Goal: Information Seeking & Learning: Check status

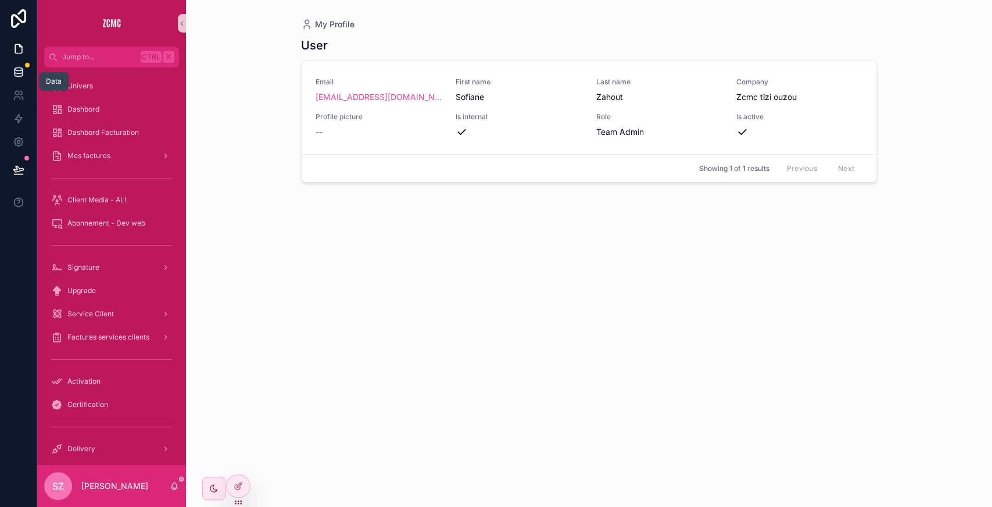
click at [13, 65] on link at bounding box center [18, 71] width 37 height 23
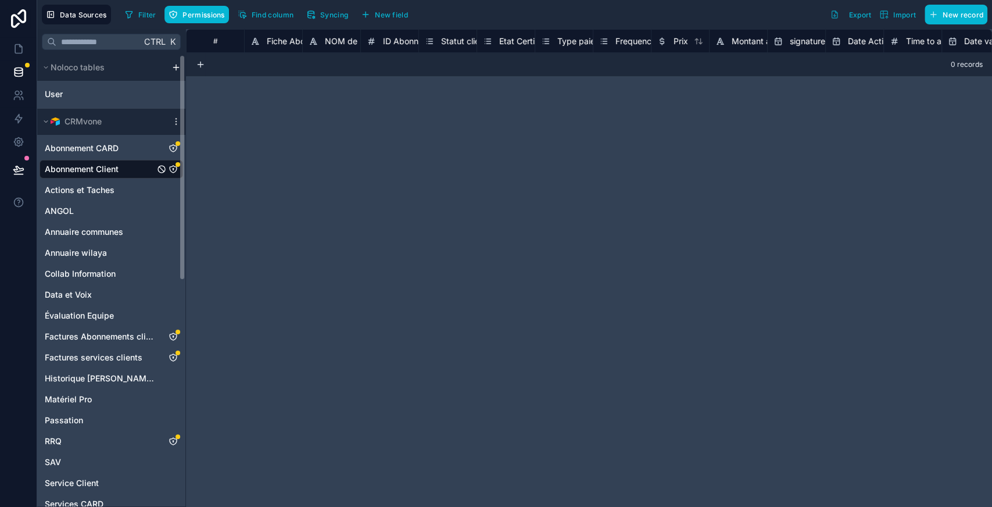
click at [109, 167] on span "Abonnement Client" at bounding box center [82, 169] width 74 height 12
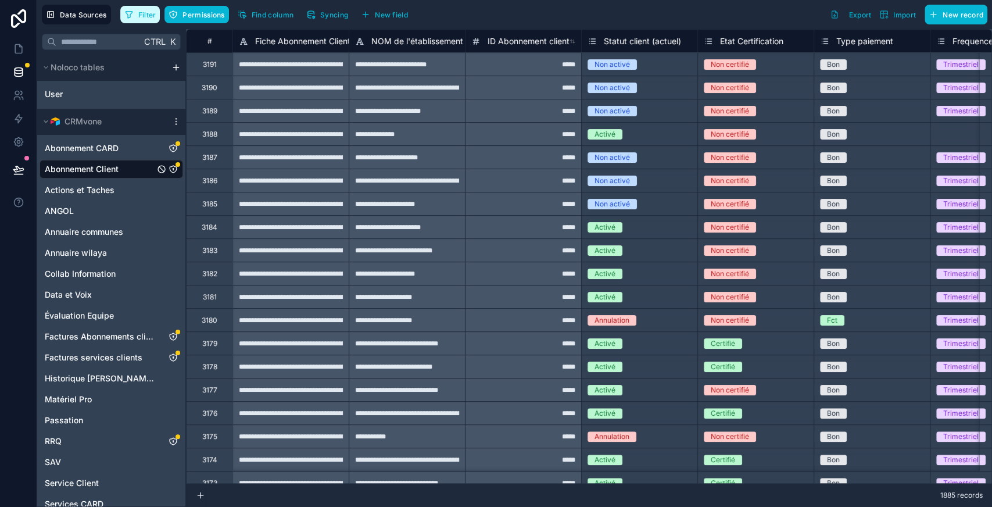
click at [148, 16] on span "Filter" at bounding box center [147, 14] width 18 height 9
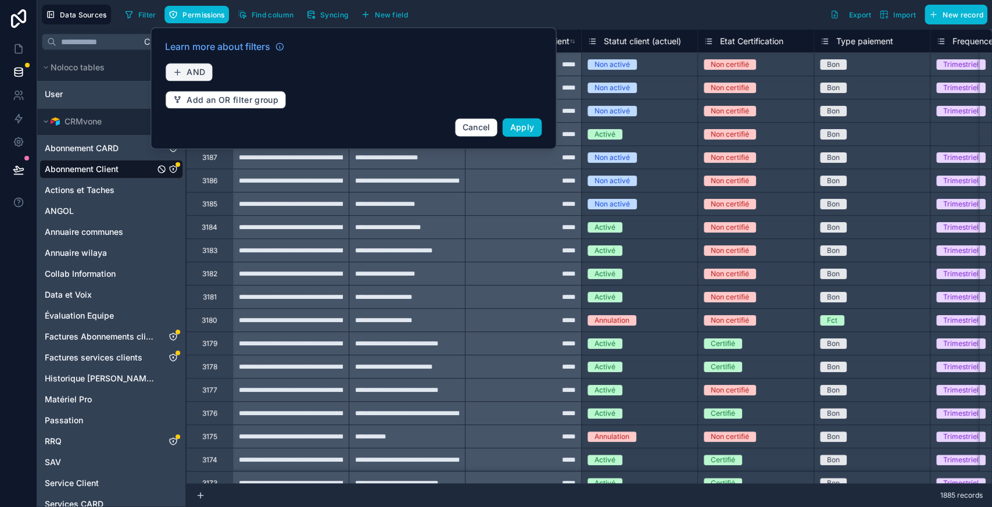
click at [198, 69] on span "AND" at bounding box center [196, 72] width 19 height 10
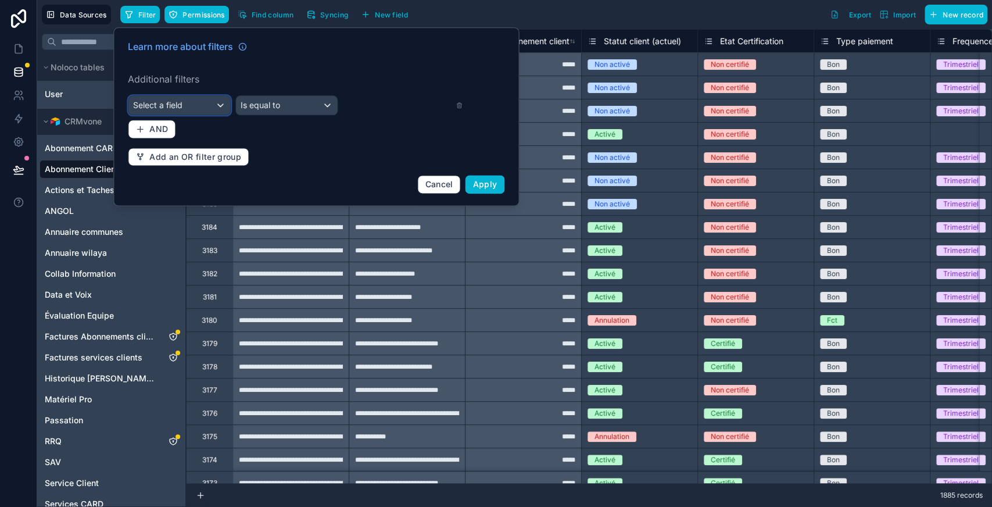
click at [185, 107] on div "Select a field" at bounding box center [179, 105] width 102 height 19
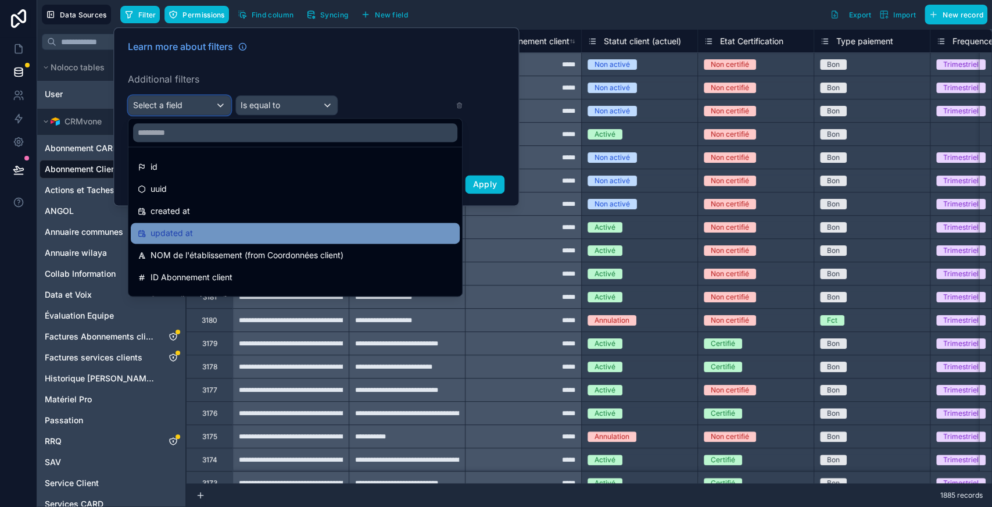
scroll to position [35, 0]
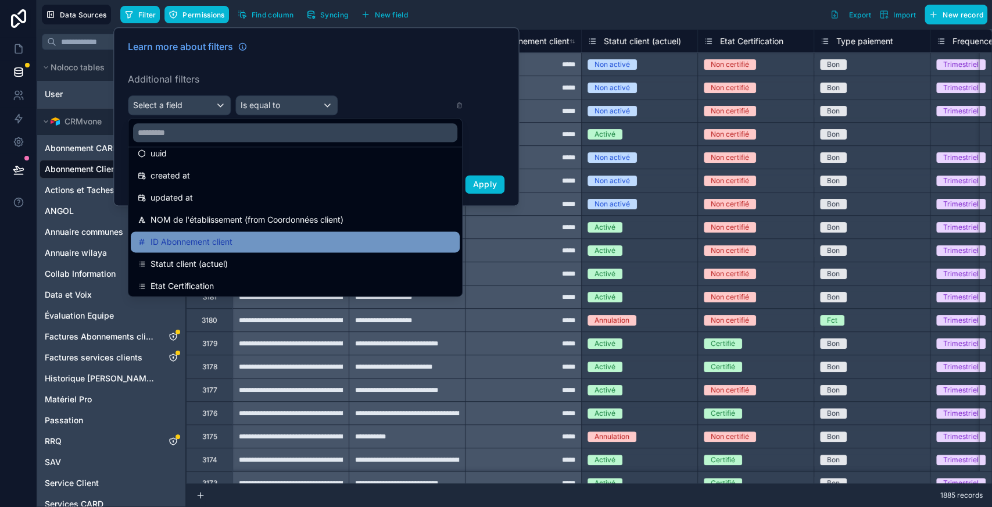
click at [224, 238] on span "ID Abonnement client" at bounding box center [191, 242] width 82 height 14
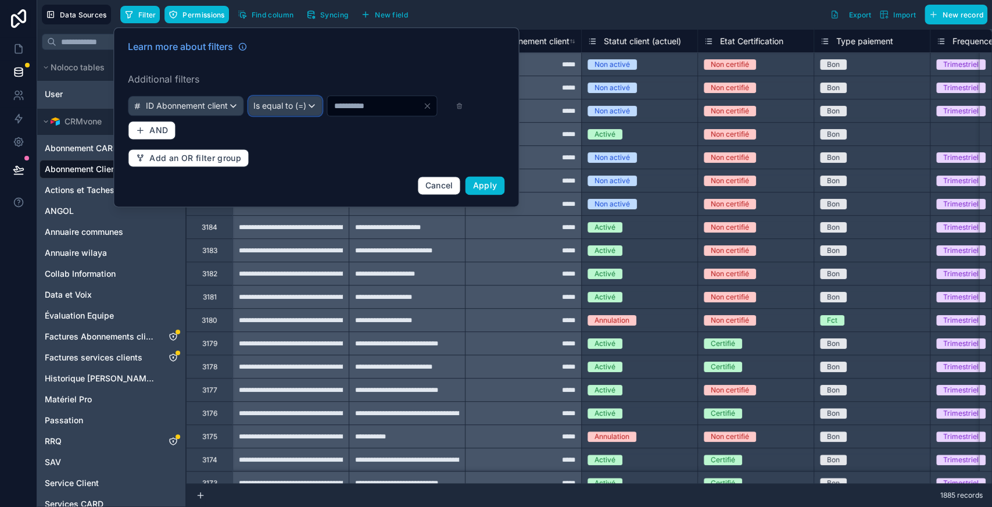
click at [306, 106] on span "Is equal to (=)" at bounding box center [279, 106] width 53 height 12
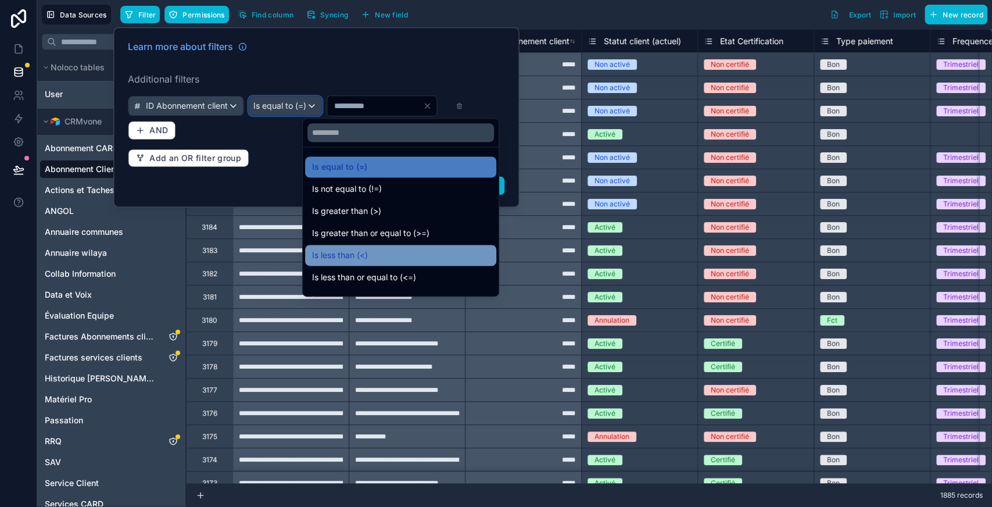
scroll to position [83, 0]
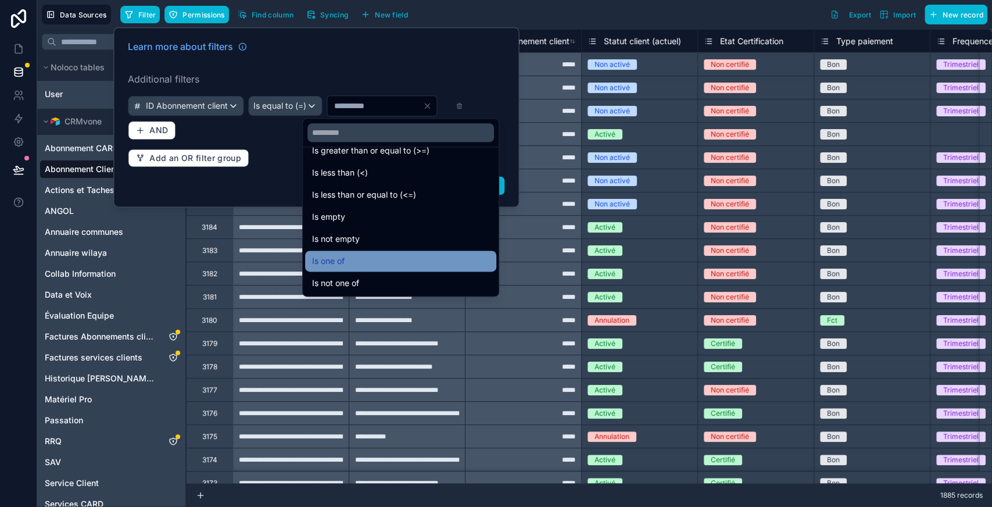
click at [375, 255] on div "Is one of" at bounding box center [400, 261] width 177 height 14
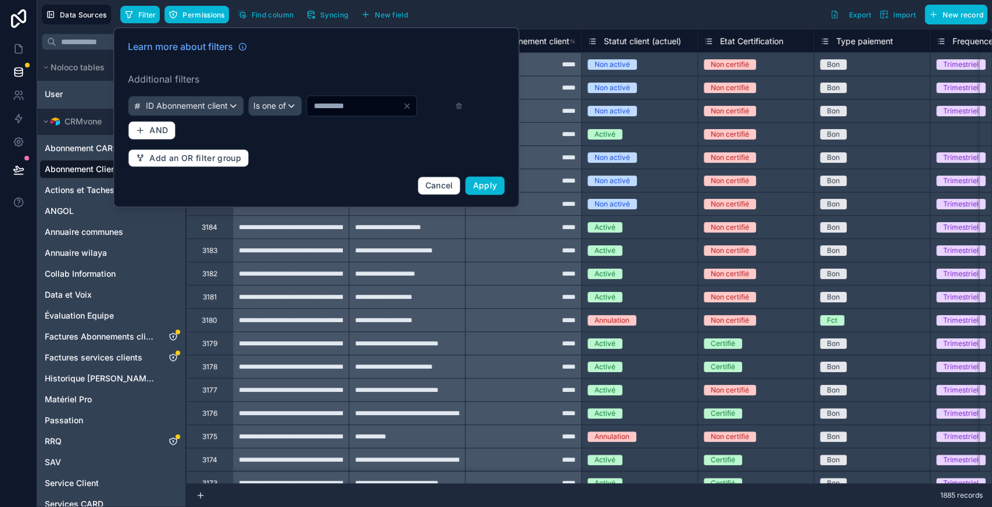
click at [334, 111] on input "*" at bounding box center [354, 106] width 95 height 16
type input "****"
click at [323, 141] on div "Learn more about filters Additional filters ID Abonnement client Is one of ****…" at bounding box center [316, 117] width 390 height 169
click at [178, 157] on span "Add an OR filter group" at bounding box center [195, 158] width 92 height 10
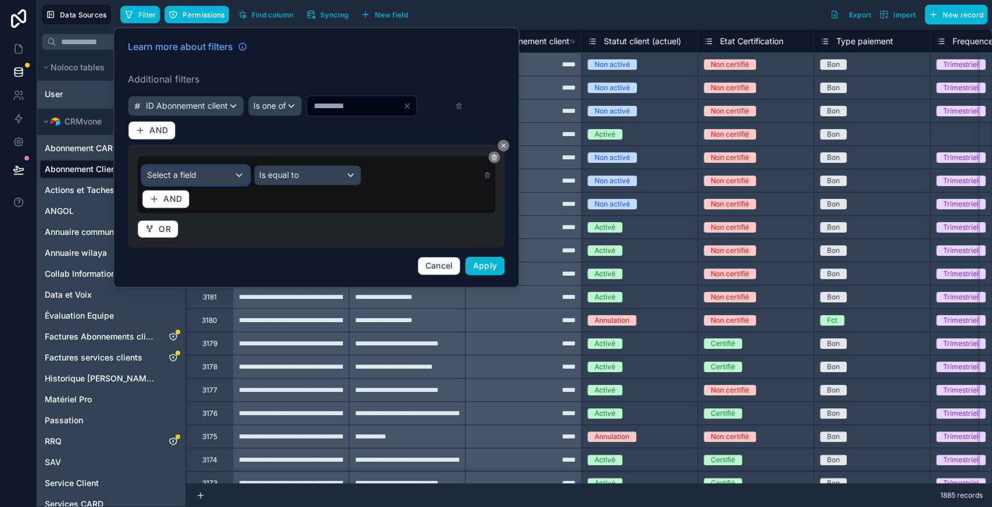
click at [177, 166] on div "Select a field" at bounding box center [195, 175] width 106 height 19
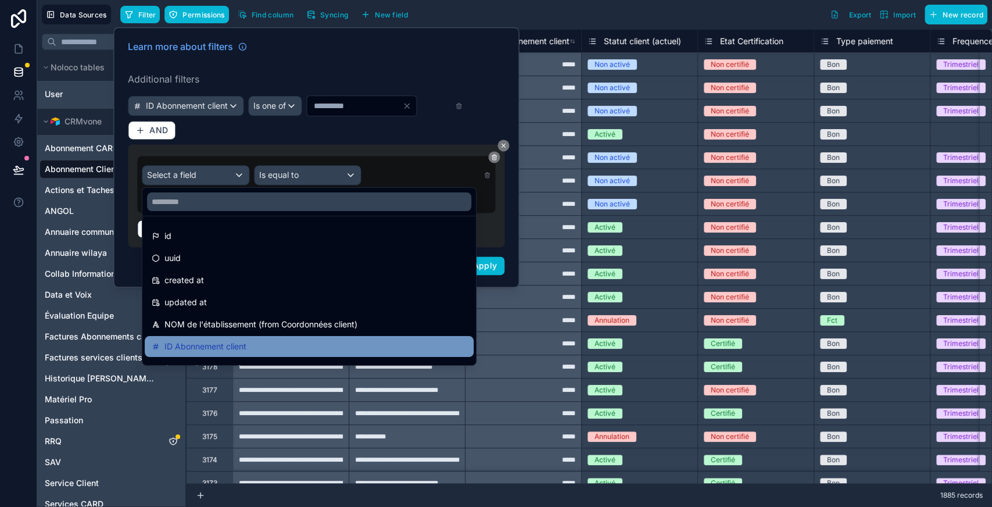
click at [208, 341] on span "ID Abonnement client" at bounding box center [205, 346] width 82 height 14
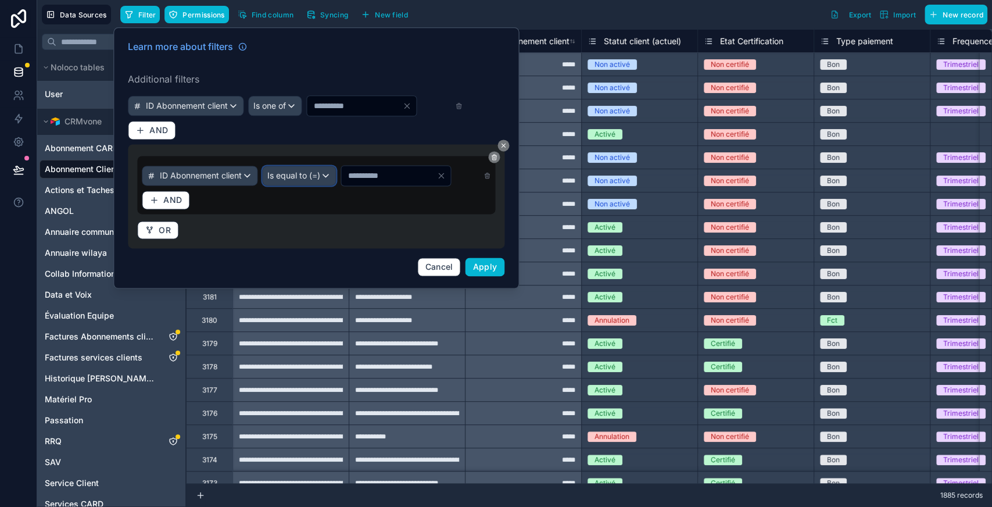
click at [335, 167] on div "Is equal to (=)" at bounding box center [299, 175] width 73 height 19
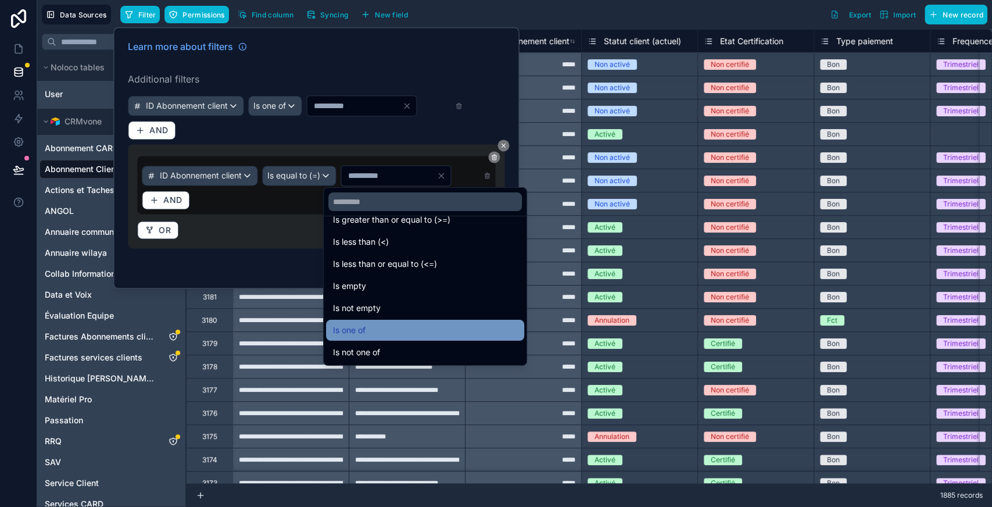
click at [363, 325] on span "Is one of" at bounding box center [349, 330] width 33 height 14
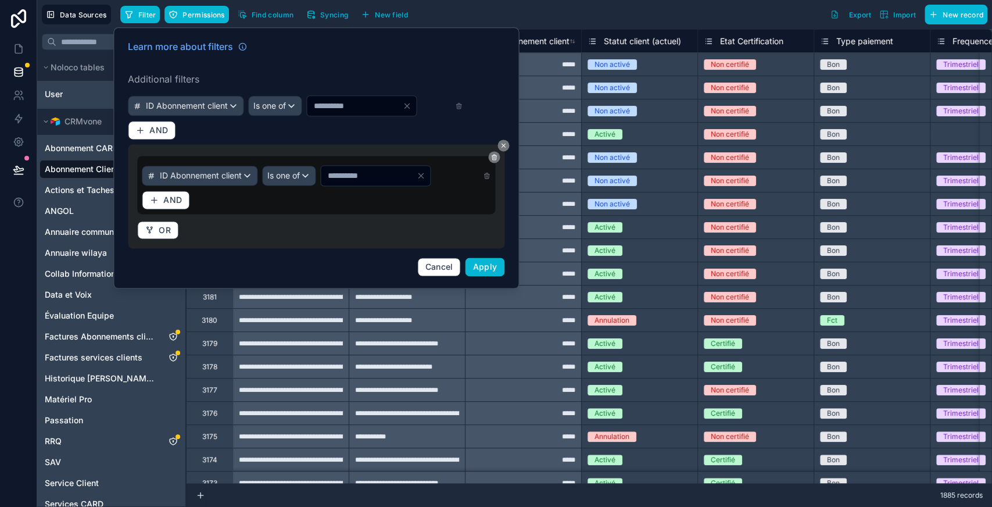
click at [359, 177] on input "*" at bounding box center [368, 175] width 95 height 16
type input "****"
click at [500, 271] on button "Apply" at bounding box center [485, 266] width 40 height 19
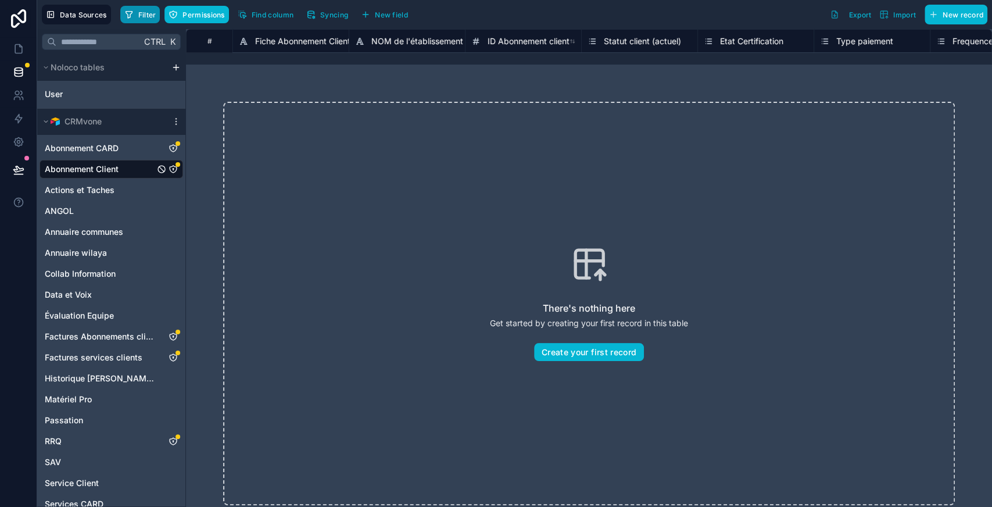
click at [150, 18] on span "Filter" at bounding box center [147, 14] width 18 height 9
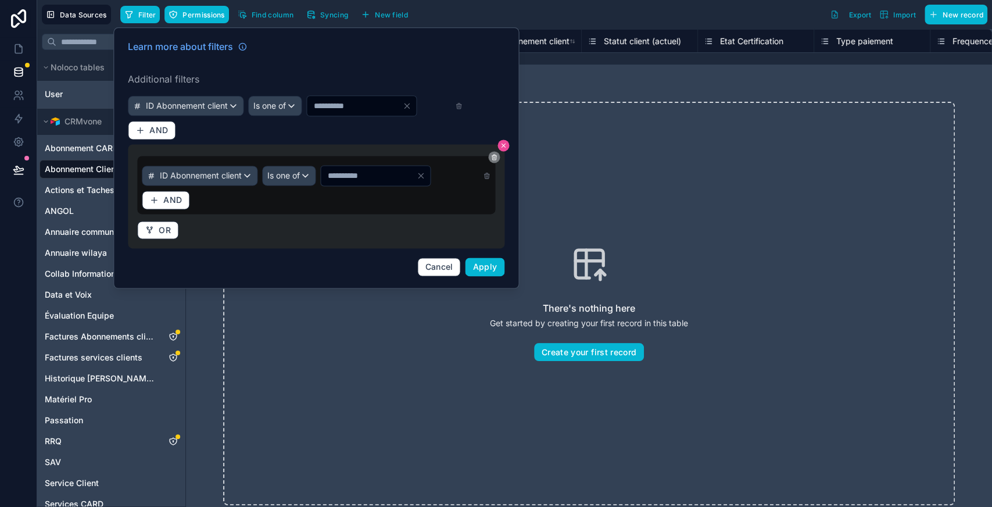
click at [504, 144] on icon at bounding box center [502, 145] width 3 height 3
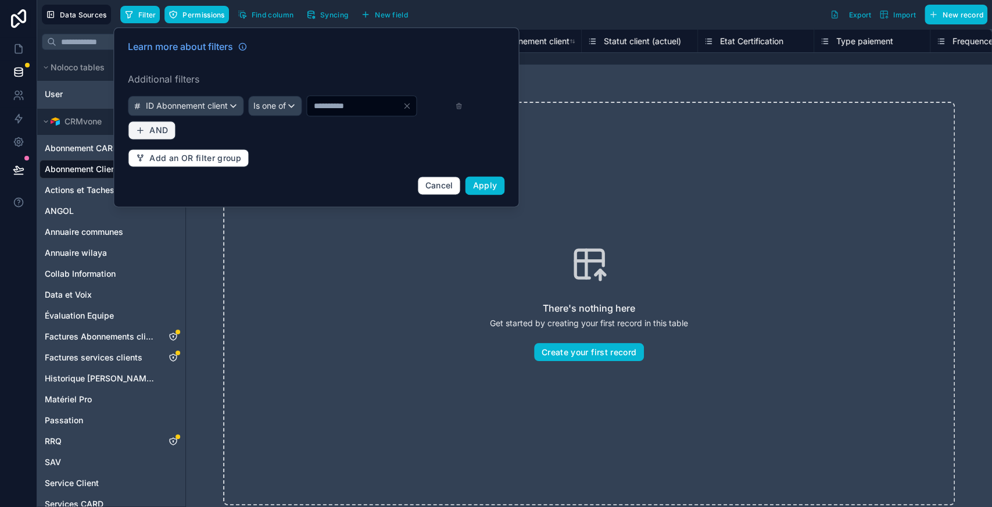
click at [155, 125] on span "AND" at bounding box center [158, 130] width 19 height 10
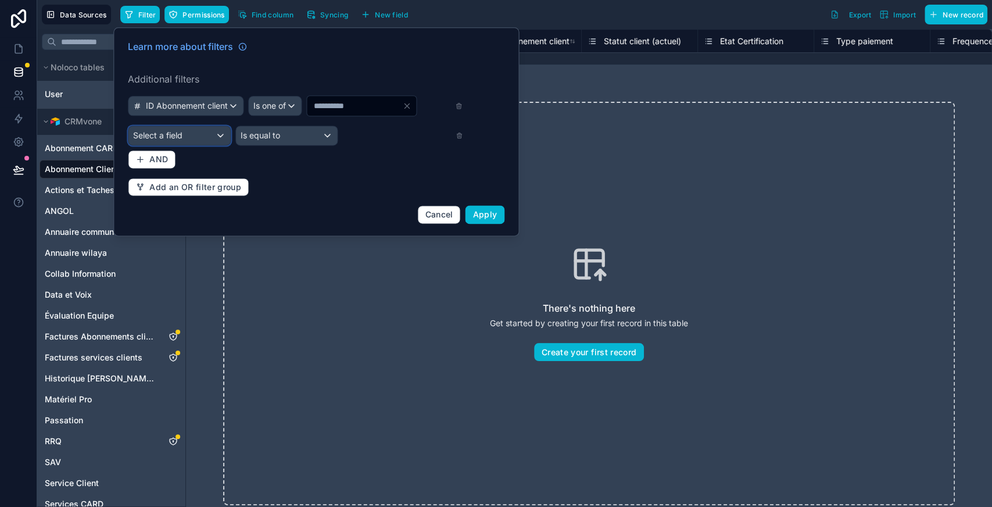
click at [152, 134] on span "Select a field" at bounding box center [157, 135] width 49 height 10
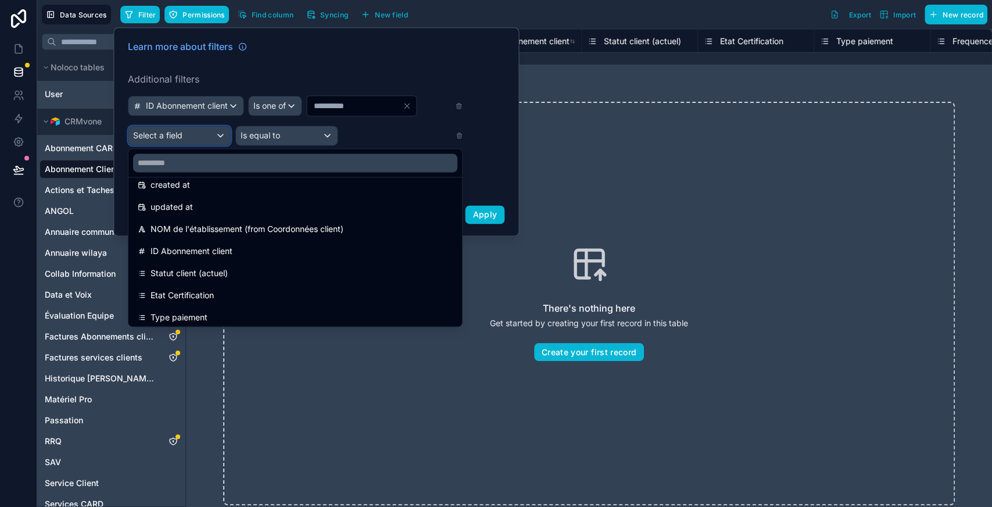
scroll to position [57, 0]
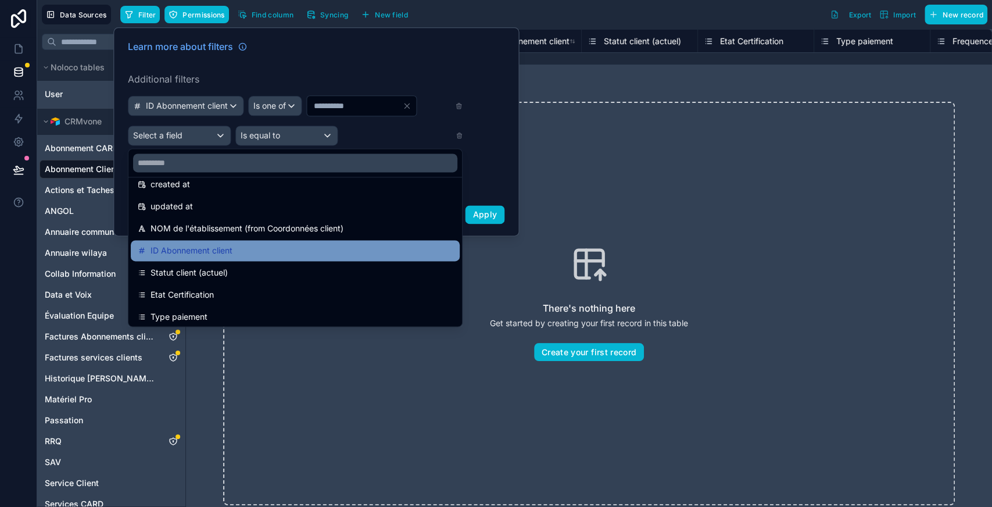
click at [182, 243] on span "ID Abonnement client" at bounding box center [191, 250] width 82 height 14
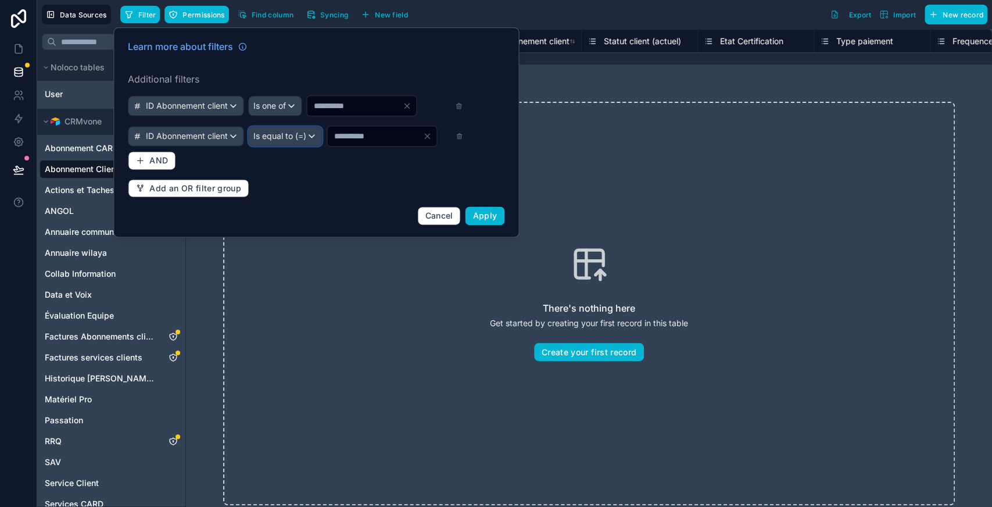
click at [321, 143] on div "Is equal to (=)" at bounding box center [285, 136] width 73 height 19
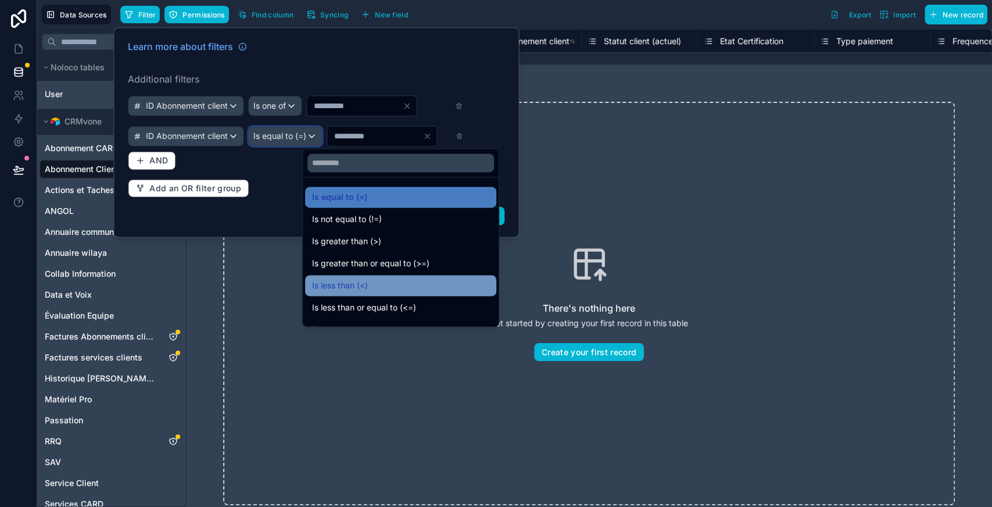
scroll to position [83, 0]
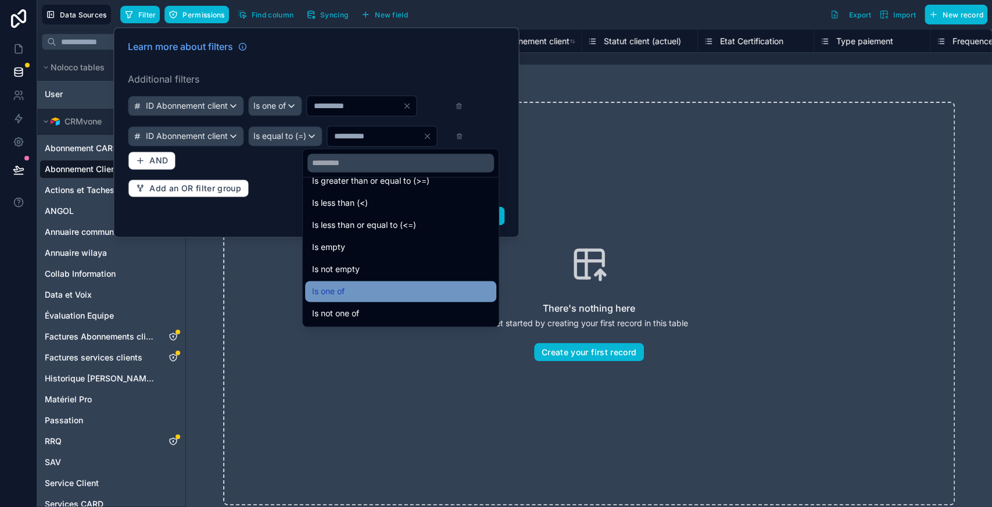
click at [352, 291] on div "Is one of" at bounding box center [400, 291] width 177 height 14
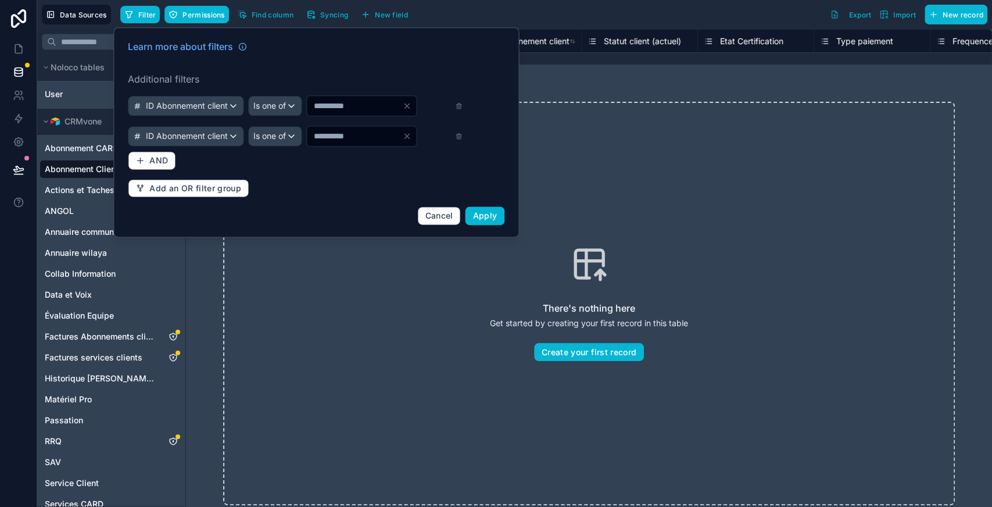
click at [377, 141] on input "*" at bounding box center [354, 136] width 95 height 16
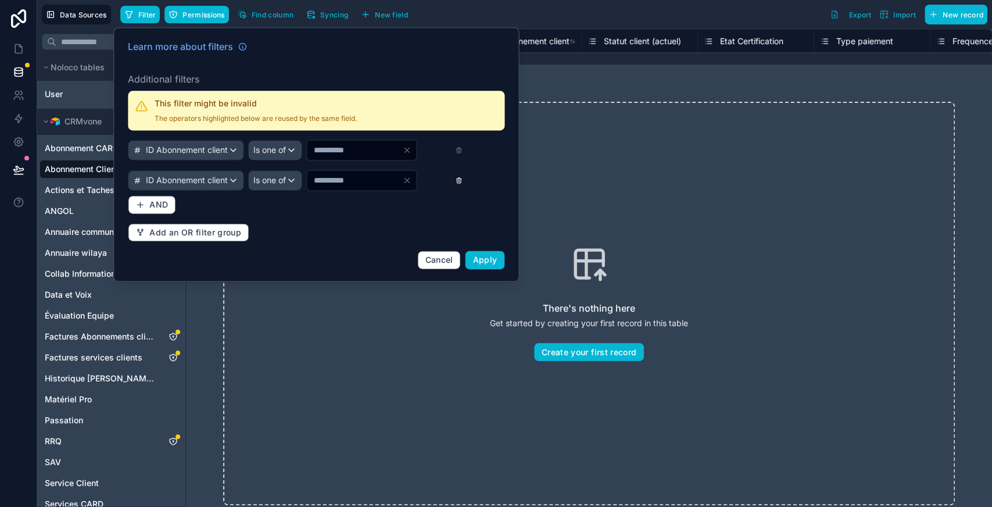
type input "****"
click at [459, 180] on icon at bounding box center [460, 180] width 8 height 8
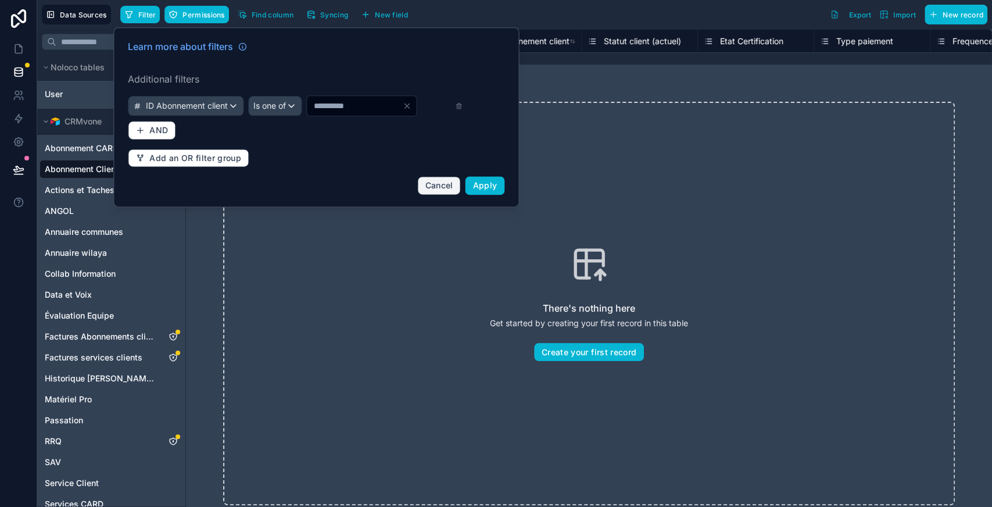
click at [459, 180] on button "Cancel" at bounding box center [438, 185] width 43 height 19
click at [474, 180] on div "There's nothing here Get started by creating your first record in this table Cr…" at bounding box center [589, 303] width 732 height 403
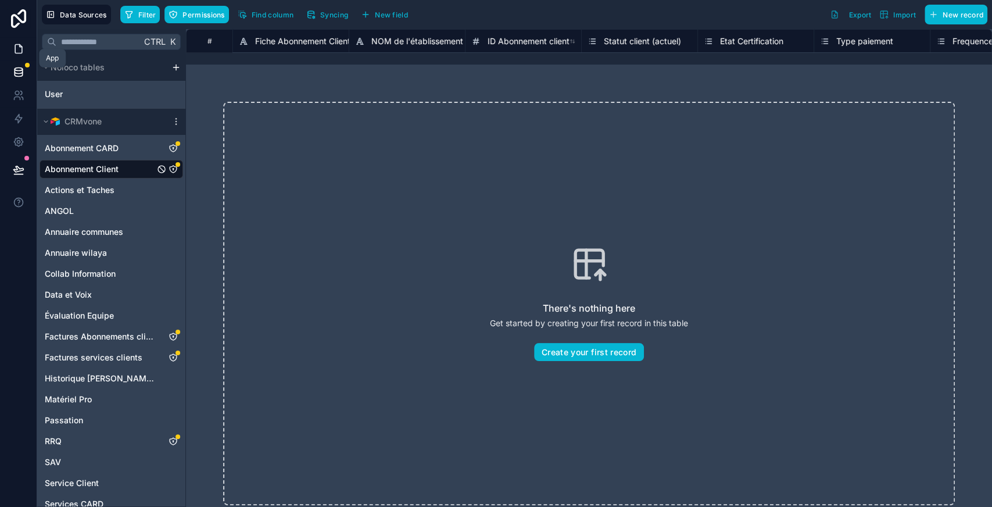
click at [13, 47] on icon at bounding box center [19, 49] width 12 height 12
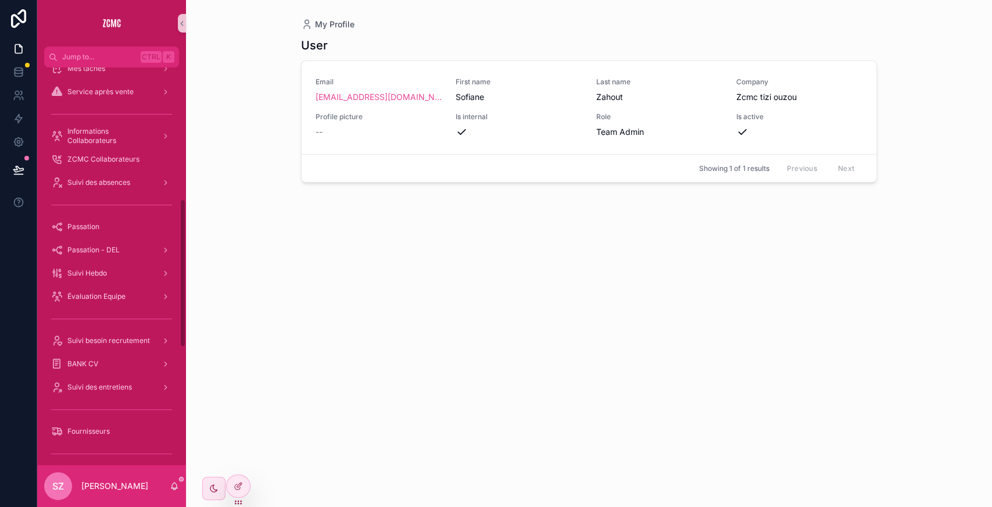
scroll to position [325, 0]
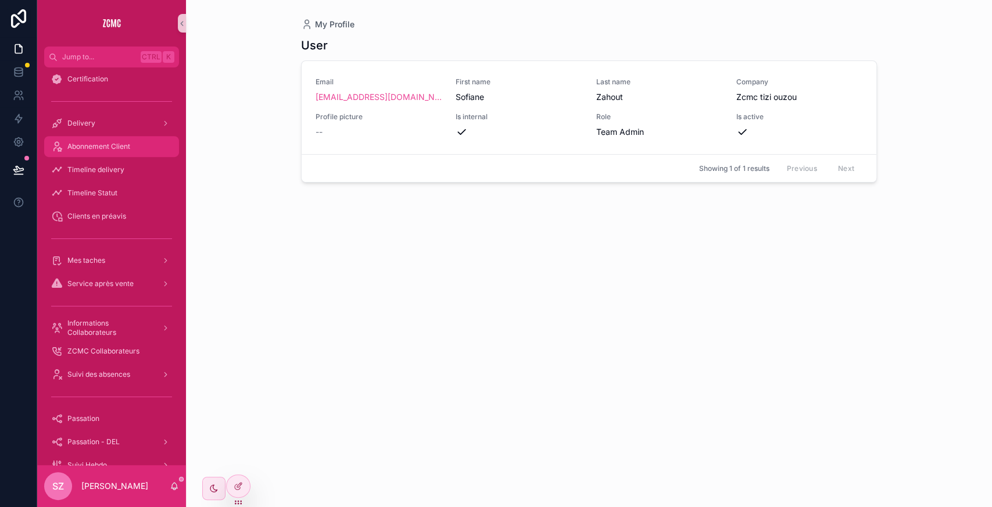
click at [122, 152] on div "Abonnement Client" at bounding box center [111, 146] width 121 height 19
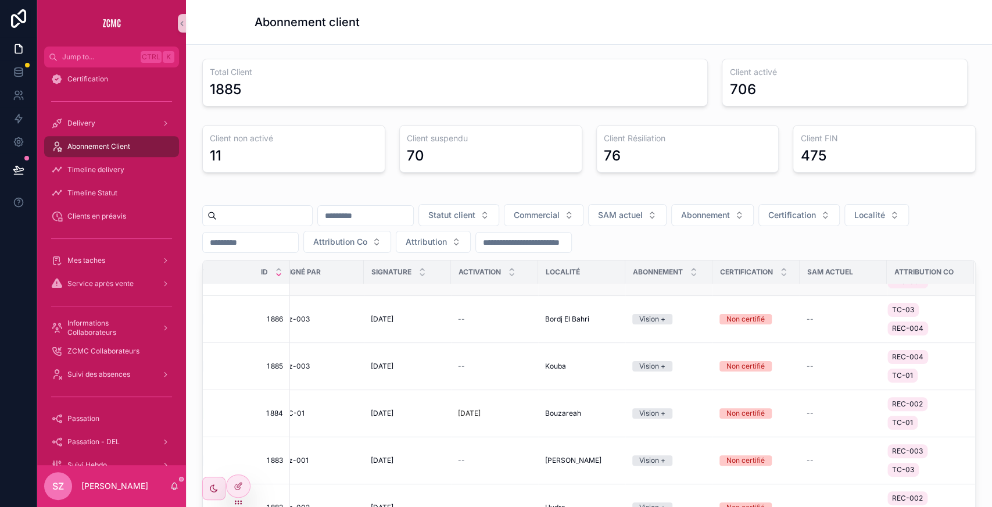
scroll to position [0, 294]
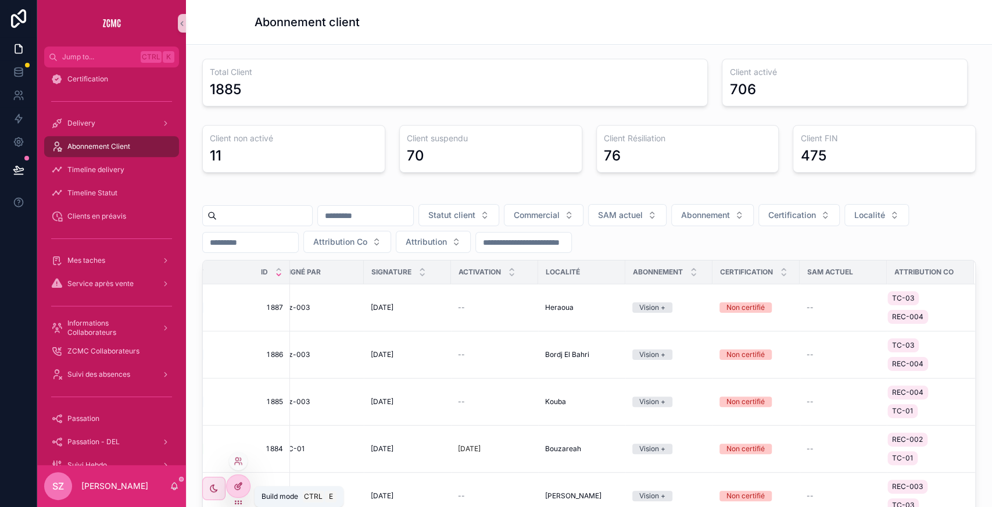
click at [247, 487] on div at bounding box center [238, 486] width 23 height 22
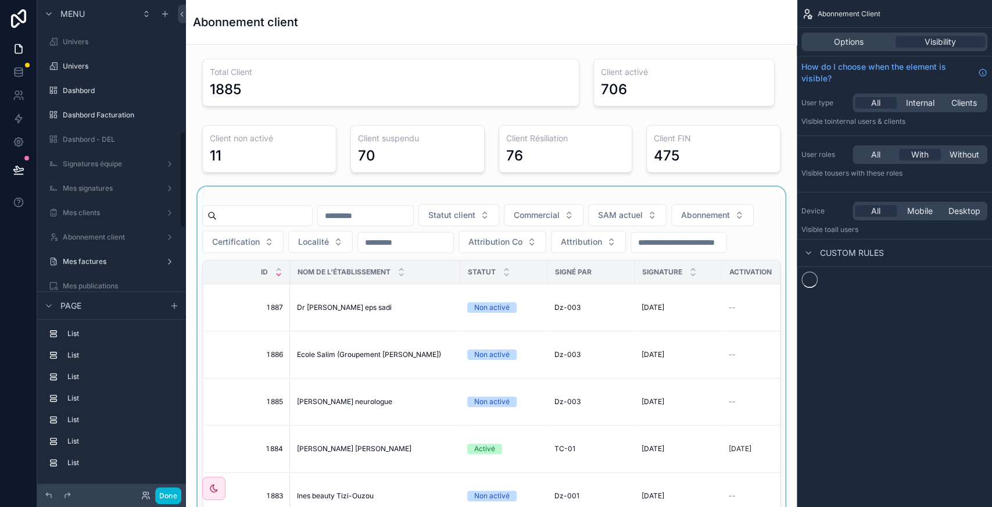
scroll to position [661, 0]
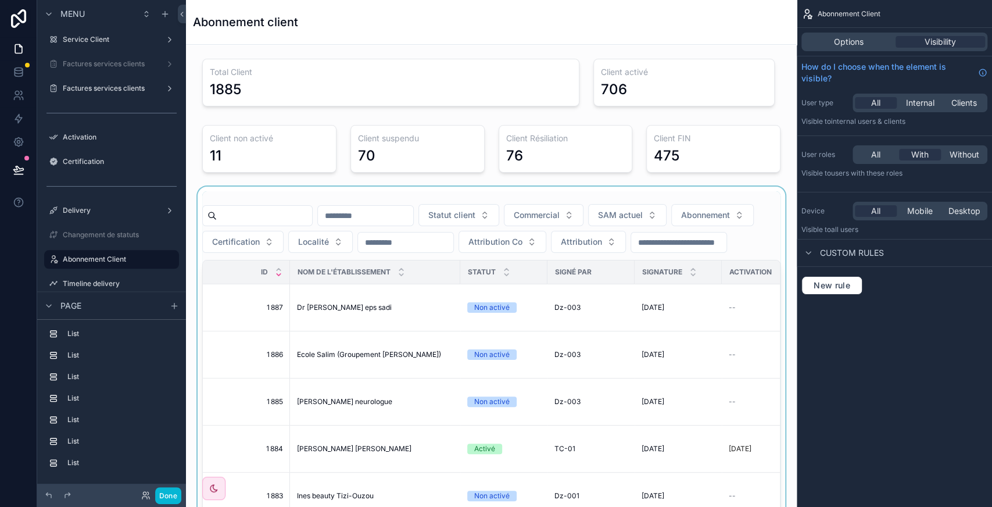
click at [696, 264] on div "scrollable content" at bounding box center [491, 416] width 592 height 459
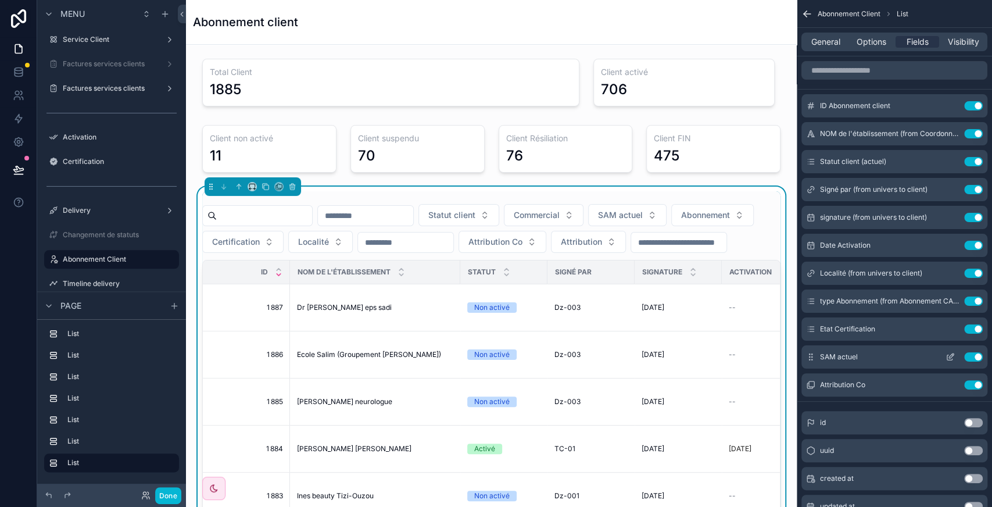
click at [952, 359] on icon "scrollable content" at bounding box center [949, 356] width 9 height 9
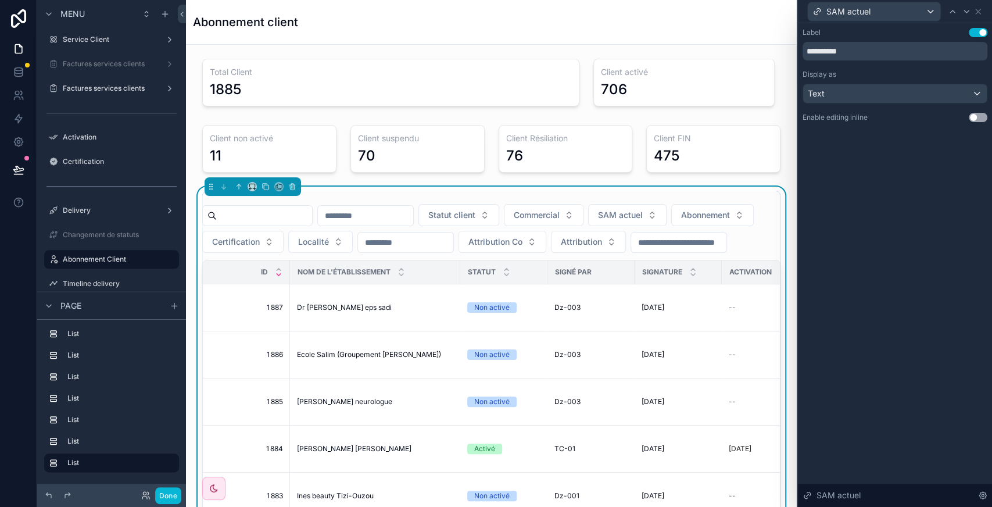
click at [979, 113] on button "Use setting" at bounding box center [978, 117] width 19 height 9
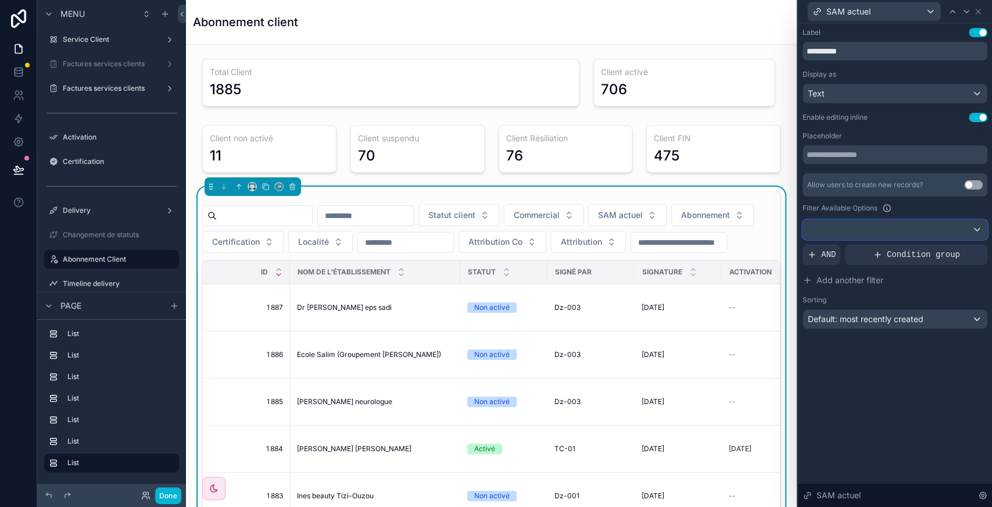
click at [934, 229] on div at bounding box center [895, 229] width 184 height 19
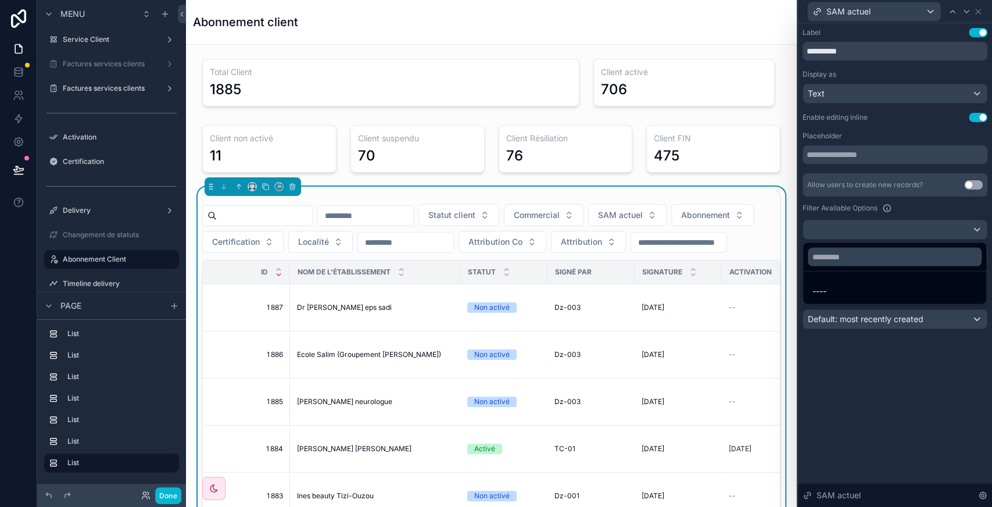
click at [934, 229] on div at bounding box center [895, 253] width 194 height 507
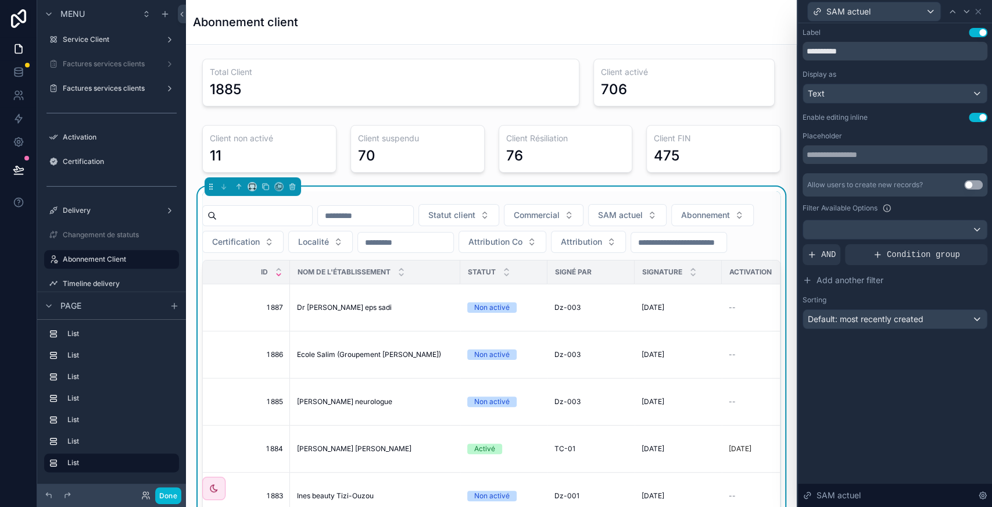
click at [975, 116] on button "Use setting" at bounding box center [978, 117] width 19 height 9
click at [925, 235] on div at bounding box center [895, 229] width 184 height 19
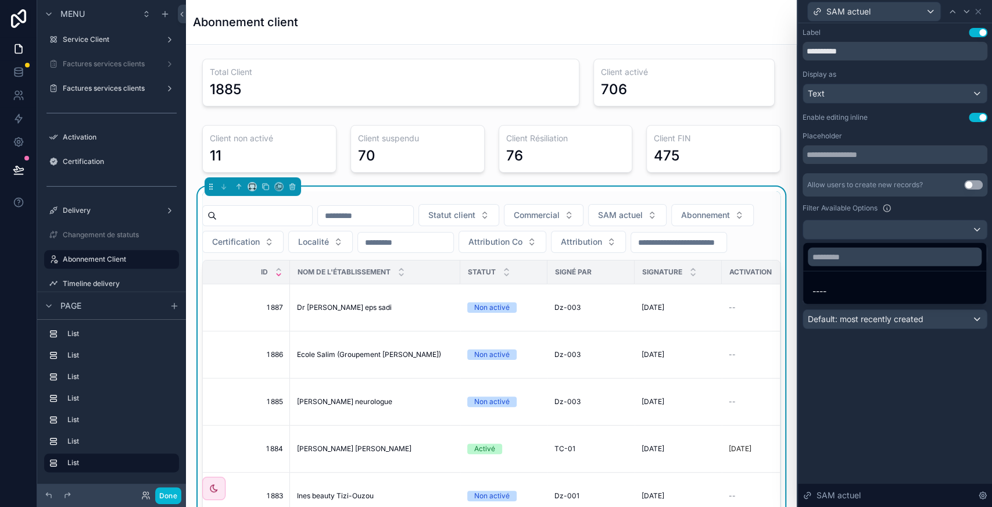
click at [882, 389] on div at bounding box center [895, 253] width 194 height 507
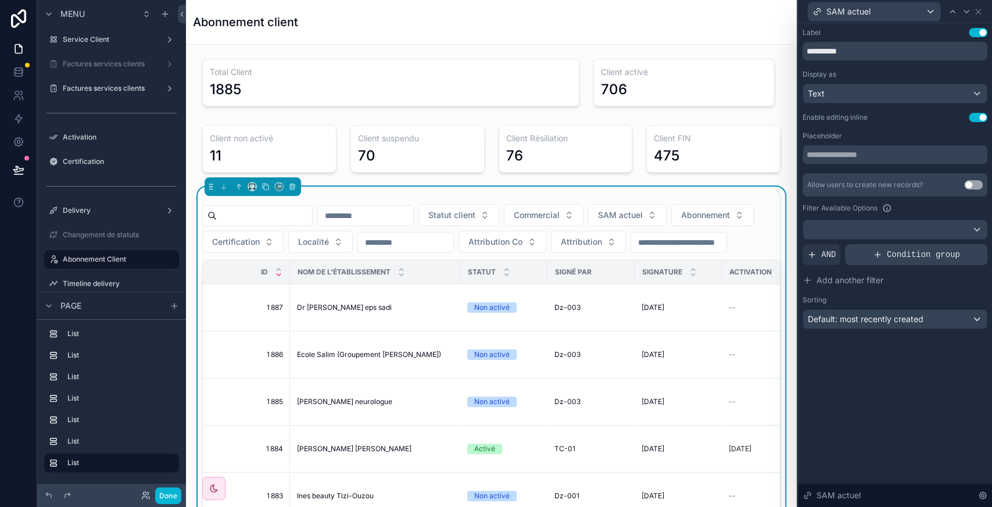
click at [894, 249] on span "Condition group" at bounding box center [923, 255] width 73 height 12
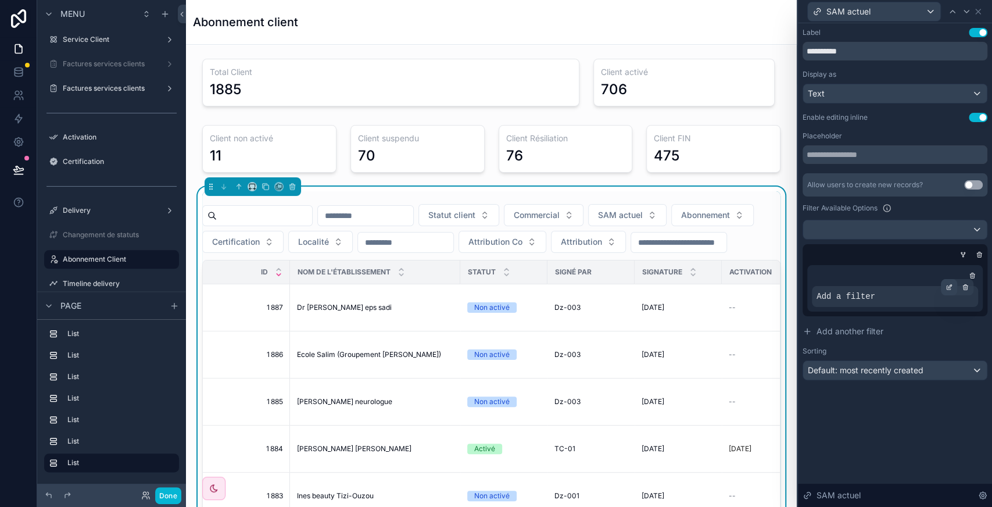
click at [951, 282] on div at bounding box center [949, 287] width 16 height 16
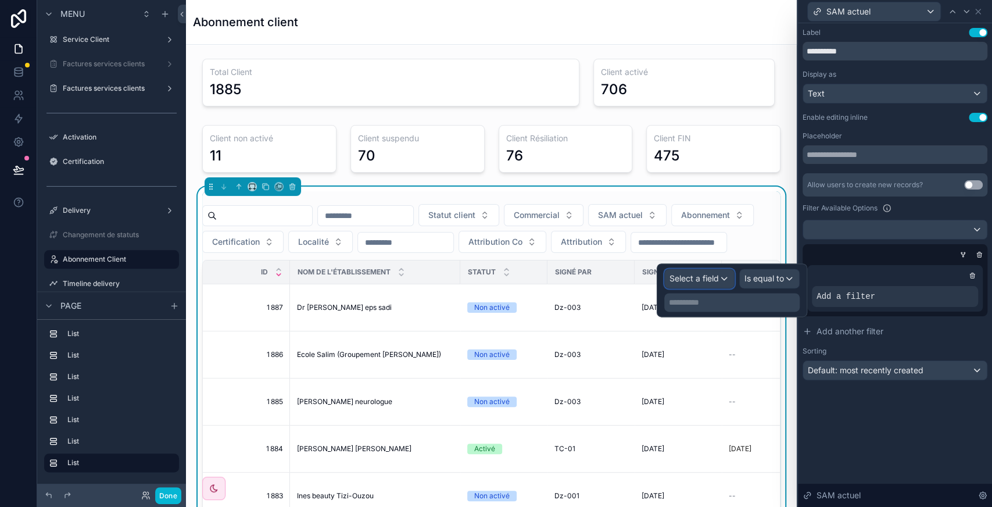
click at [708, 282] on span "Select a field" at bounding box center [693, 278] width 49 height 10
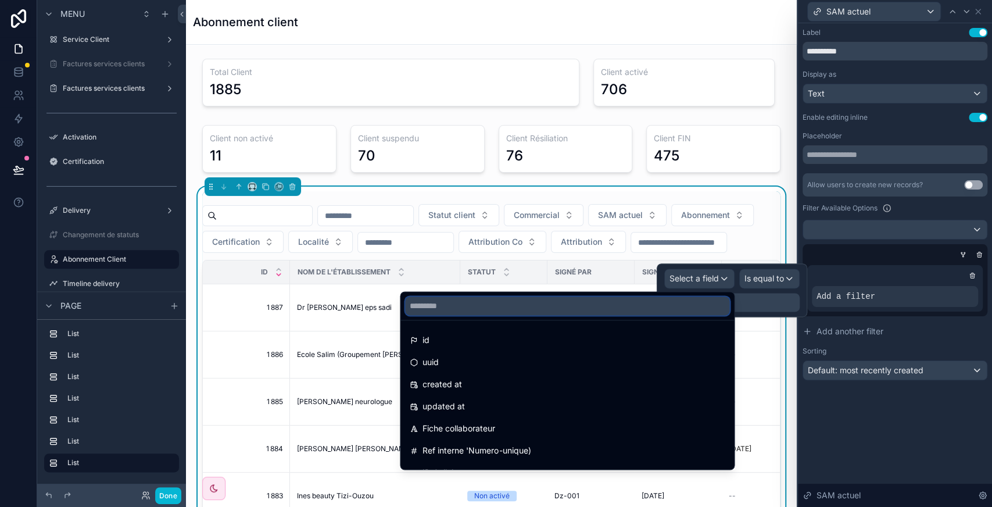
click at [637, 311] on input "text" at bounding box center [567, 305] width 324 height 19
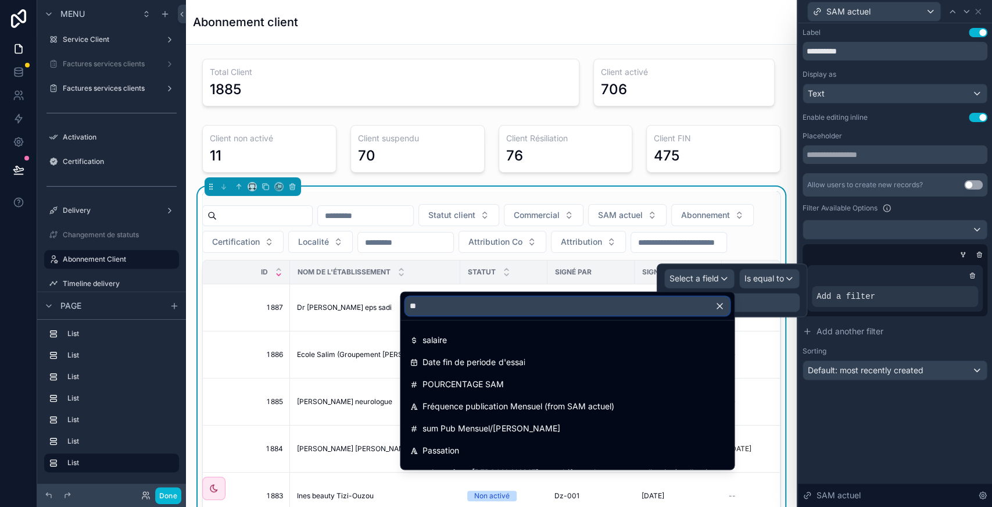
type input "*"
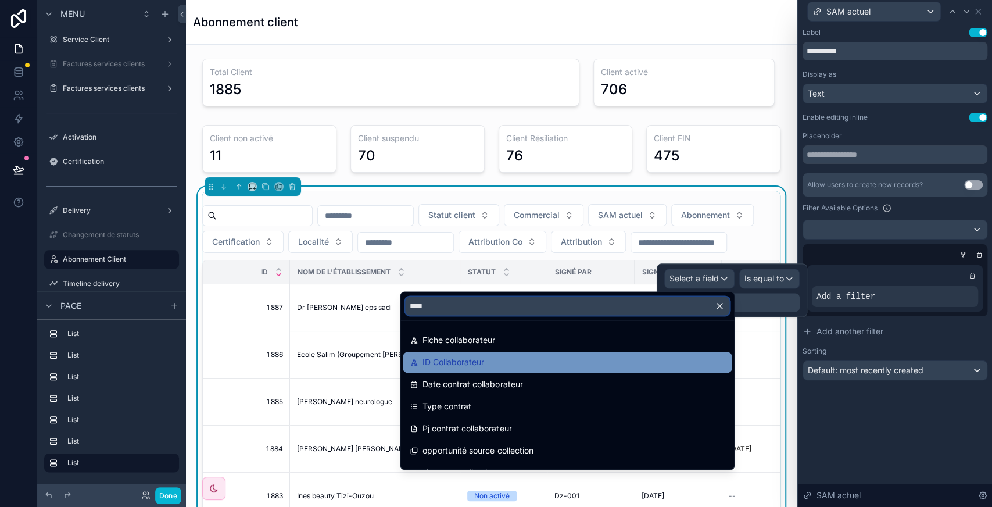
type input "****"
click at [535, 354] on div "ID Collaborateur" at bounding box center [567, 362] width 329 height 21
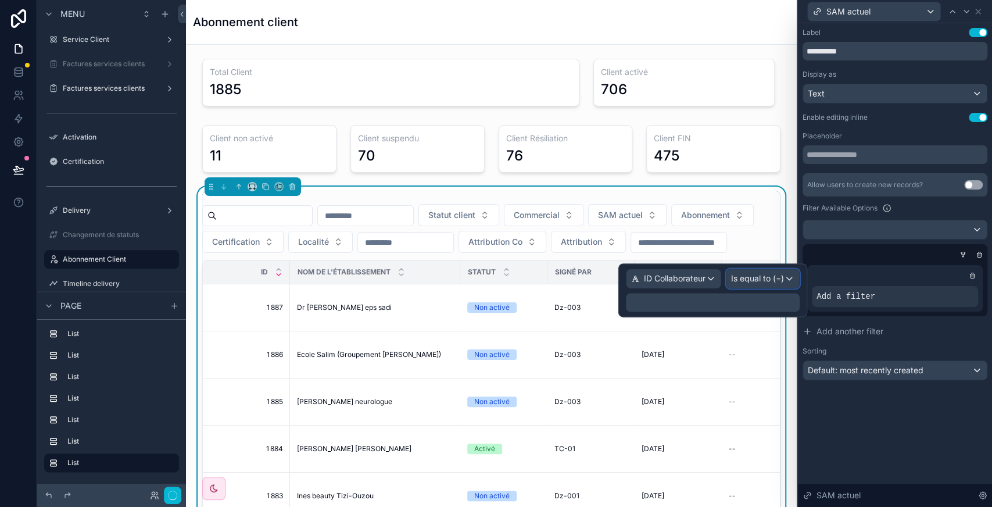
click at [759, 278] on span "Is equal to (=)" at bounding box center [757, 279] width 53 height 12
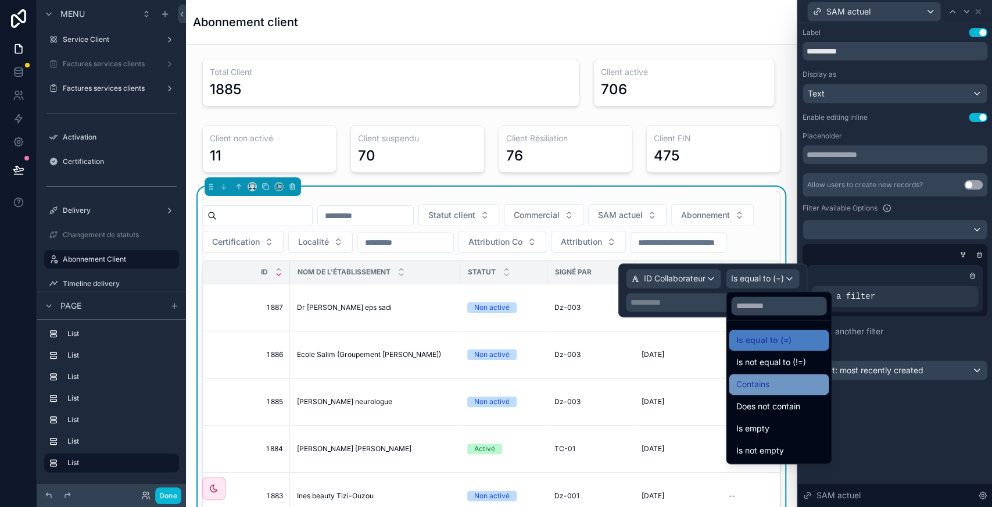
click at [774, 384] on div "Contains" at bounding box center [779, 384] width 86 height 14
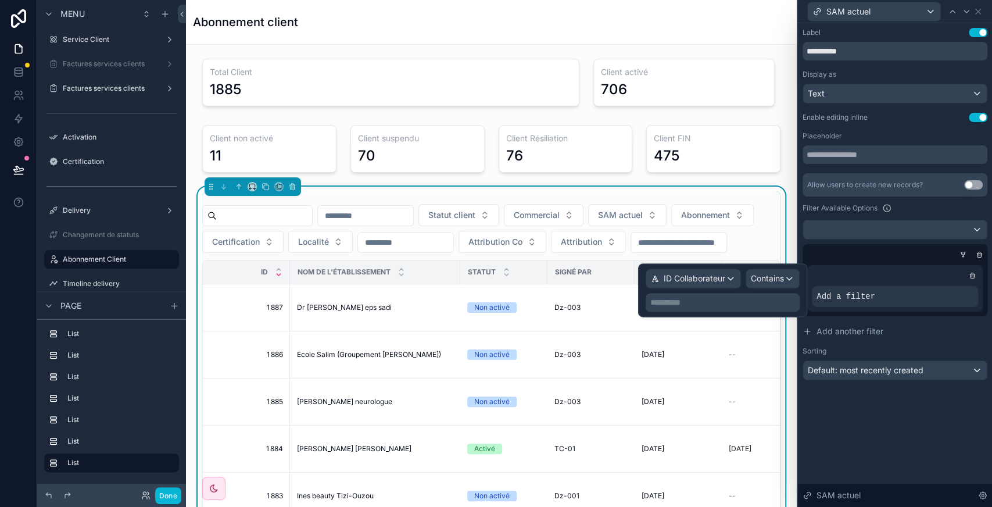
click at [706, 302] on p "**********" at bounding box center [723, 302] width 147 height 12
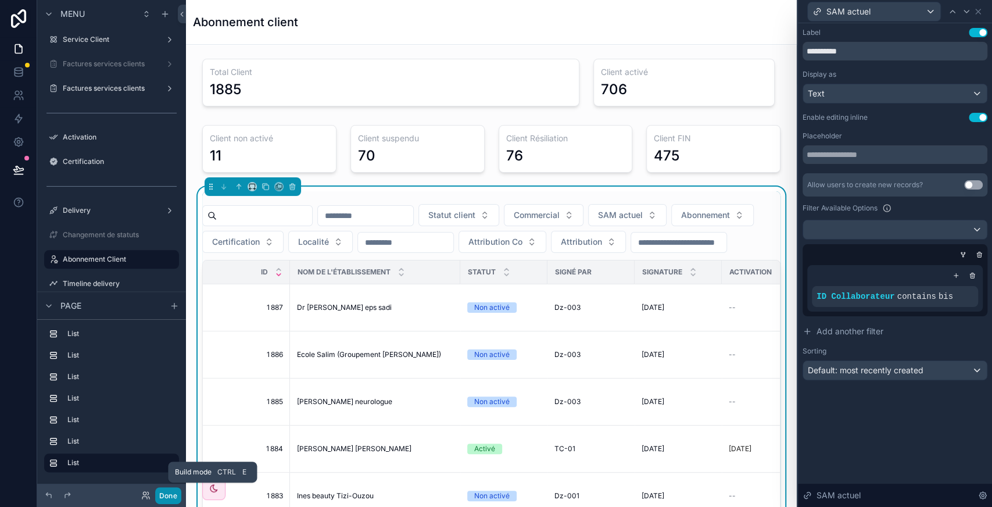
click at [166, 496] on button "Done" at bounding box center [168, 495] width 26 height 17
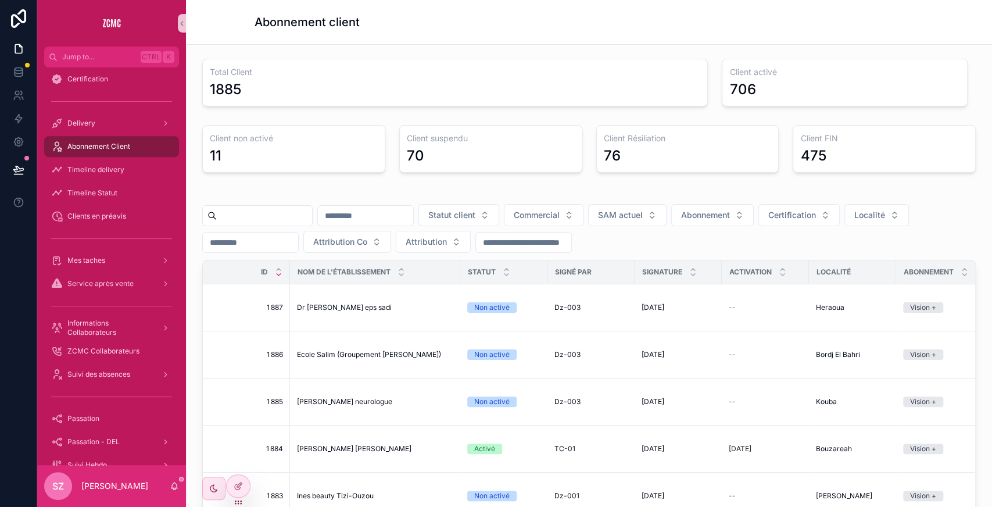
click at [392, 210] on input "scrollable content" at bounding box center [365, 215] width 95 height 16
click at [397, 216] on input "scrollable content" at bounding box center [365, 215] width 95 height 16
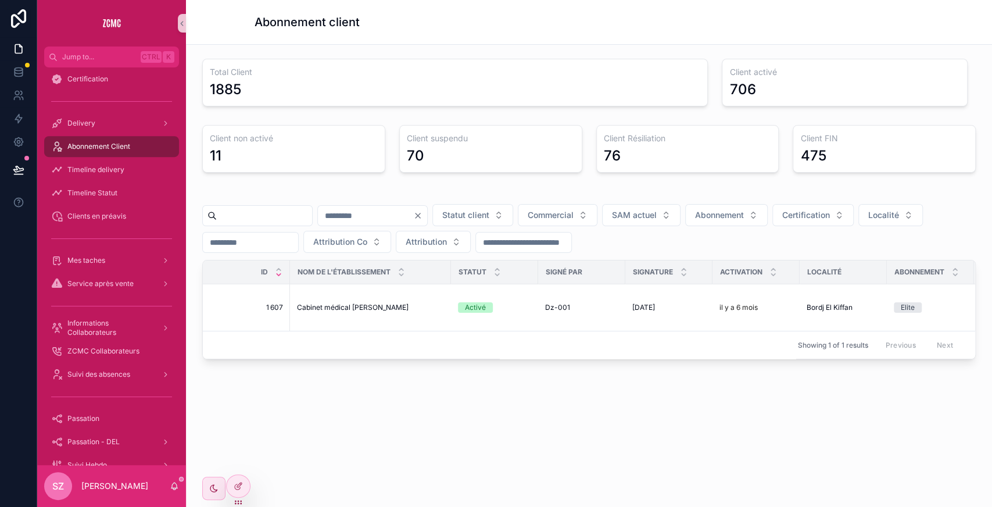
scroll to position [0, 261]
type input "****"
click at [820, 304] on span "bis-22" at bounding box center [817, 307] width 21 height 9
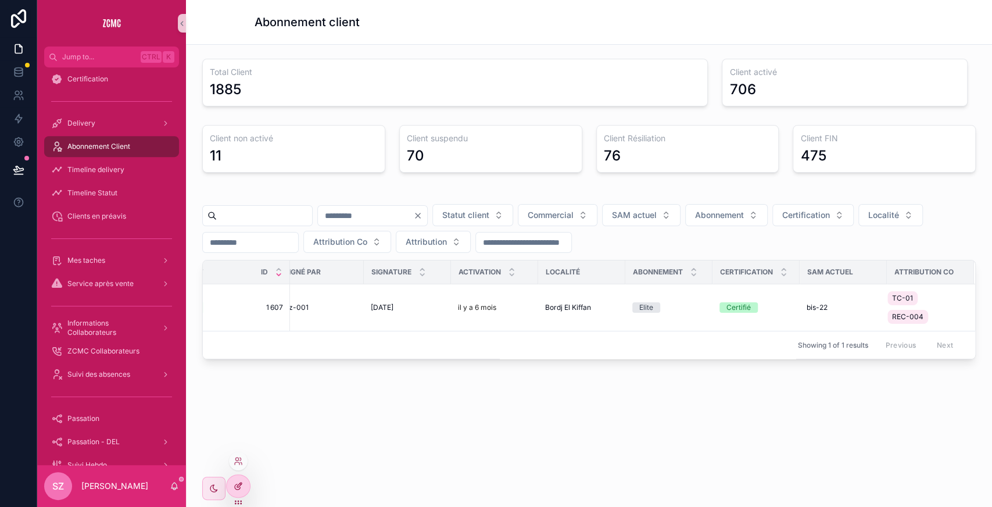
click at [236, 476] on div at bounding box center [238, 486] width 23 height 22
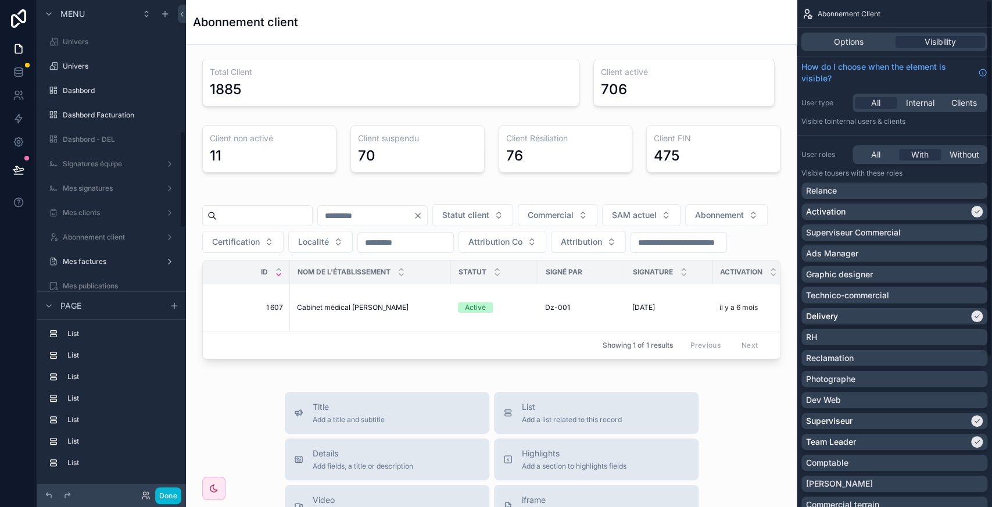
scroll to position [661, 0]
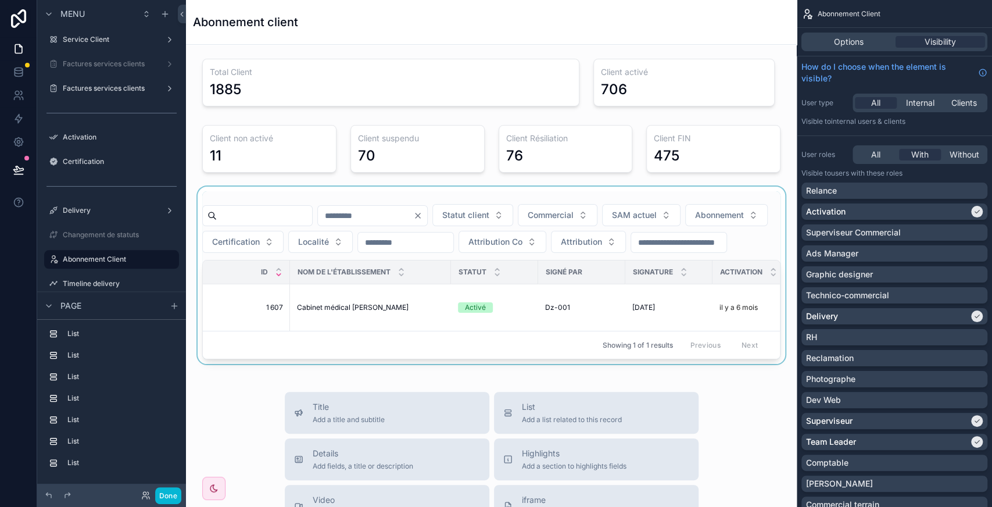
click at [685, 261] on div "scrollable content" at bounding box center [491, 275] width 592 height 177
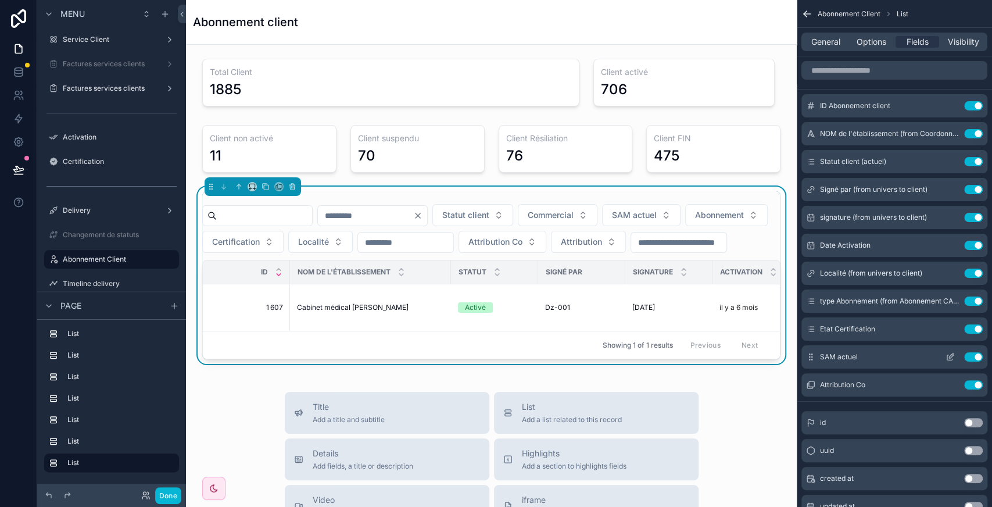
click at [952, 357] on icon "scrollable content" at bounding box center [949, 356] width 9 height 9
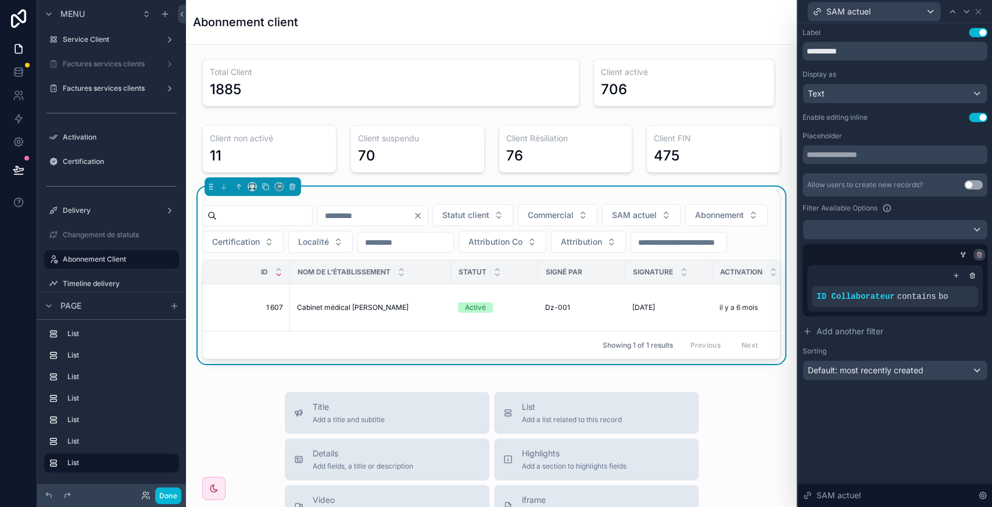
click at [977, 253] on icon at bounding box center [979, 255] width 4 height 4
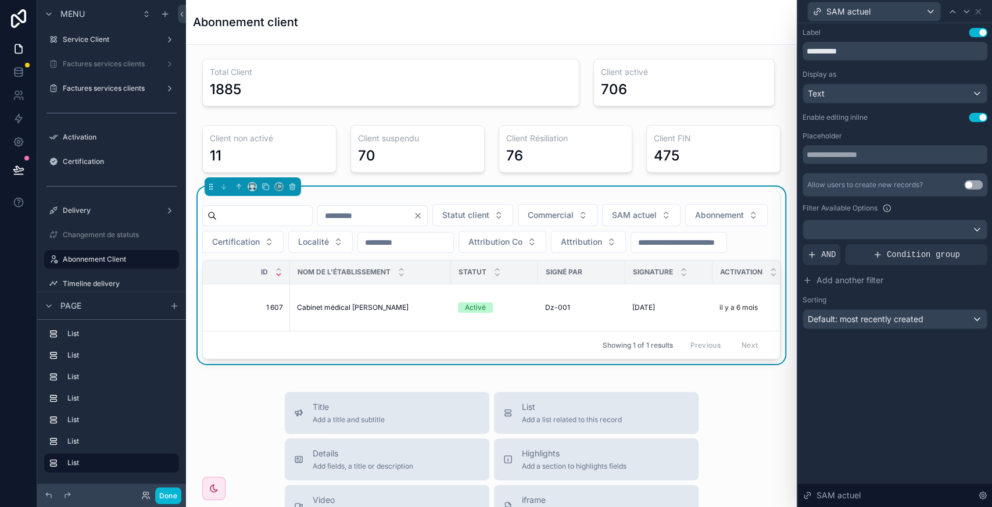
click at [972, 113] on button "Use setting" at bounding box center [978, 117] width 19 height 9
click at [976, 117] on button "Use setting" at bounding box center [978, 117] width 19 height 9
click at [169, 495] on button "Done" at bounding box center [168, 495] width 26 height 17
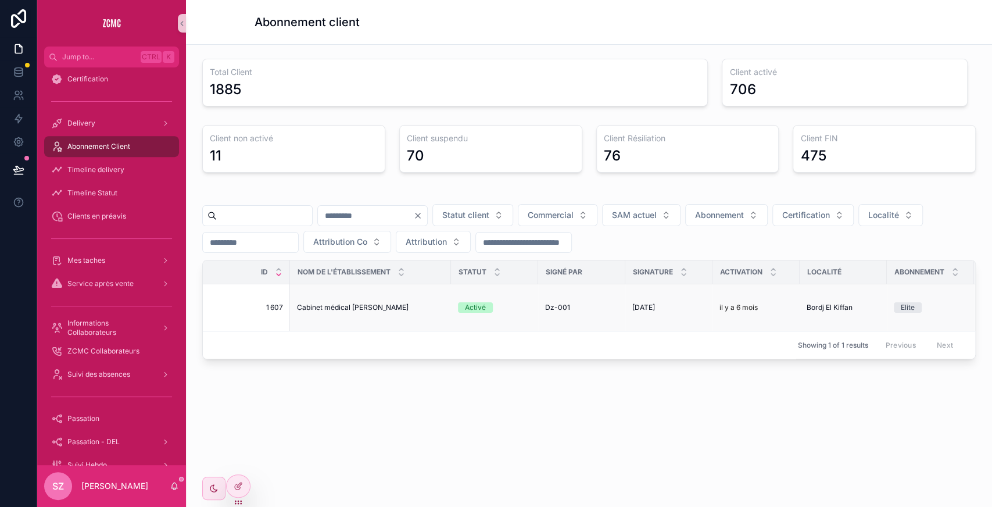
scroll to position [0, 261]
click at [820, 303] on span "bis-22" at bounding box center [817, 307] width 21 height 9
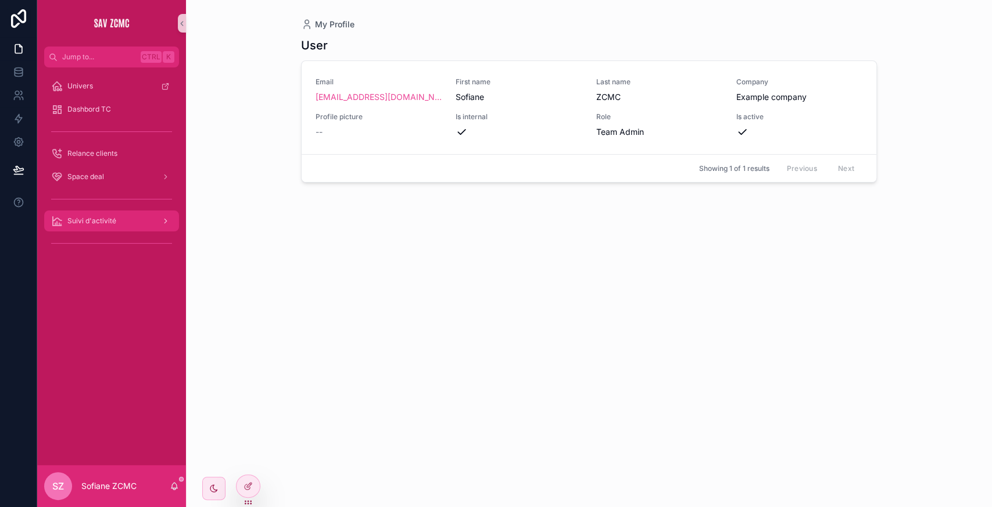
click at [158, 223] on div "scrollable content" at bounding box center [164, 221] width 15 height 19
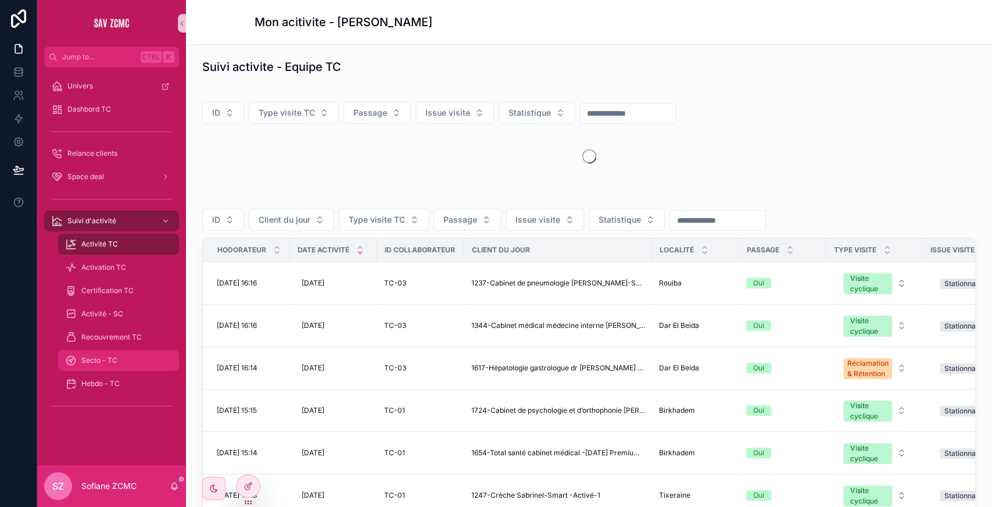
click at [112, 248] on span "Secto - TC" at bounding box center [99, 360] width 36 height 9
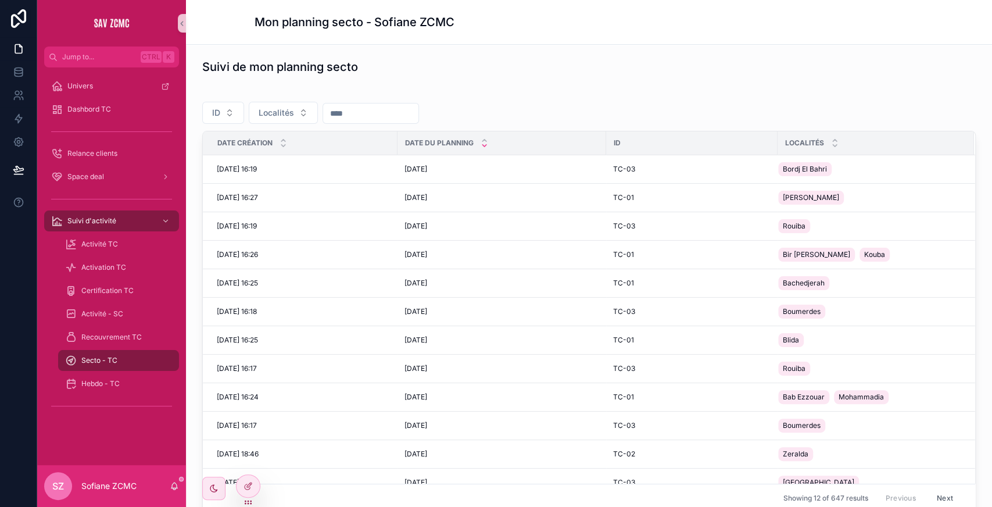
click at [357, 109] on input "scrollable content" at bounding box center [370, 113] width 95 height 16
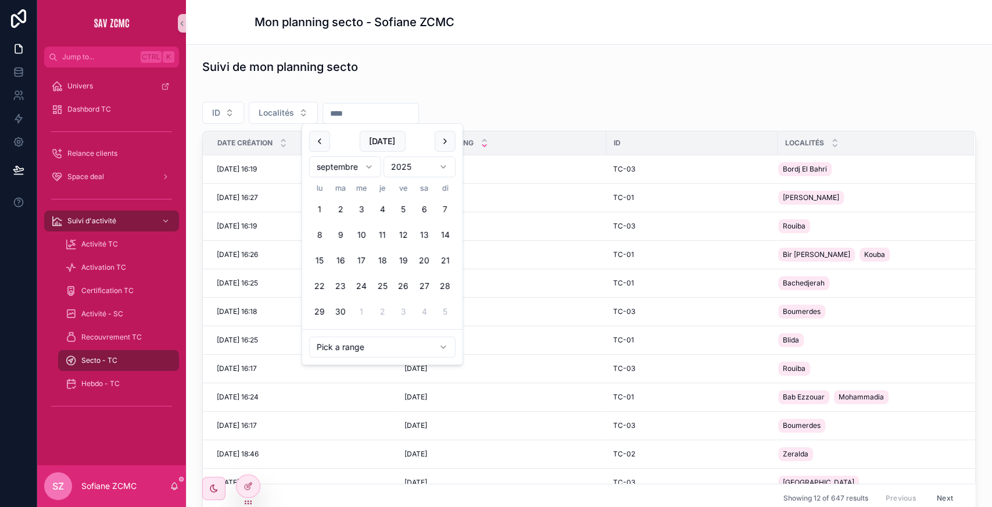
click at [397, 210] on button "7" at bounding box center [445, 209] width 21 height 21
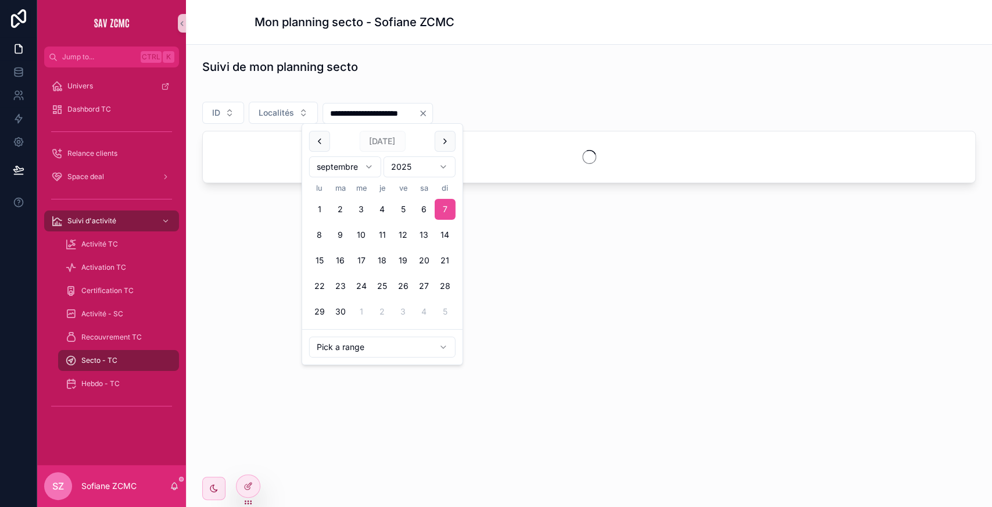
click at [387, 229] on button "11" at bounding box center [382, 234] width 21 height 21
type input "**********"
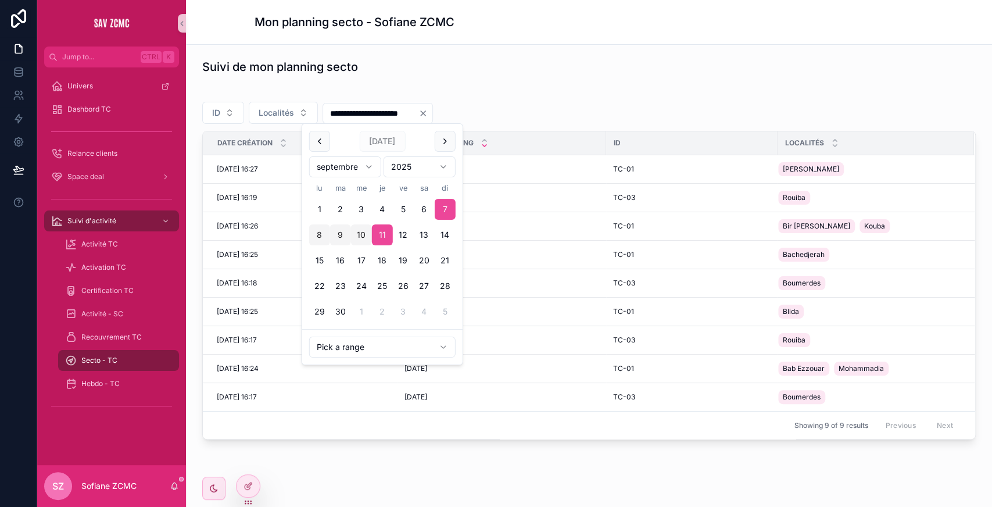
click at [397, 84] on div "**********" at bounding box center [589, 282] width 806 height 474
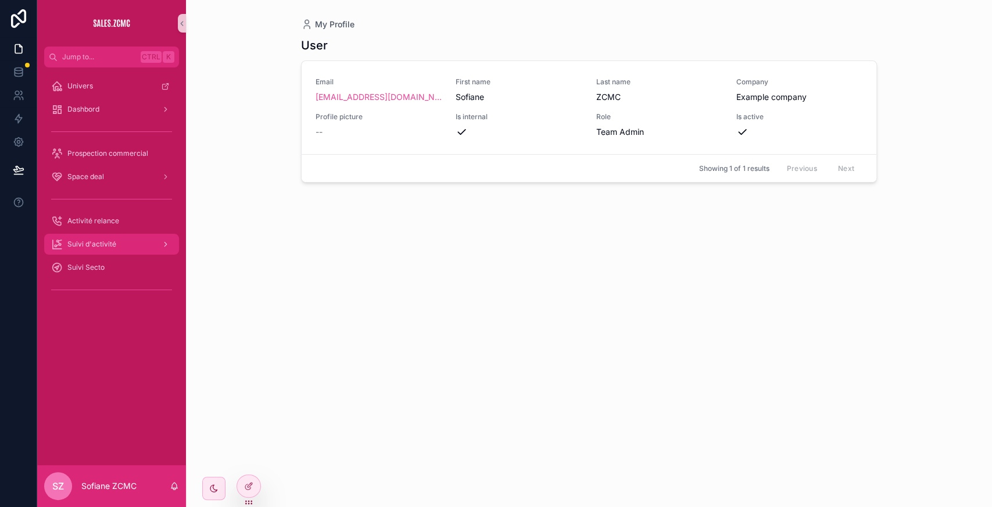
click at [116, 244] on div "Suivi d'activité" at bounding box center [111, 244] width 121 height 19
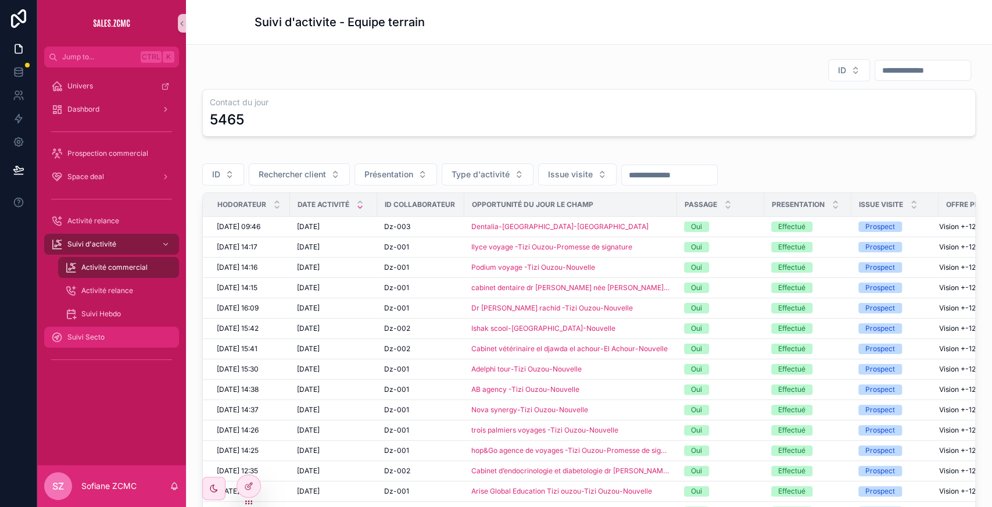
click at [120, 248] on div "Suivi Secto" at bounding box center [111, 337] width 121 height 19
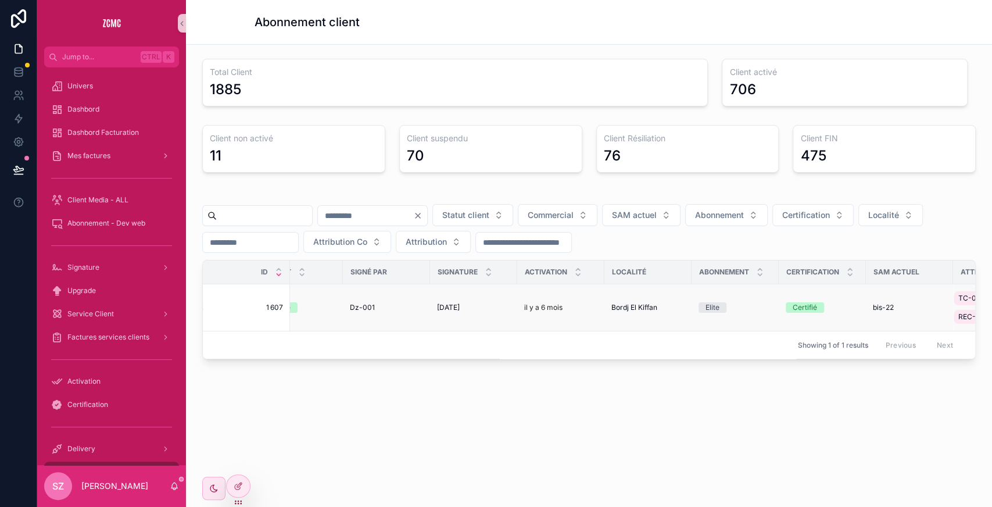
scroll to position [0, 261]
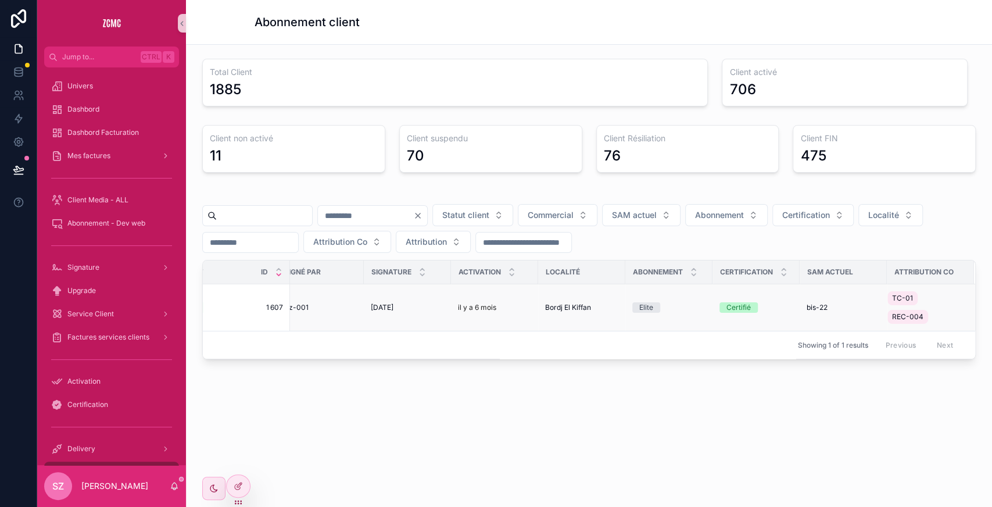
click at [813, 303] on span "bis-22" at bounding box center [817, 307] width 21 height 9
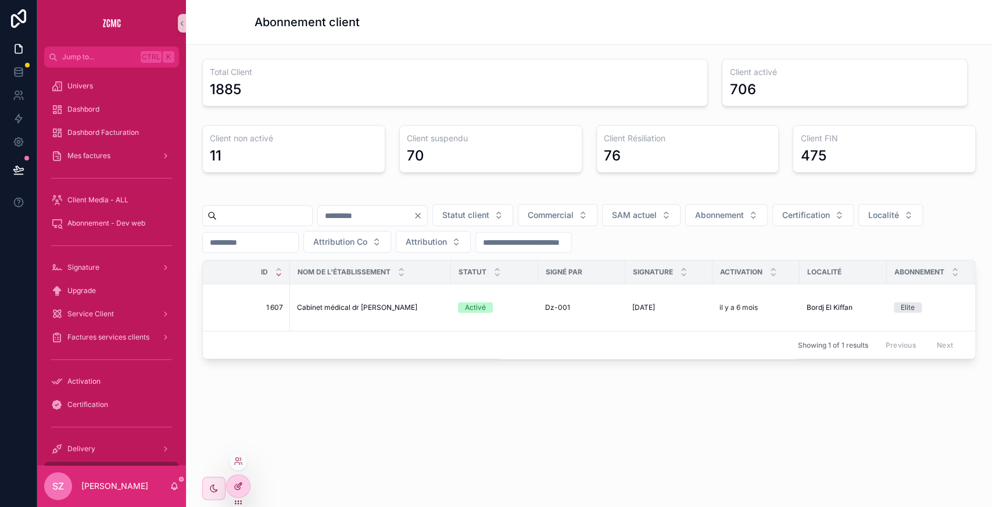
click at [238, 491] on div at bounding box center [238, 486] width 23 height 22
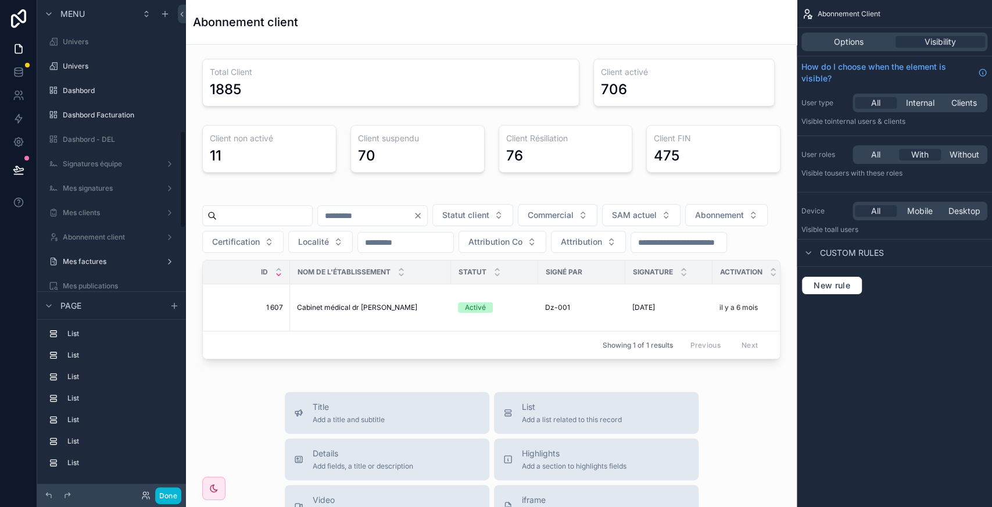
scroll to position [661, 0]
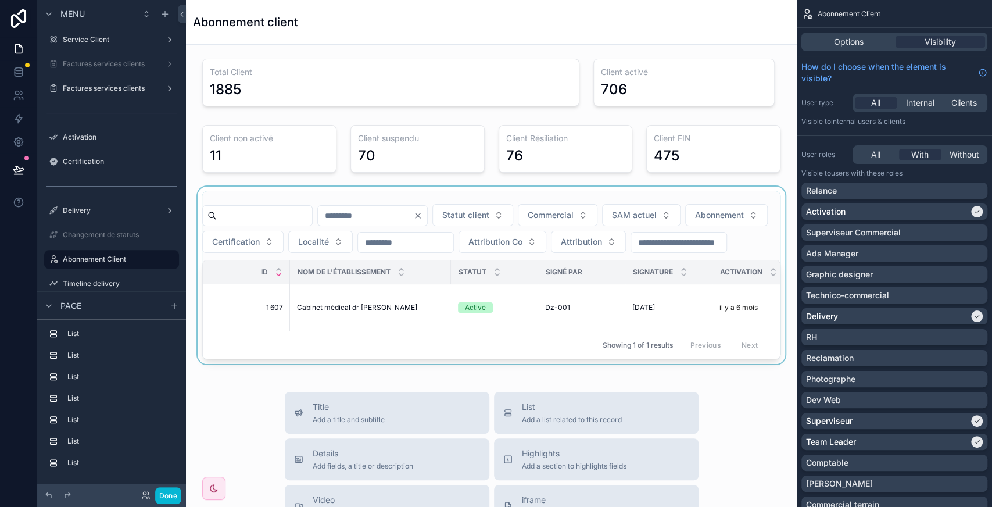
click at [536, 263] on div "scrollable content" at bounding box center [491, 275] width 592 height 177
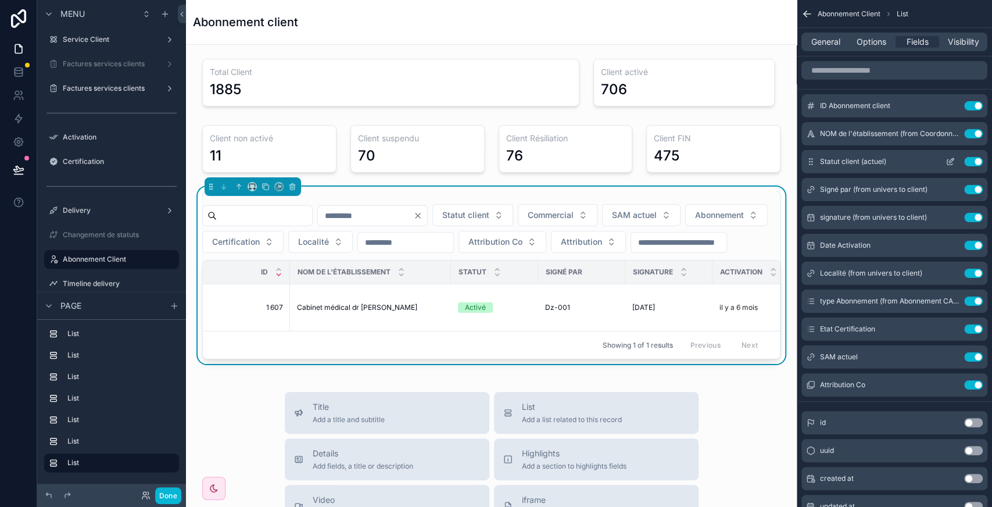
click at [949, 158] on icon "scrollable content" at bounding box center [949, 161] width 9 height 9
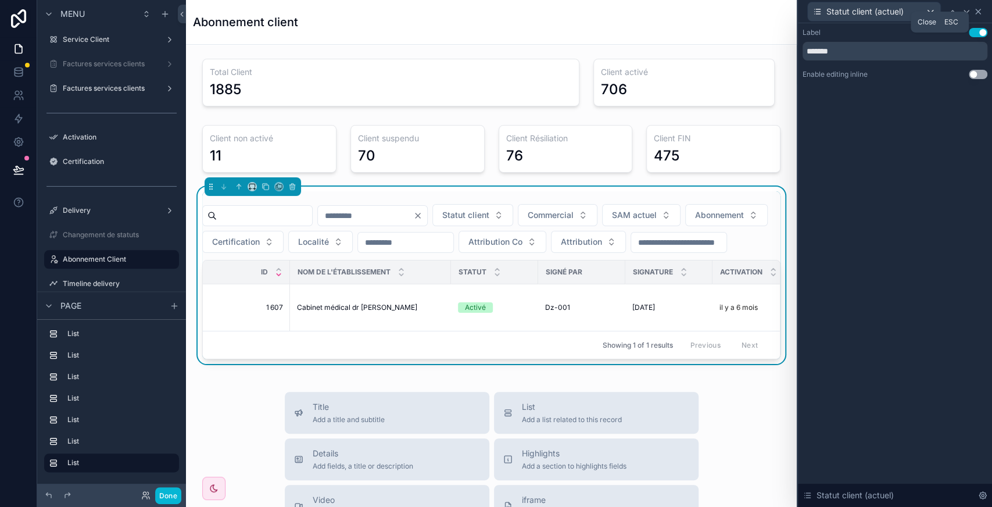
click at [980, 9] on icon at bounding box center [978, 11] width 5 height 5
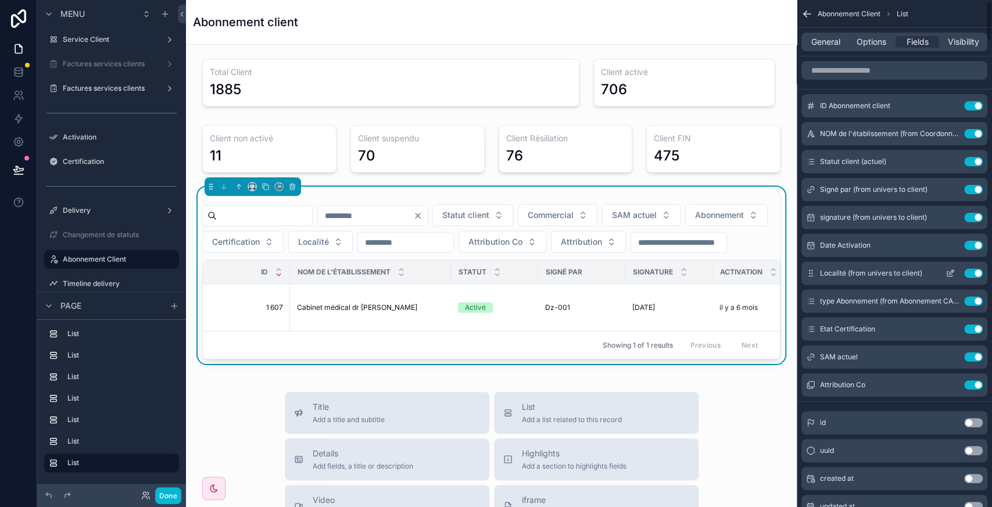
scroll to position [21, 0]
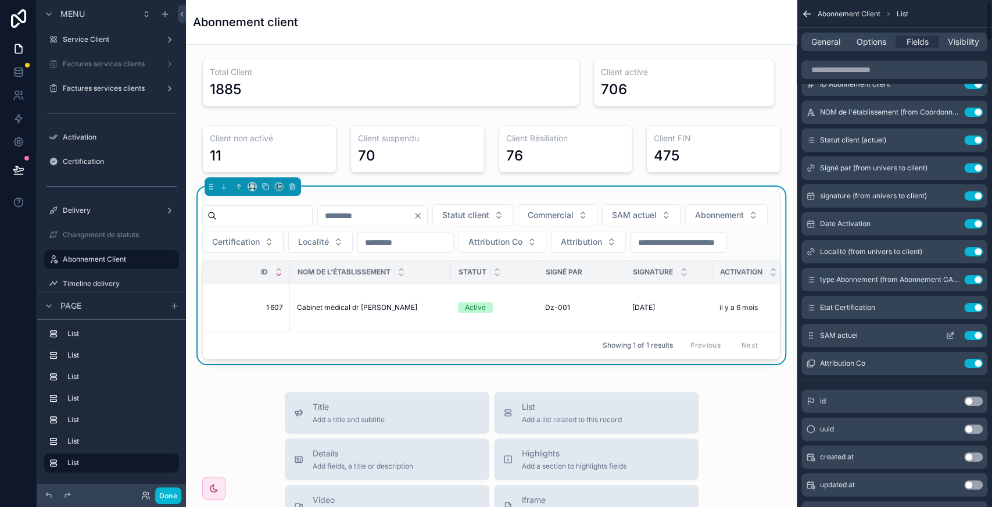
click at [949, 331] on icon "scrollable content" at bounding box center [949, 335] width 9 height 9
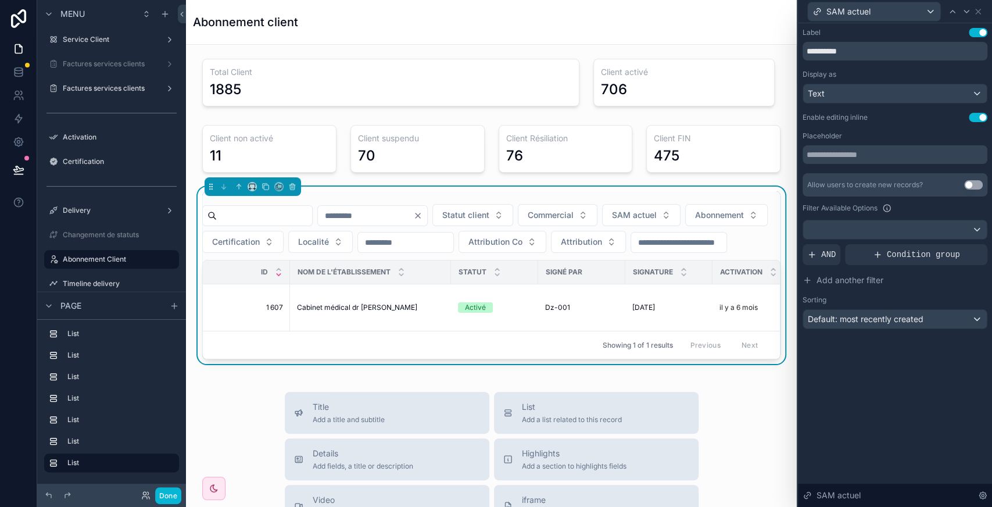
click at [974, 120] on button "Use setting" at bounding box center [978, 117] width 19 height 9
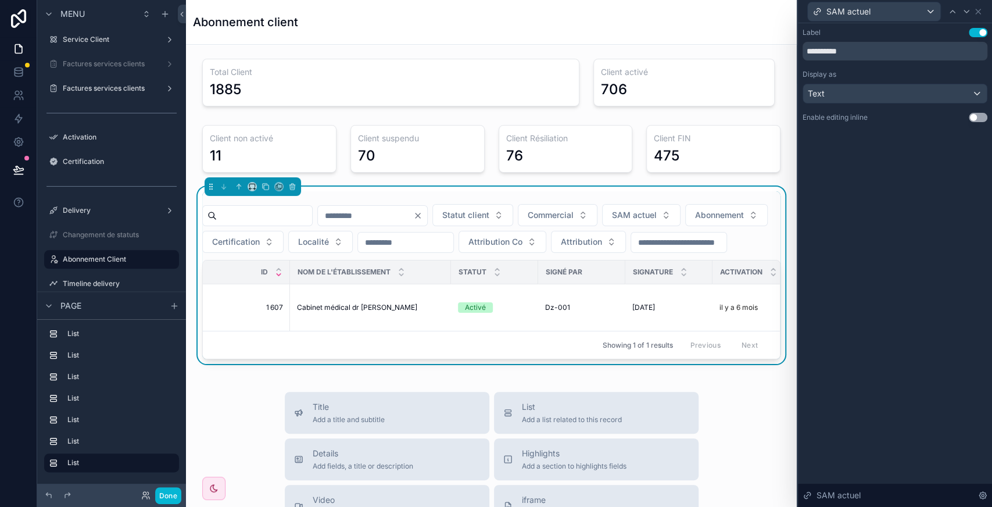
scroll to position [0, 468]
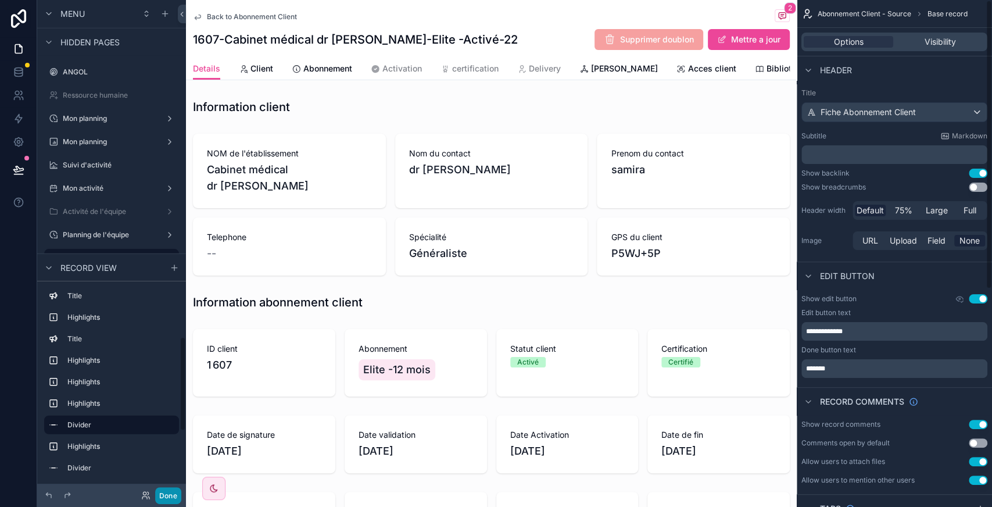
click at [171, 493] on button "Done" at bounding box center [168, 495] width 26 height 17
click at [0, 0] on div "SZ Sofiane Zahout" at bounding box center [0, 0] width 0 height 0
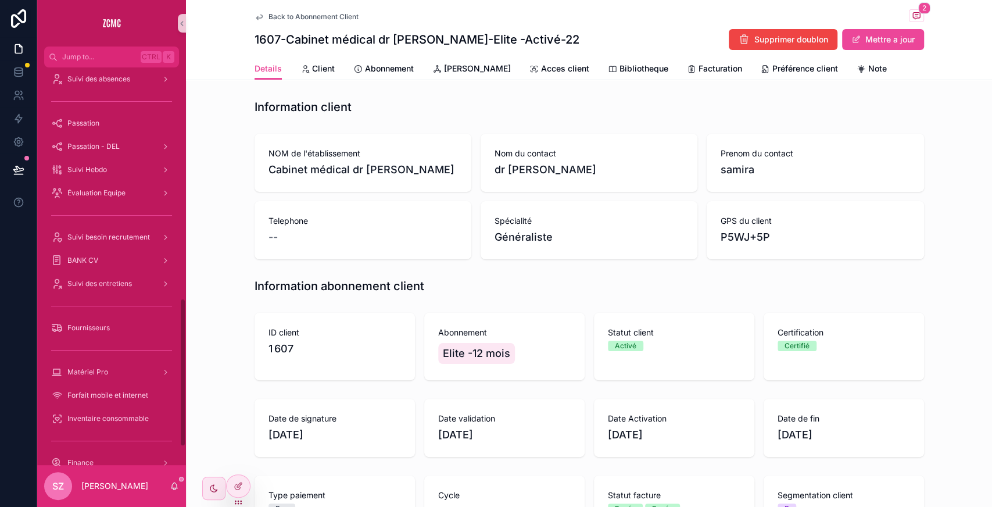
scroll to position [614, 0]
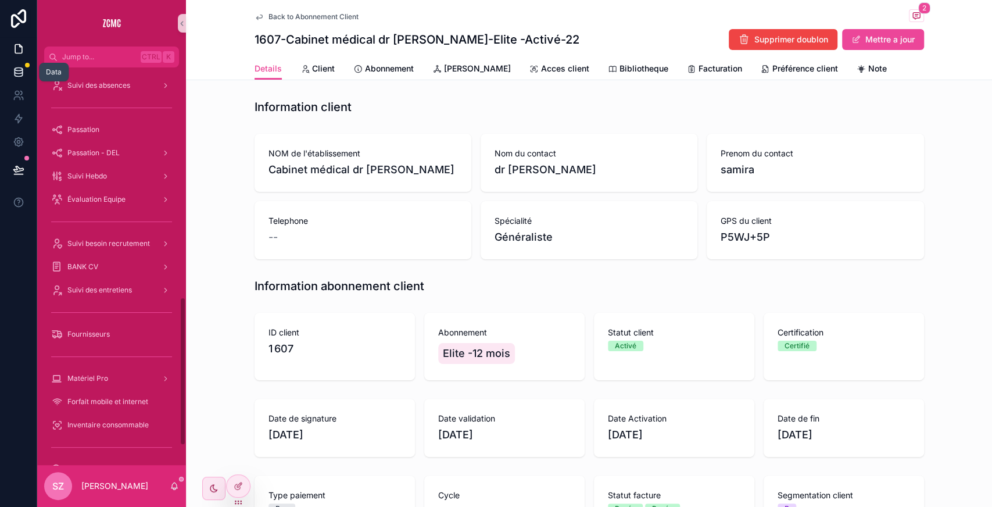
click at [20, 71] on icon at bounding box center [19, 72] width 12 height 12
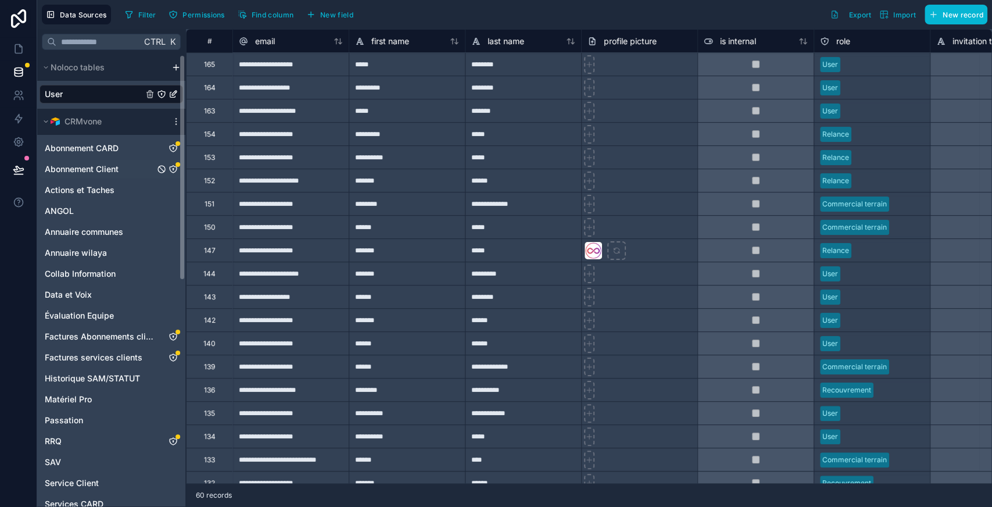
click at [118, 171] on span "Abonnement Client" at bounding box center [82, 169] width 74 height 12
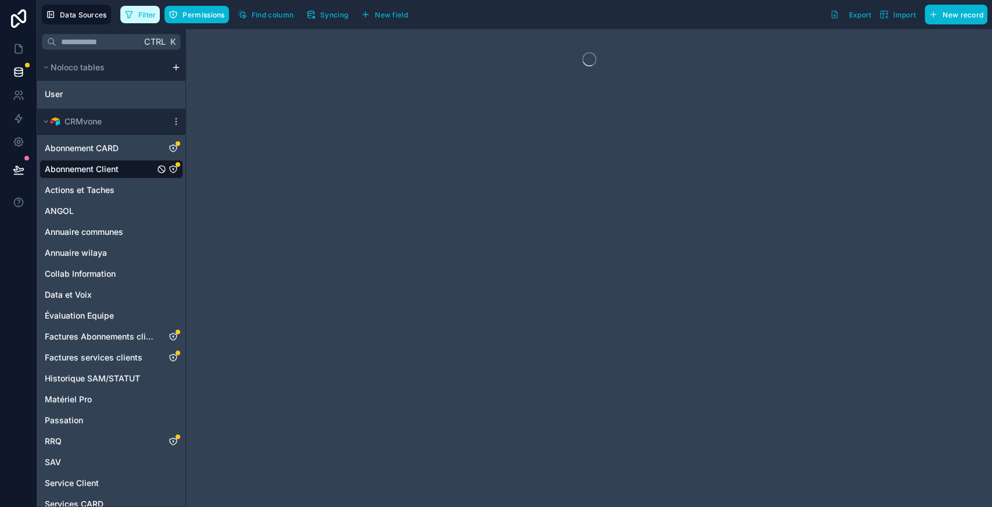
click at [144, 12] on span "Filter" at bounding box center [147, 14] width 18 height 9
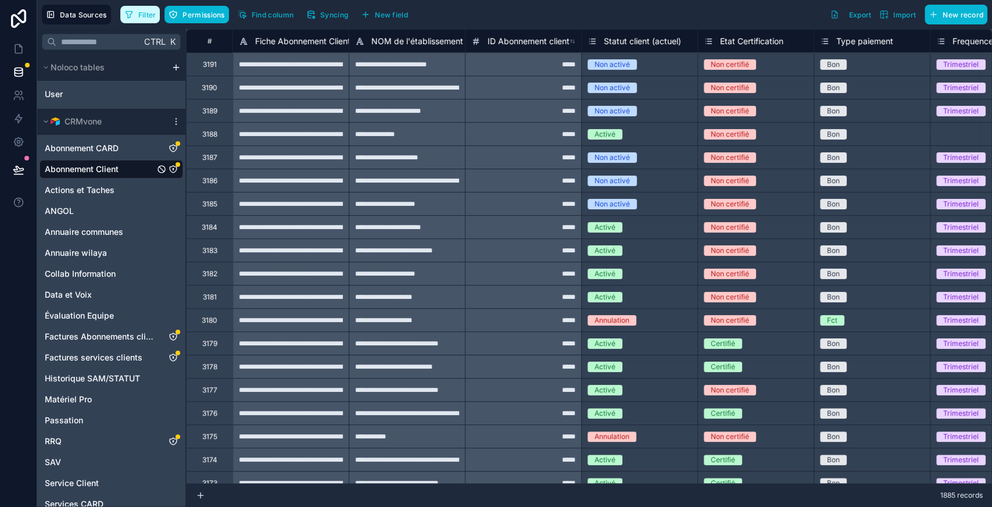
click at [144, 12] on span "Filter" at bounding box center [147, 14] width 18 height 9
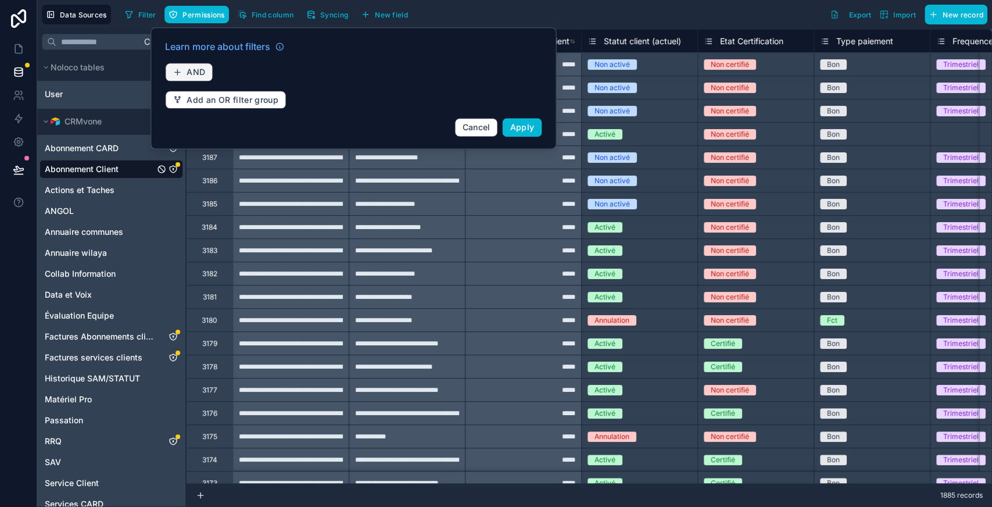
click at [195, 65] on button "AND" at bounding box center [189, 72] width 48 height 19
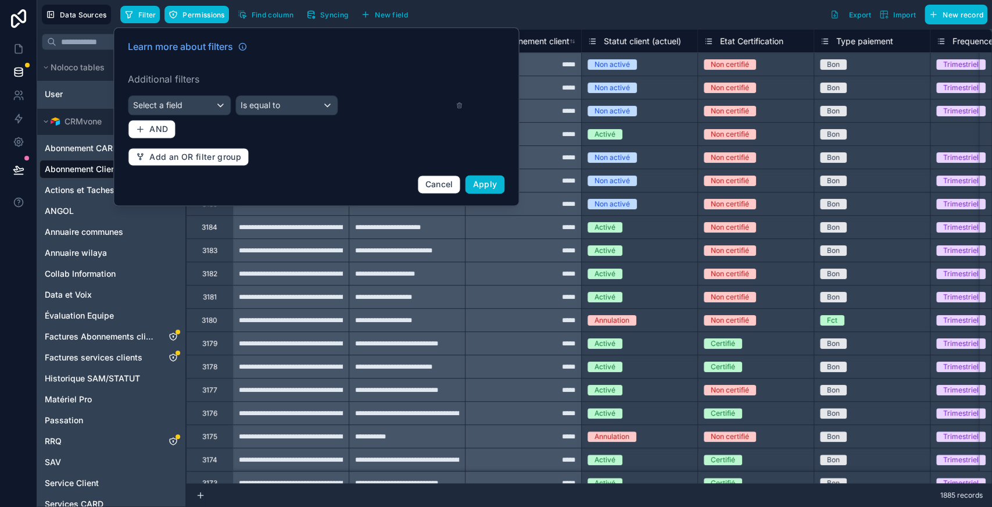
click at [181, 114] on div "Learn more about filters Additional filters Select a field Is equal to AND Add …" at bounding box center [316, 117] width 390 height 168
click at [191, 105] on div "Select a field" at bounding box center [179, 105] width 102 height 19
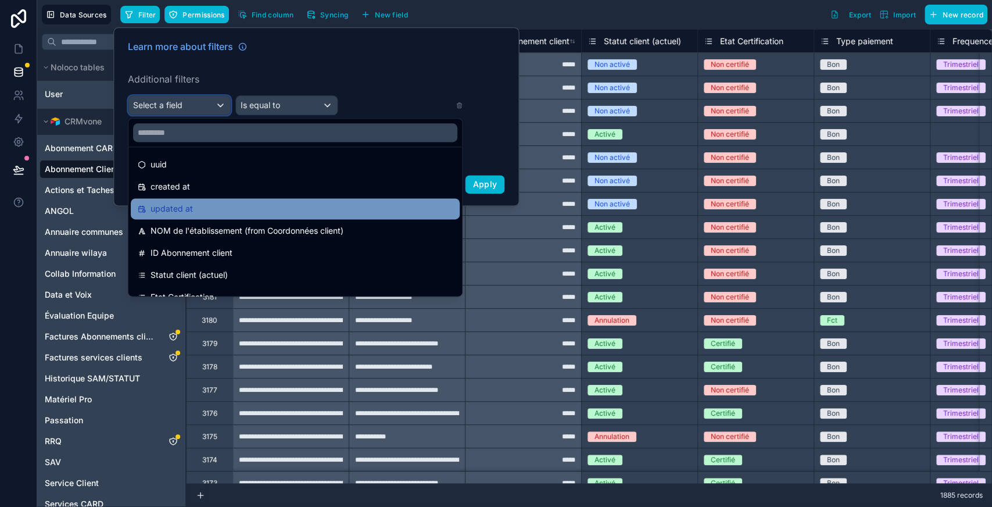
scroll to position [26, 0]
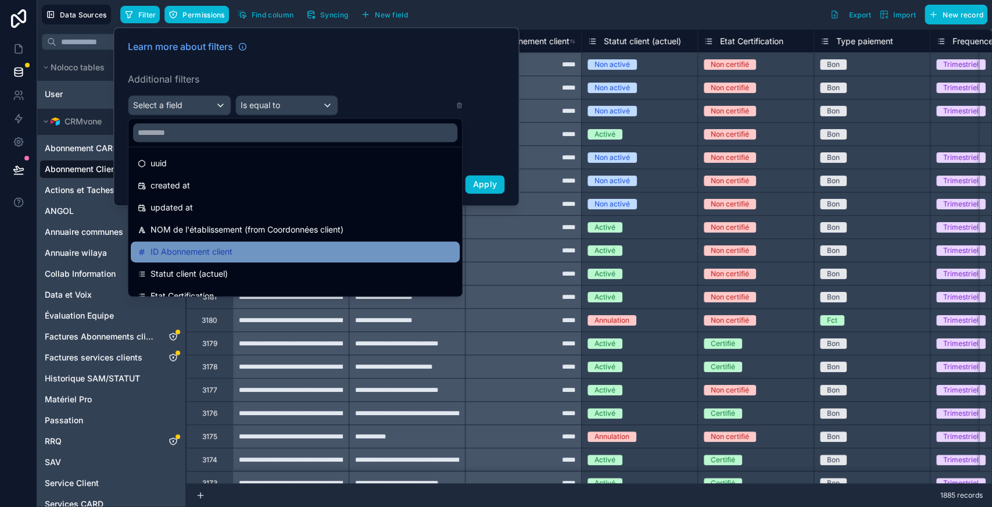
click at [203, 251] on span "ID Abonnement client" at bounding box center [191, 252] width 82 height 14
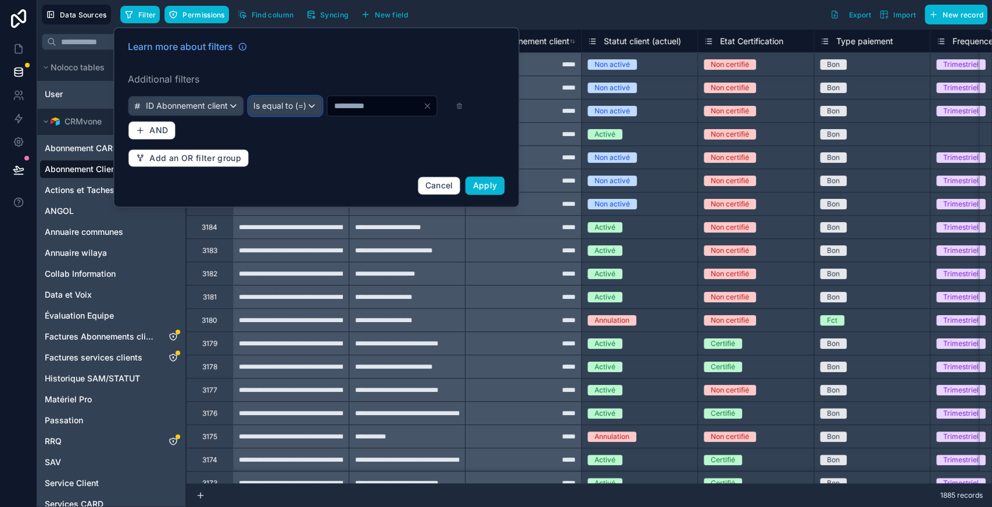
click at [306, 102] on span "Is equal to (=)" at bounding box center [279, 106] width 53 height 12
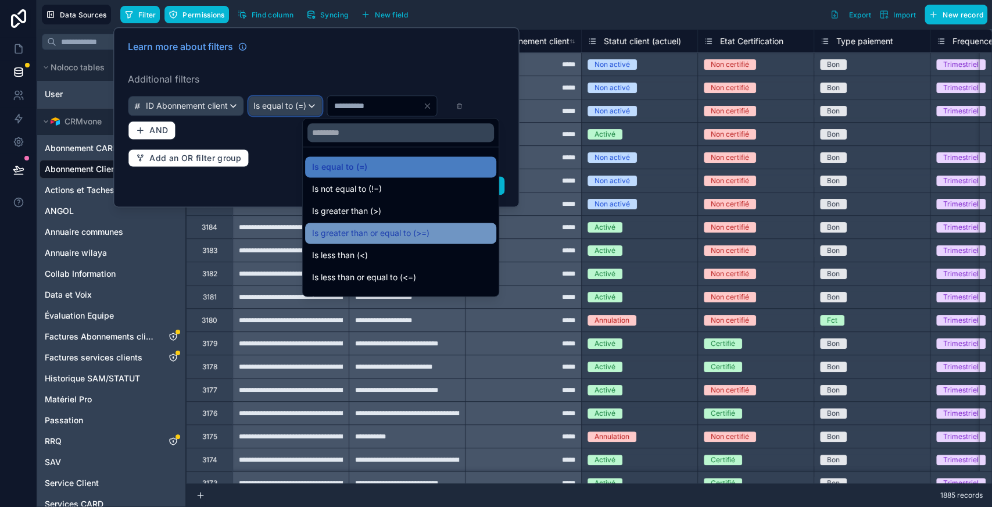
scroll to position [83, 0]
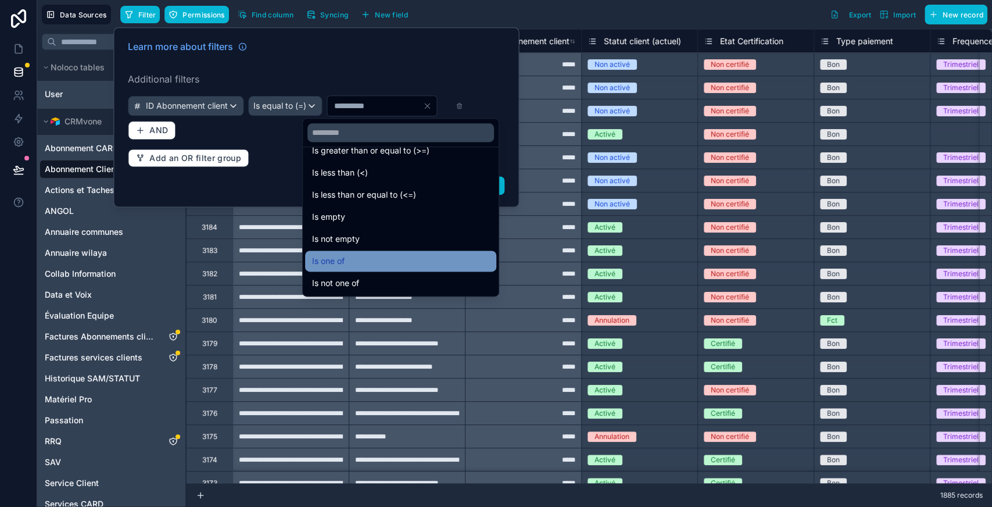
click at [346, 256] on div "Is one of" at bounding box center [400, 261] width 177 height 14
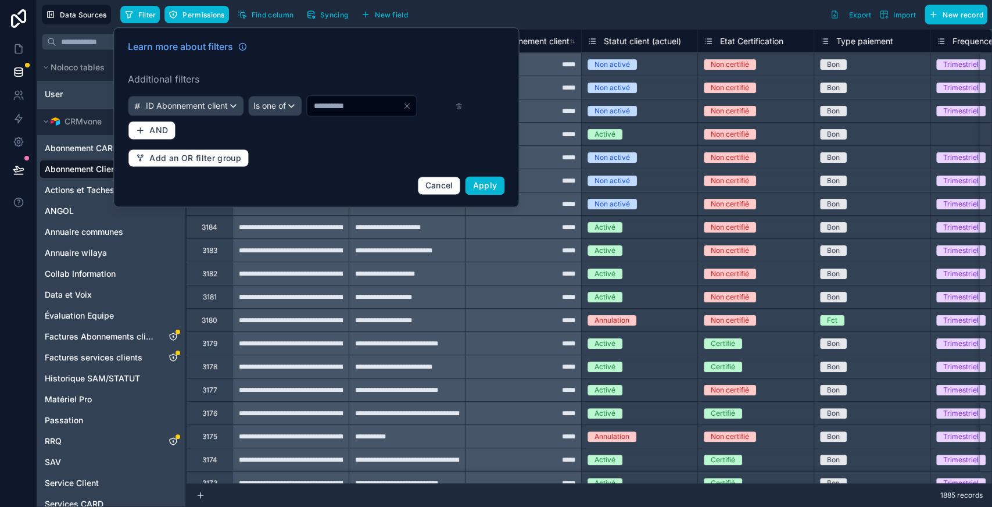
drag, startPoint x: 326, startPoint y: 105, endPoint x: 286, endPoint y: 106, distance: 39.6
click at [286, 106] on div "ID Abonnement client Is one of *" at bounding box center [295, 105] width 335 height 21
type input "****"
click at [494, 180] on span "Apply" at bounding box center [485, 185] width 24 height 10
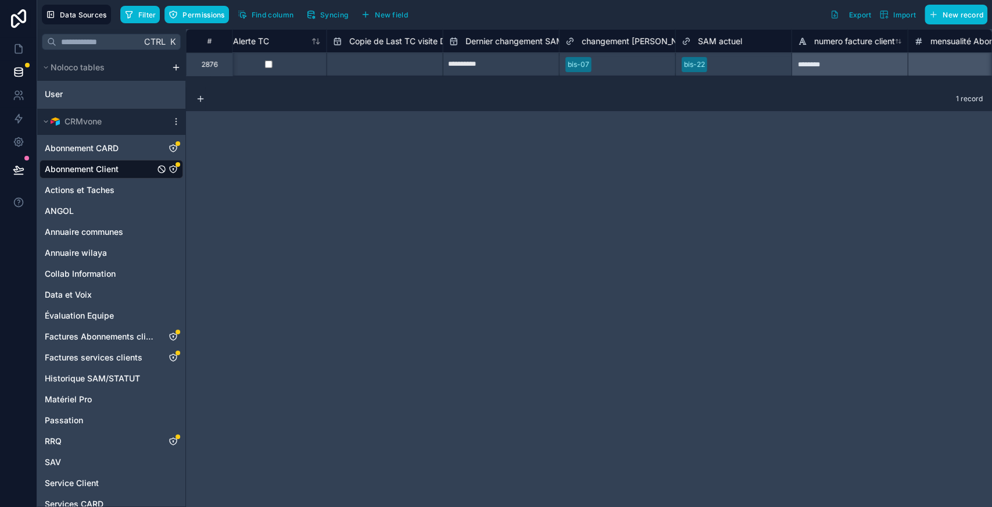
scroll to position [0, 10831]
click at [729, 69] on div at bounding box center [748, 65] width 74 height 12
click at [716, 63] on div at bounding box center [748, 65] width 74 height 12
type input "******"
click at [707, 95] on div "bis-09" at bounding box center [733, 93] width 116 height 23
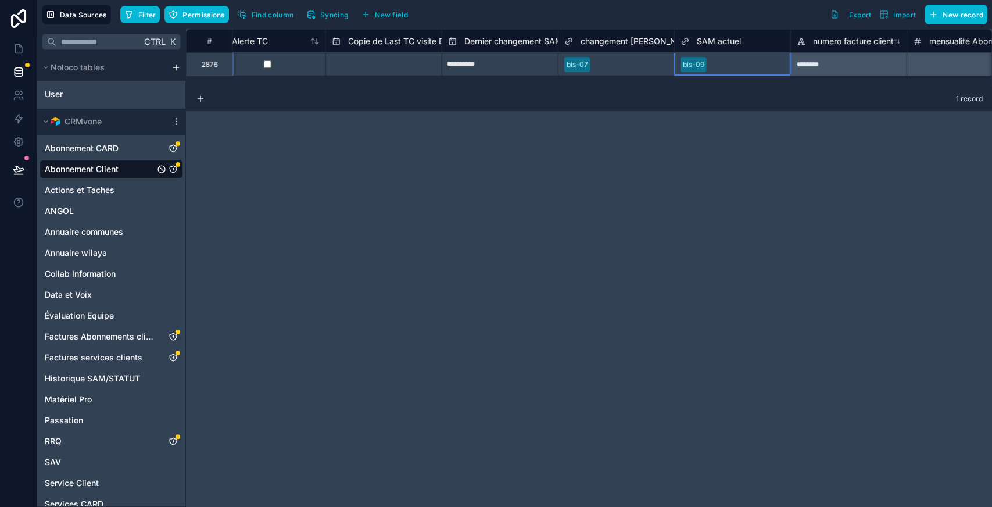
click at [740, 67] on div at bounding box center [747, 65] width 73 height 12
click at [139, 16] on span "Filter" at bounding box center [147, 14] width 18 height 9
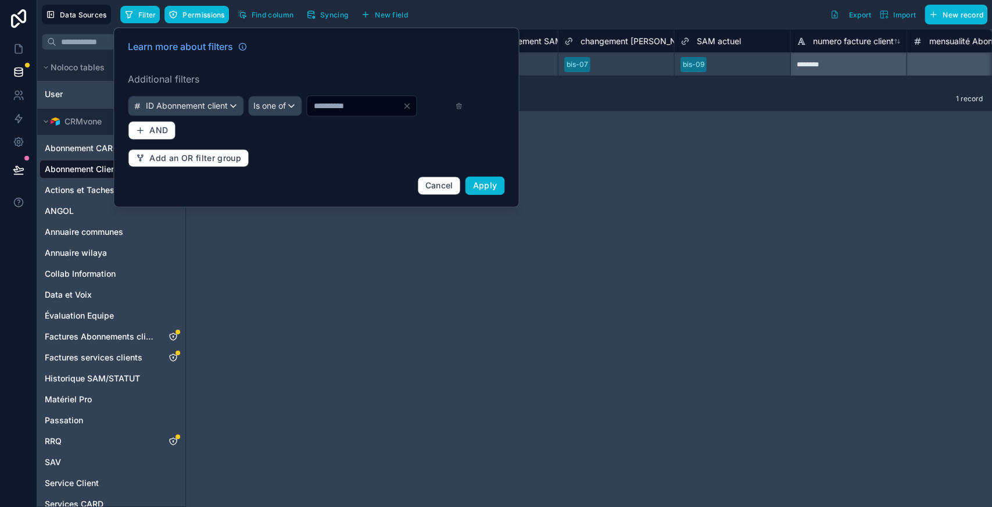
drag, startPoint x: 353, startPoint y: 107, endPoint x: 268, endPoint y: 119, distance: 85.6
click at [268, 119] on div "Learn more about filters Additional filters ID Abonnement client Is one of ****…" at bounding box center [316, 117] width 390 height 169
type input "****"
click at [152, 128] on span "AND" at bounding box center [158, 130] width 19 height 10
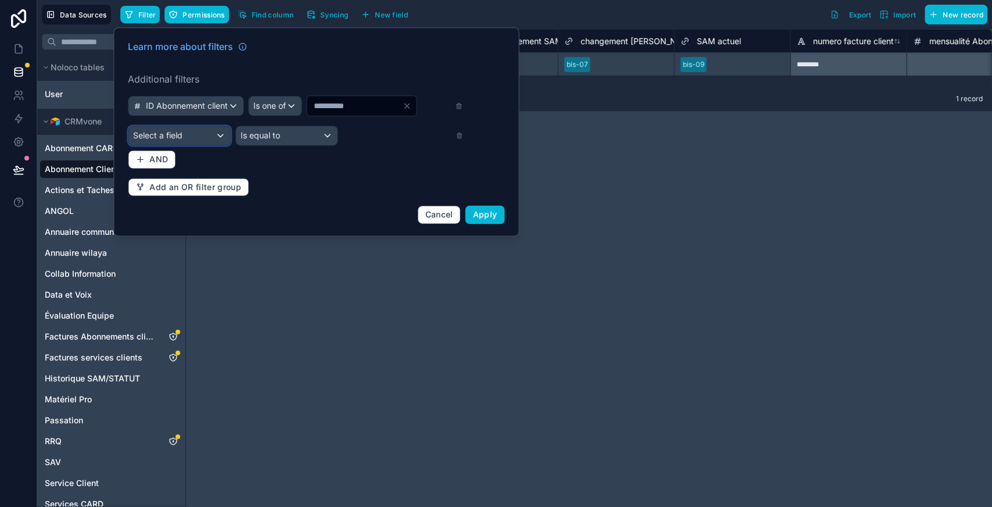
click at [214, 134] on div "Select a field" at bounding box center [179, 135] width 102 height 19
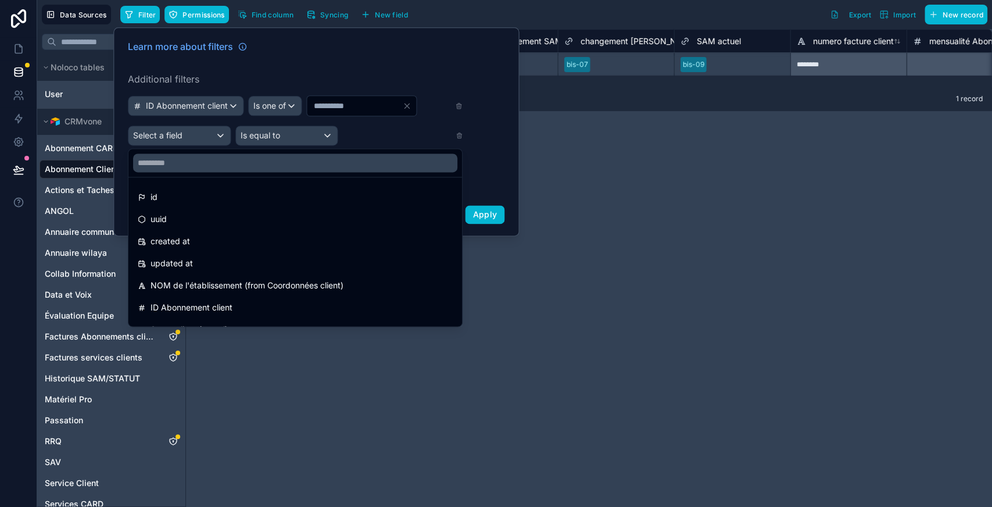
click at [373, 129] on div at bounding box center [316, 131] width 406 height 209
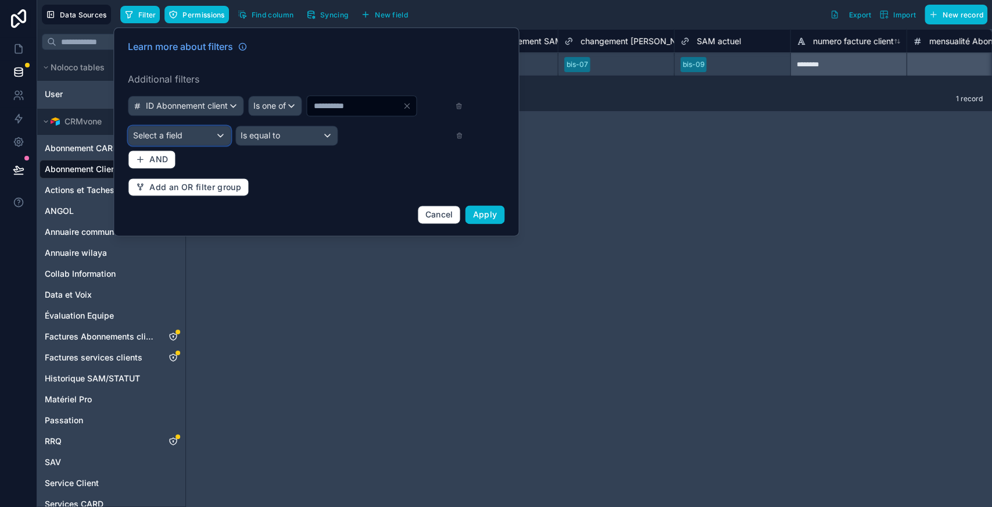
click at [203, 127] on div "Select a field" at bounding box center [179, 135] width 102 height 19
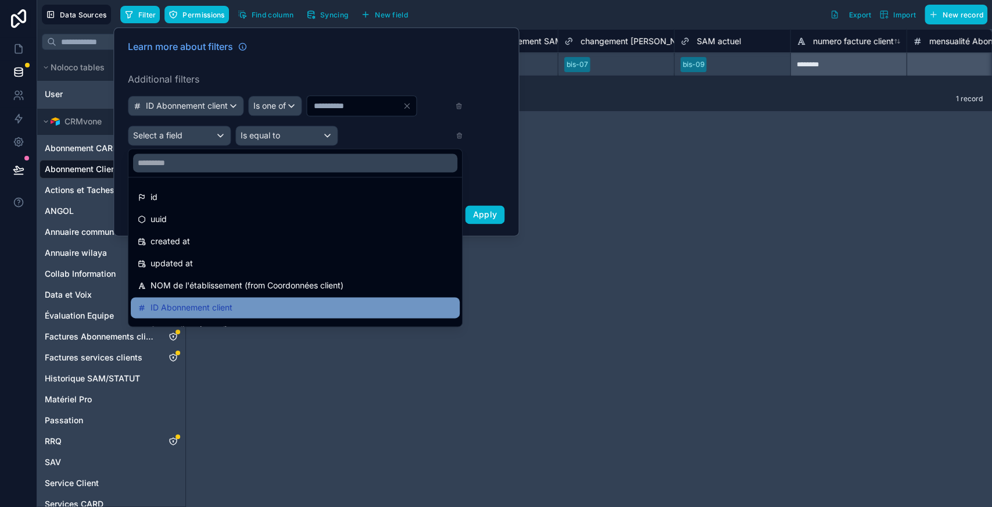
click at [178, 306] on span "ID Abonnement client" at bounding box center [191, 307] width 82 height 14
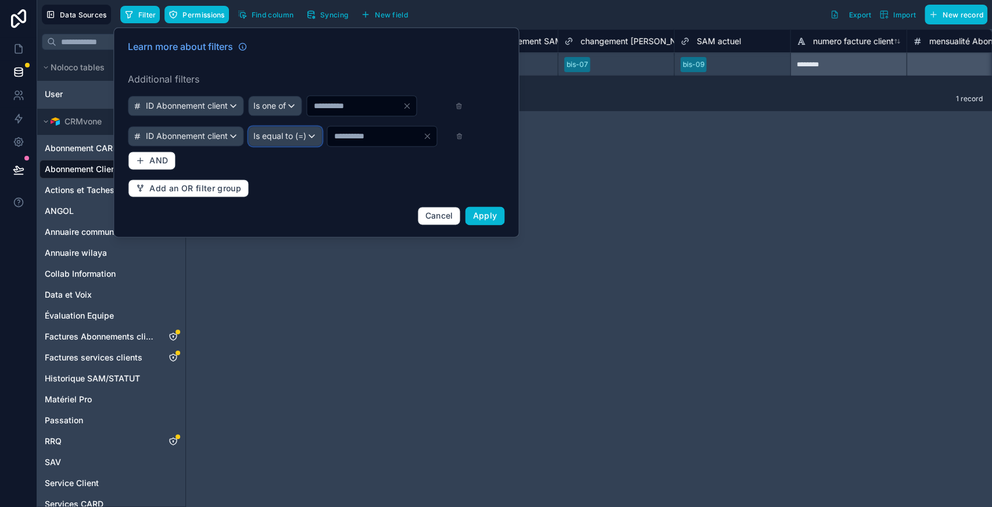
click at [306, 136] on span "Is equal to (=)" at bounding box center [279, 136] width 53 height 12
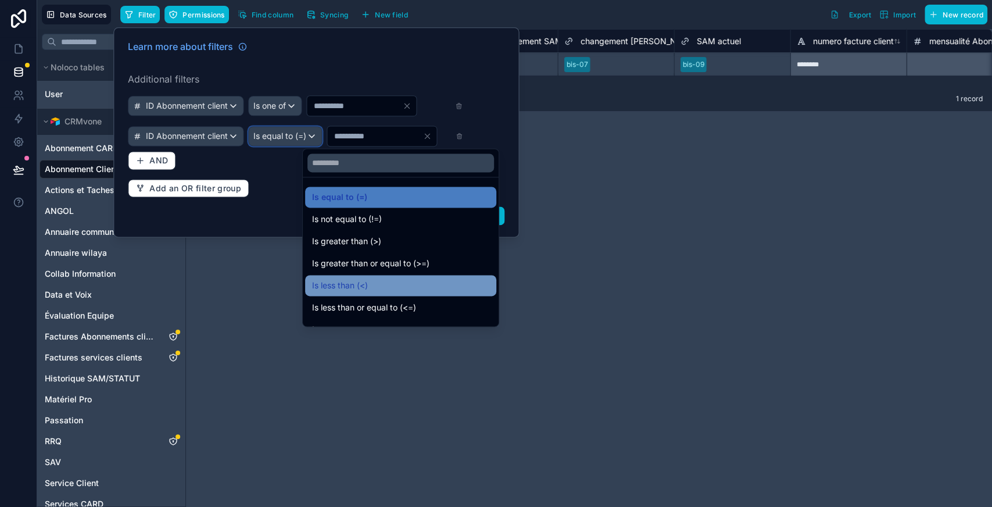
scroll to position [64, 0]
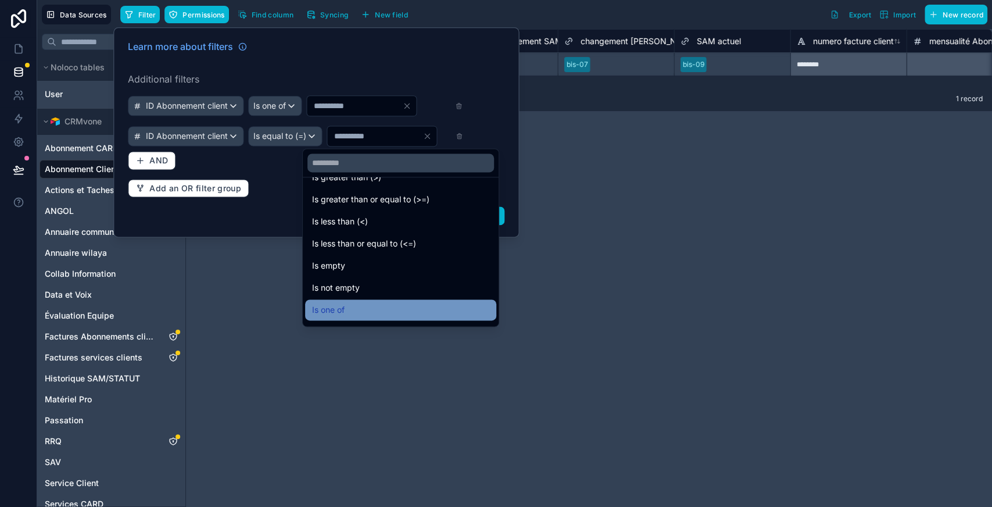
click at [338, 308] on span "Is one of" at bounding box center [328, 310] width 33 height 14
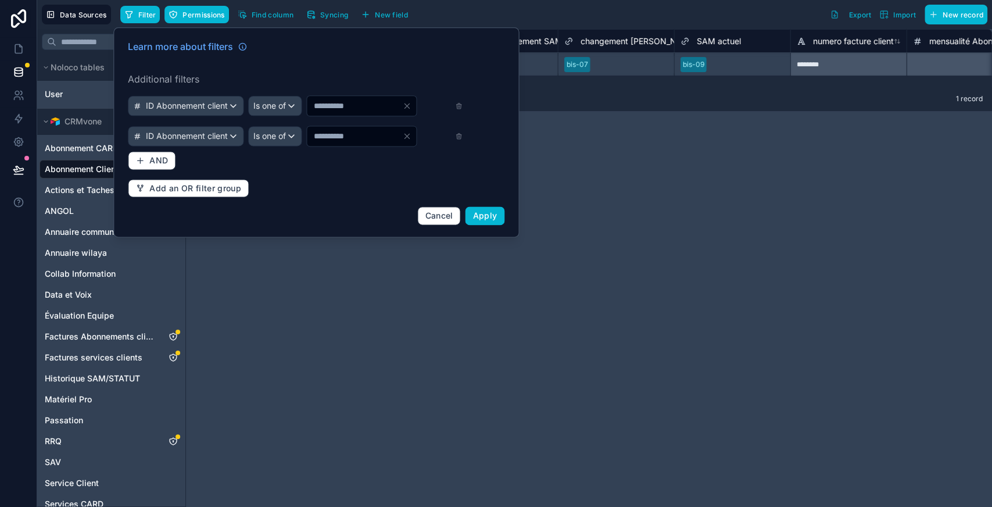
click at [345, 135] on input "*" at bounding box center [354, 136] width 95 height 16
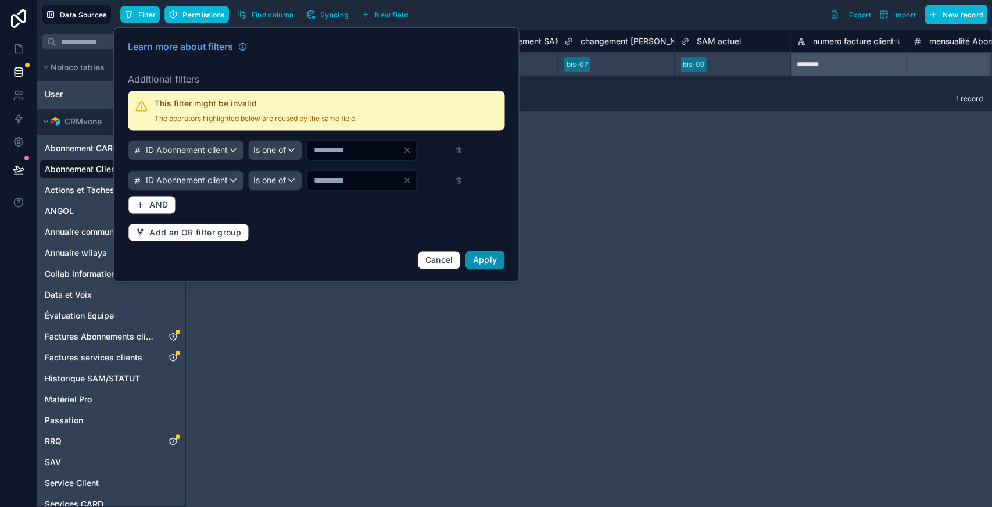
type input "****"
click at [488, 255] on span "Apply" at bounding box center [485, 260] width 24 height 10
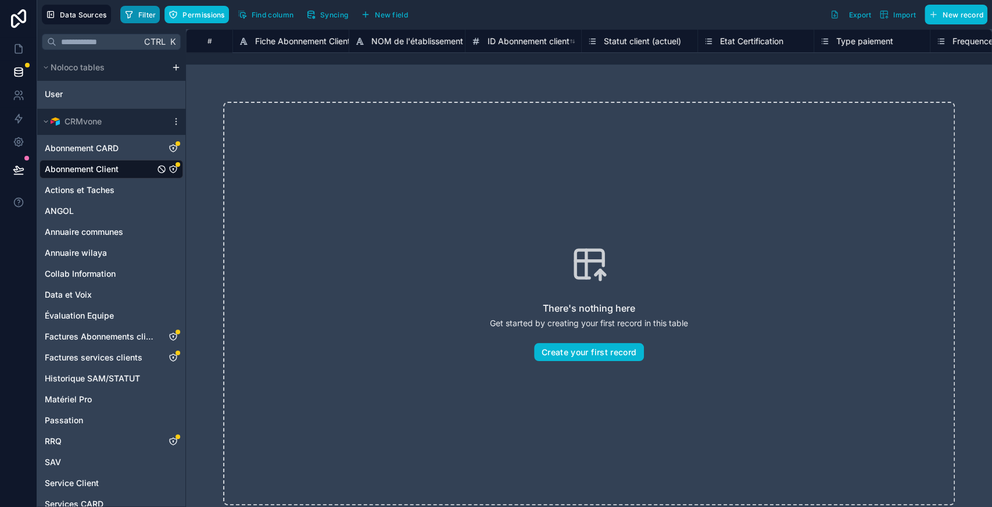
click at [135, 22] on button "Filter" at bounding box center [140, 14] width 40 height 17
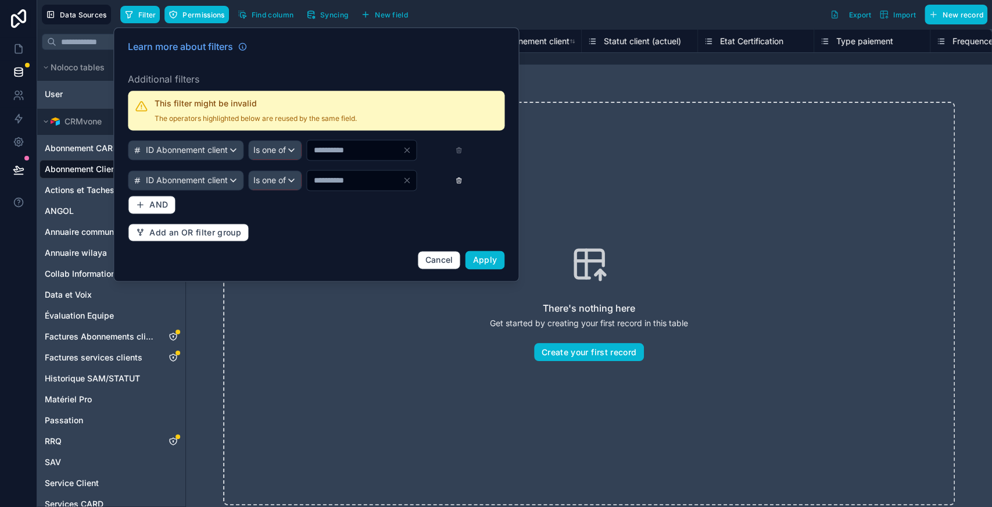
click at [458, 182] on icon at bounding box center [459, 181] width 4 height 4
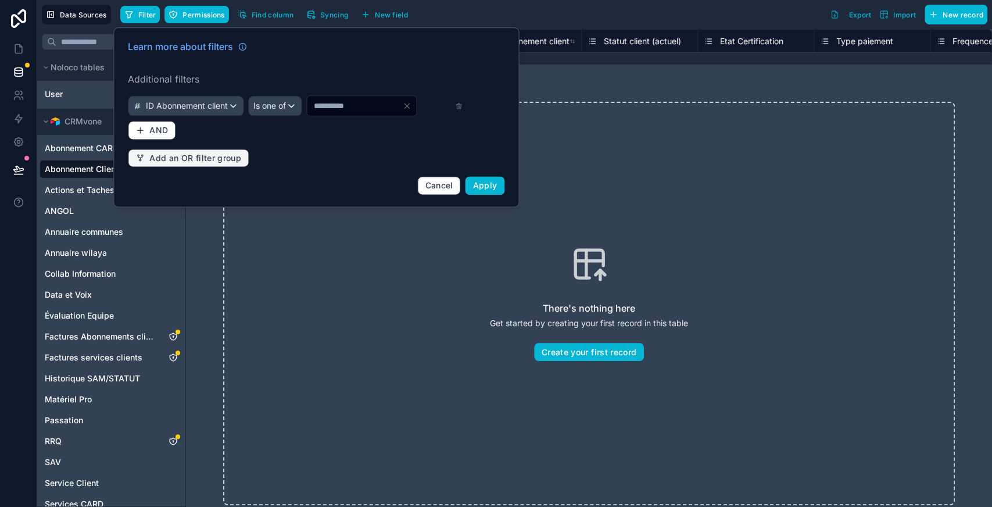
click at [182, 161] on span "Add an OR filter group" at bounding box center [195, 158] width 92 height 10
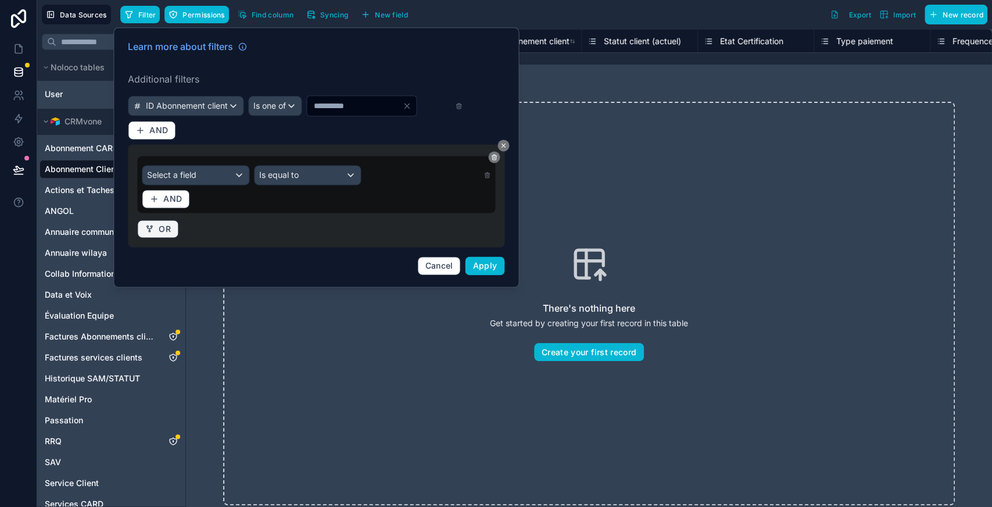
click at [160, 229] on span "OR" at bounding box center [165, 229] width 12 height 10
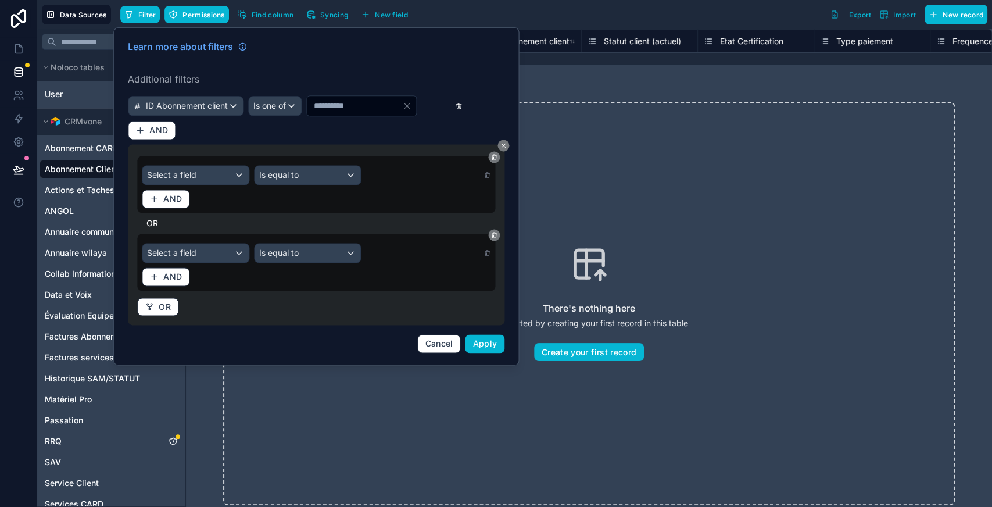
click at [460, 106] on icon at bounding box center [460, 106] width 8 height 8
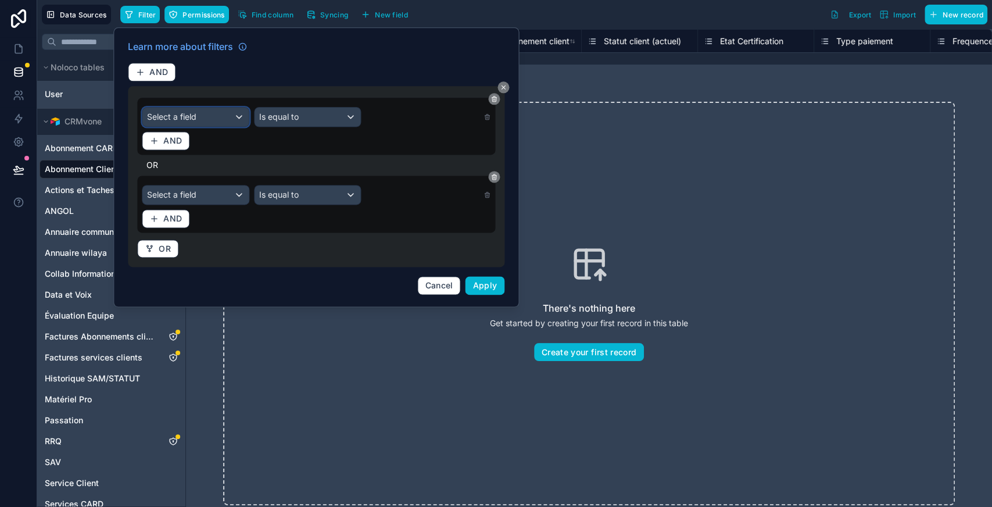
click at [195, 123] on div "Select a field" at bounding box center [195, 116] width 106 height 19
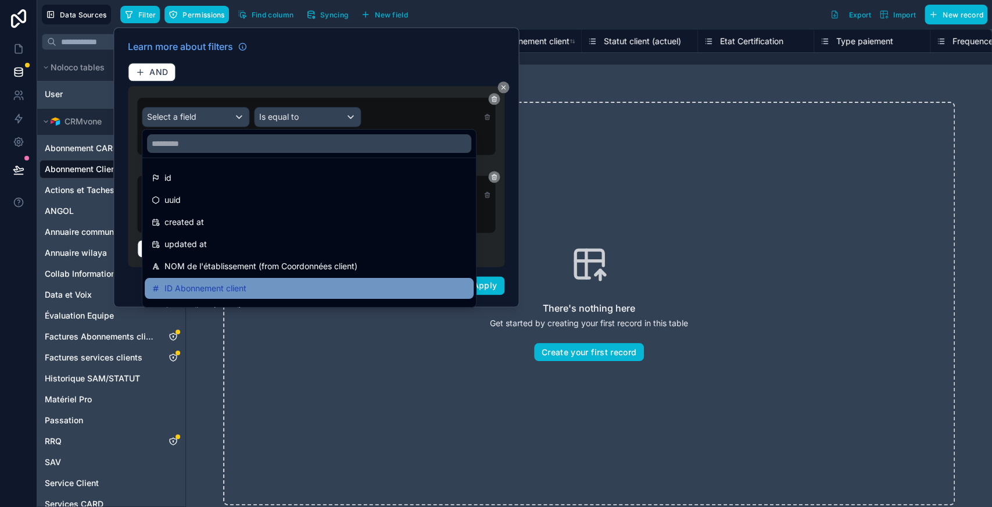
click at [203, 286] on span "ID Abonnement client" at bounding box center [205, 288] width 82 height 14
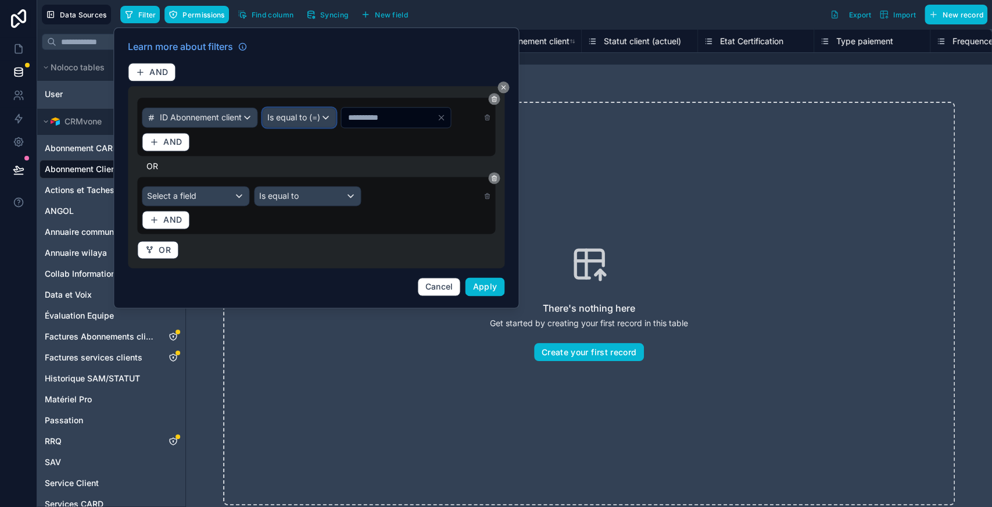
click at [335, 123] on div "Is equal to (=)" at bounding box center [299, 117] width 73 height 19
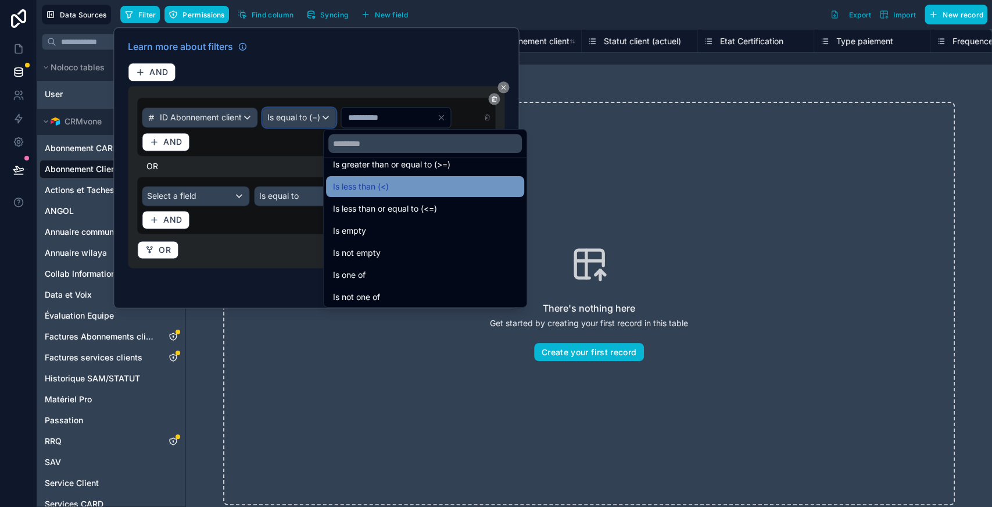
scroll to position [82, 0]
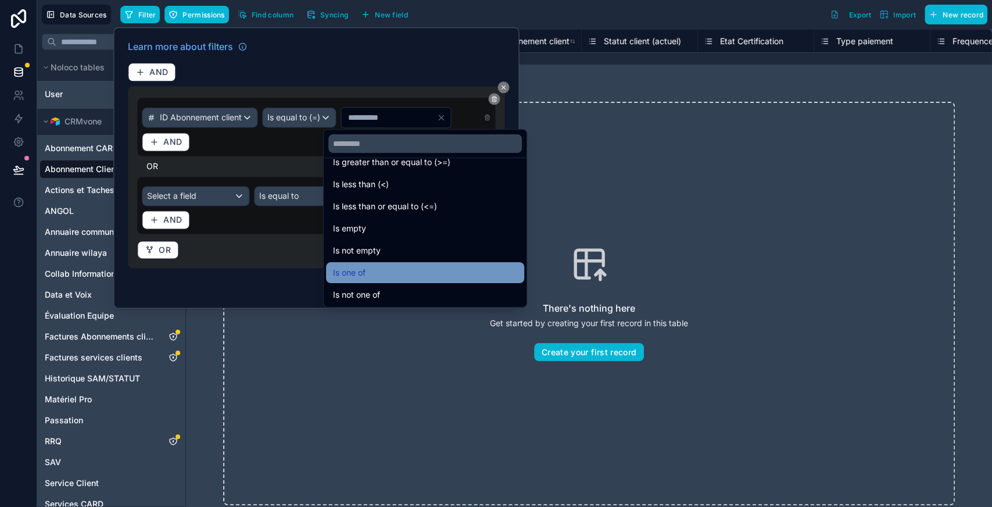
click at [365, 269] on span "Is one of" at bounding box center [349, 273] width 33 height 14
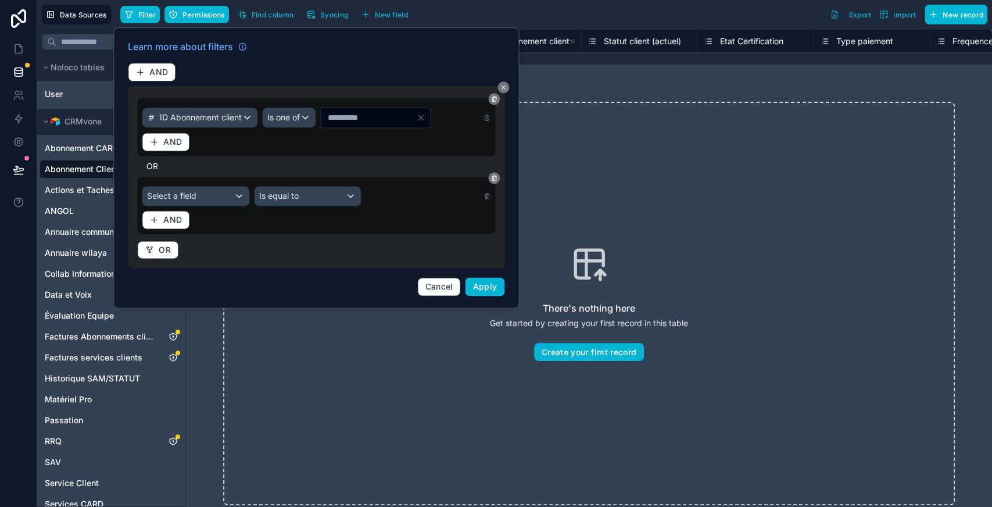
click at [371, 116] on input "*" at bounding box center [368, 117] width 95 height 16
type input "****"
click at [208, 192] on div "Select a field" at bounding box center [195, 196] width 106 height 19
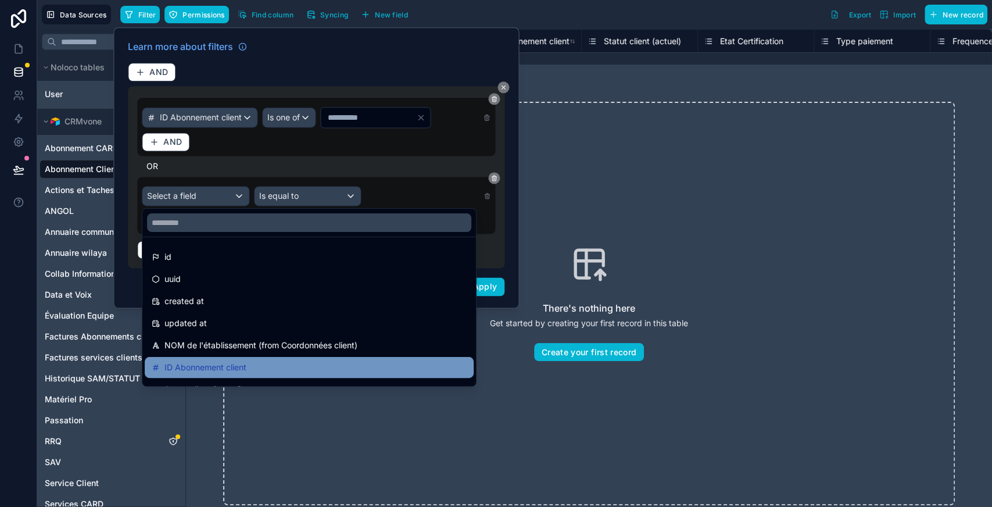
click at [192, 366] on span "ID Abonnement client" at bounding box center [205, 367] width 82 height 14
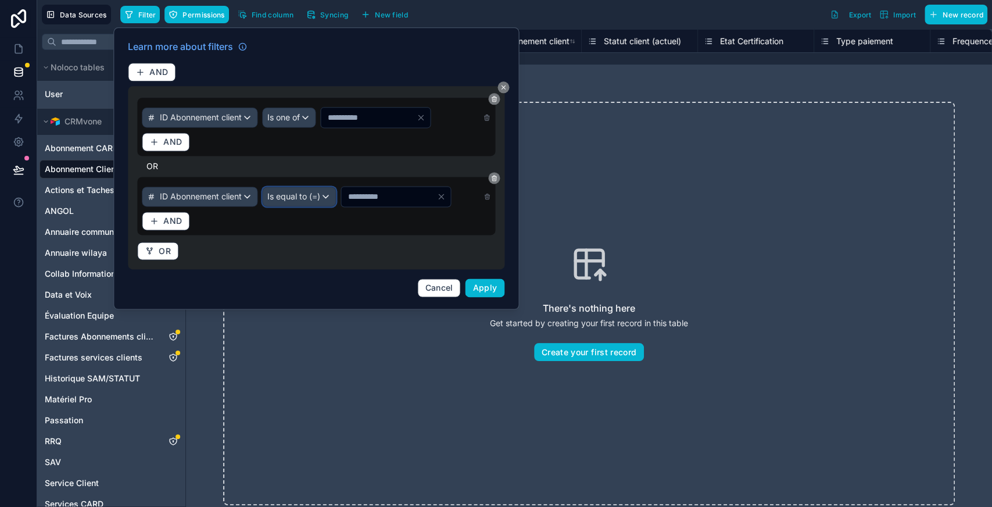
click at [320, 200] on span "Is equal to (=)" at bounding box center [293, 197] width 53 height 12
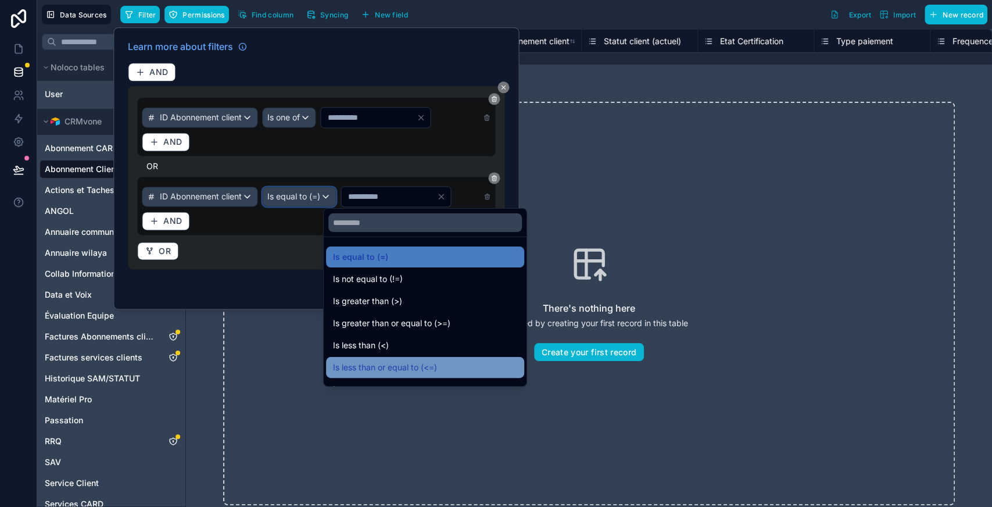
scroll to position [79, 0]
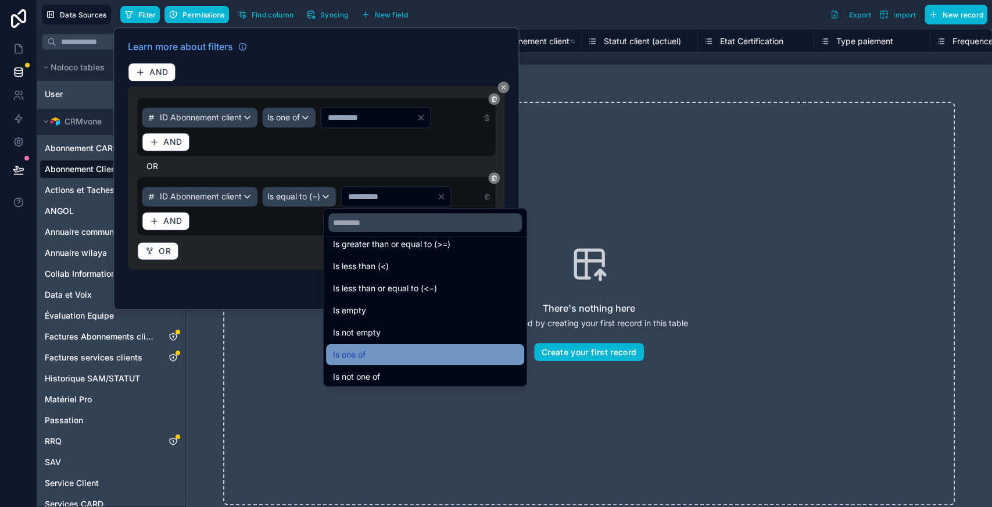
click at [364, 348] on span "Is one of" at bounding box center [349, 354] width 33 height 14
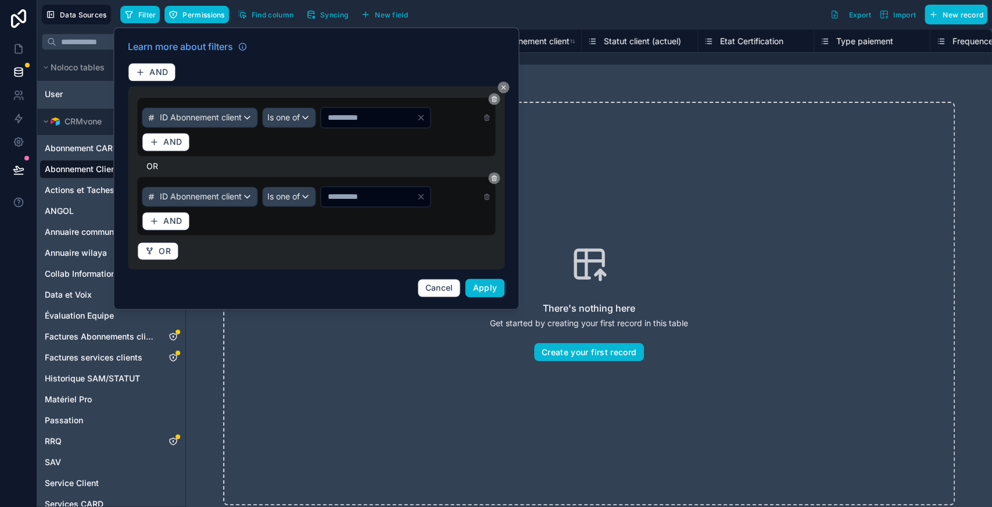
click at [371, 194] on input "*" at bounding box center [368, 196] width 95 height 16
type input "****"
click at [486, 287] on span "Apply" at bounding box center [485, 287] width 24 height 10
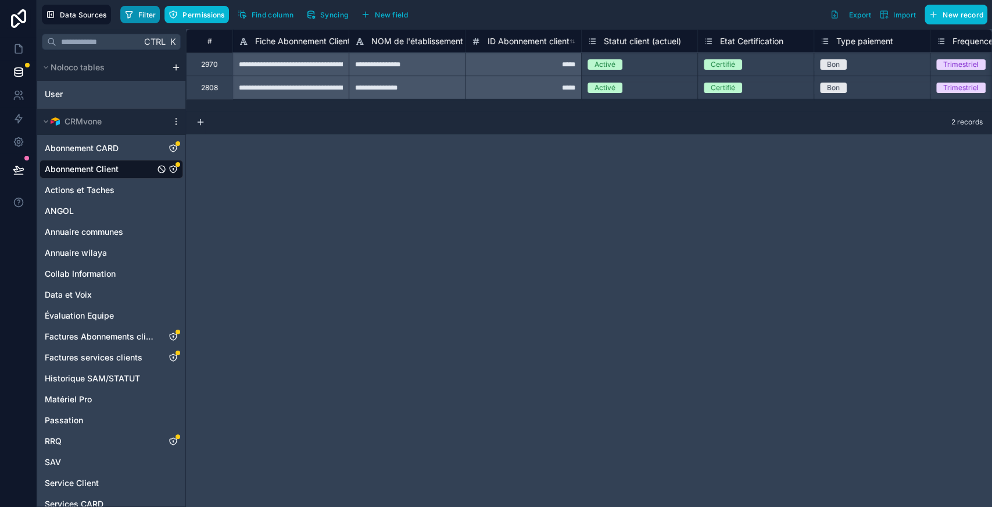
click at [138, 17] on span "Filter" at bounding box center [147, 14] width 18 height 9
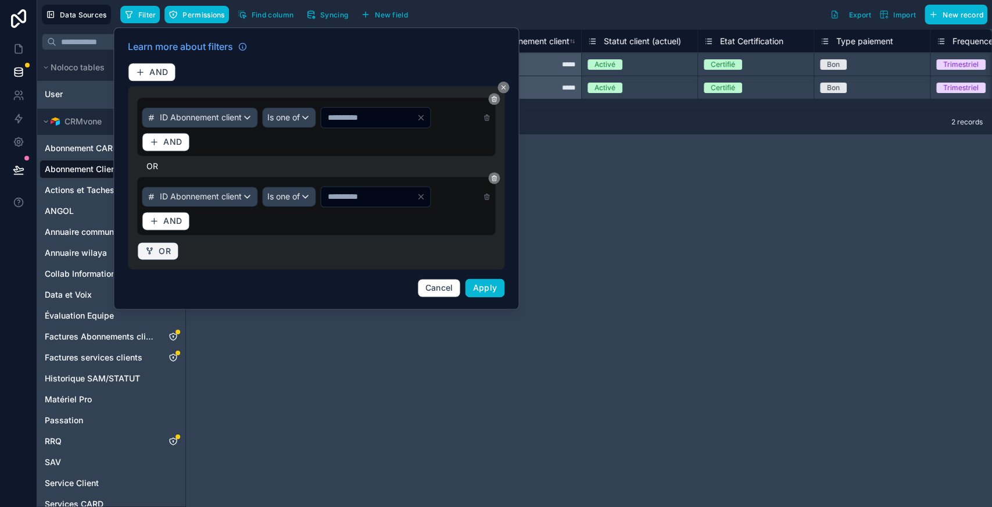
click at [163, 250] on span "OR" at bounding box center [165, 251] width 12 height 10
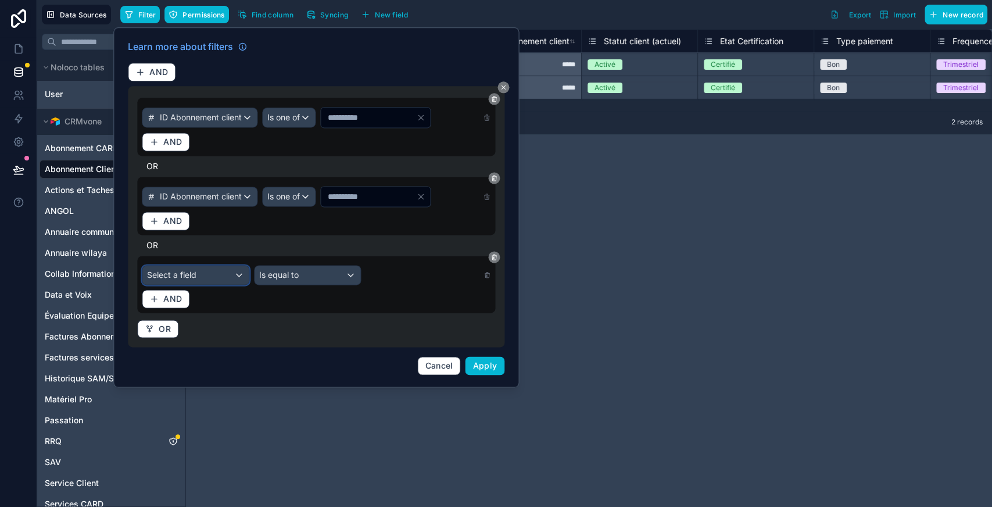
click at [178, 275] on span "Select a field" at bounding box center [171, 275] width 49 height 10
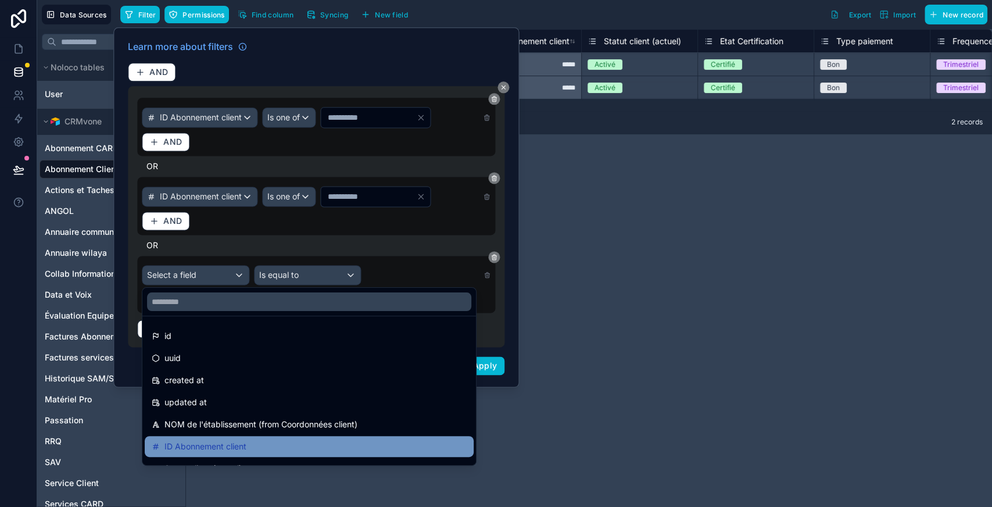
click at [182, 442] on span "ID Abonnement client" at bounding box center [205, 446] width 82 height 14
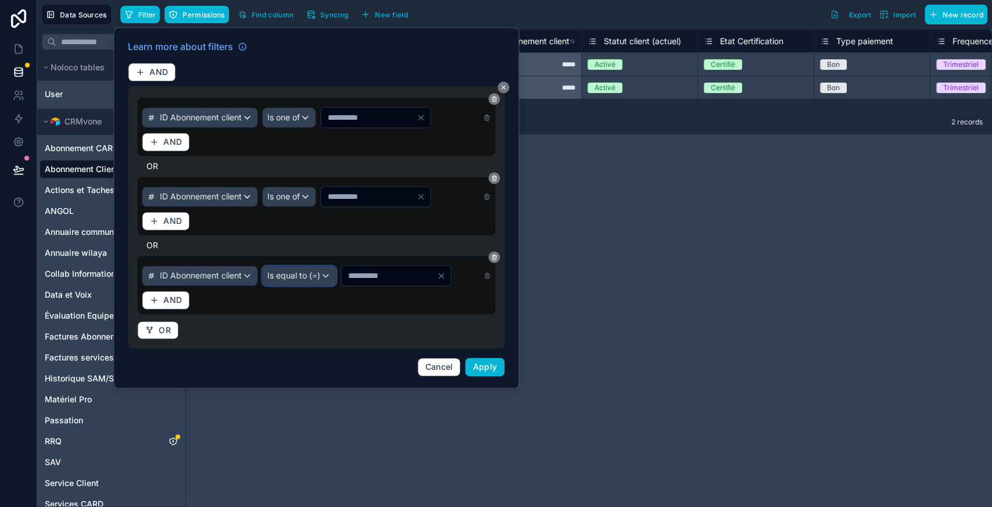
click at [320, 270] on span "Is equal to (=)" at bounding box center [293, 276] width 53 height 12
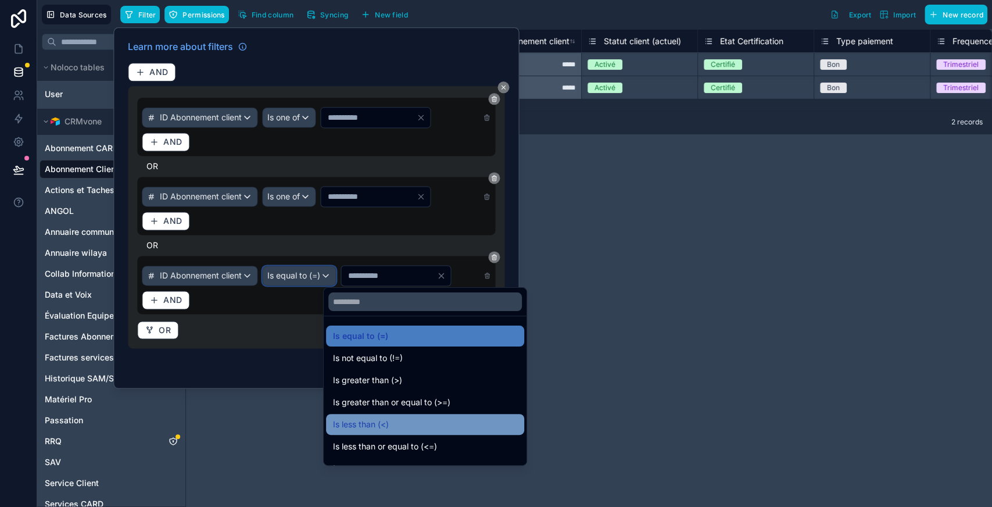
scroll to position [83, 0]
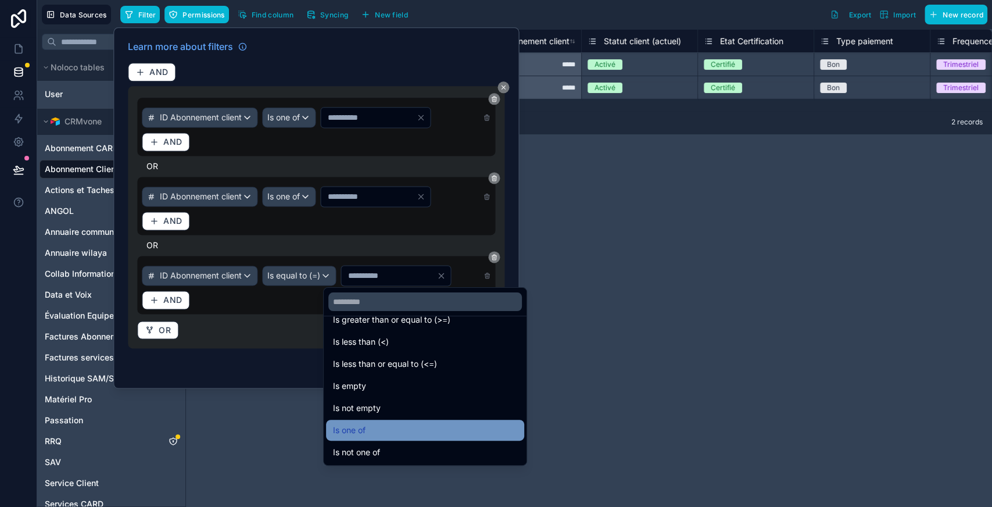
click at [367, 429] on div "Is one of" at bounding box center [425, 430] width 184 height 14
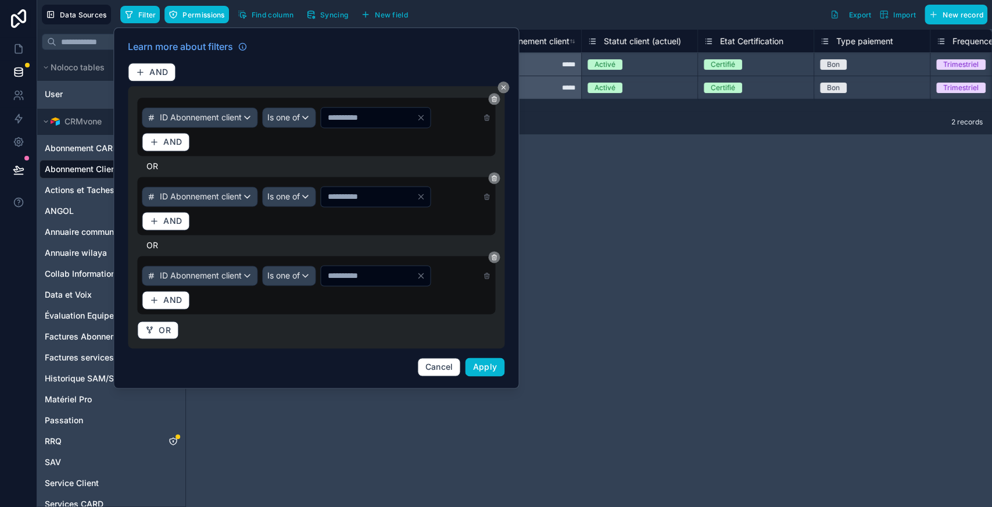
click at [371, 276] on input "*" at bounding box center [368, 275] width 95 height 16
type input "****"
click at [157, 332] on button "OR" at bounding box center [157, 330] width 41 height 19
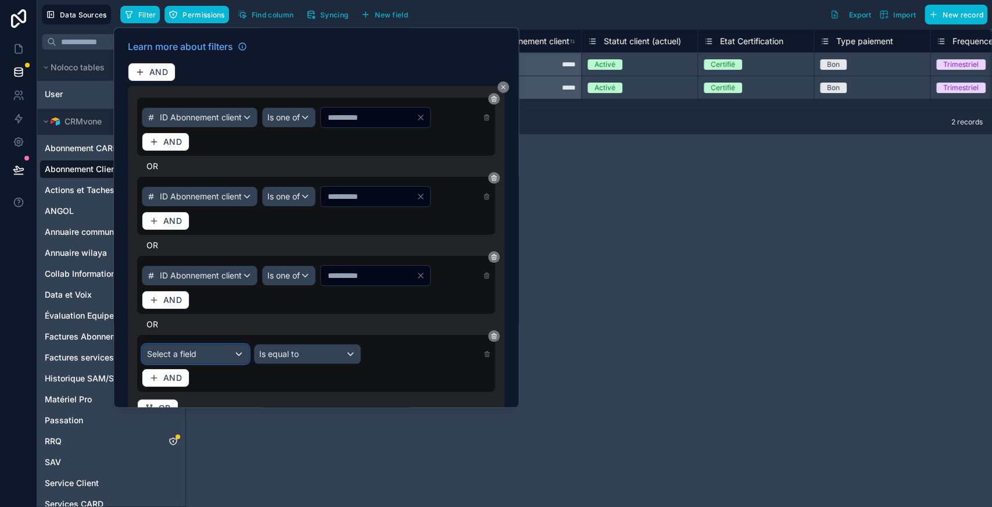
click at [199, 346] on div "Select a field" at bounding box center [195, 354] width 106 height 19
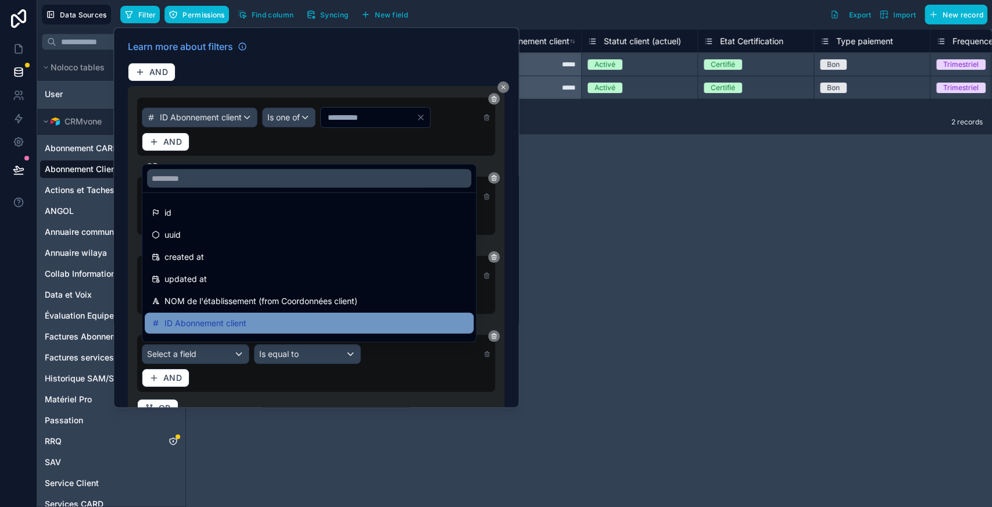
click at [224, 328] on span "ID Abonnement client" at bounding box center [205, 323] width 82 height 14
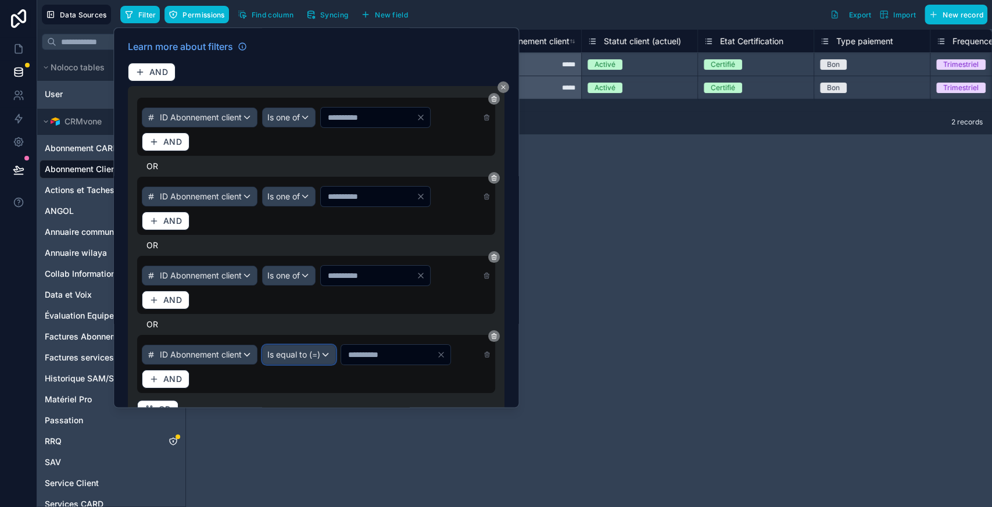
click at [320, 354] on span "Is equal to (=)" at bounding box center [293, 355] width 53 height 12
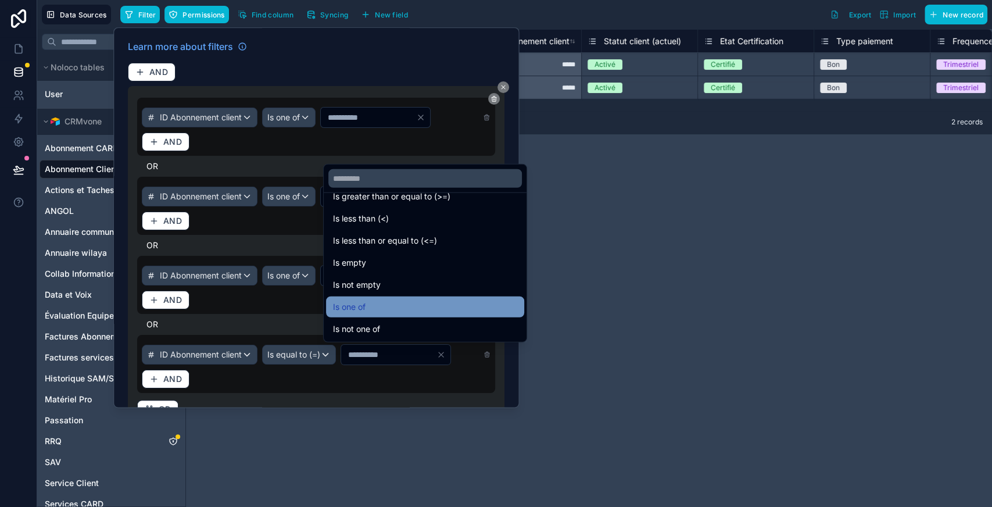
click at [372, 307] on div "Is one of" at bounding box center [425, 307] width 184 height 14
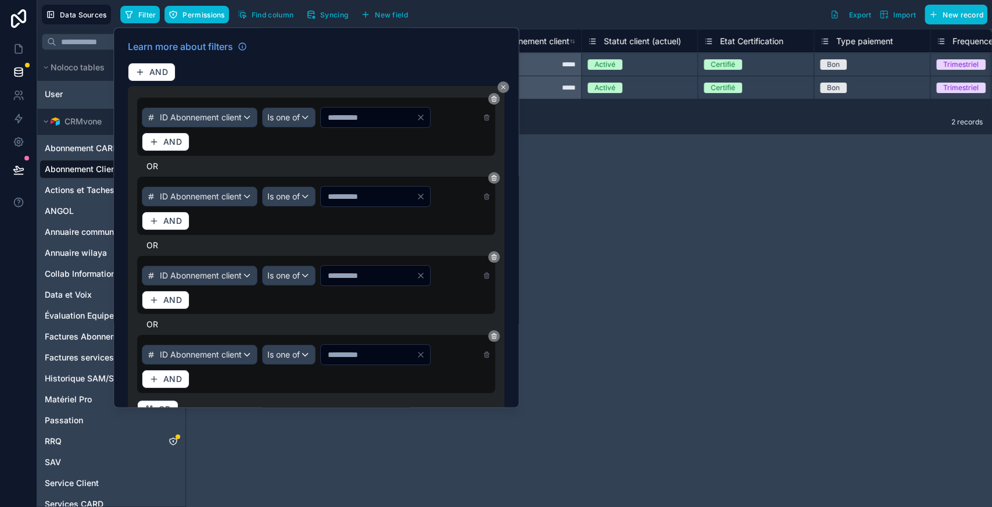
click at [360, 354] on input "*" at bounding box center [368, 354] width 95 height 16
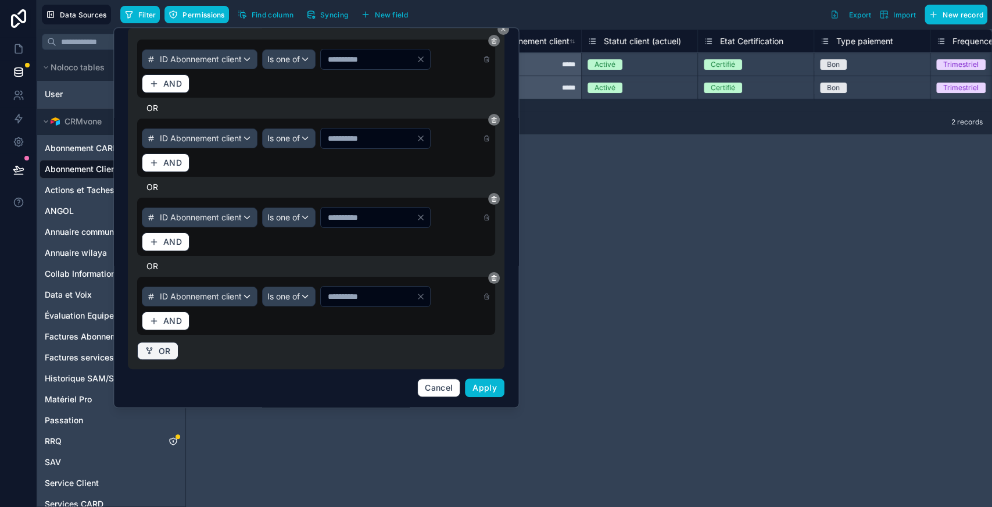
type input "****"
click at [159, 352] on span "OR" at bounding box center [165, 351] width 12 height 10
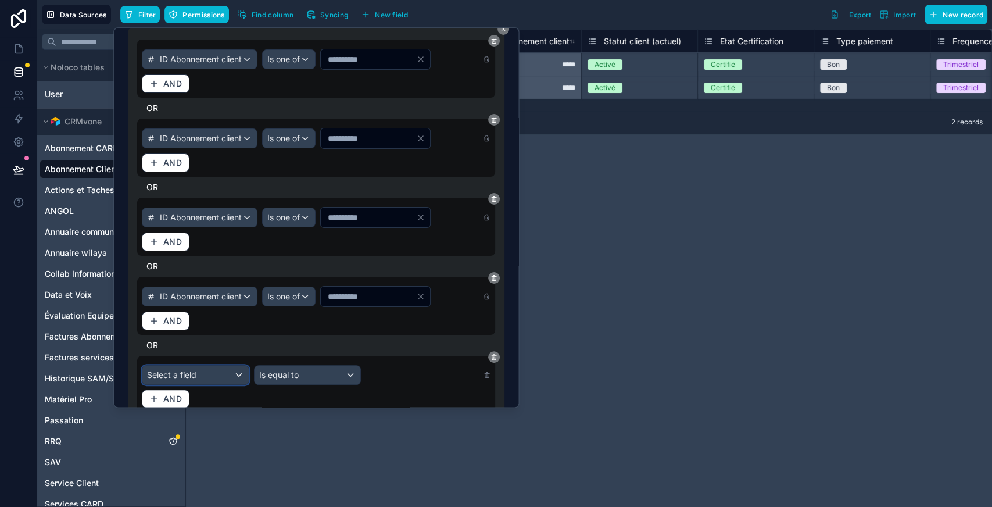
click at [189, 373] on span "Select a field" at bounding box center [171, 375] width 49 height 10
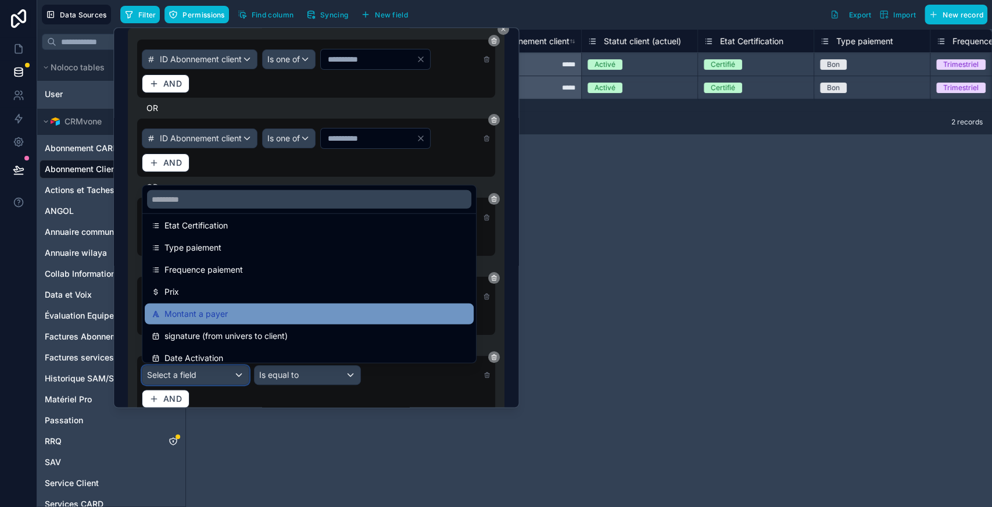
scroll to position [0, 0]
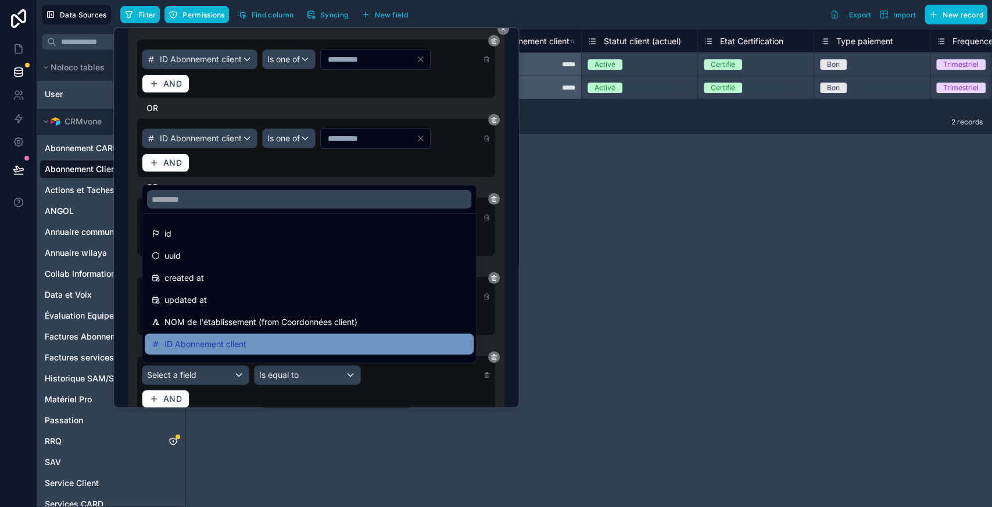
click at [207, 341] on span "ID Abonnement client" at bounding box center [205, 344] width 82 height 14
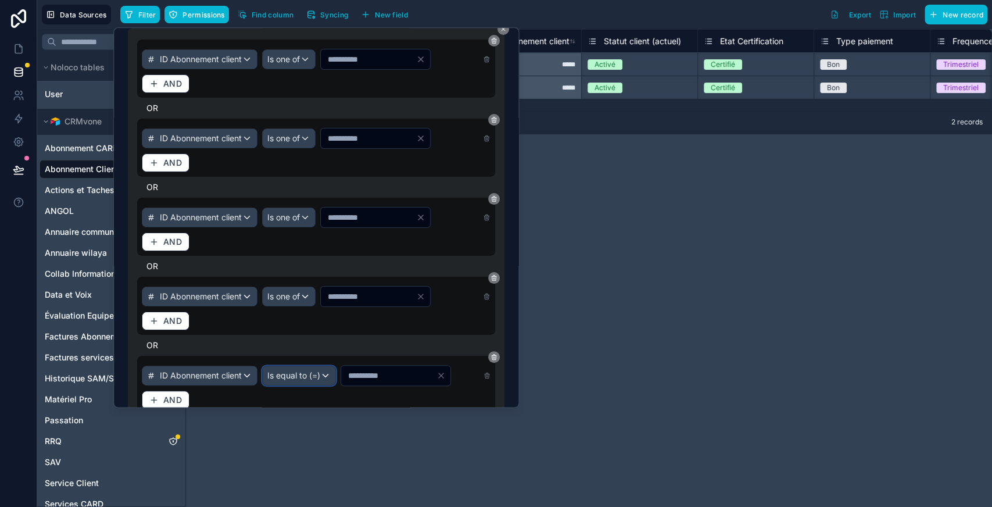
click at [320, 371] on span "Is equal to (=)" at bounding box center [293, 376] width 53 height 12
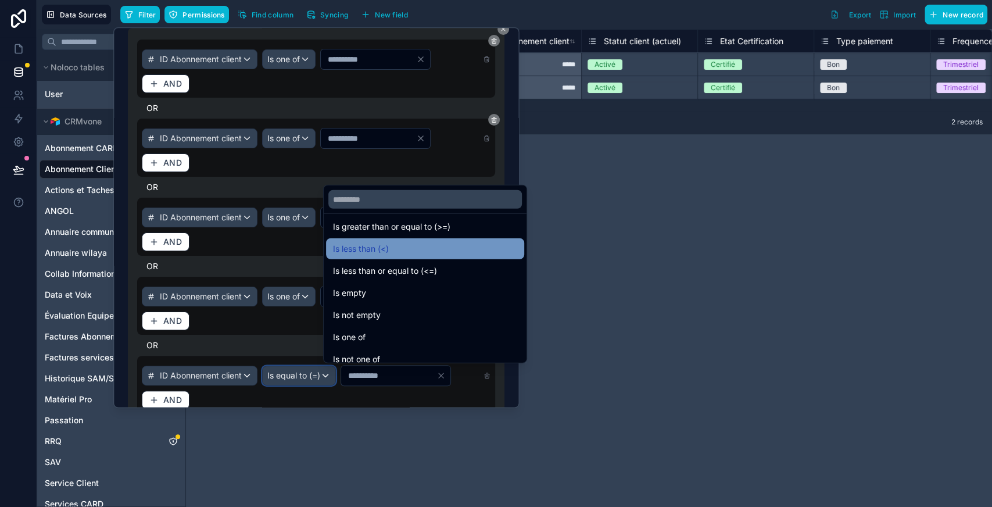
scroll to position [74, 0]
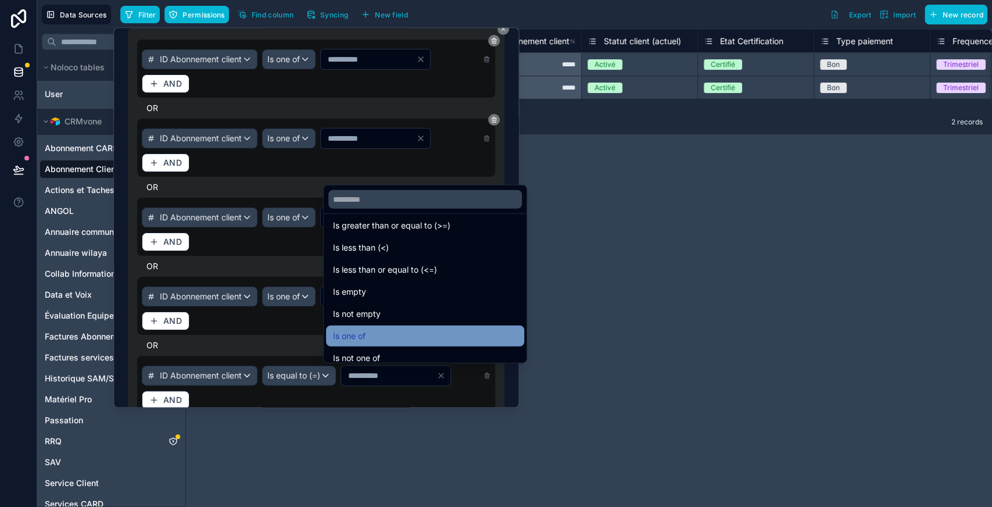
click at [379, 331] on div "Is one of" at bounding box center [425, 336] width 184 height 14
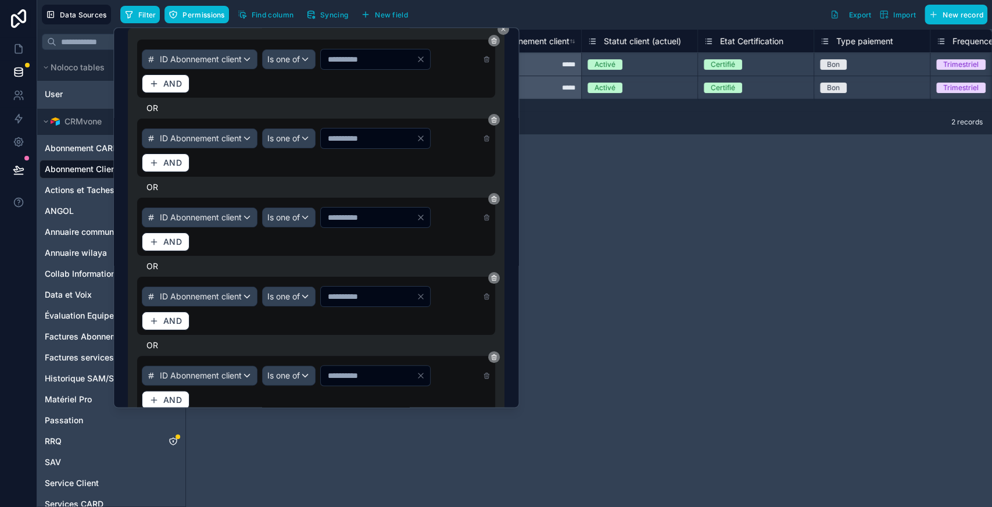
click at [364, 370] on input "*" at bounding box center [368, 375] width 95 height 16
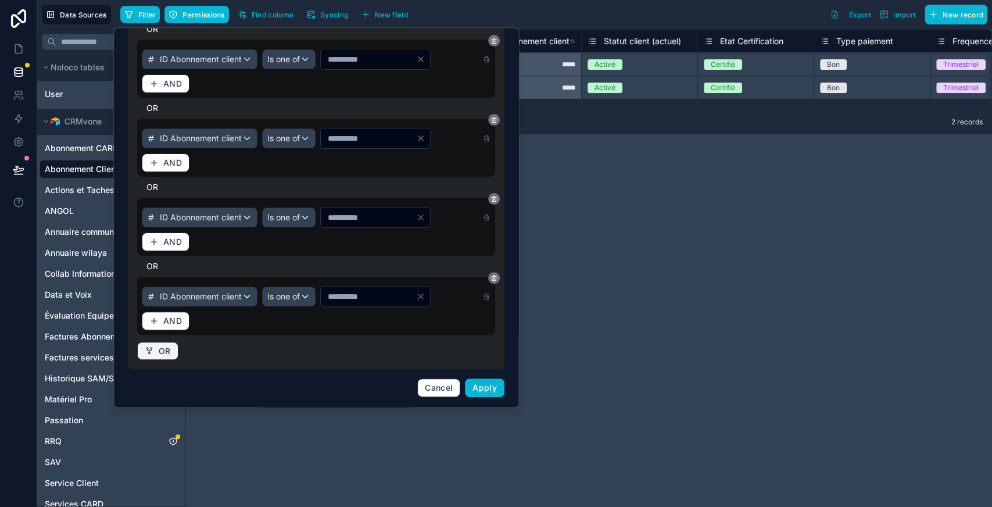
type input "****"
click at [164, 353] on span "OR" at bounding box center [165, 351] width 12 height 10
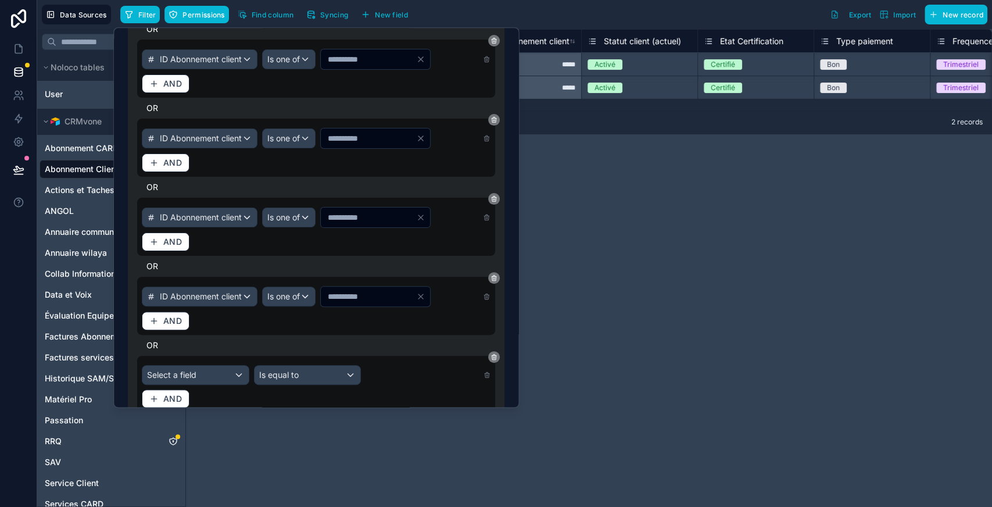
scroll to position [214, 0]
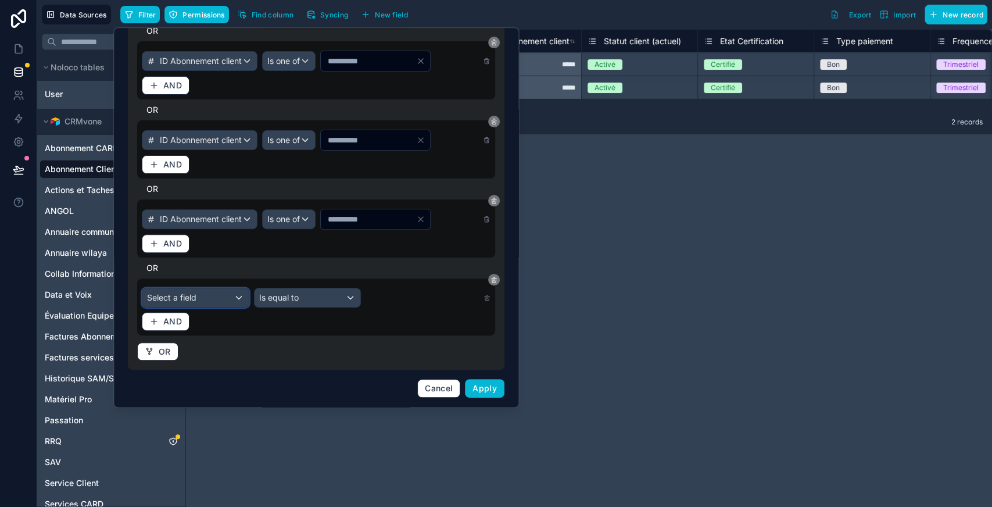
click at [187, 292] on span "Select a field" at bounding box center [171, 298] width 49 height 12
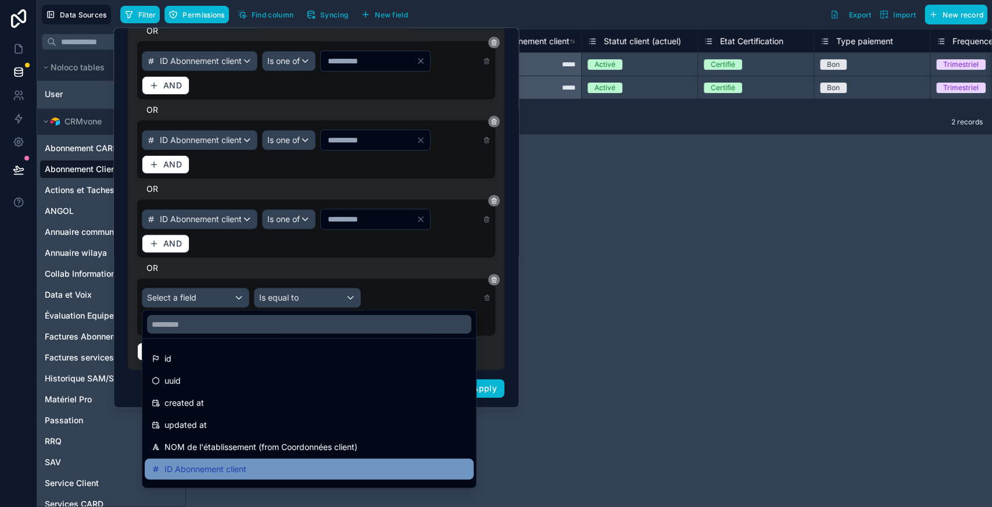
click at [193, 466] on span "ID Abonnement client" at bounding box center [205, 469] width 82 height 14
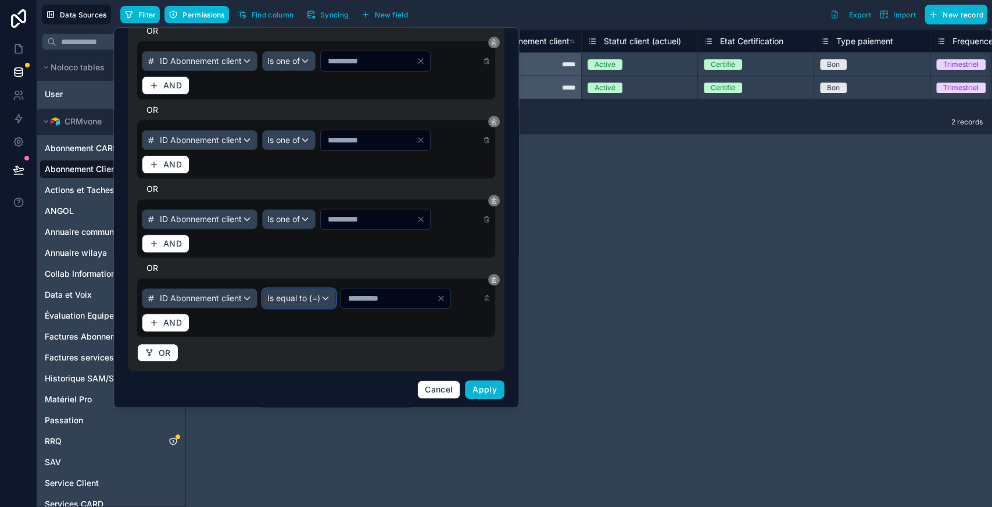
click at [320, 295] on span "Is equal to (=)" at bounding box center [293, 298] width 53 height 12
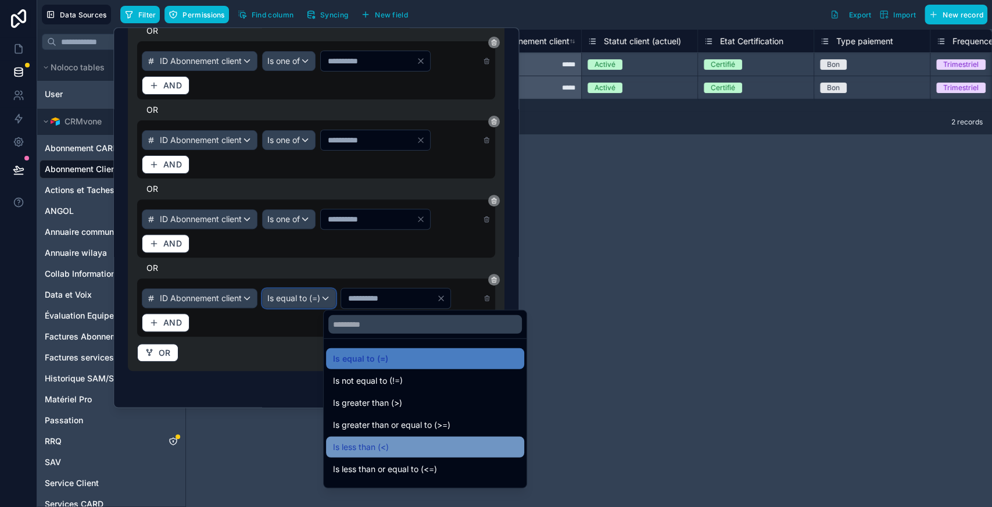
scroll to position [53, 0]
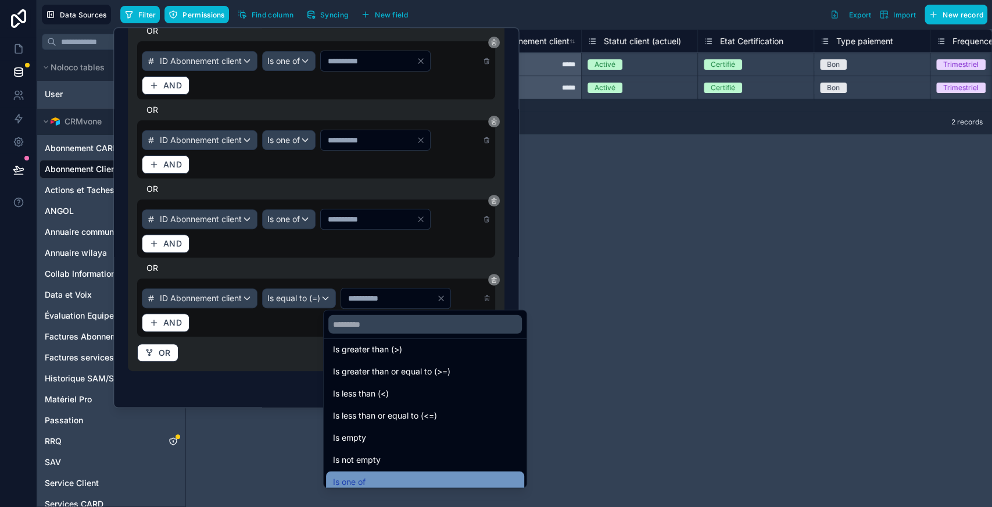
click at [373, 473] on div "Is one of" at bounding box center [425, 481] width 198 height 21
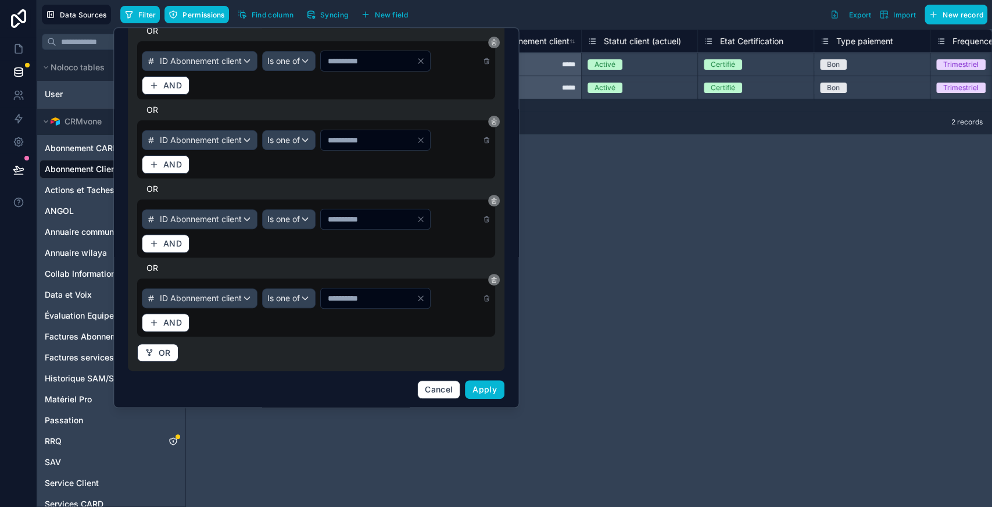
click at [370, 295] on input "number" at bounding box center [368, 298] width 95 height 16
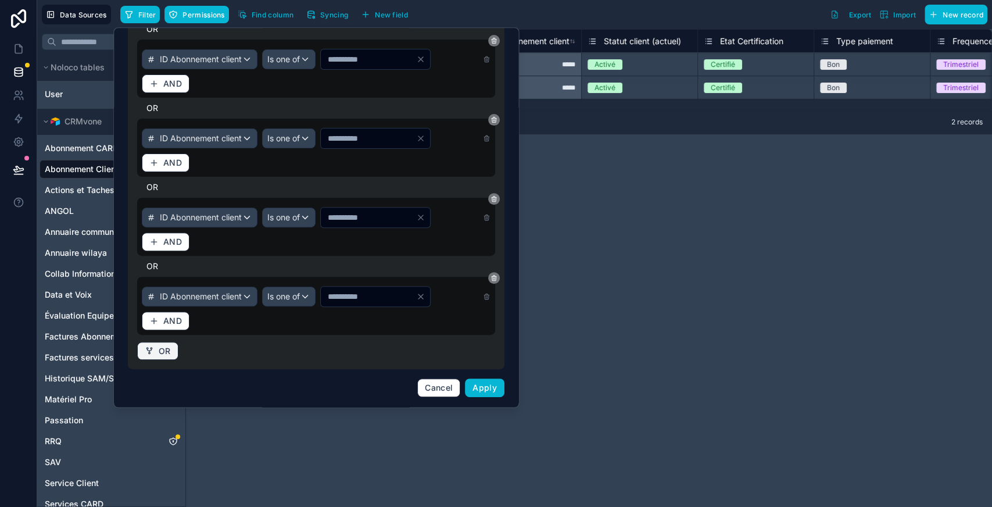
type input "****"
click at [158, 356] on button "OR" at bounding box center [157, 351] width 41 height 19
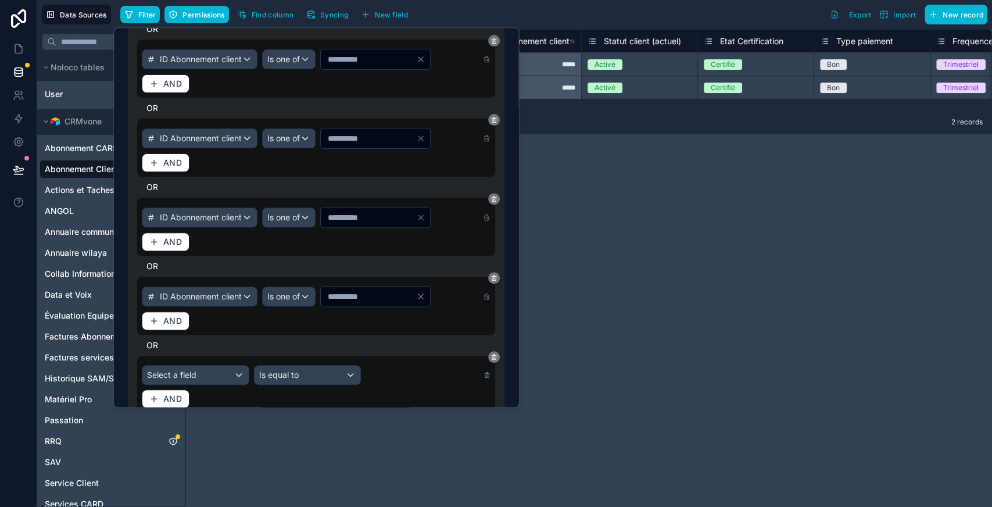
scroll to position [293, 0]
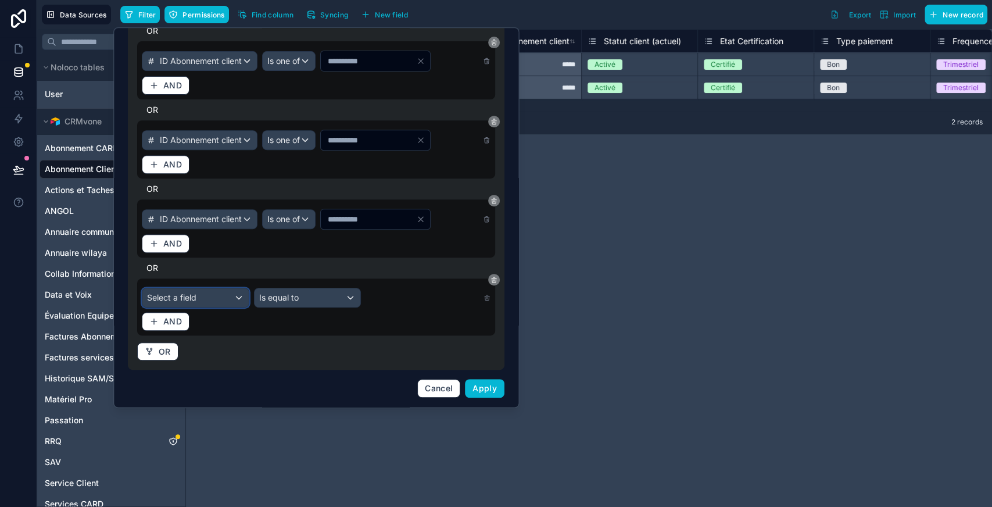
click at [221, 294] on div "Select a field" at bounding box center [195, 297] width 106 height 19
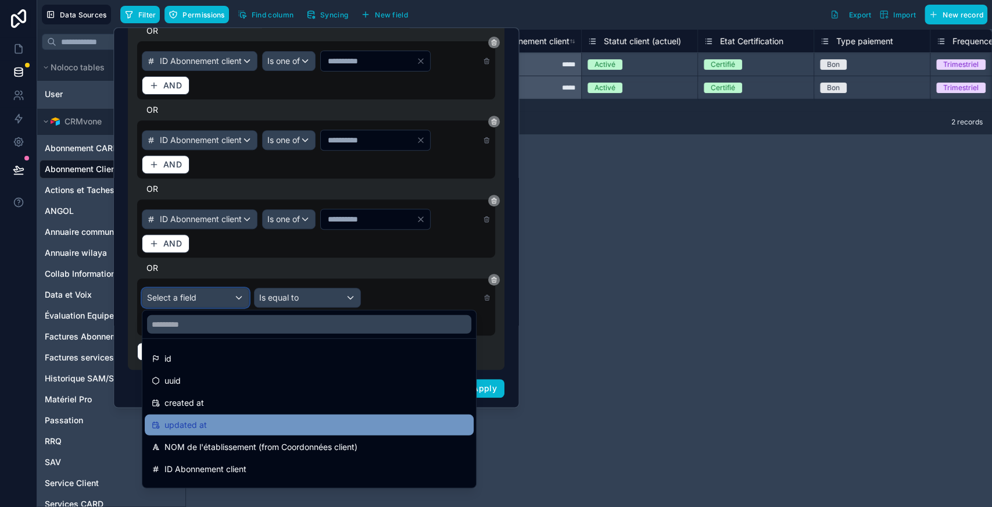
scroll to position [51, 0]
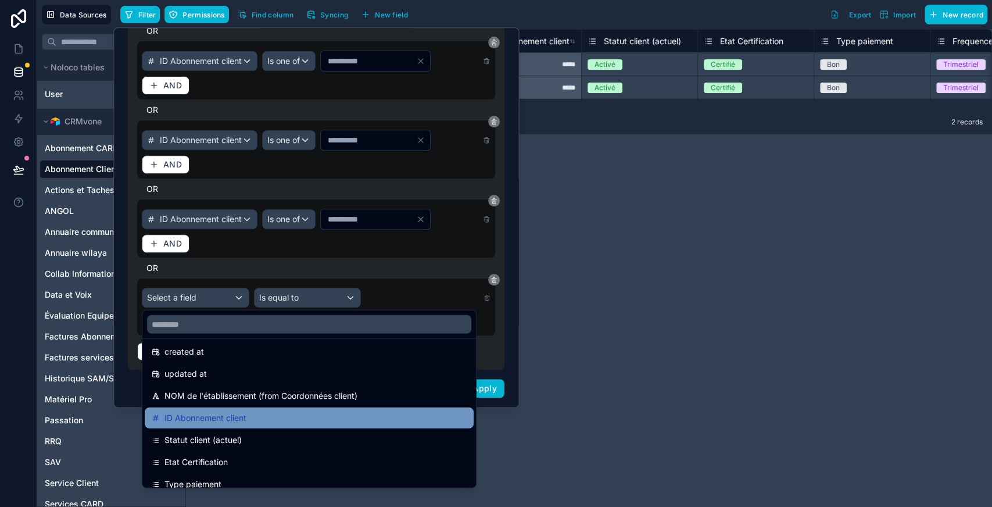
click at [205, 422] on span "ID Abonnement client" at bounding box center [205, 418] width 82 height 14
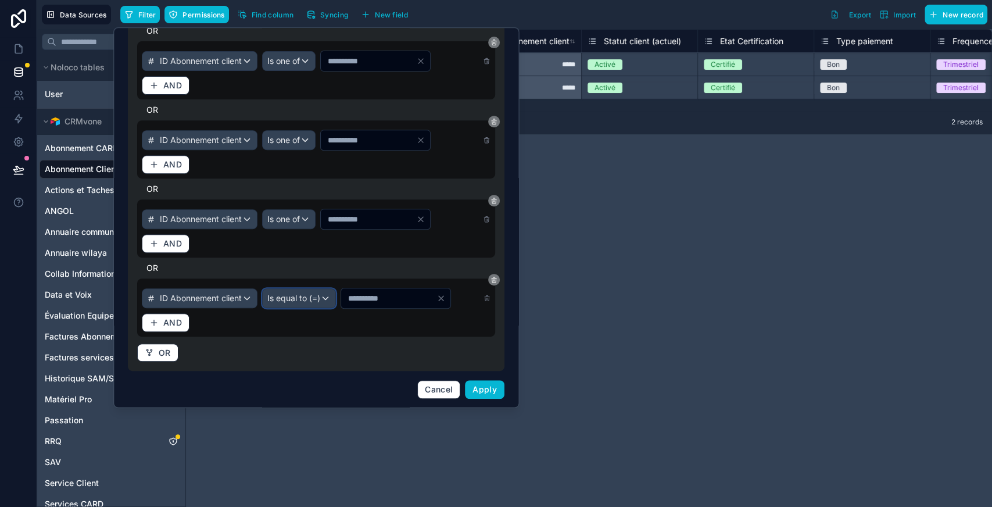
click at [320, 292] on span "Is equal to (=)" at bounding box center [293, 298] width 53 height 12
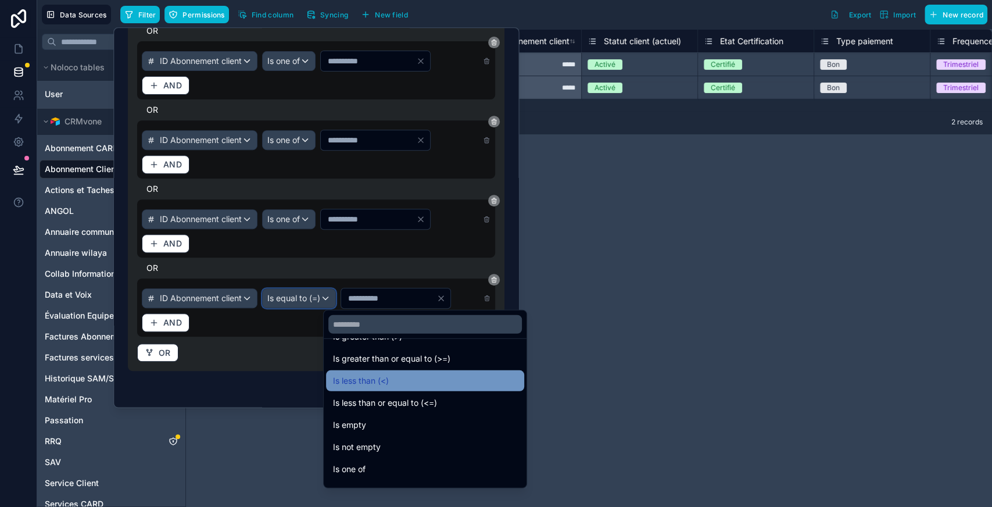
scroll to position [67, 0]
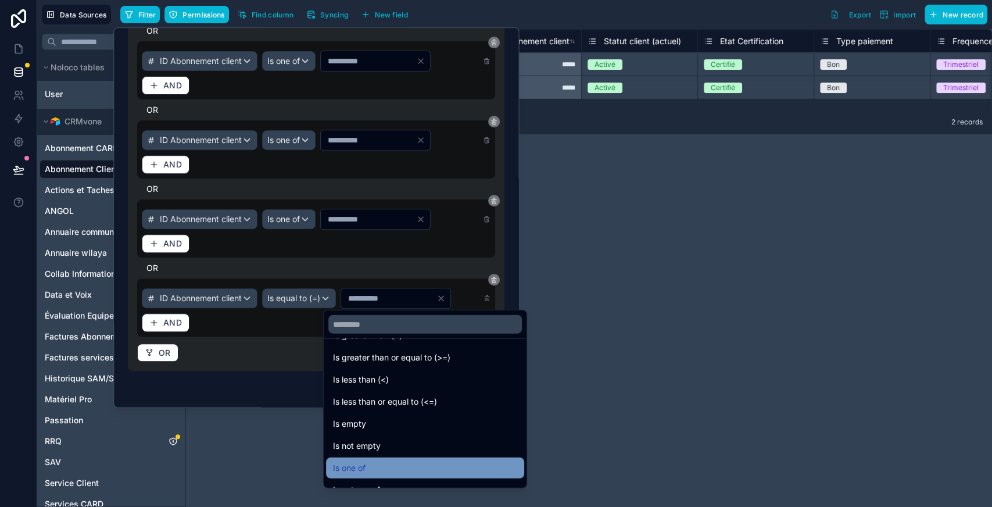
click at [385, 464] on div "Is one of" at bounding box center [425, 468] width 184 height 14
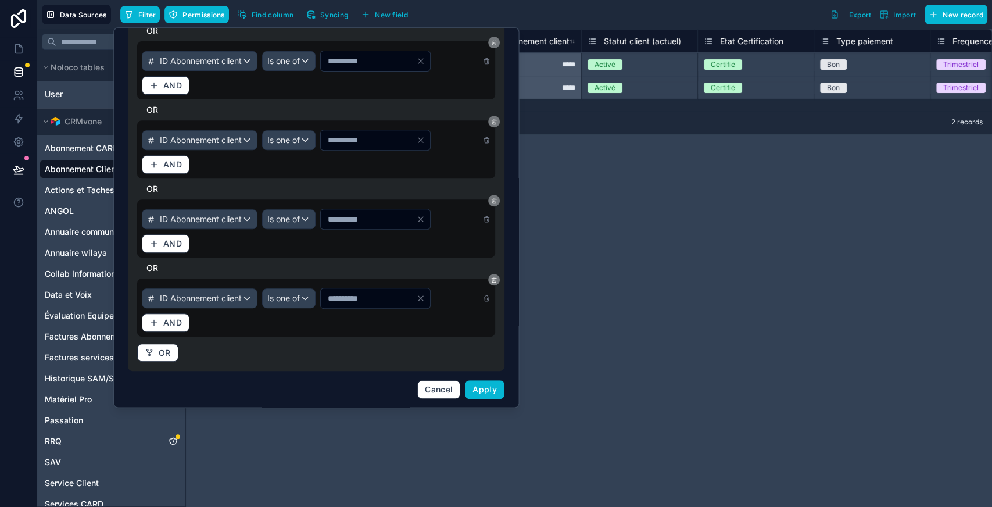
drag, startPoint x: 337, startPoint y: 299, endPoint x: 316, endPoint y: 303, distance: 21.4
click at [316, 303] on div "ID Abonnement client Is one of *" at bounding box center [316, 298] width 349 height 21
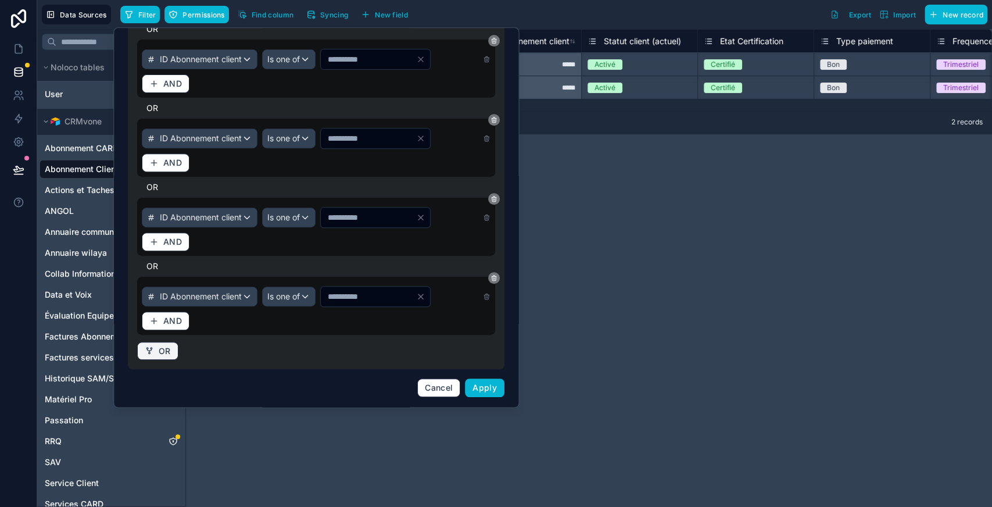
type input "****"
click at [155, 351] on button "OR" at bounding box center [157, 351] width 41 height 19
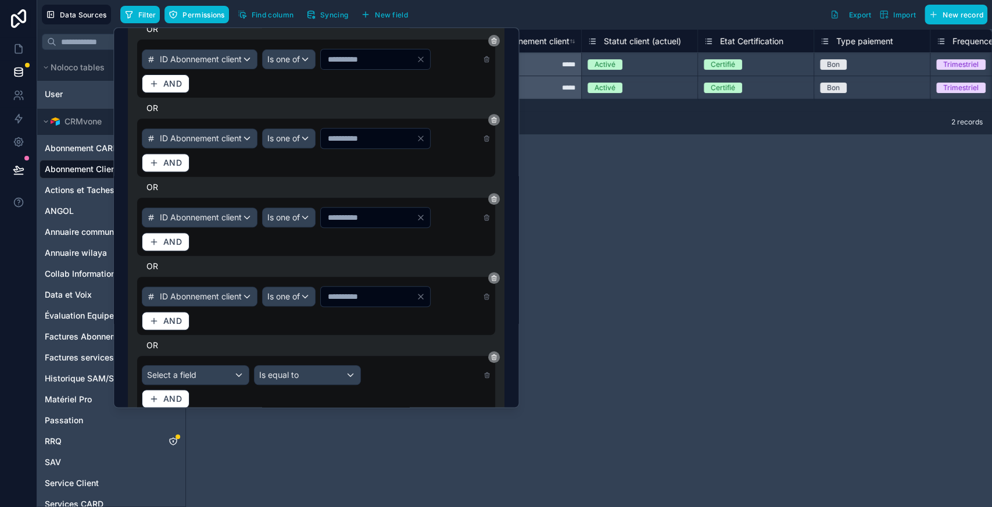
scroll to position [372, 0]
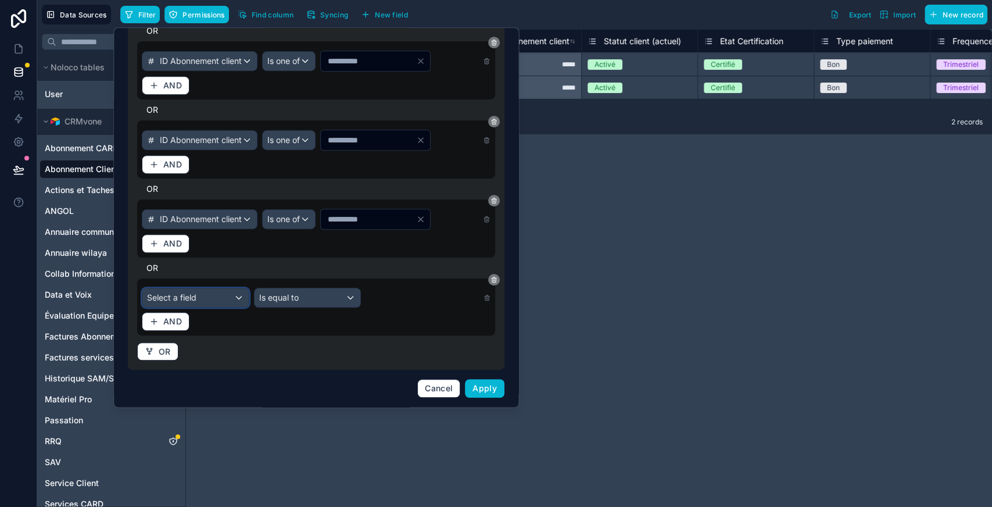
click at [193, 298] on span "Select a field" at bounding box center [171, 297] width 49 height 10
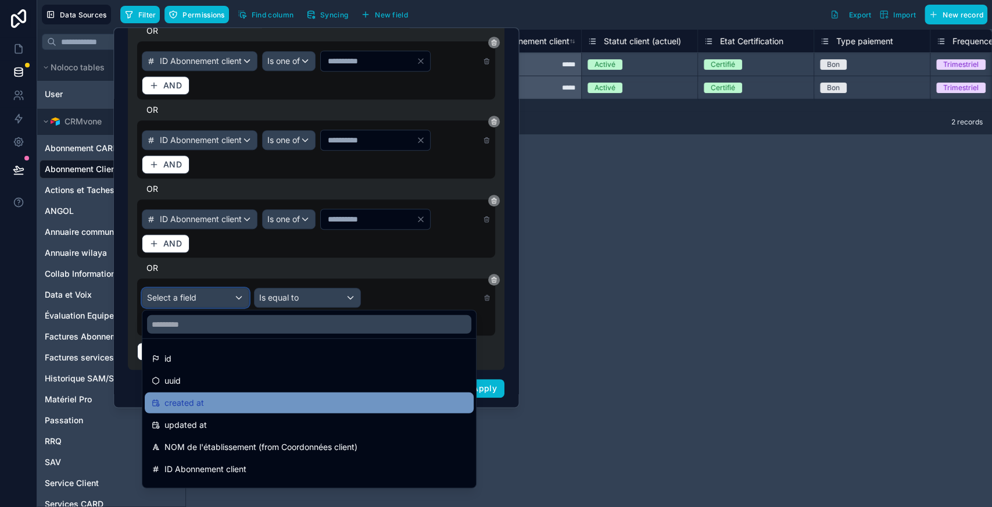
scroll to position [33, 0]
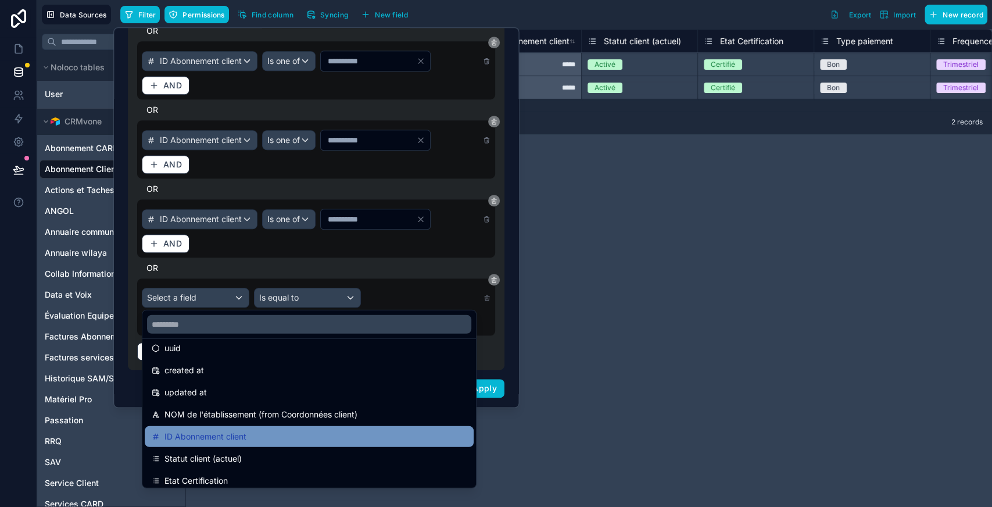
click at [213, 431] on span "ID Abonnement client" at bounding box center [205, 436] width 82 height 14
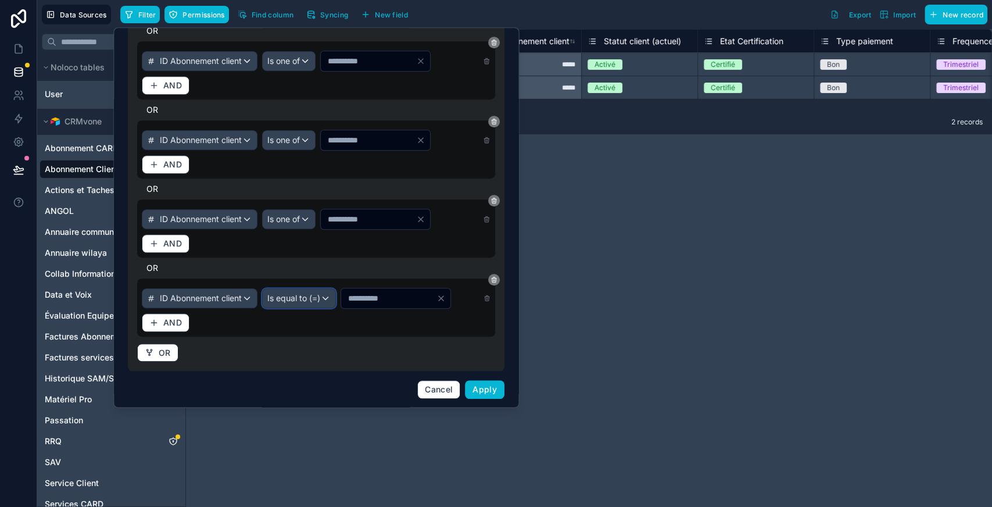
click at [320, 299] on span "Is equal to (=)" at bounding box center [293, 298] width 53 height 12
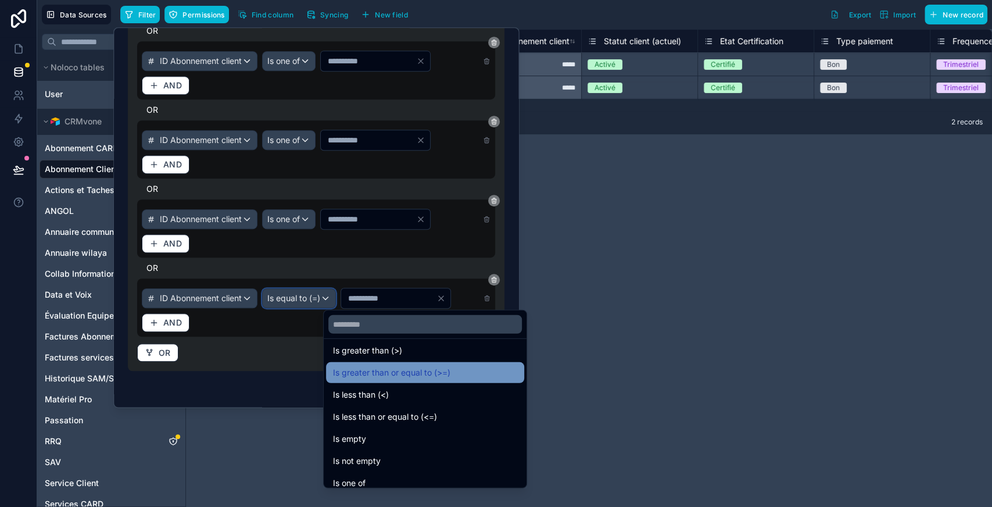
scroll to position [55, 0]
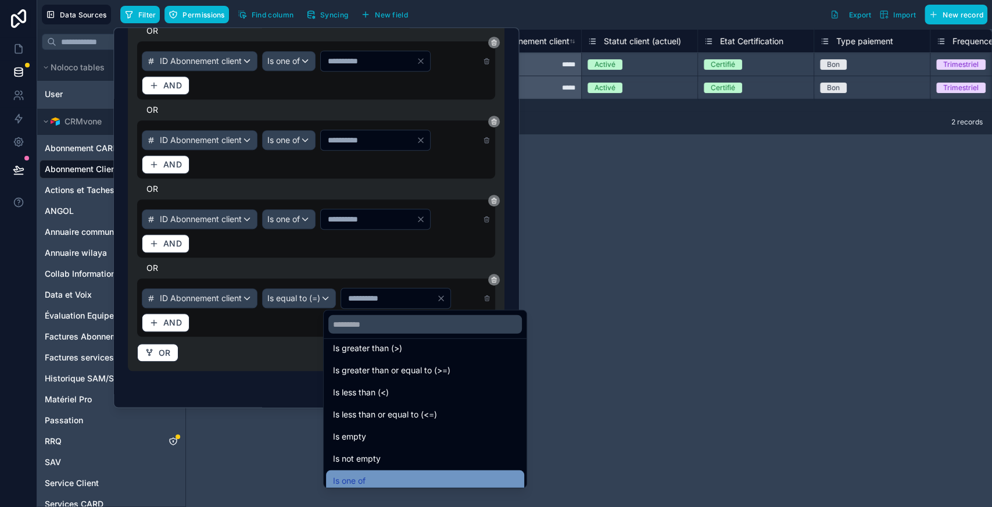
click at [360, 472] on div "Is one of" at bounding box center [425, 480] width 198 height 21
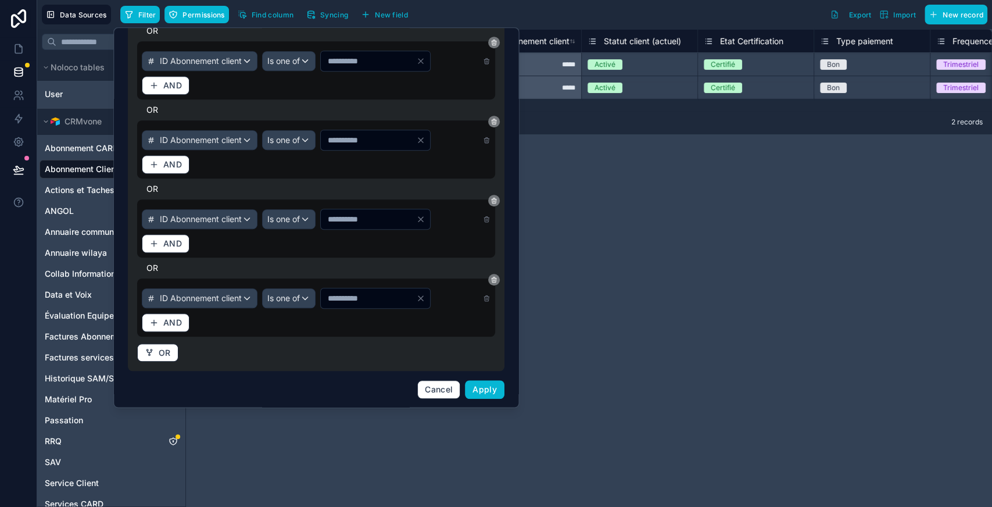
drag, startPoint x: 335, startPoint y: 303, endPoint x: 324, endPoint y: 303, distance: 11.6
click at [324, 303] on input "*" at bounding box center [368, 298] width 95 height 16
type input "****"
click at [154, 353] on button "OR" at bounding box center [157, 352] width 41 height 19
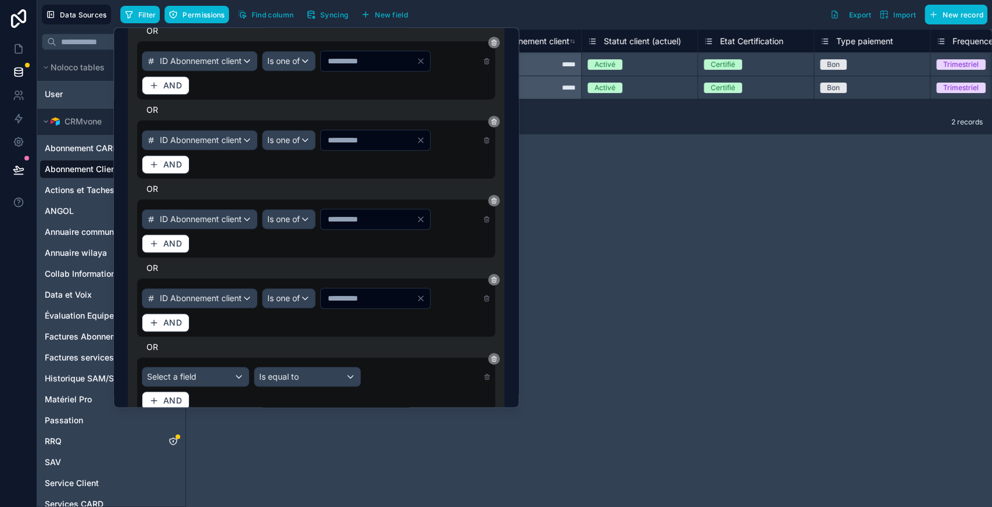
scroll to position [451, 0]
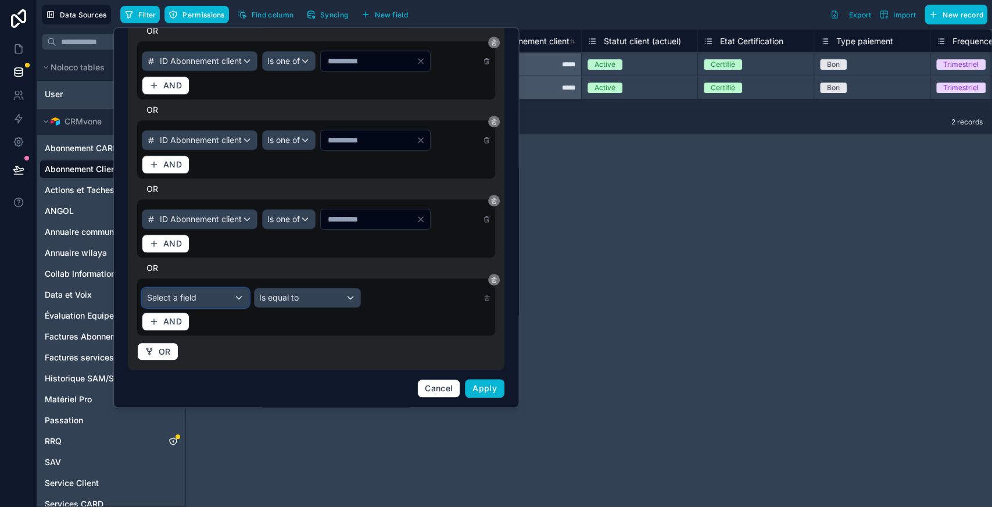
click at [202, 296] on div "Select a field" at bounding box center [195, 297] width 106 height 19
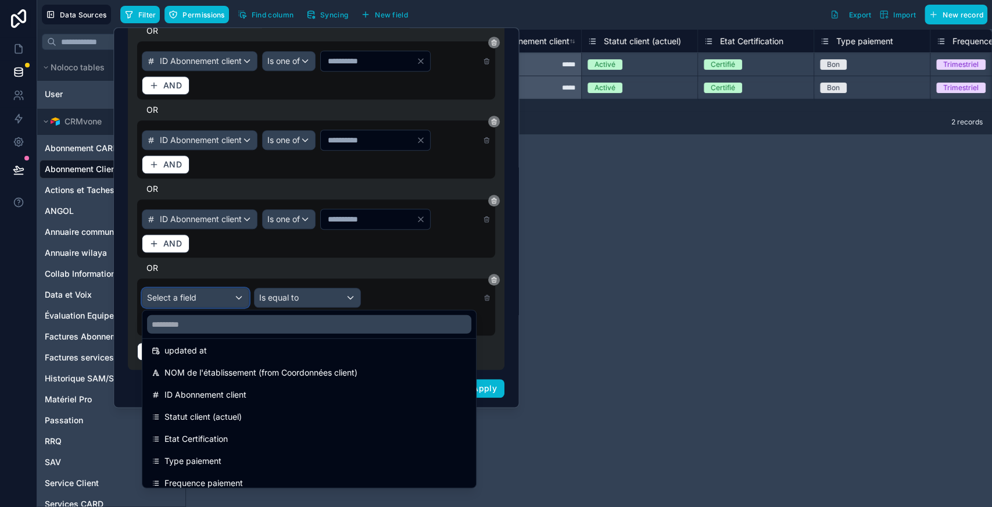
scroll to position [75, 0]
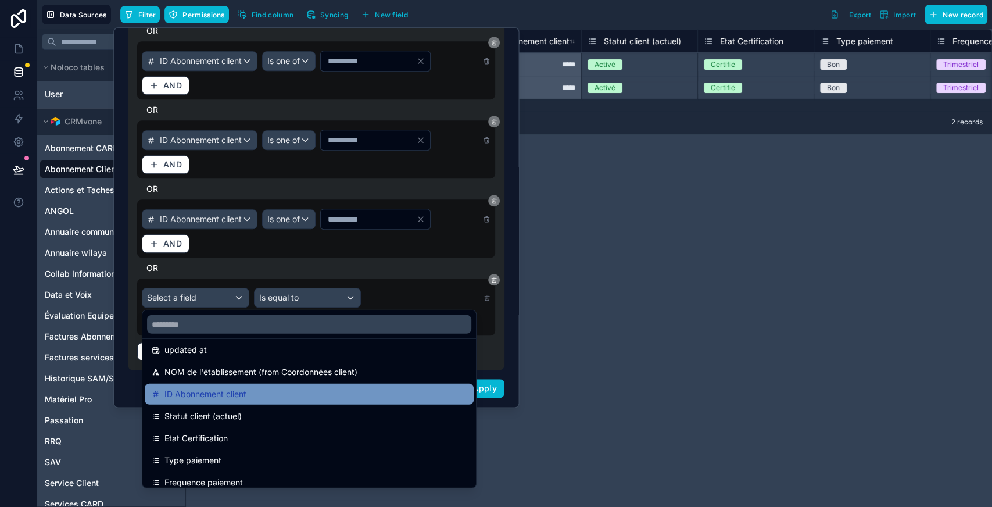
click at [206, 395] on span "ID Abonnement client" at bounding box center [205, 394] width 82 height 14
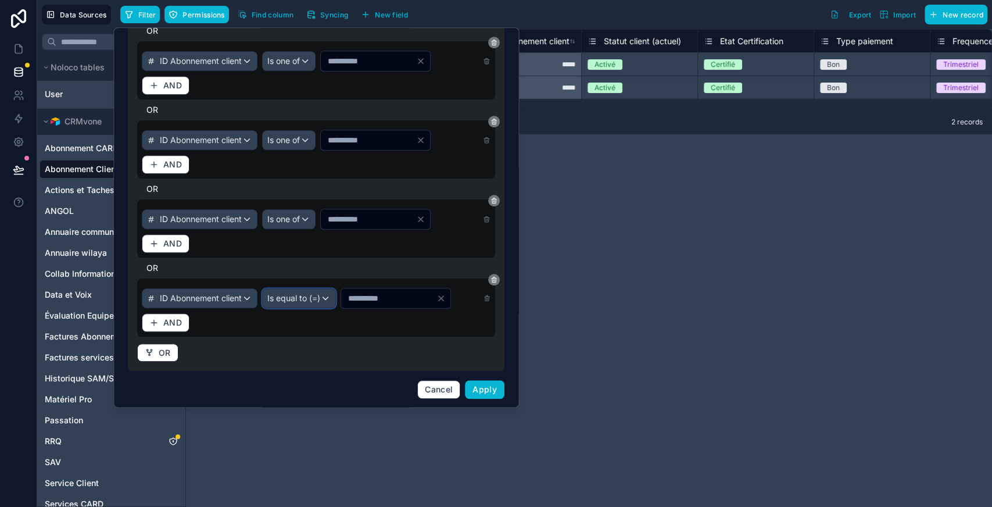
click at [320, 300] on span "Is equal to (=)" at bounding box center [293, 298] width 53 height 12
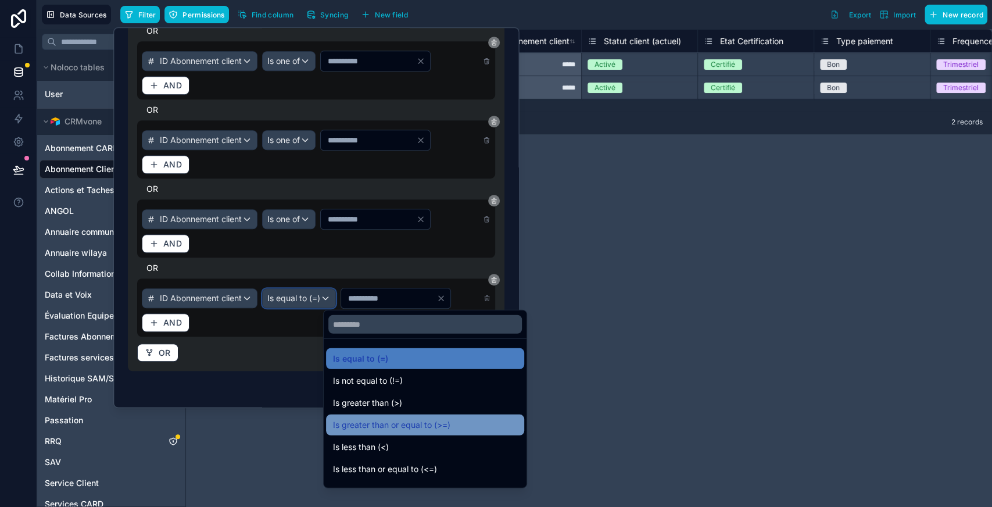
scroll to position [83, 0]
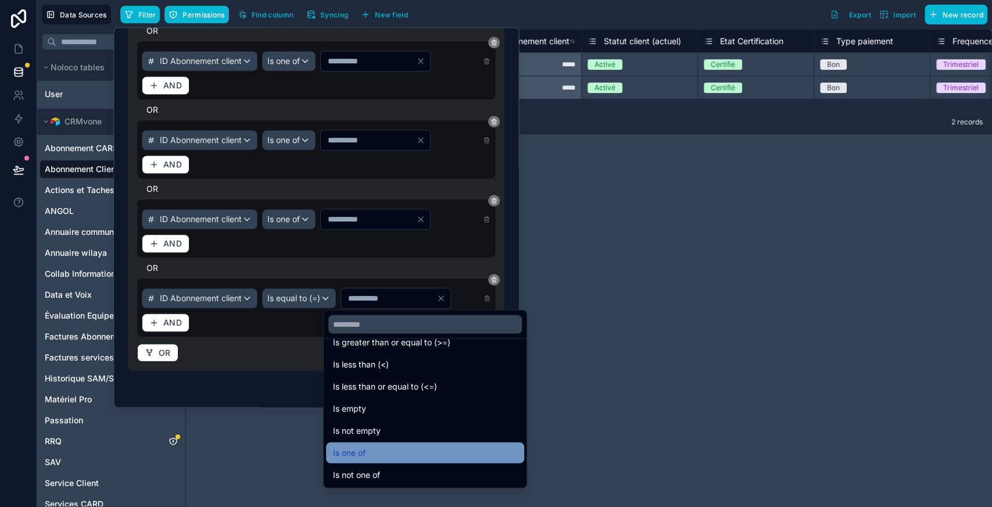
click at [352, 447] on span "Is one of" at bounding box center [349, 453] width 33 height 14
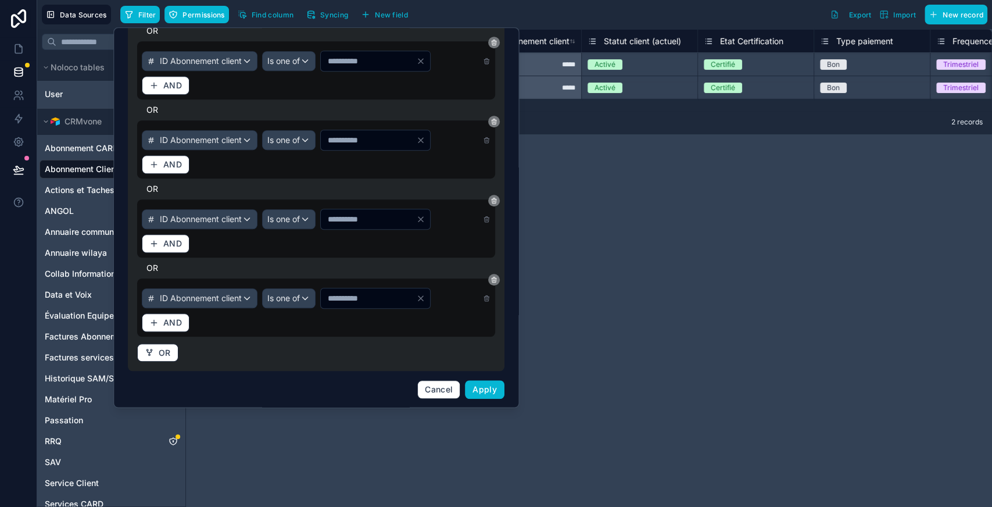
drag, startPoint x: 361, startPoint y: 292, endPoint x: 302, endPoint y: 303, distance: 60.4
click at [302, 303] on div "ID Abonnement client Is one of *" at bounding box center [316, 298] width 349 height 21
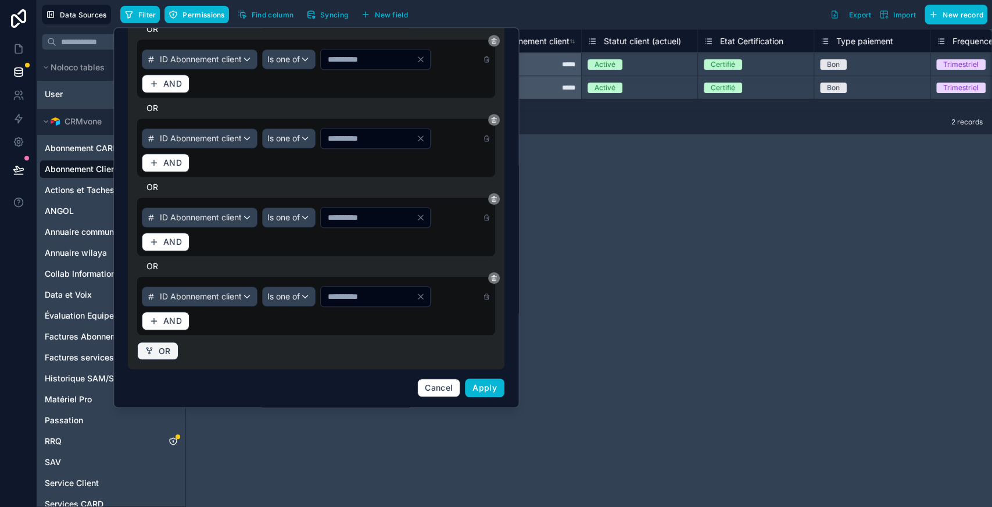
type input "****"
click at [164, 344] on button "OR" at bounding box center [157, 351] width 41 height 19
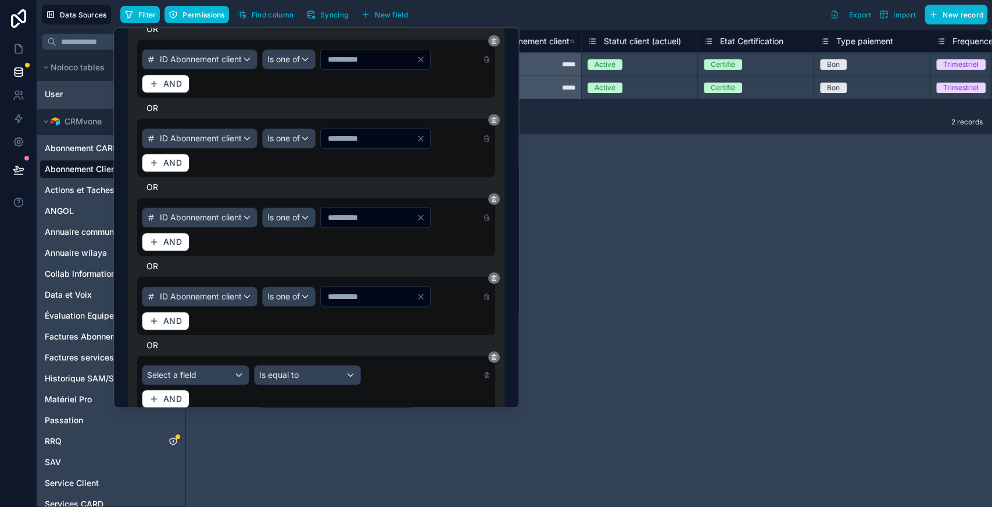
scroll to position [531, 0]
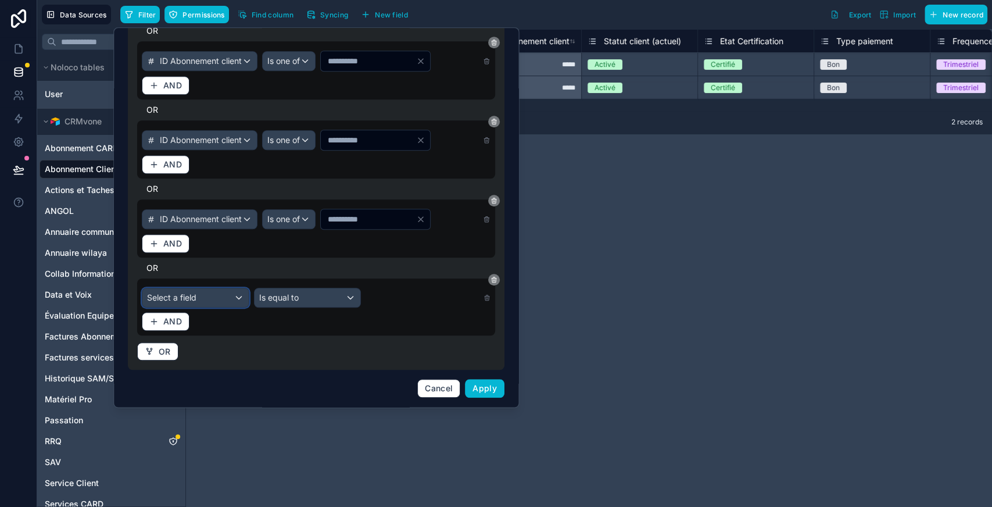
click at [195, 298] on span "Select a field" at bounding box center [171, 297] width 49 height 10
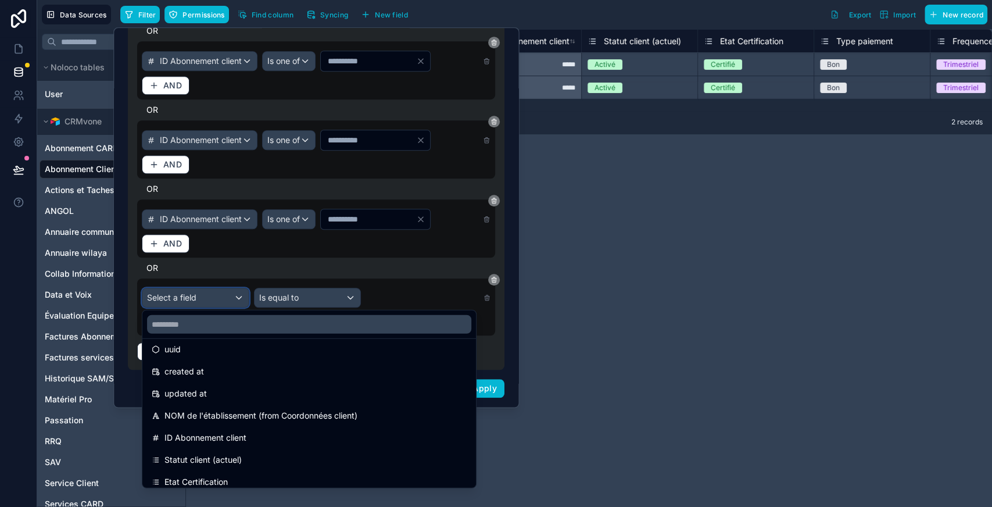
scroll to position [33, 0]
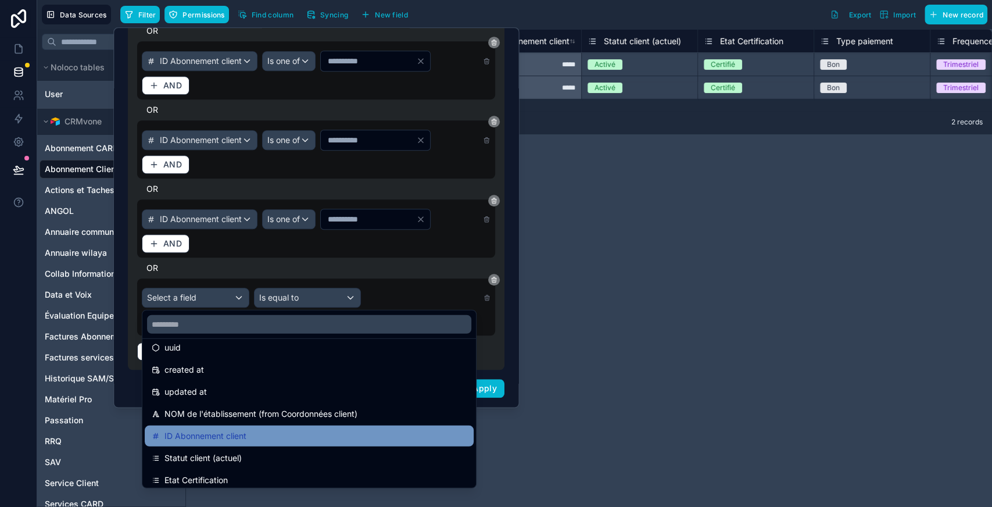
click at [207, 438] on span "ID Abonnement client" at bounding box center [205, 436] width 82 height 14
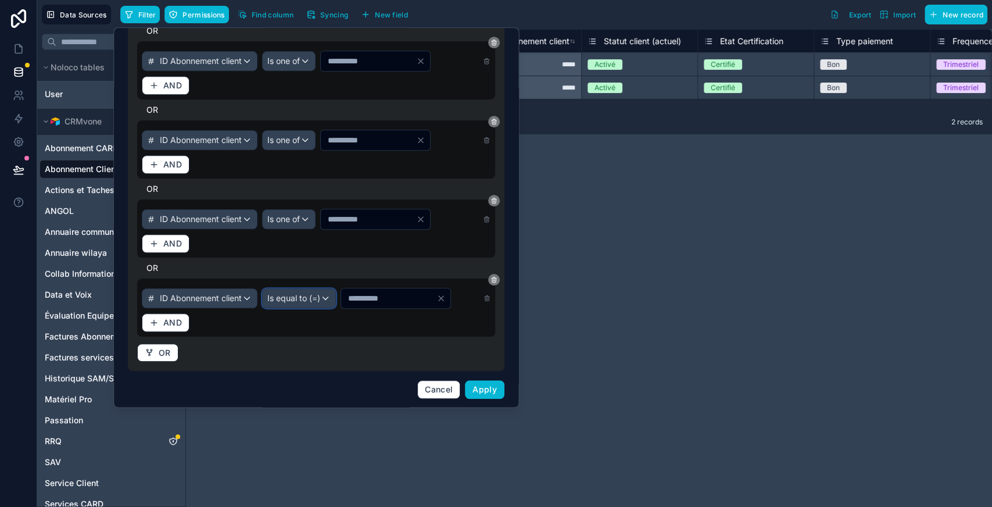
click at [320, 294] on span "Is equal to (=)" at bounding box center [293, 298] width 53 height 12
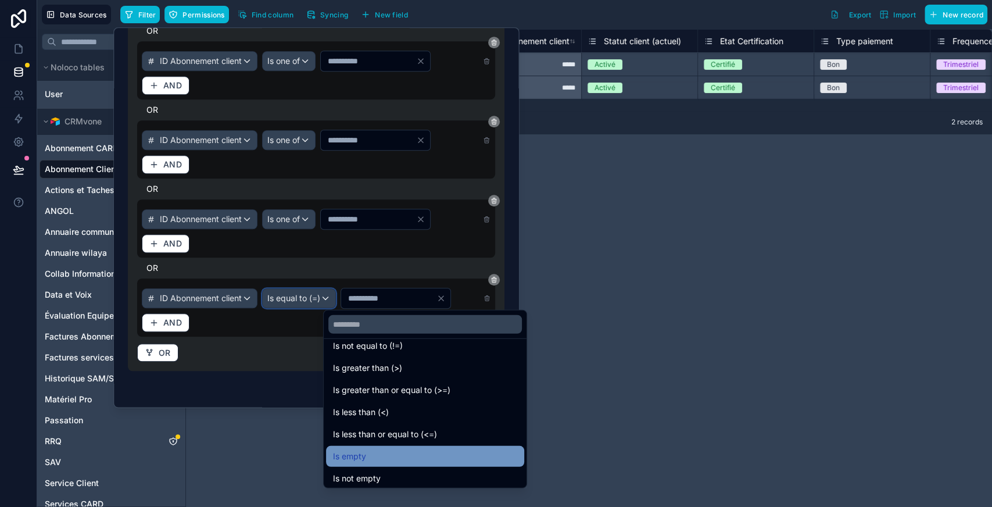
scroll to position [62, 0]
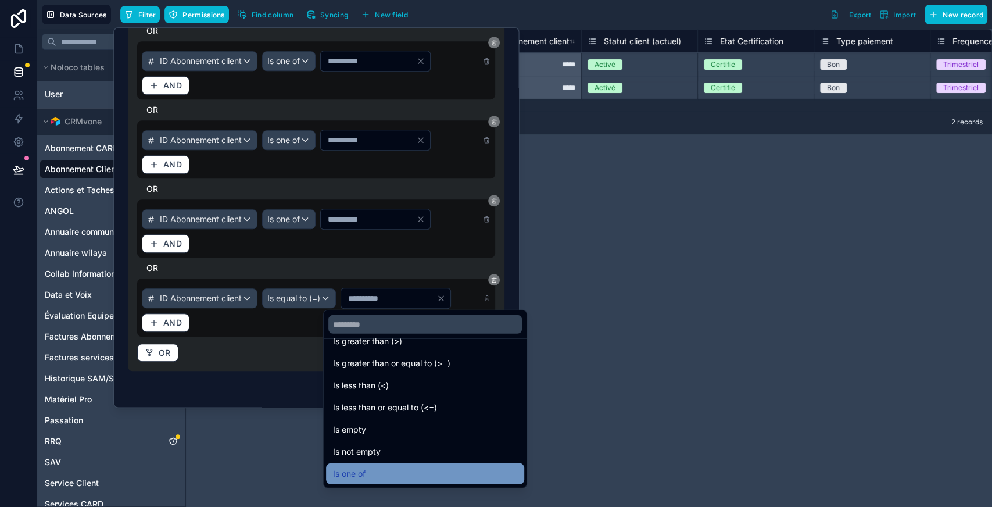
click at [358, 478] on span "Is one of" at bounding box center [349, 474] width 33 height 14
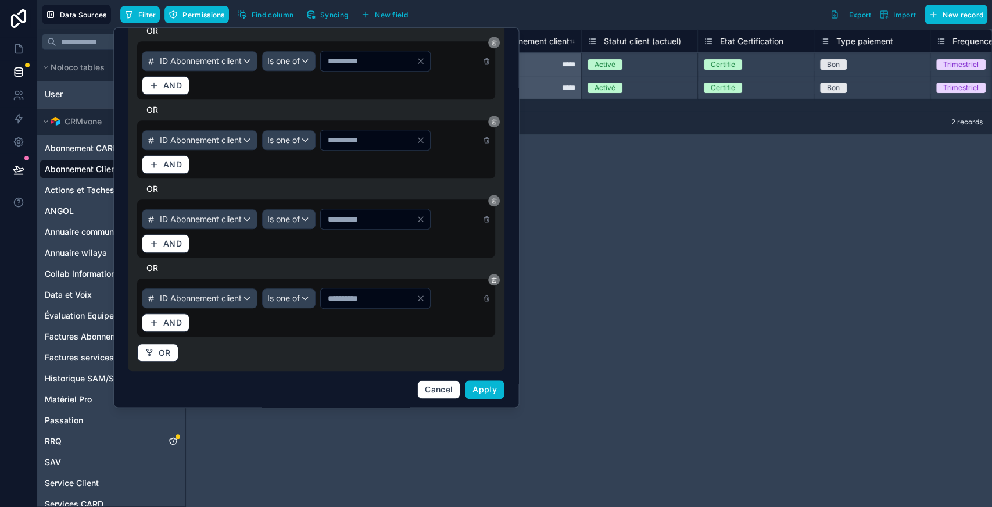
drag, startPoint x: 337, startPoint y: 293, endPoint x: 300, endPoint y: 296, distance: 36.7
click at [300, 296] on div "ID Abonnement client Is one of *" at bounding box center [316, 298] width 349 height 21
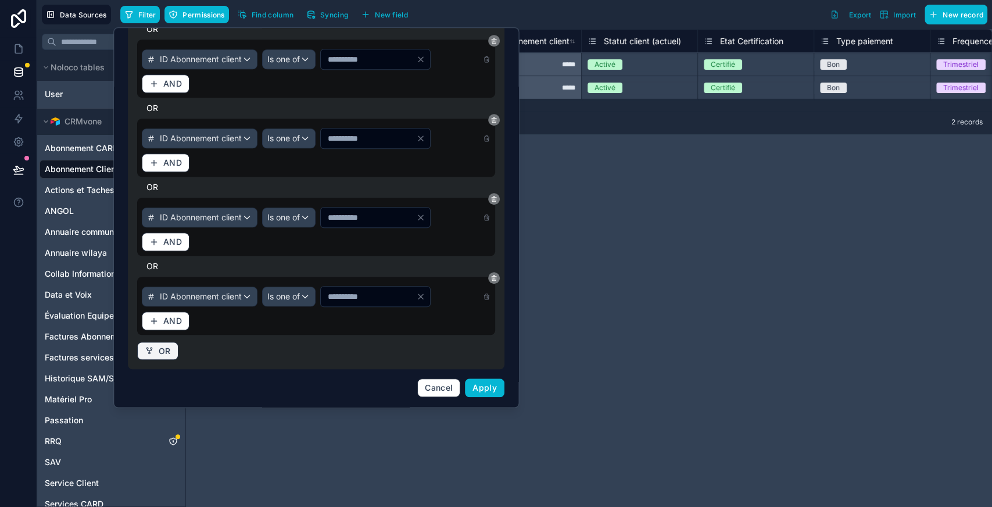
type input "****"
click at [166, 346] on span "OR" at bounding box center [165, 351] width 12 height 10
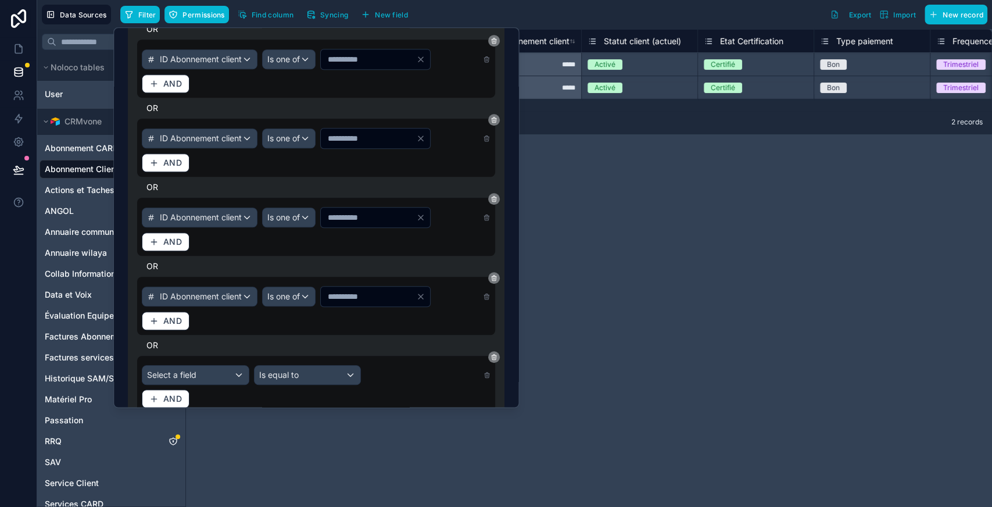
scroll to position [610, 0]
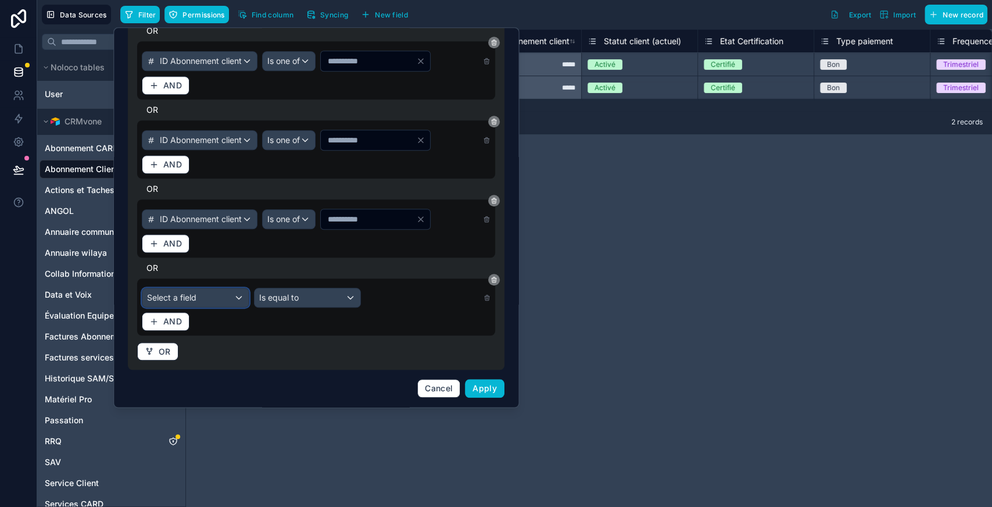
click at [193, 290] on div "Select a field" at bounding box center [195, 297] width 106 height 19
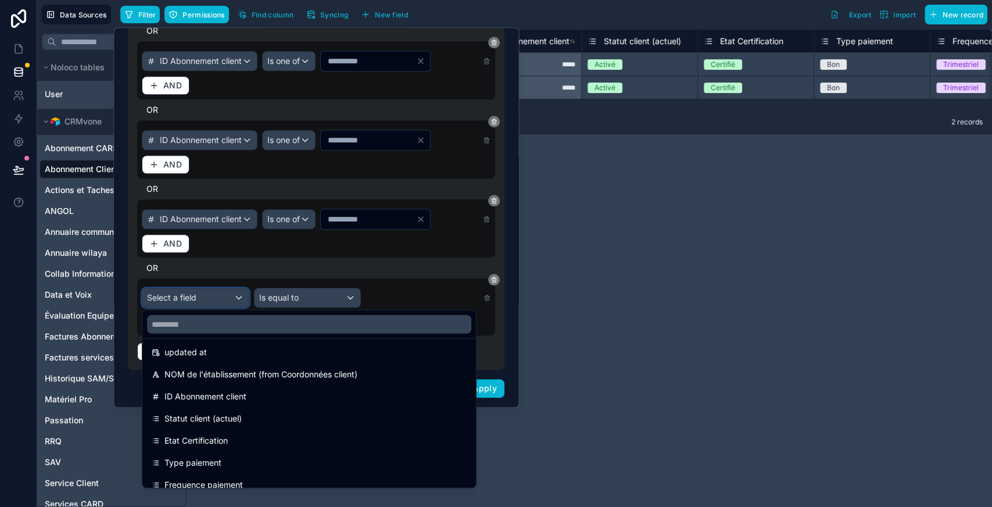
scroll to position [73, 0]
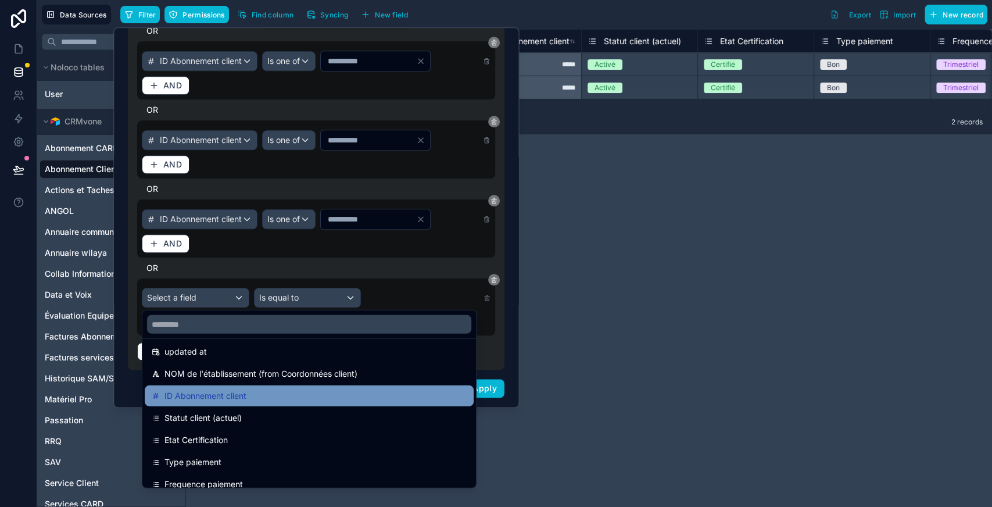
click at [201, 399] on span "ID Abonnement client" at bounding box center [205, 396] width 82 height 14
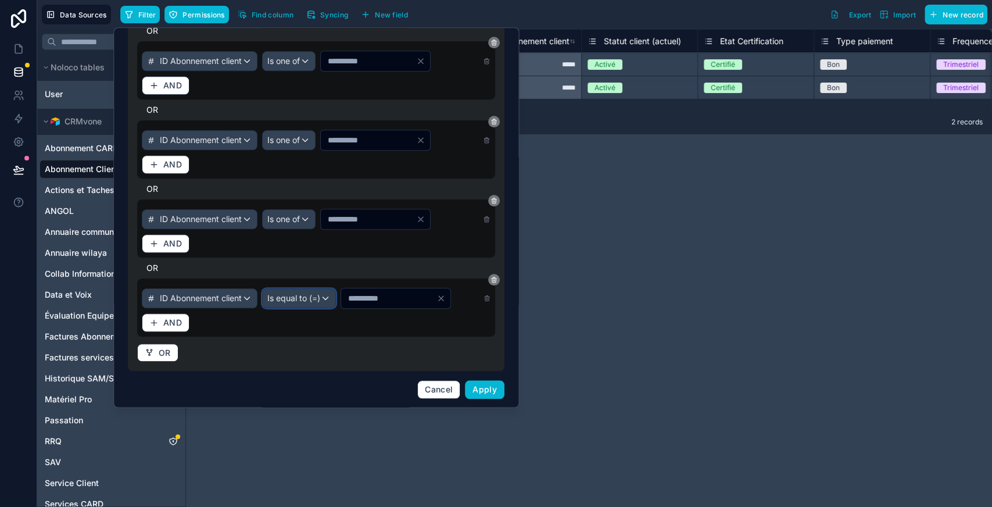
click at [320, 295] on span "Is equal to (=)" at bounding box center [293, 298] width 53 height 12
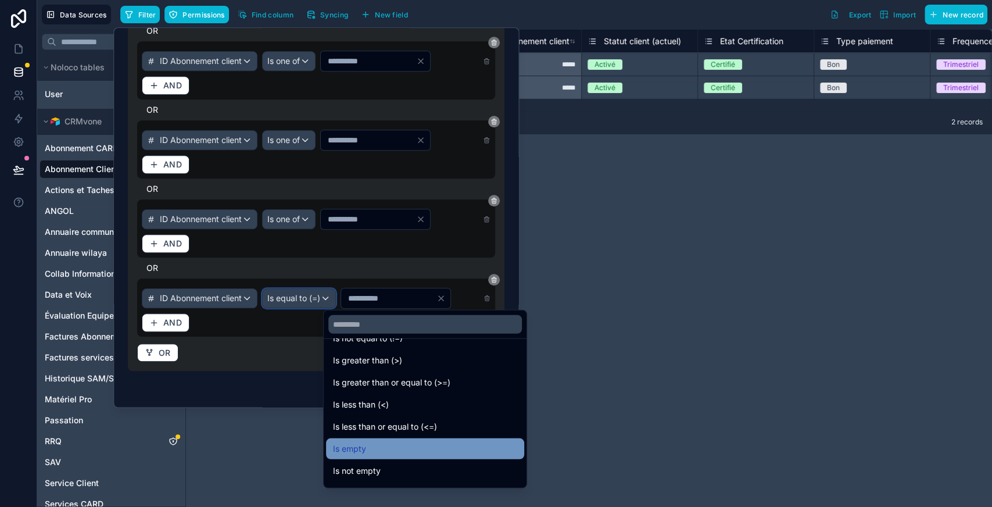
scroll to position [73, 0]
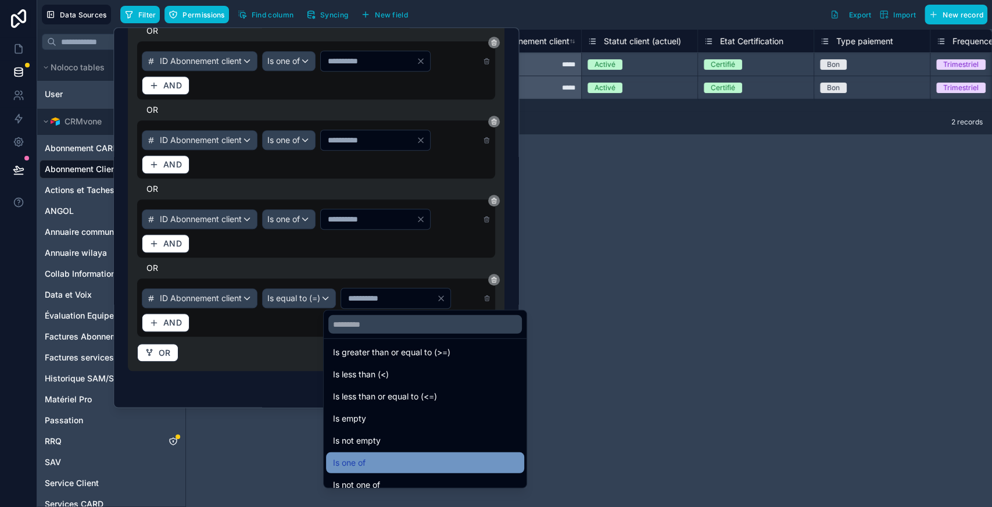
click at [366, 457] on div "Is one of" at bounding box center [425, 463] width 184 height 14
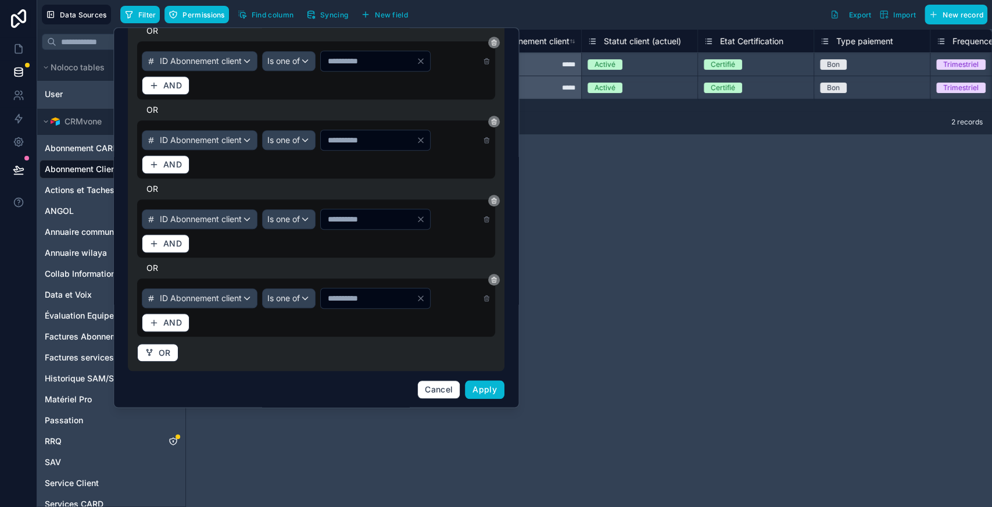
drag, startPoint x: 353, startPoint y: 296, endPoint x: 324, endPoint y: 299, distance: 29.1
click at [324, 299] on input "*" at bounding box center [368, 298] width 95 height 16
type input "****"
click at [173, 348] on button "OR" at bounding box center [157, 352] width 41 height 19
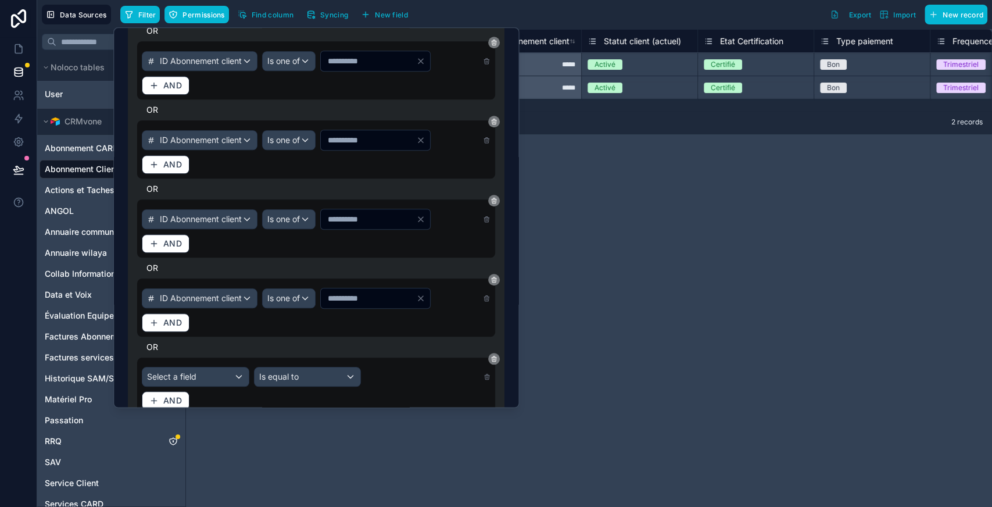
scroll to position [689, 0]
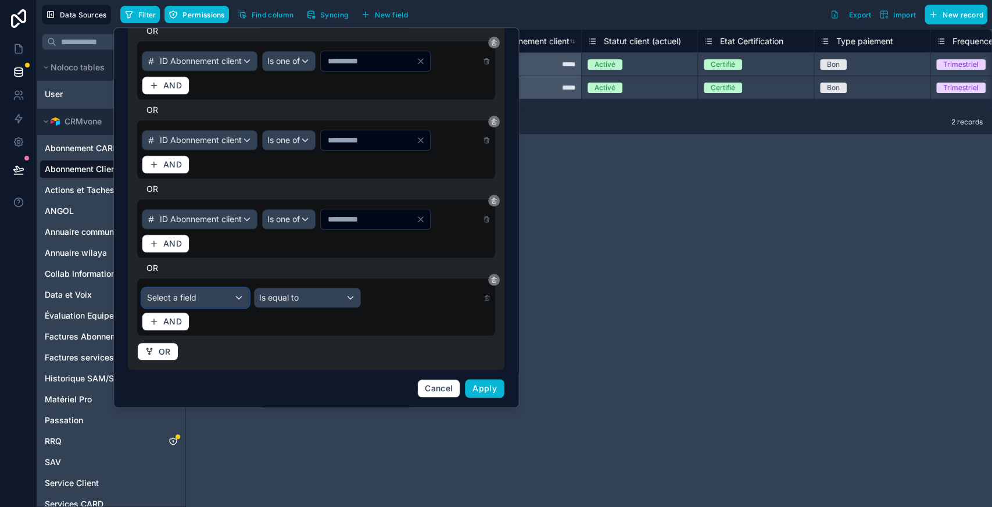
click at [195, 303] on div "Select a field" at bounding box center [195, 297] width 106 height 19
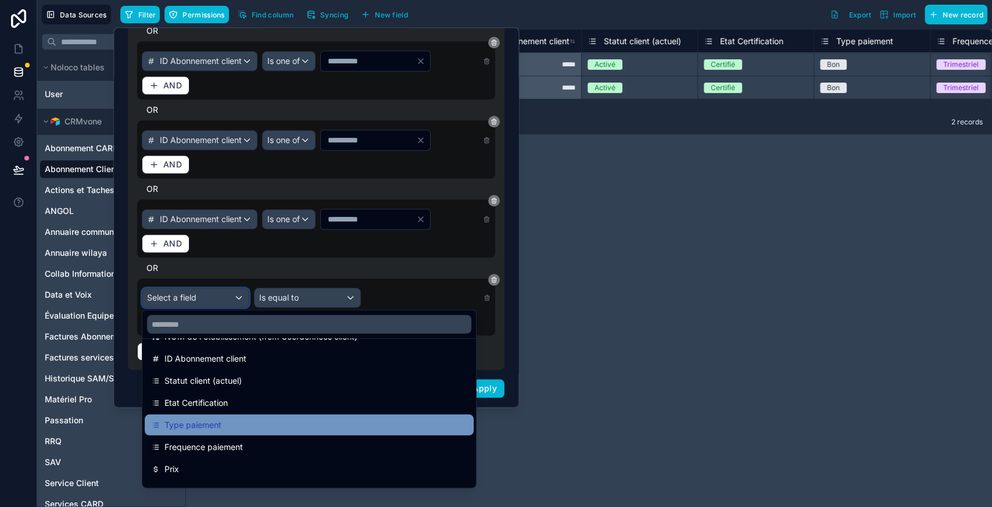
scroll to position [110, 0]
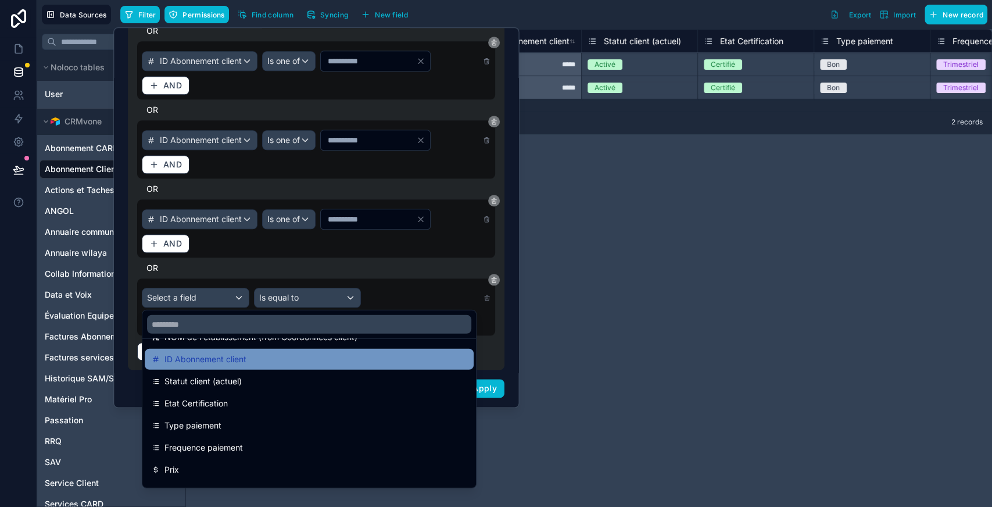
click at [199, 361] on span "ID Abonnement client" at bounding box center [205, 359] width 82 height 14
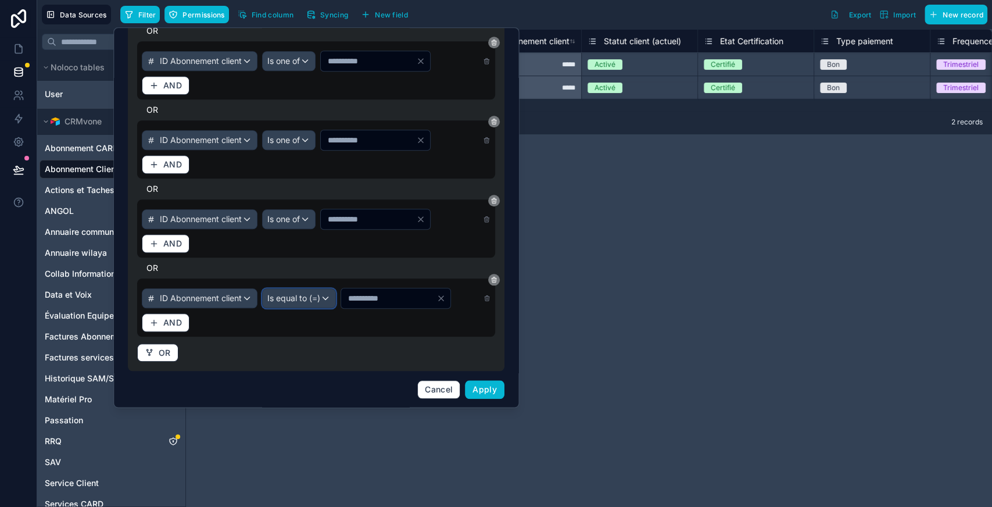
click at [336, 306] on button "Is equal to (=)" at bounding box center [299, 298] width 74 height 20
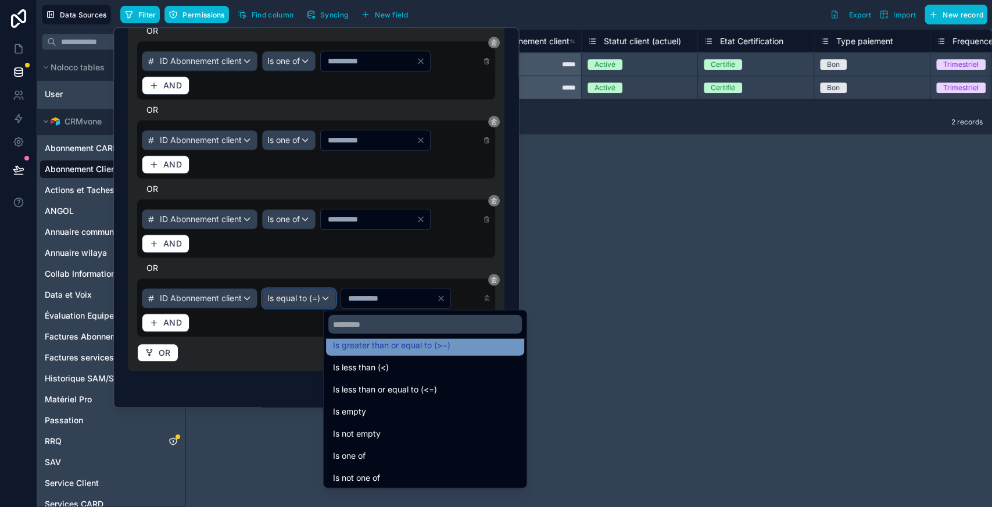
scroll to position [80, 0]
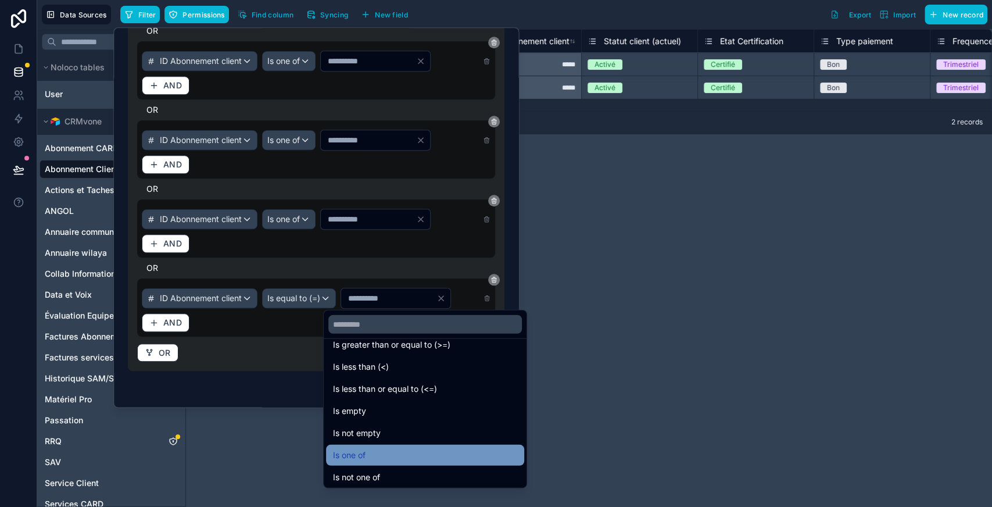
click at [356, 454] on span "Is one of" at bounding box center [349, 455] width 33 height 14
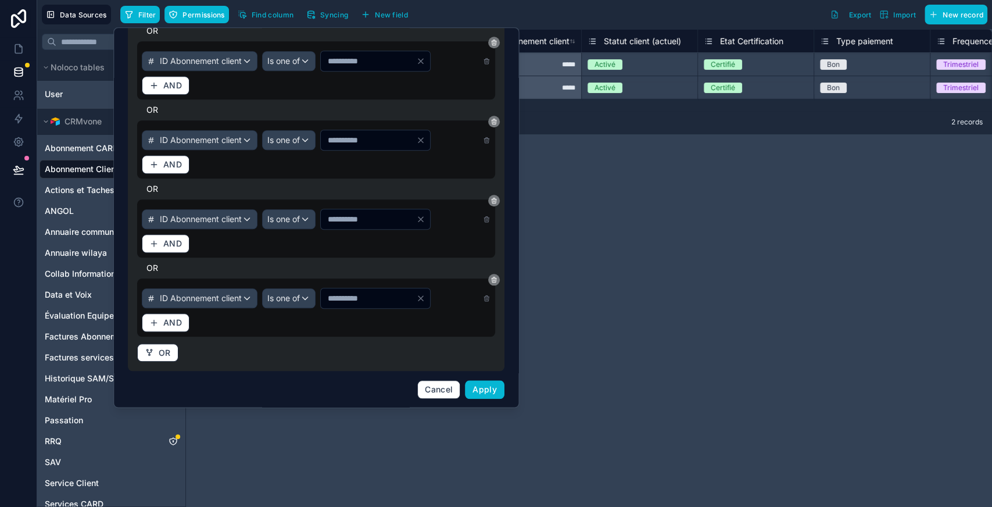
drag, startPoint x: 352, startPoint y: 300, endPoint x: 303, endPoint y: 301, distance: 49.4
click at [303, 301] on div "ID Abonnement client Is one of *" at bounding box center [316, 298] width 349 height 21
type input "****"
click at [172, 354] on button "OR" at bounding box center [157, 352] width 41 height 19
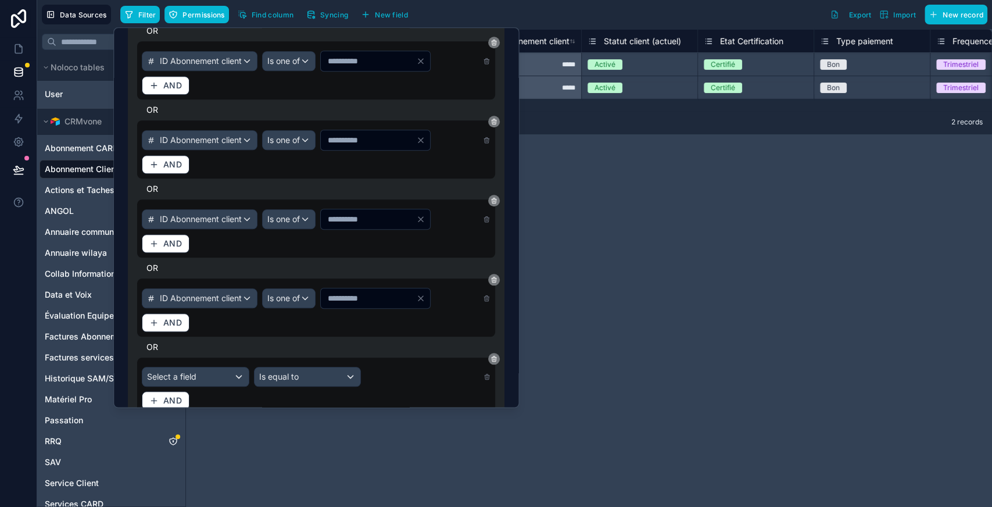
scroll to position [768, 0]
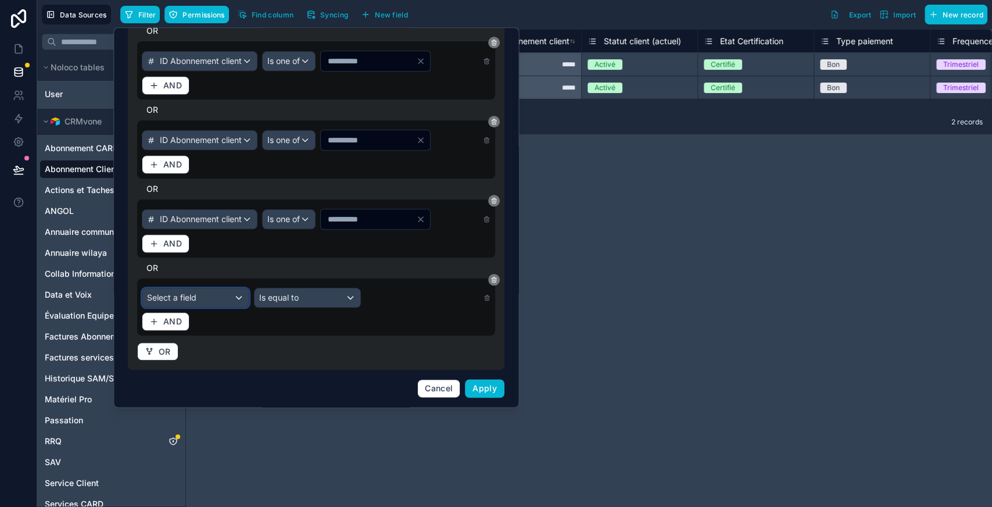
click at [195, 293] on span "Select a field" at bounding box center [171, 297] width 49 height 10
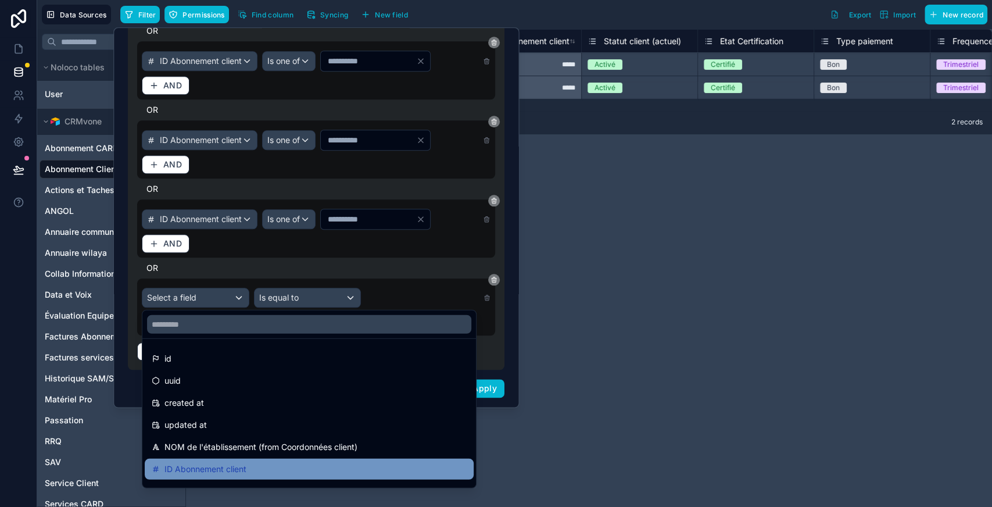
click at [198, 466] on span "ID Abonnement client" at bounding box center [205, 469] width 82 height 14
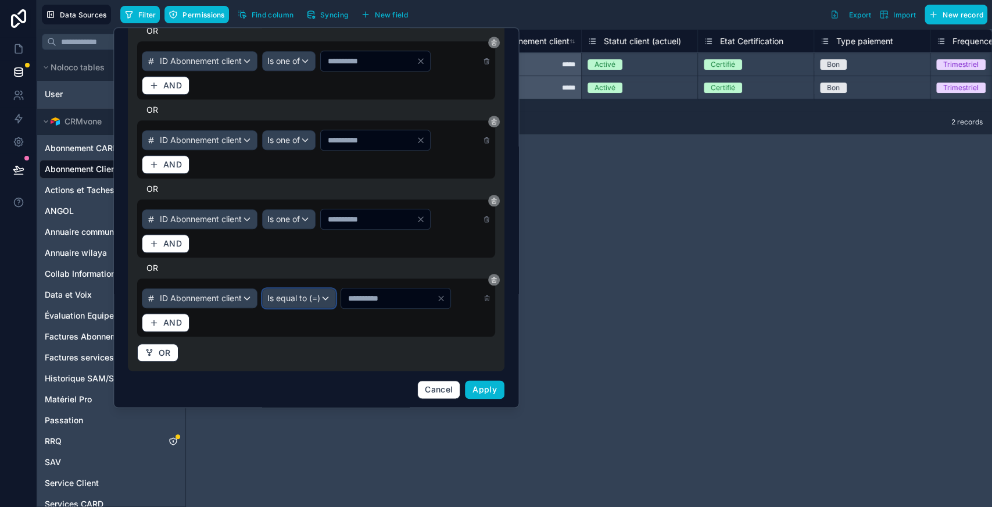
click at [324, 303] on div "Is equal to (=)" at bounding box center [299, 298] width 73 height 19
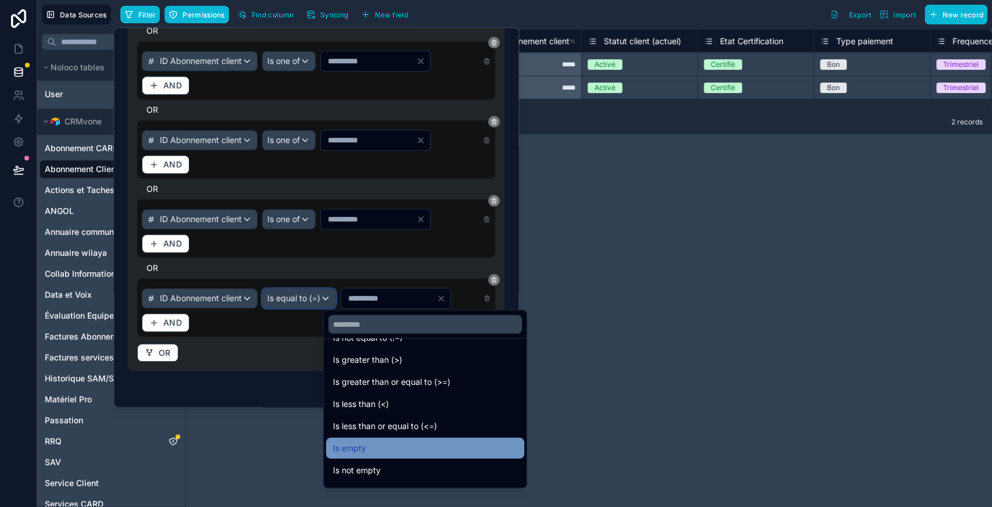
scroll to position [83, 0]
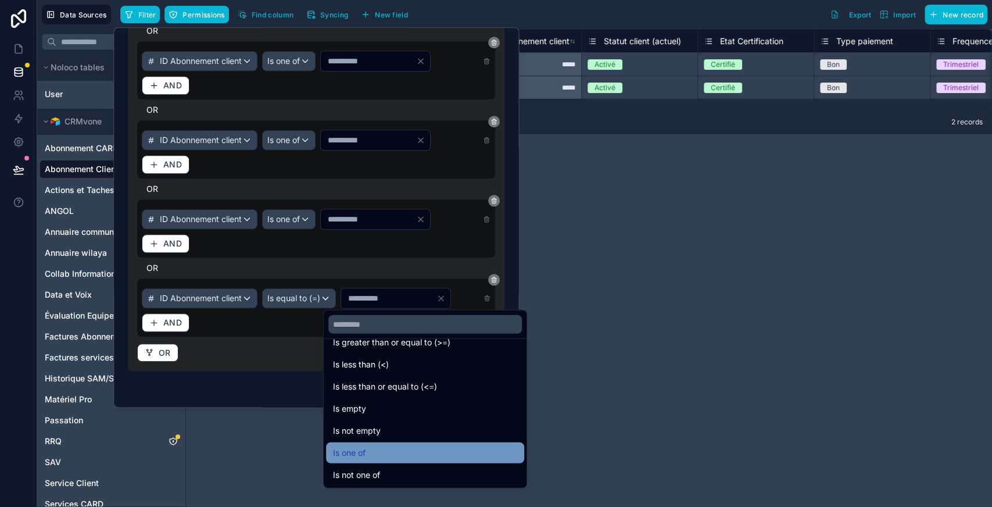
click at [355, 449] on span "Is one of" at bounding box center [349, 453] width 33 height 14
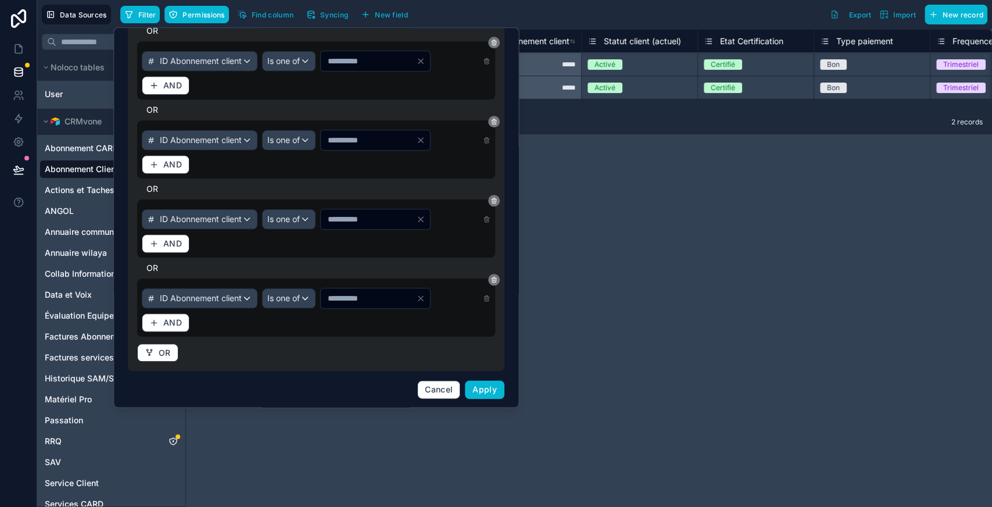
drag, startPoint x: 354, startPoint y: 291, endPoint x: 303, endPoint y: 302, distance: 51.7
click at [303, 302] on div "ID Abonnement client Is one of *" at bounding box center [316, 298] width 349 height 21
type input "****"
click at [151, 346] on button "OR" at bounding box center [157, 352] width 41 height 19
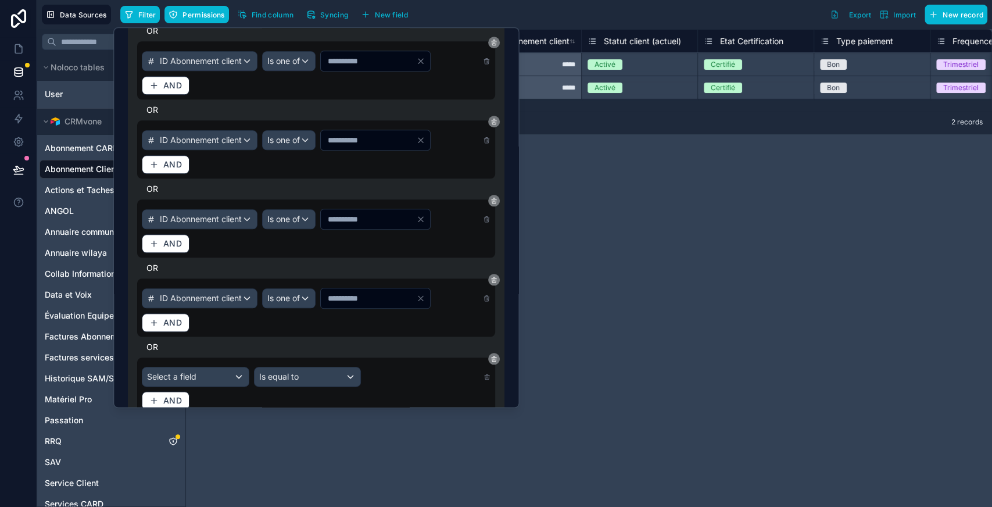
scroll to position [847, 0]
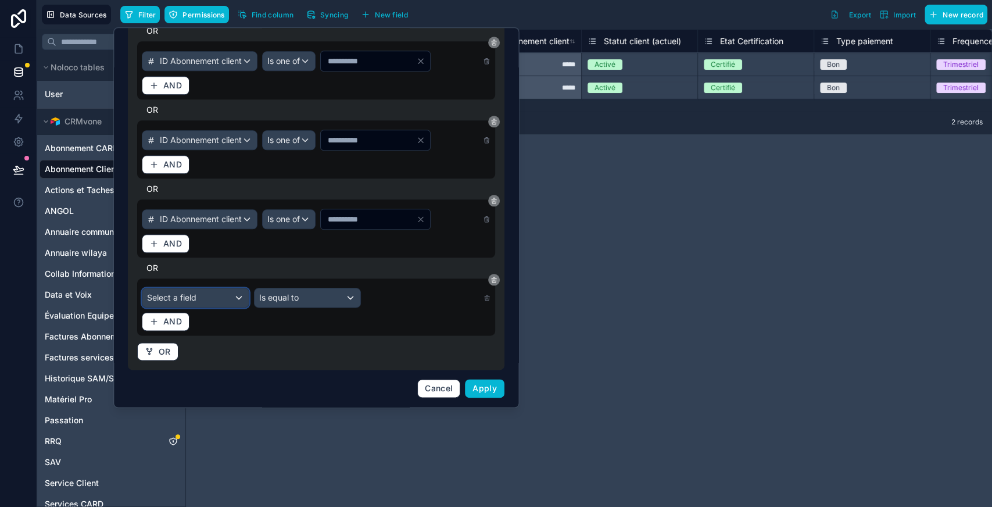
click at [190, 289] on div "Select a field" at bounding box center [195, 297] width 106 height 19
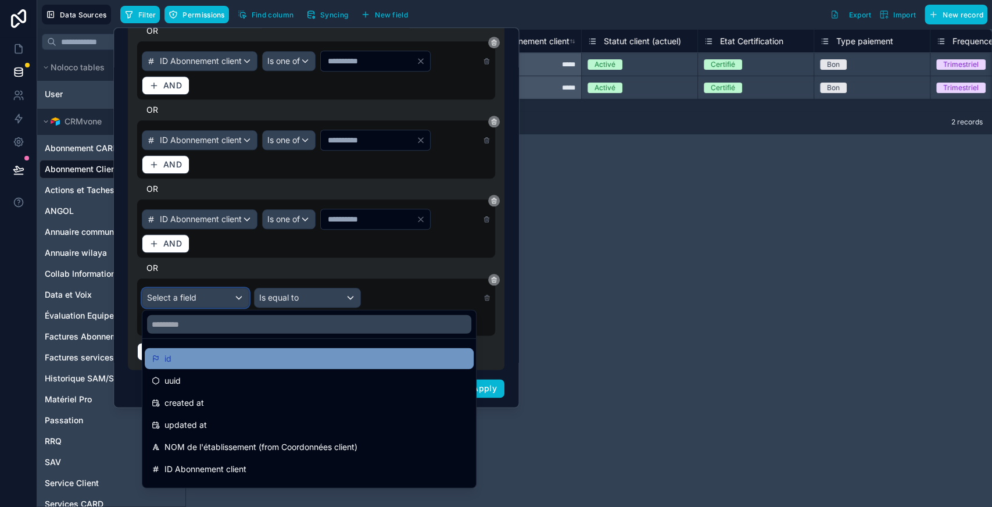
scroll to position [56, 0]
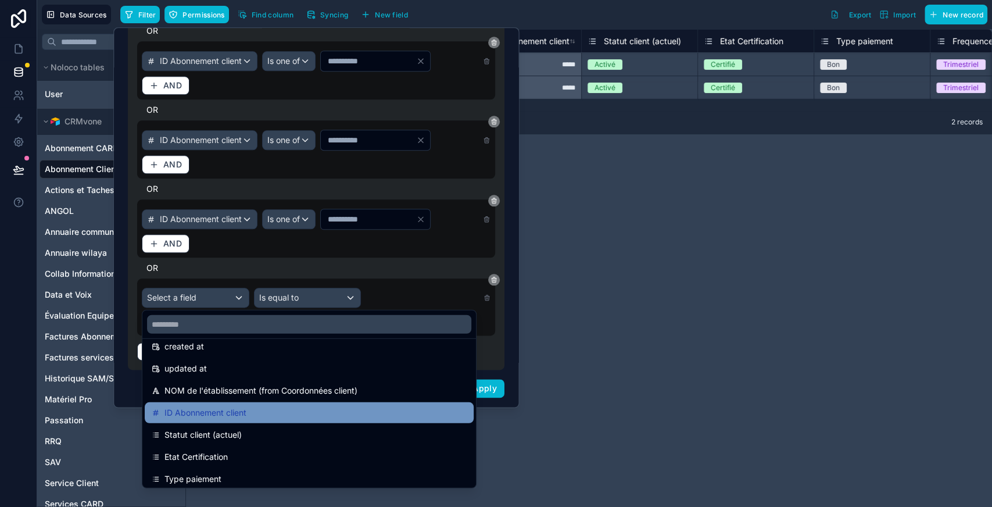
click at [192, 411] on span "ID Abonnement client" at bounding box center [205, 413] width 82 height 14
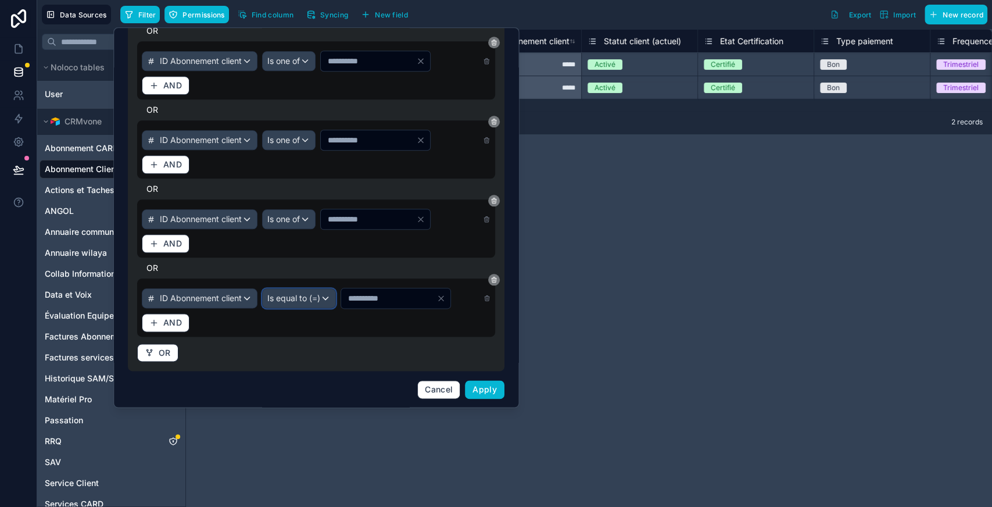
click at [320, 295] on span "Is equal to (=)" at bounding box center [293, 298] width 53 height 12
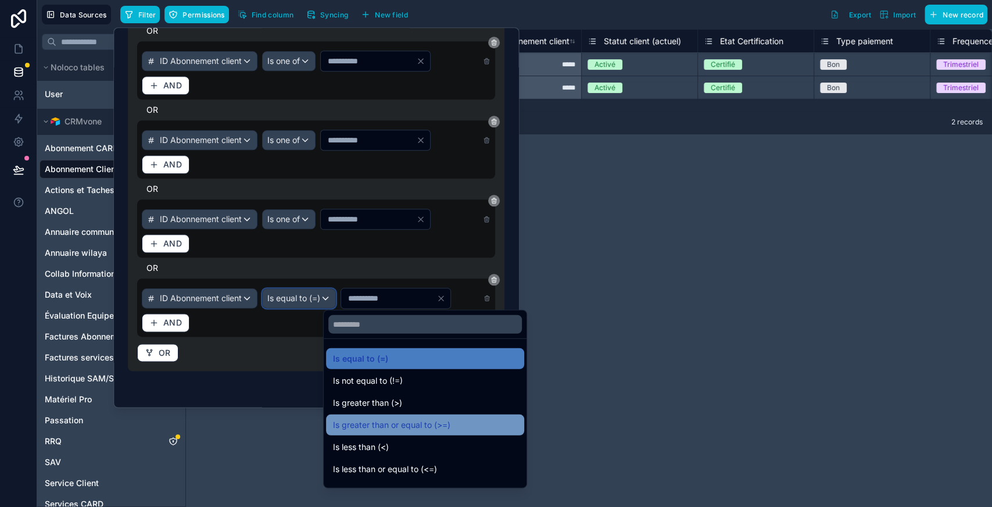
scroll to position [83, 0]
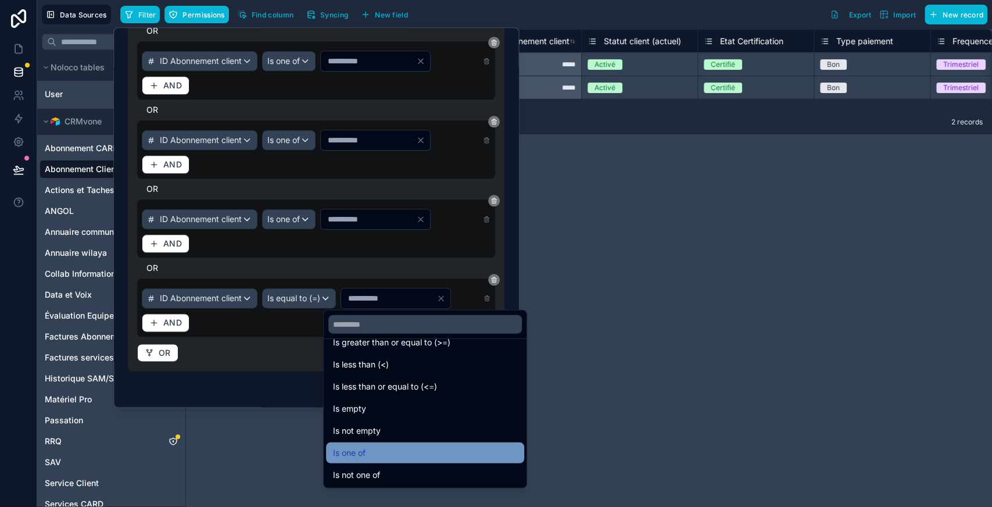
click at [381, 450] on div "Is one of" at bounding box center [425, 453] width 184 height 14
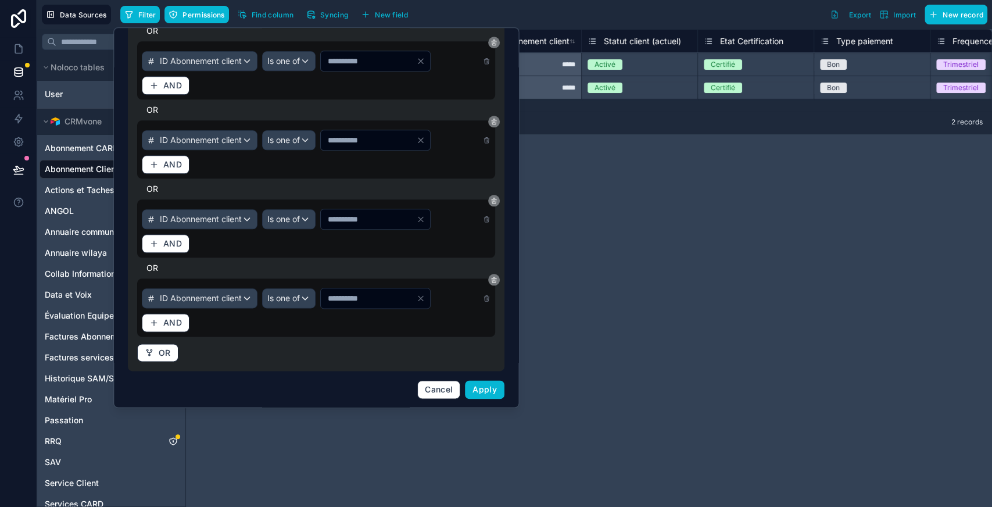
drag, startPoint x: 345, startPoint y: 298, endPoint x: 297, endPoint y: 301, distance: 47.8
click at [297, 301] on div "ID Abonnement client Is one of *" at bounding box center [316, 298] width 349 height 21
type input "****"
click at [163, 359] on button "OR" at bounding box center [157, 352] width 41 height 19
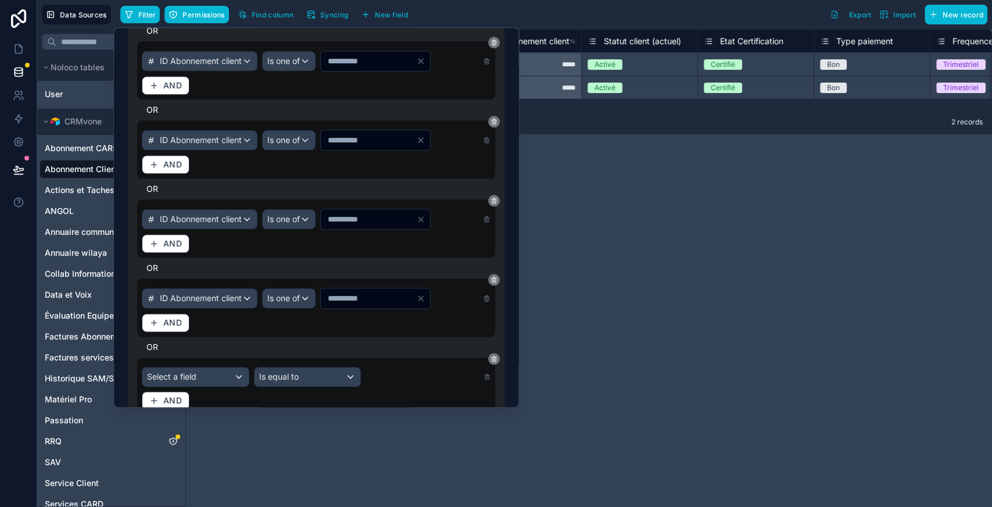
scroll to position [926, 0]
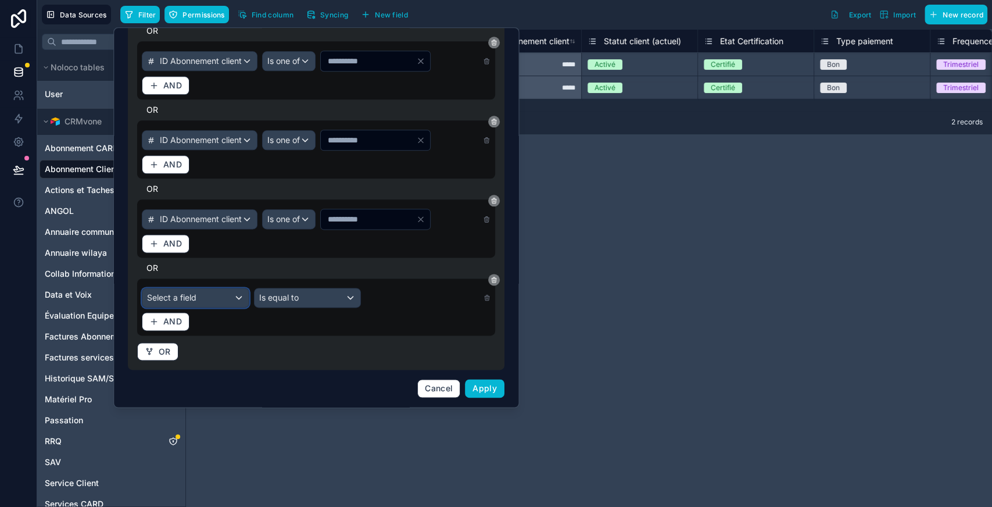
click at [201, 292] on div "Select a field" at bounding box center [195, 297] width 106 height 19
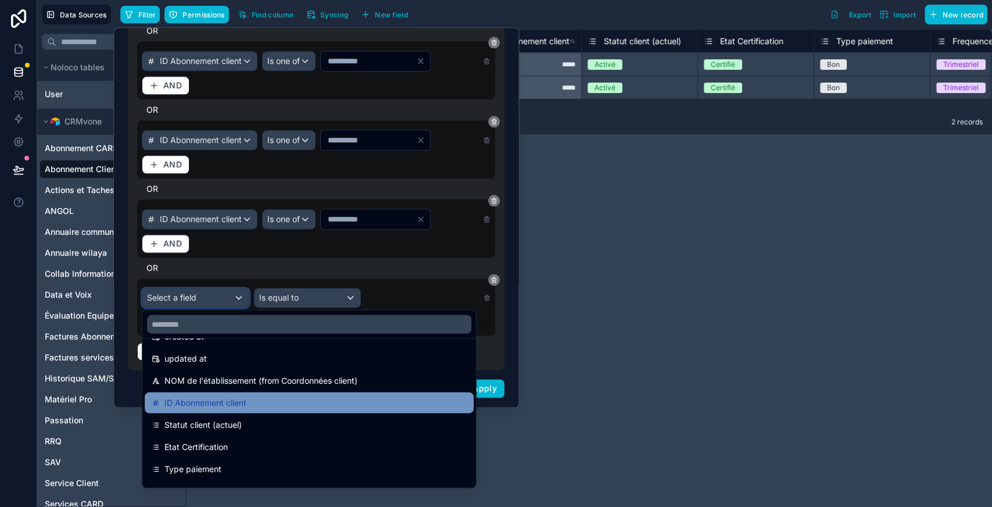
scroll to position [67, 0]
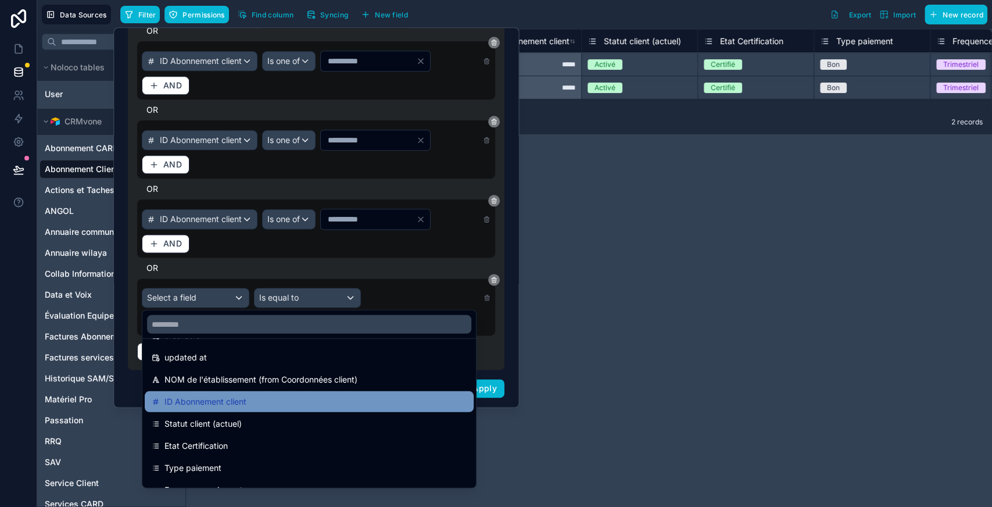
click at [216, 407] on span "ID Abonnement client" at bounding box center [205, 402] width 82 height 14
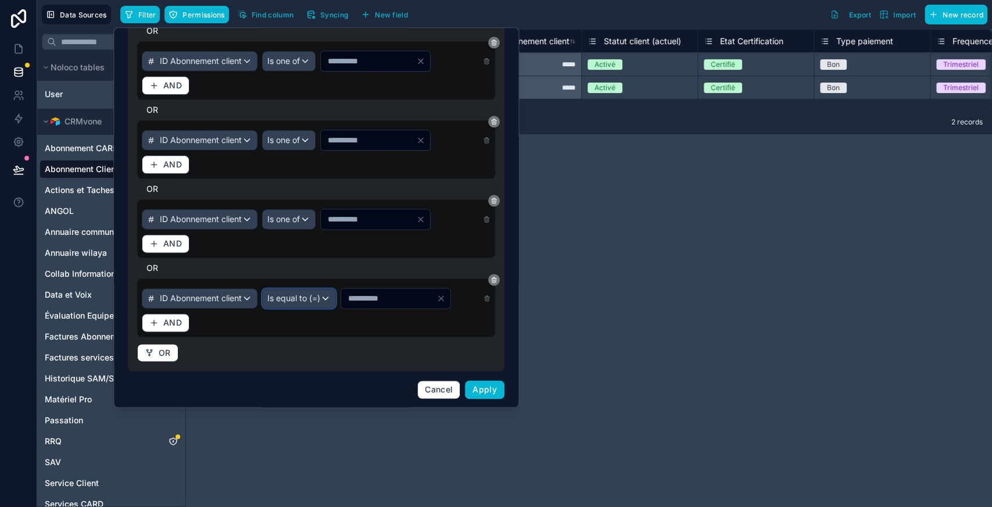
click at [335, 289] on div "Is equal to (=)" at bounding box center [299, 298] width 73 height 19
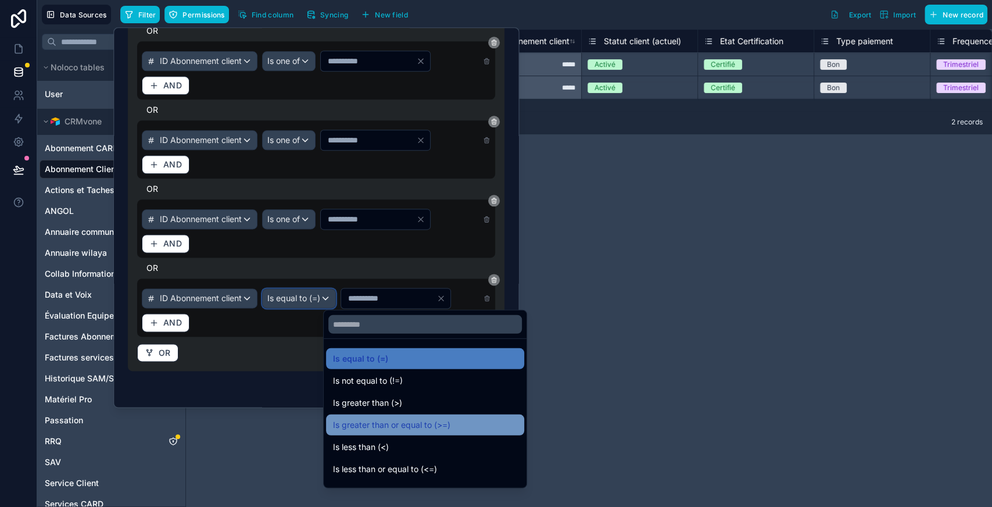
scroll to position [83, 0]
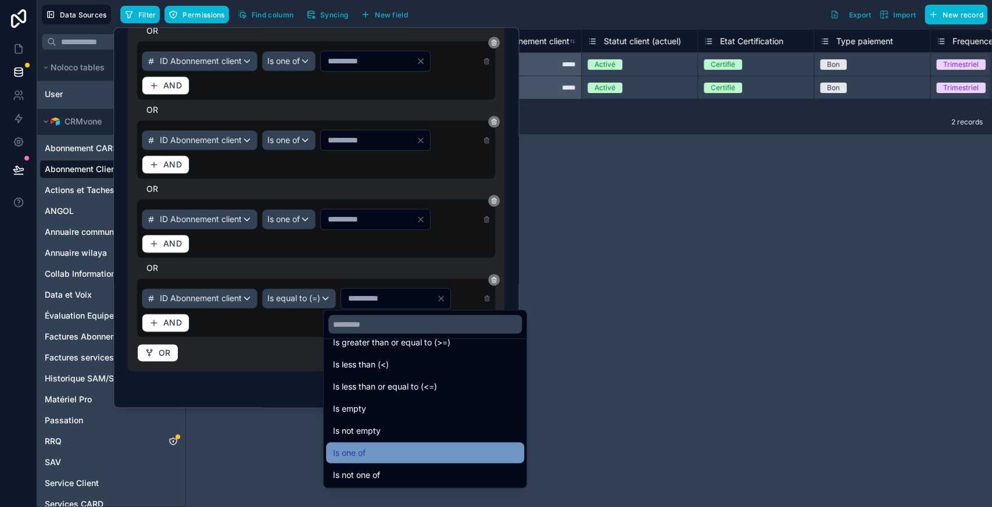
click at [370, 449] on div "Is one of" at bounding box center [425, 453] width 184 height 14
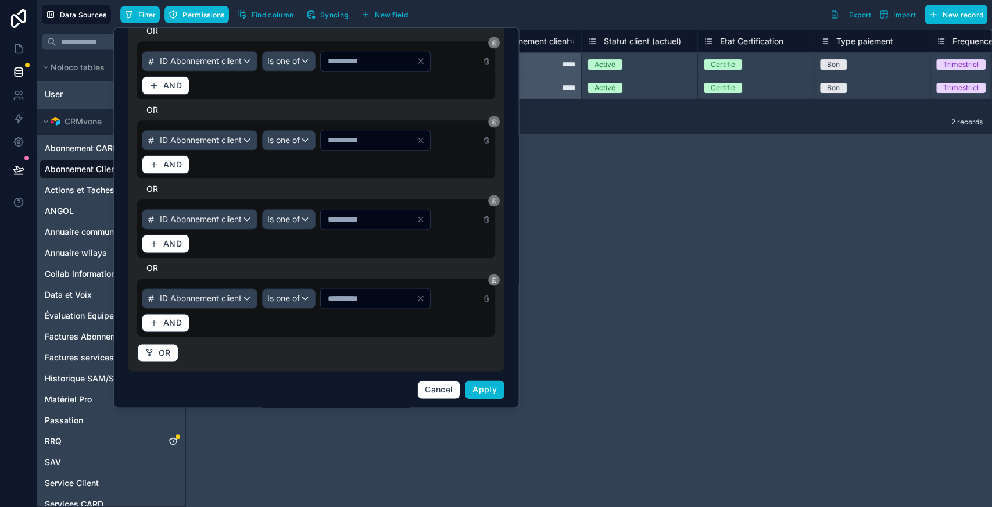
drag, startPoint x: 343, startPoint y: 292, endPoint x: 307, endPoint y: 295, distance: 35.6
click at [307, 295] on div "ID Abonnement client Is one of *" at bounding box center [316, 298] width 349 height 21
type input "*"
type input "***"
click at [155, 354] on button "OR" at bounding box center [157, 352] width 41 height 19
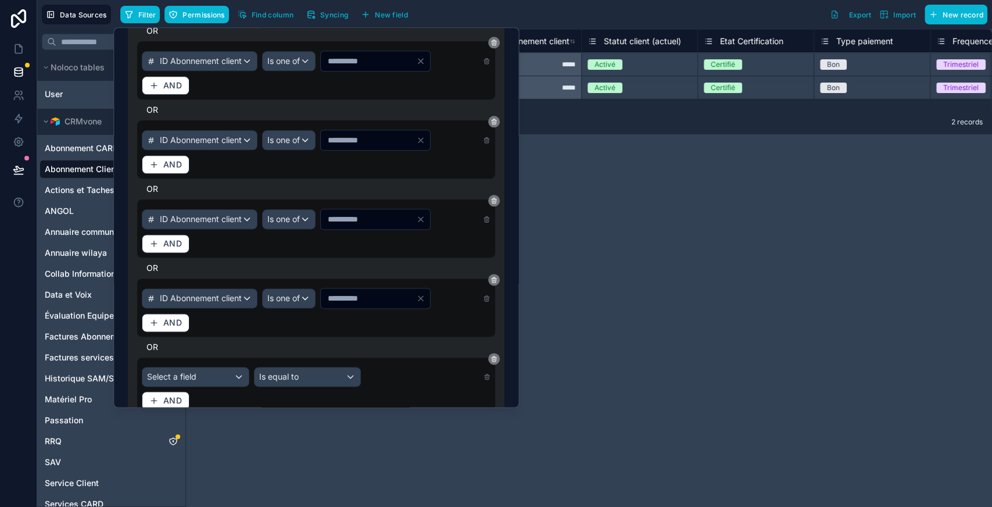
scroll to position [1005, 0]
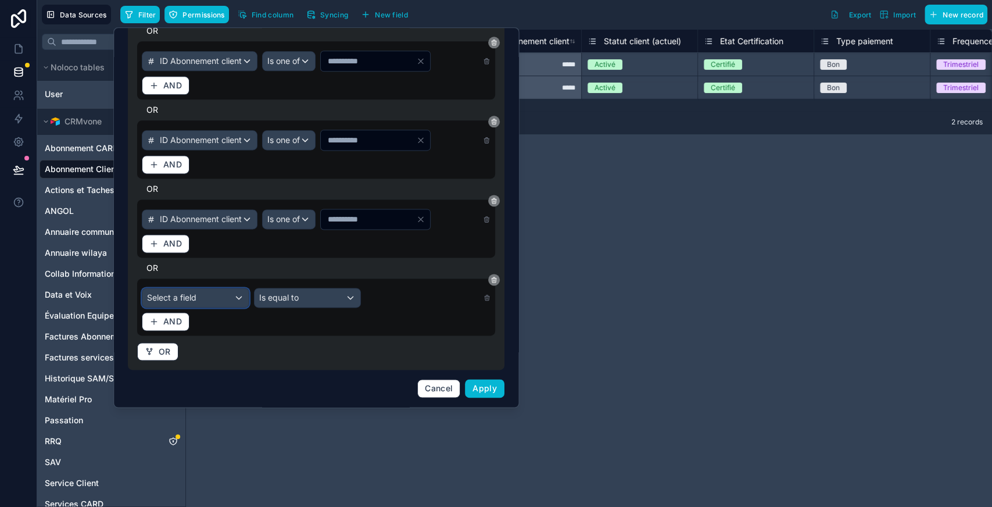
click at [198, 299] on div "Select a field" at bounding box center [195, 297] width 106 height 19
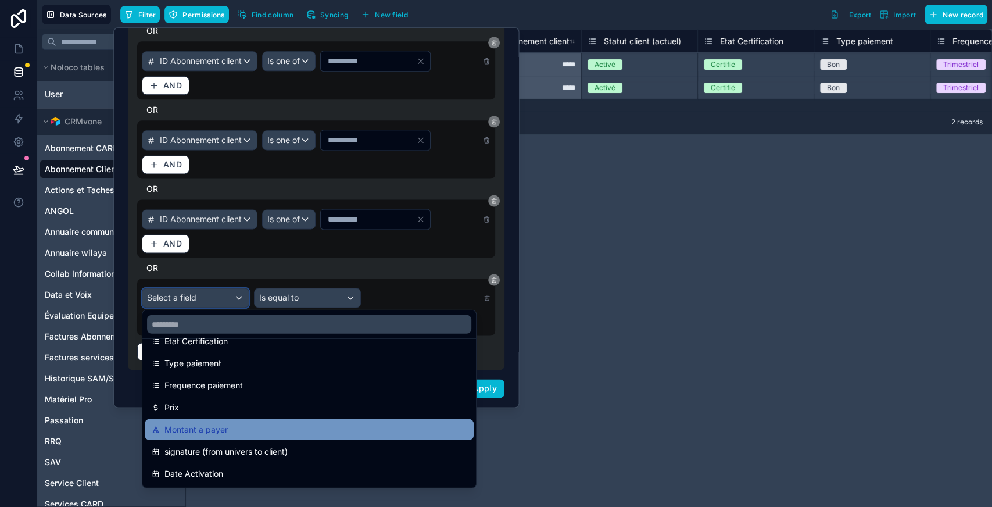
scroll to position [0, 0]
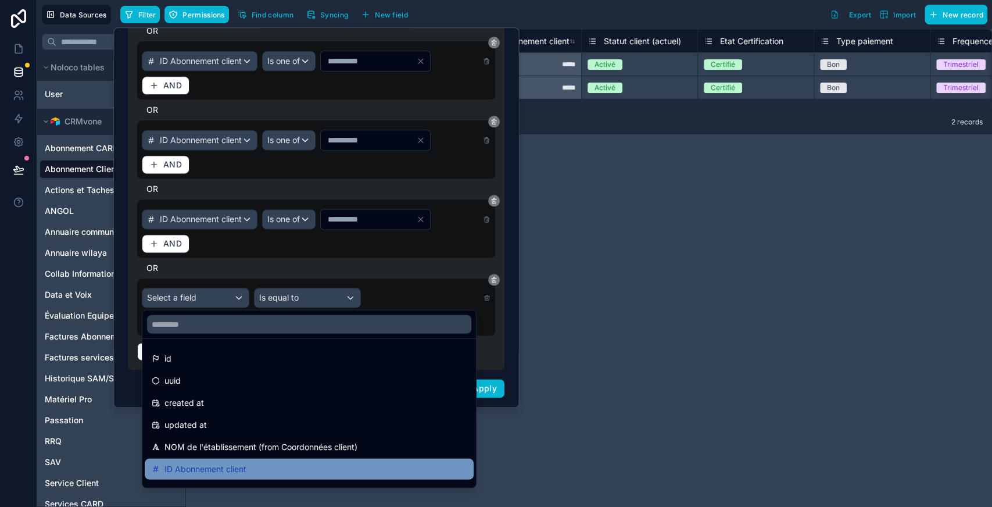
click at [197, 472] on span "ID Abonnement client" at bounding box center [205, 469] width 82 height 14
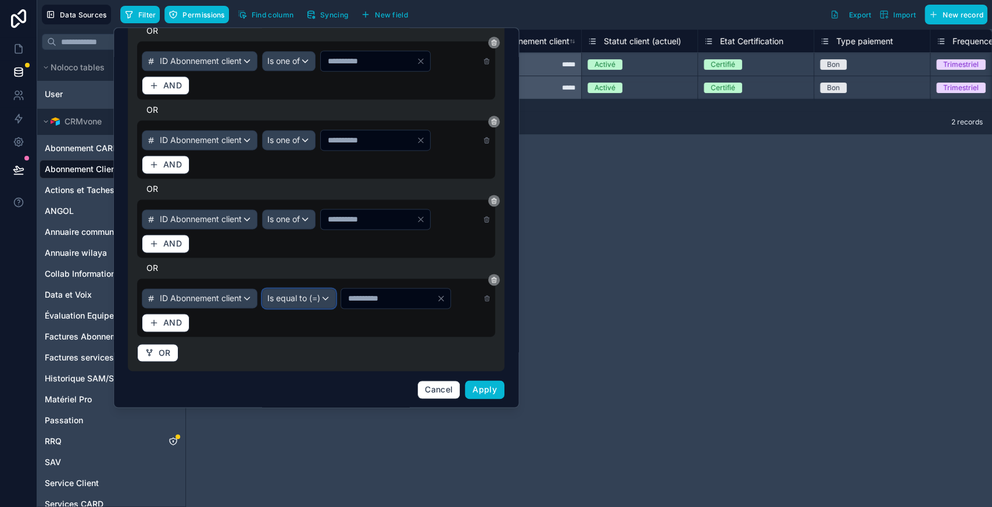
click at [320, 295] on span "Is equal to (=)" at bounding box center [293, 298] width 53 height 12
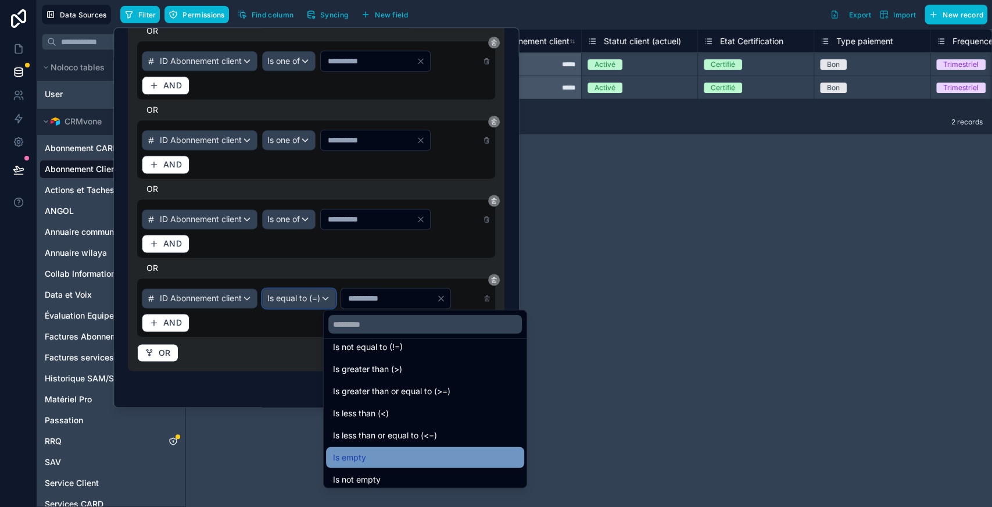
scroll to position [78, 0]
click at [372, 463] on div "Is one of" at bounding box center [425, 457] width 184 height 14
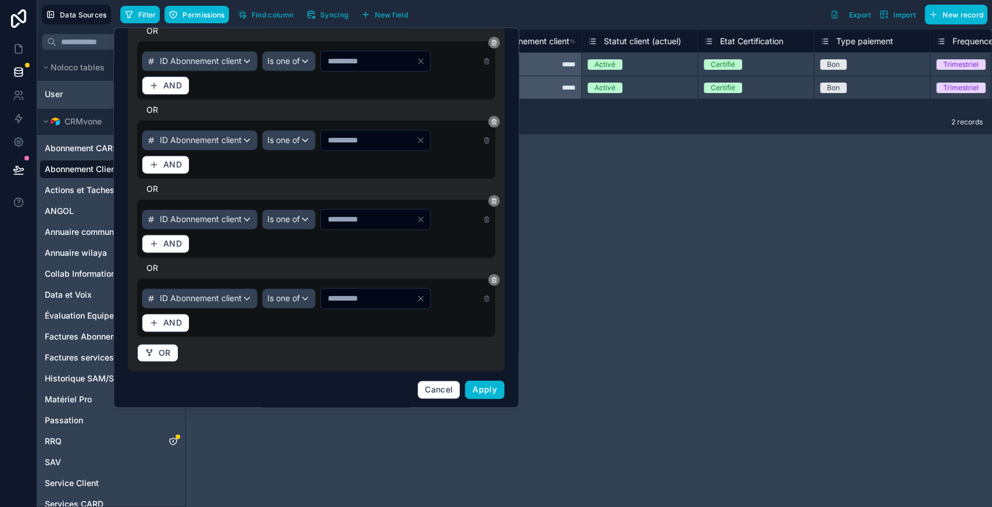
drag, startPoint x: 349, startPoint y: 295, endPoint x: 309, endPoint y: 301, distance: 39.9
click at [309, 301] on div "ID Abonnement client Is one of *" at bounding box center [316, 298] width 349 height 21
type input "***"
click at [169, 353] on span "OR" at bounding box center [165, 352] width 12 height 10
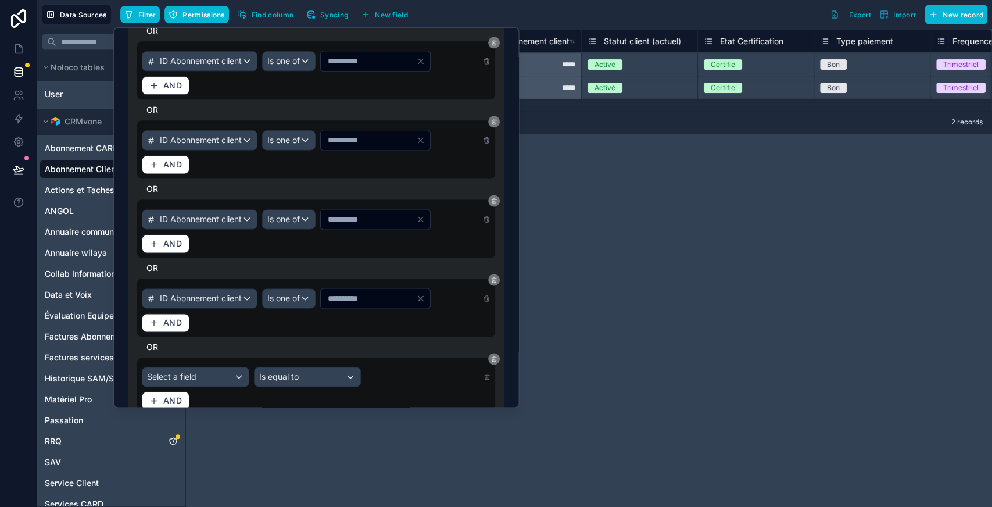
scroll to position [1084, 0]
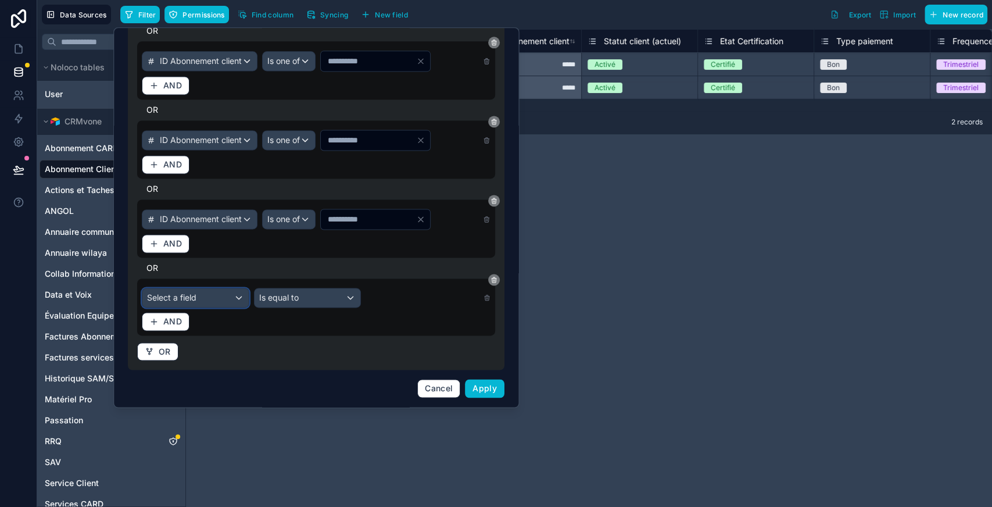
click at [177, 292] on span "Select a field" at bounding box center [171, 298] width 49 height 12
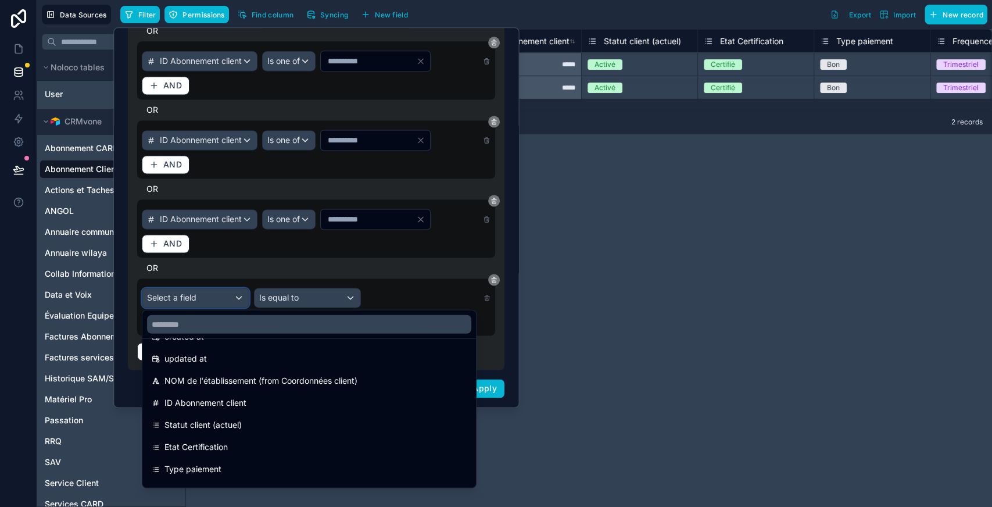
scroll to position [67, 0]
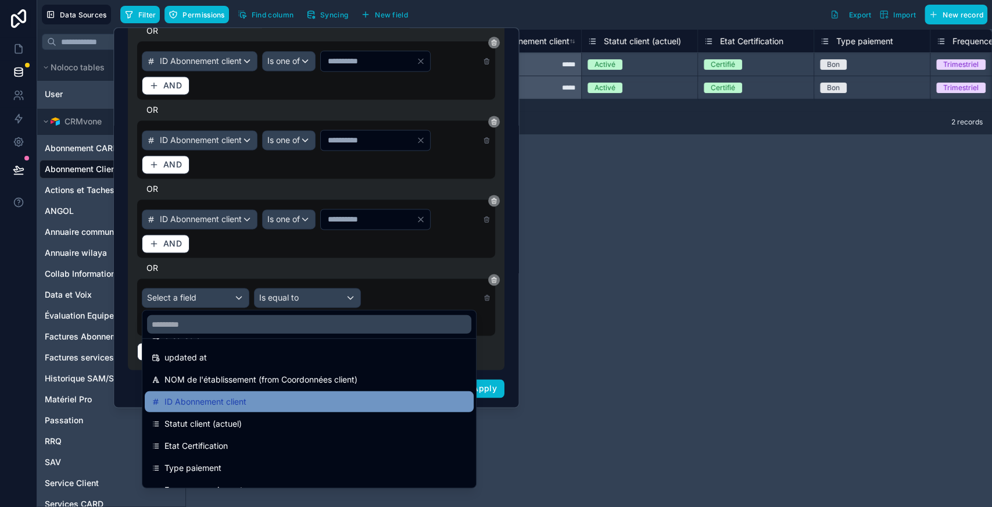
click at [201, 395] on span "ID Abonnement client" at bounding box center [205, 402] width 82 height 14
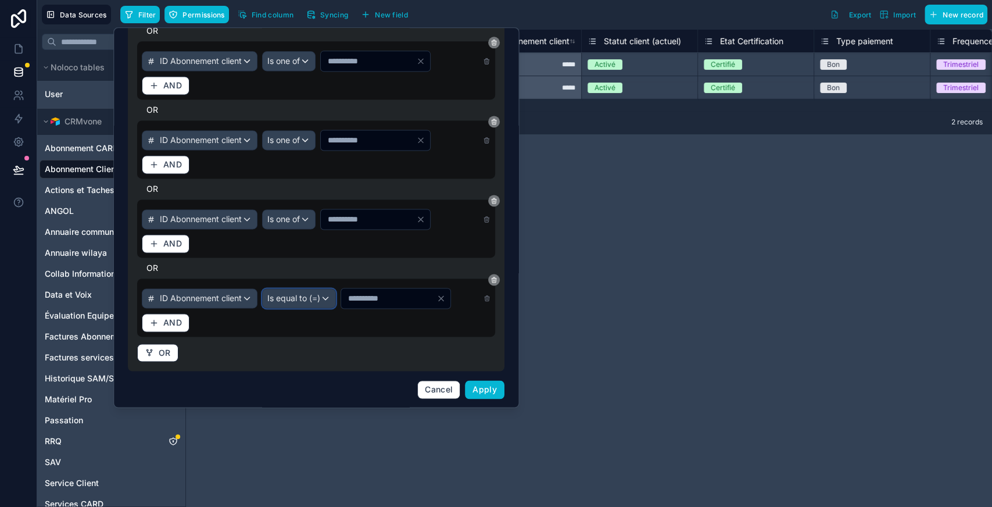
click at [335, 289] on div "Is equal to (=)" at bounding box center [299, 298] width 73 height 19
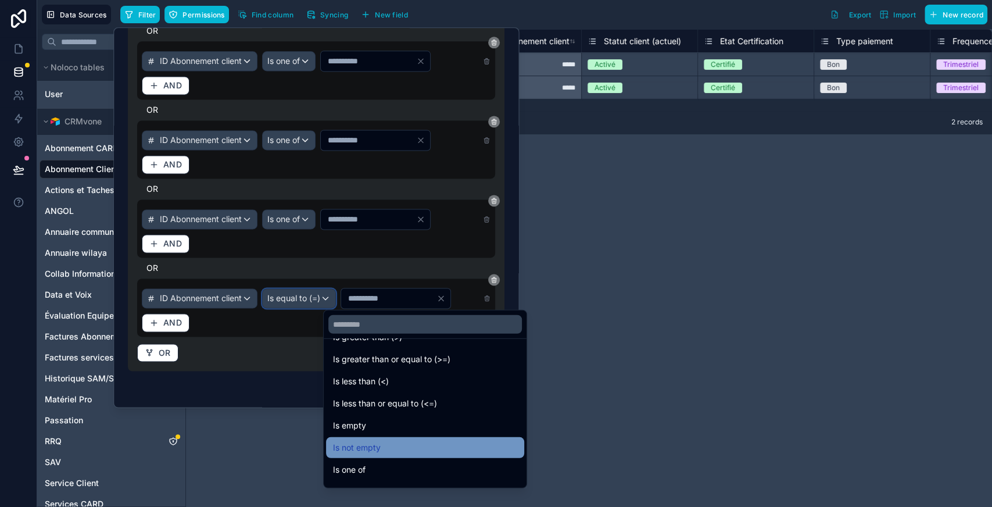
scroll to position [66, 0]
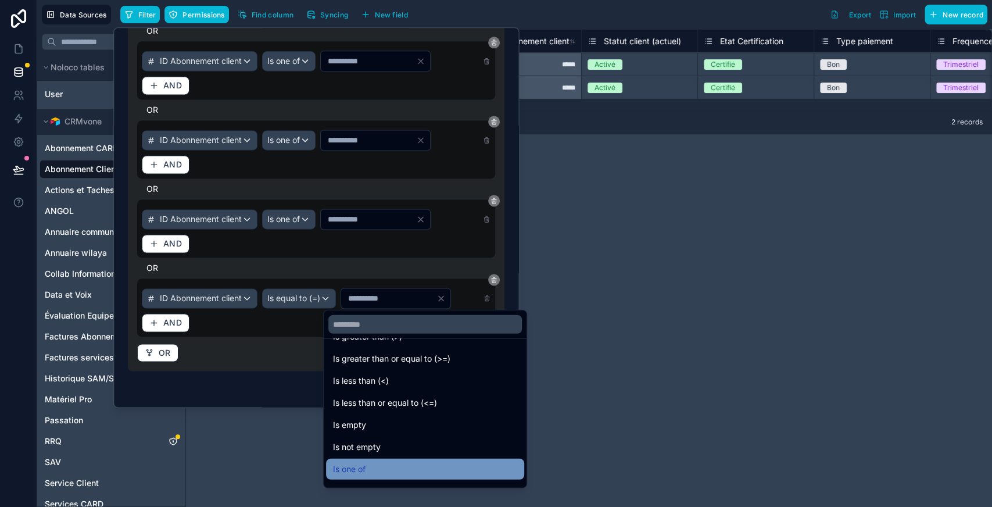
click at [361, 458] on div "Is one of" at bounding box center [425, 468] width 198 height 21
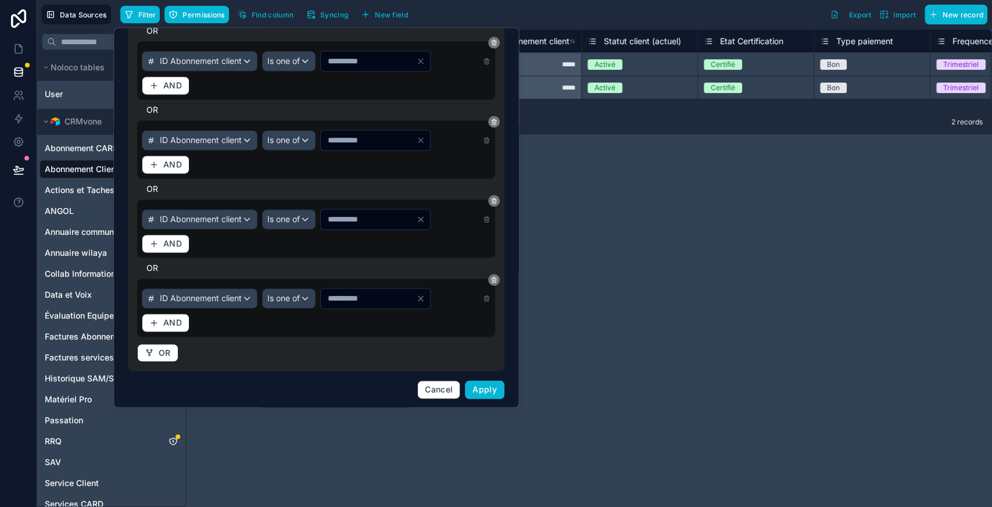
drag, startPoint x: 339, startPoint y: 296, endPoint x: 293, endPoint y: 299, distance: 46.5
click at [293, 299] on div "ID Abonnement client Is one of *" at bounding box center [316, 298] width 349 height 21
type input "**"
click at [155, 359] on button "OR" at bounding box center [157, 352] width 41 height 19
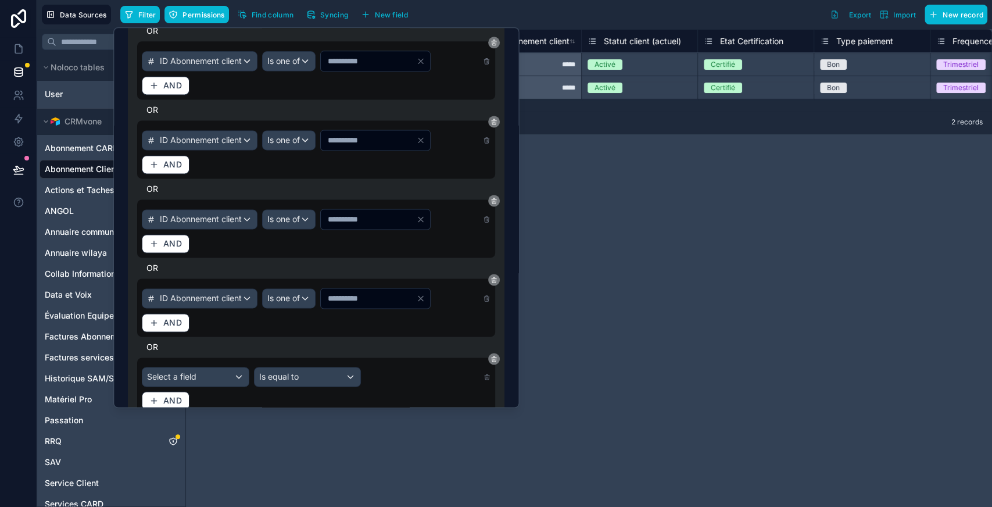
scroll to position [1163, 0]
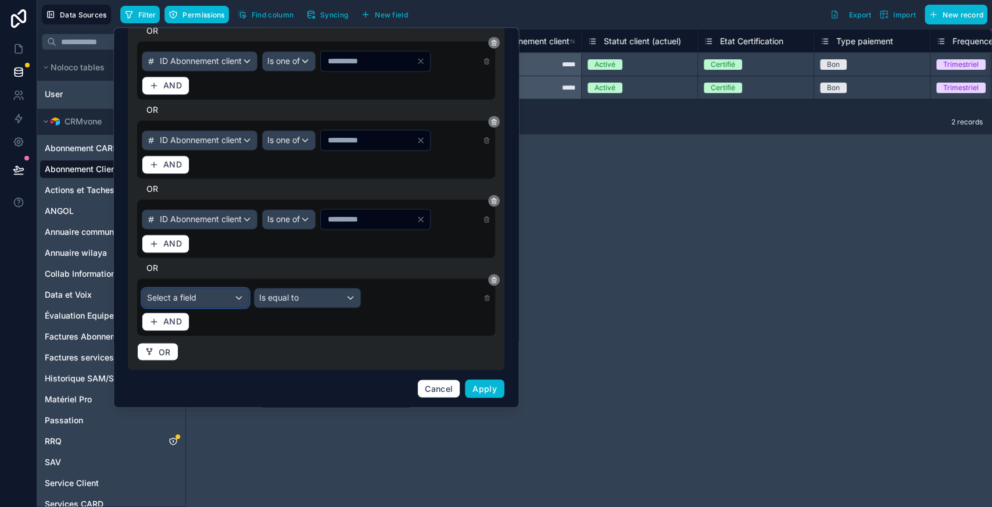
click at [200, 291] on div "Select a field" at bounding box center [195, 297] width 106 height 19
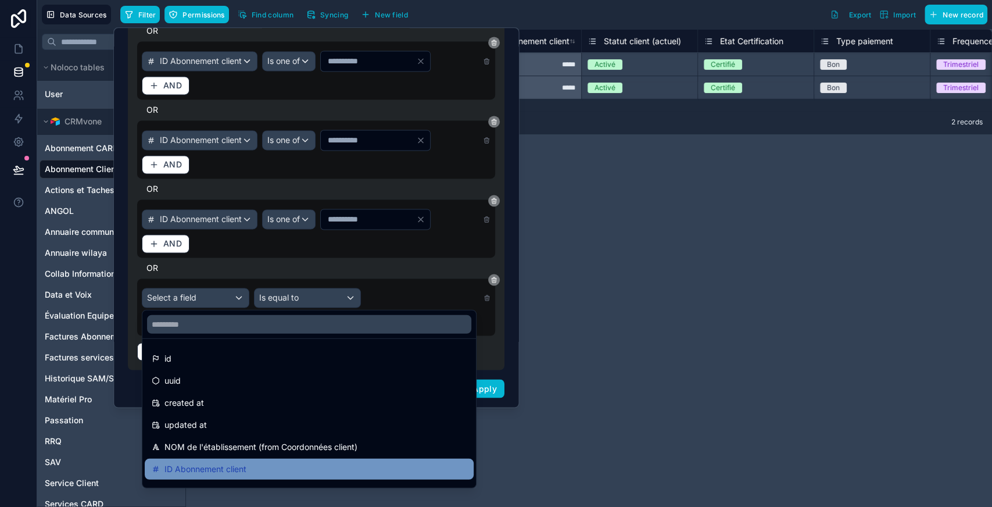
click at [200, 462] on span "ID Abonnement client" at bounding box center [205, 469] width 82 height 14
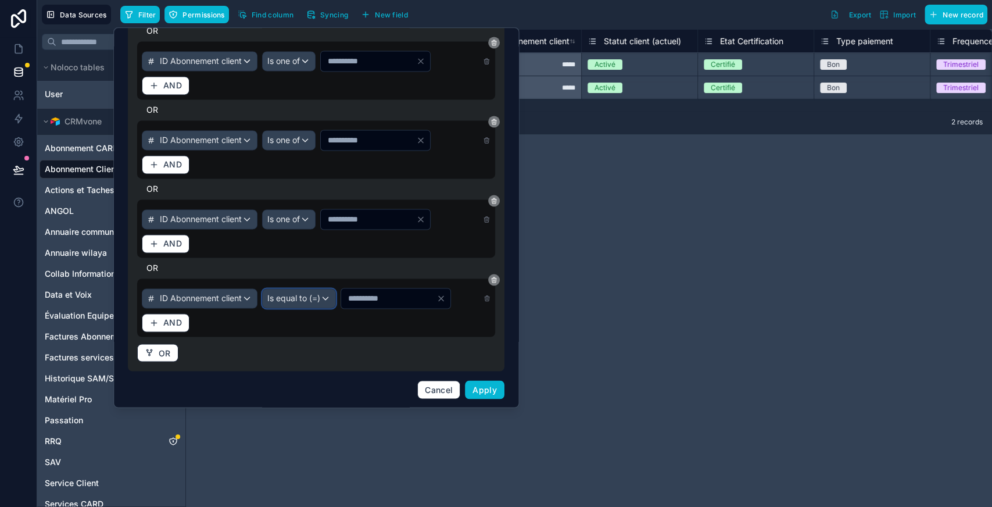
click at [335, 303] on div "Is equal to (=)" at bounding box center [299, 298] width 73 height 19
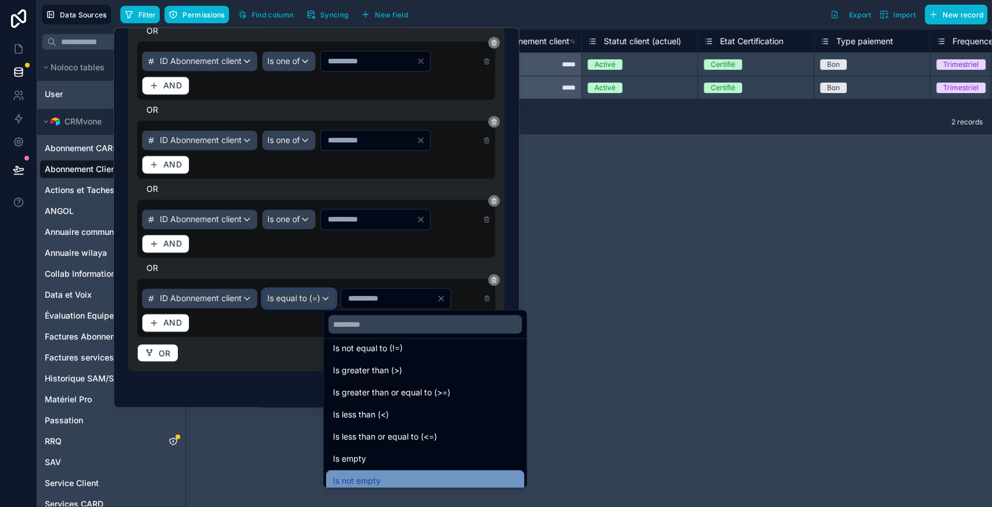
scroll to position [83, 0]
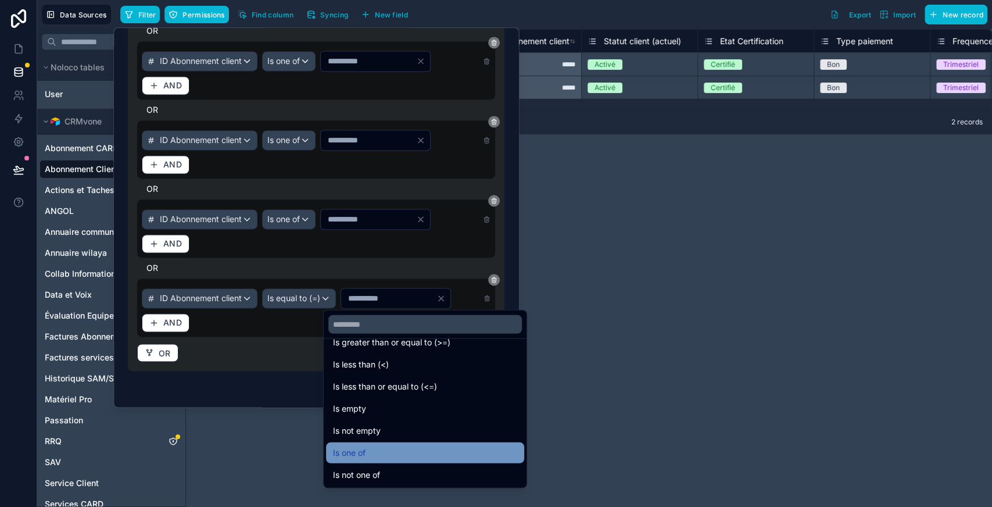
click at [372, 451] on div "Is one of" at bounding box center [425, 453] width 184 height 14
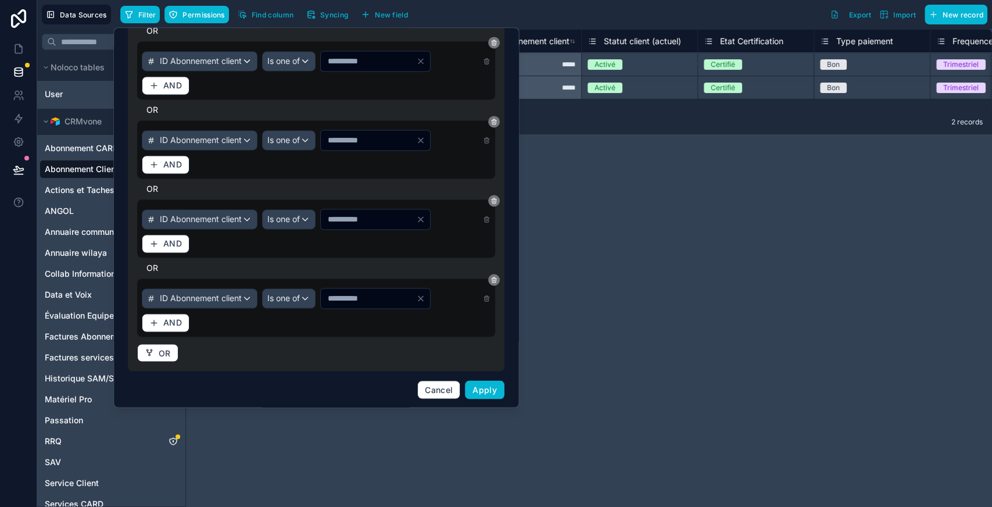
drag, startPoint x: 350, startPoint y: 290, endPoint x: 309, endPoint y: 297, distance: 41.3
click at [309, 297] on div "ID Abonnement client Is one of *" at bounding box center [316, 298] width 349 height 21
type input "****"
click at [486, 384] on span "Apply" at bounding box center [485, 389] width 24 height 10
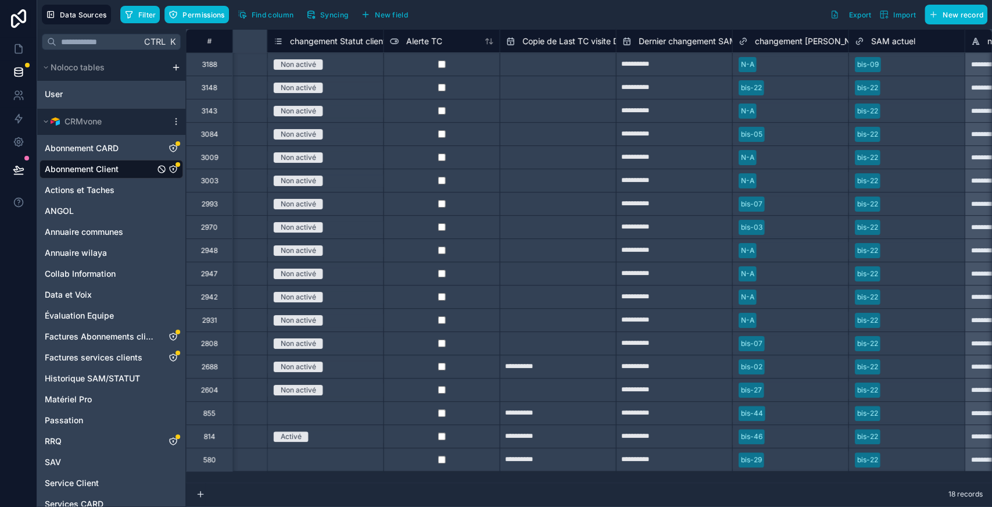
scroll to position [0, 10864]
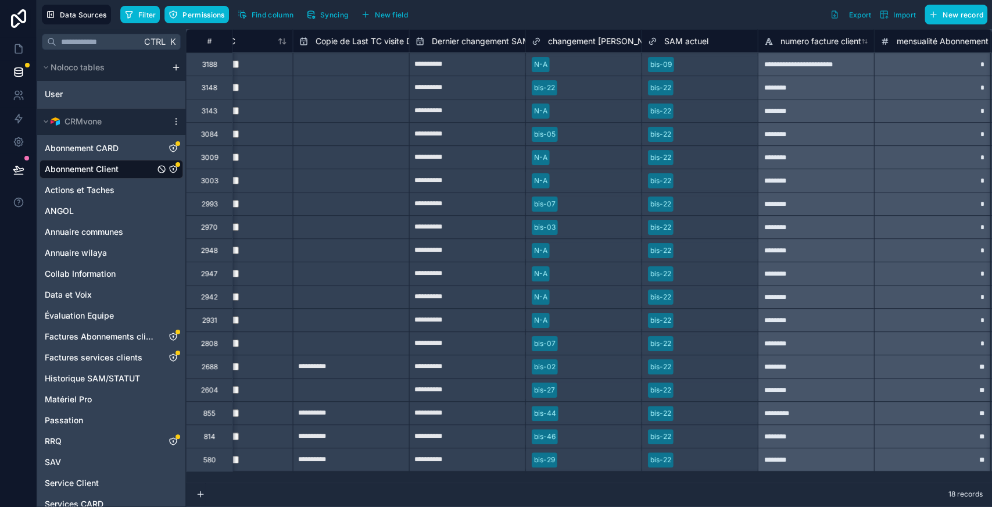
click at [718, 66] on div at bounding box center [715, 65] width 73 height 12
drag, startPoint x: 757, startPoint y: 76, endPoint x: 737, endPoint y: 461, distance: 386.4
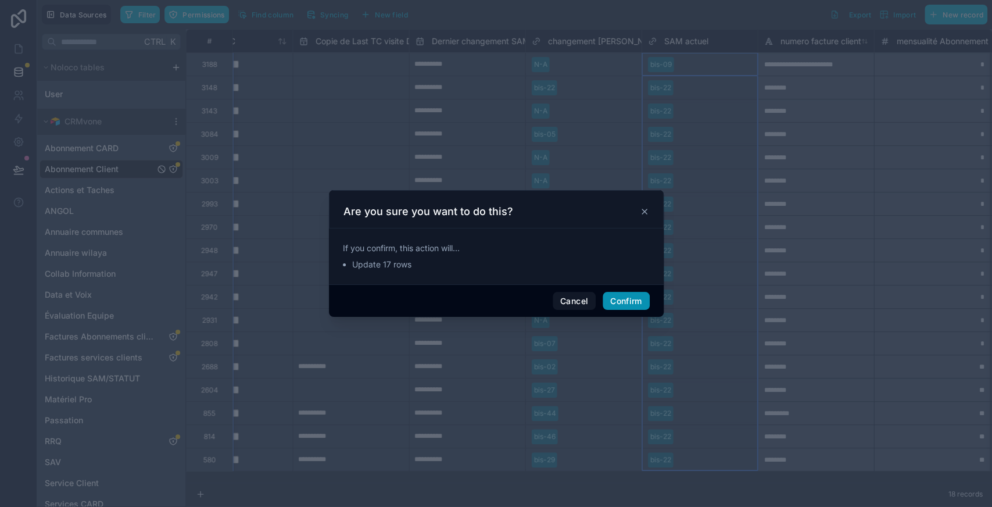
click at [625, 296] on button "Confirm" at bounding box center [626, 301] width 46 height 19
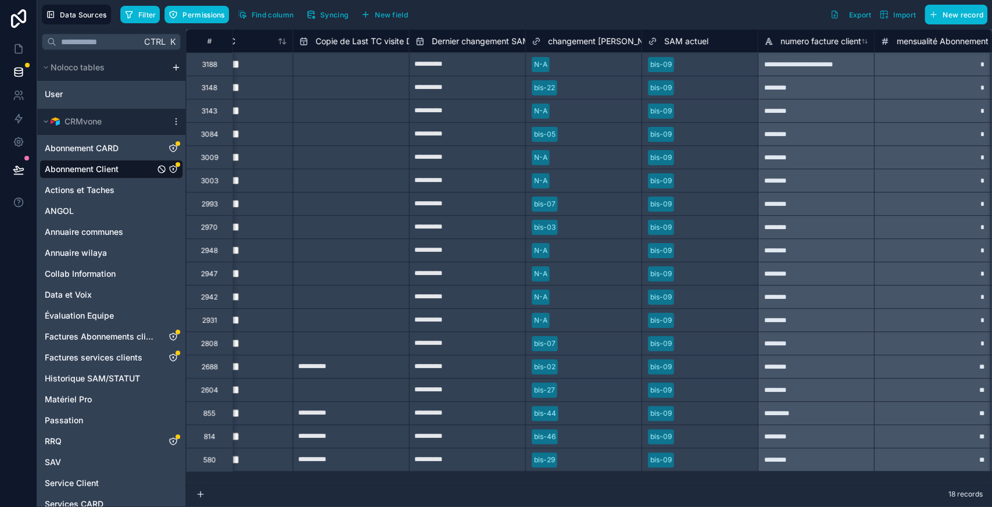
click at [578, 64] on div at bounding box center [594, 65] width 81 height 12
click at [571, 80] on div "bis-22" at bounding box center [584, 87] width 116 height 17
click at [572, 63] on div at bounding box center [594, 65] width 81 height 12
click at [564, 110] on div at bounding box center [594, 111] width 81 height 12
click at [565, 156] on div at bounding box center [594, 158] width 81 height 12
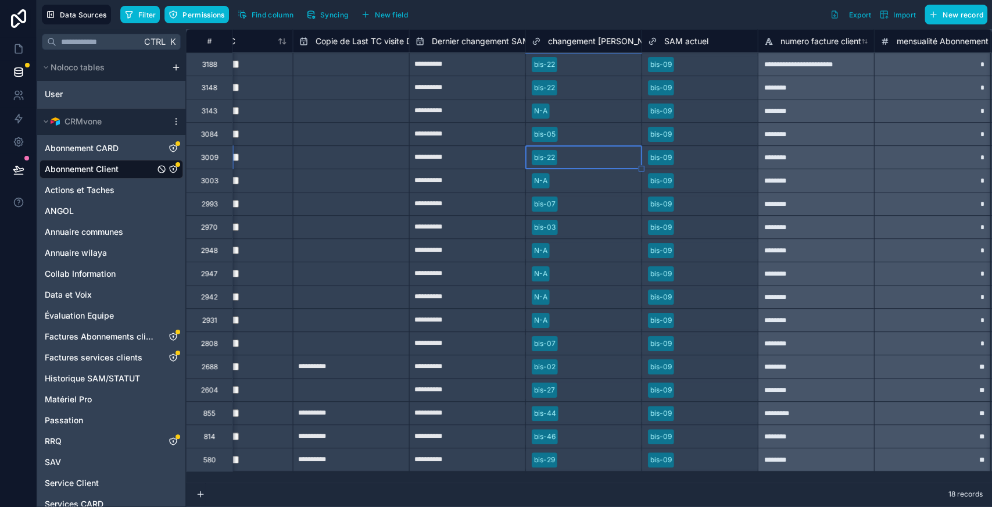
click at [573, 180] on div at bounding box center [594, 181] width 81 height 12
click at [568, 114] on div at bounding box center [594, 111] width 81 height 12
drag, startPoint x: 641, startPoint y: 121, endPoint x: 601, endPoint y: 453, distance: 334.1
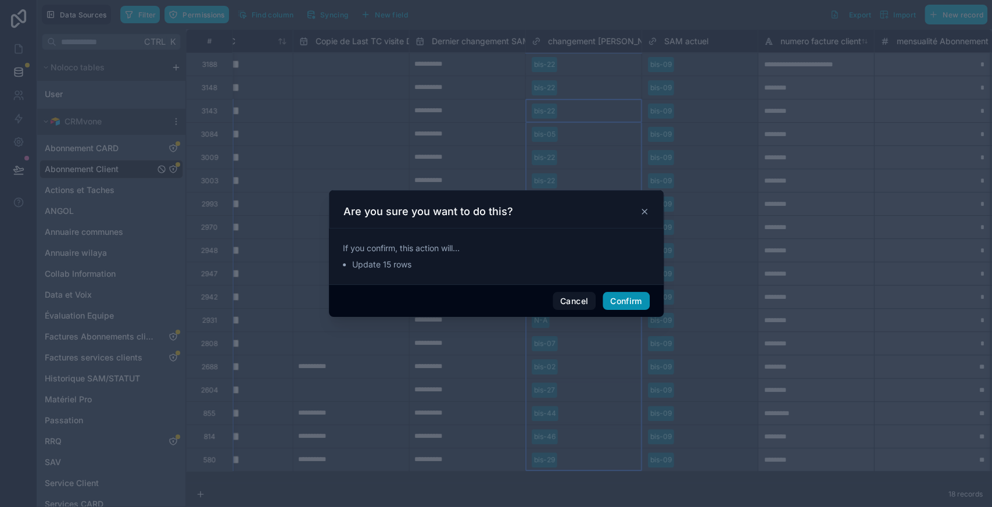
click at [626, 298] on button "Confirm" at bounding box center [626, 301] width 46 height 19
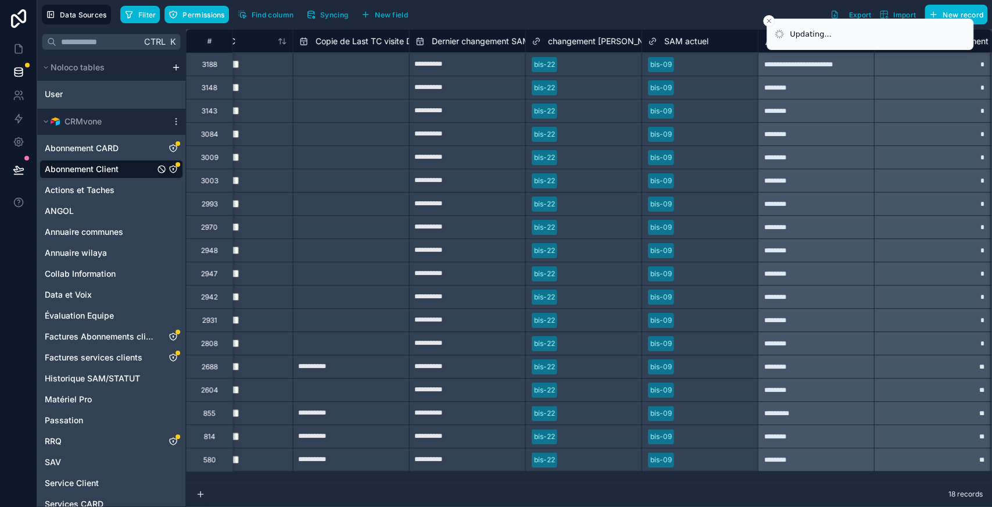
click at [476, 66] on input "**********" at bounding box center [468, 64] width 116 height 19
select select "****"
select select "*"
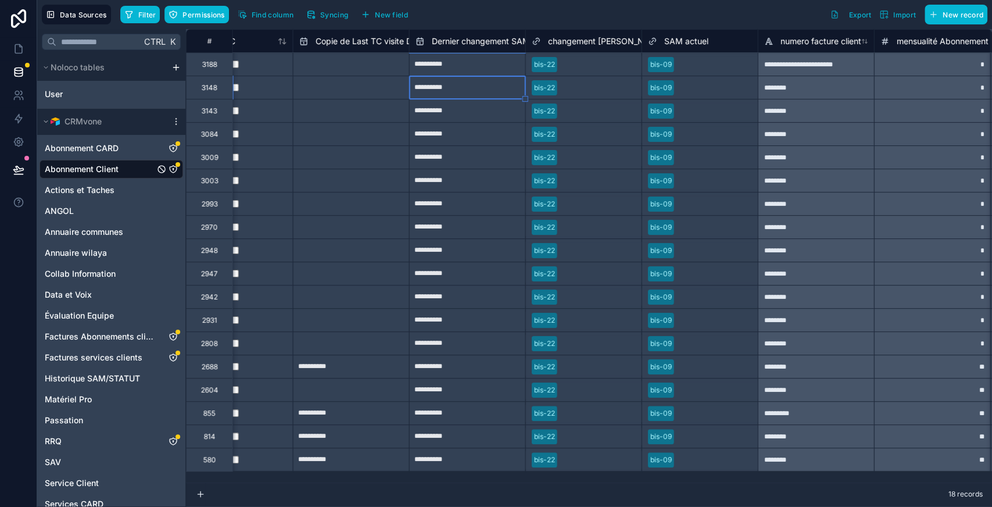
drag, startPoint x: 525, startPoint y: 74, endPoint x: 499, endPoint y: 463, distance: 389.1
click at [522, 96] on div at bounding box center [525, 99] width 6 height 6
click at [480, 64] on input "**********" at bounding box center [468, 64] width 116 height 19
select select "****"
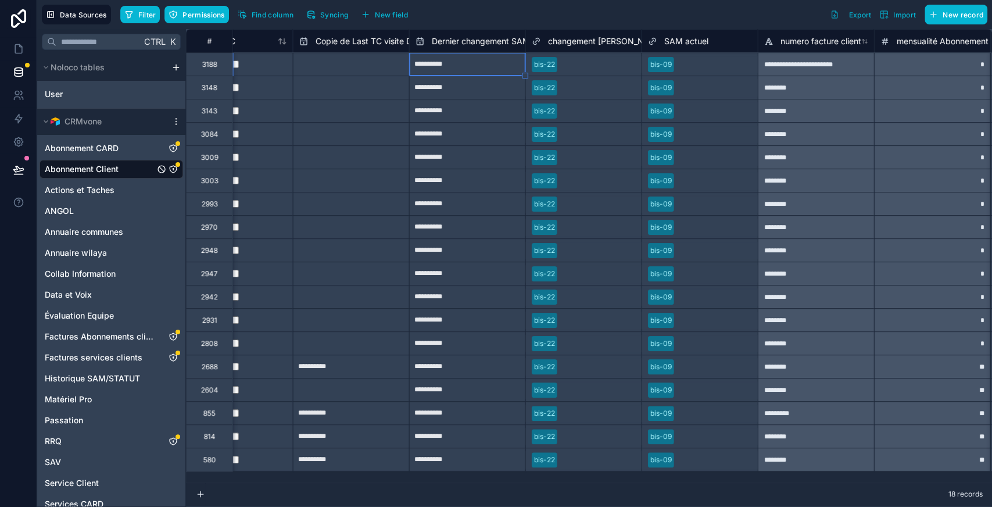
select select "*"
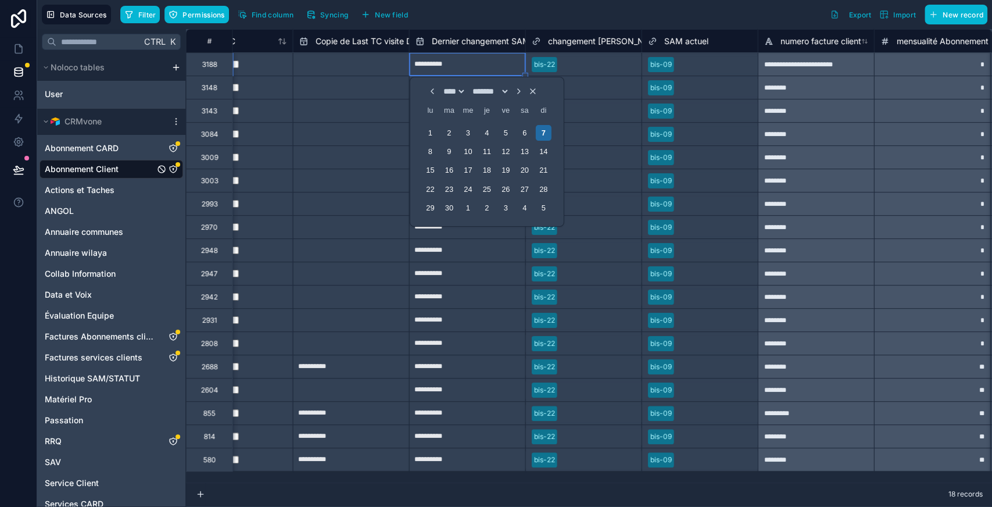
click at [367, 92] on input "text" at bounding box center [351, 87] width 116 height 19
select select "****"
select select "*"
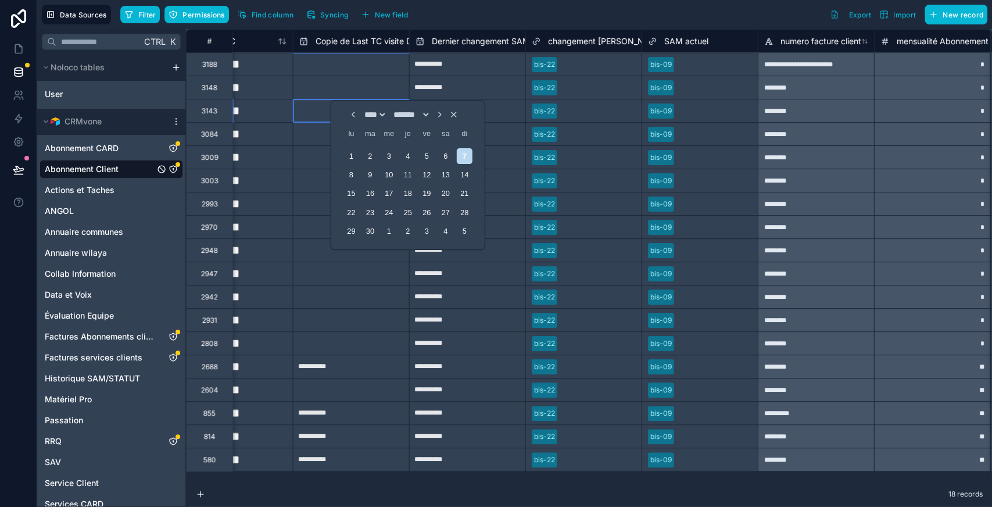
click at [395, 65] on input "text" at bounding box center [351, 64] width 116 height 19
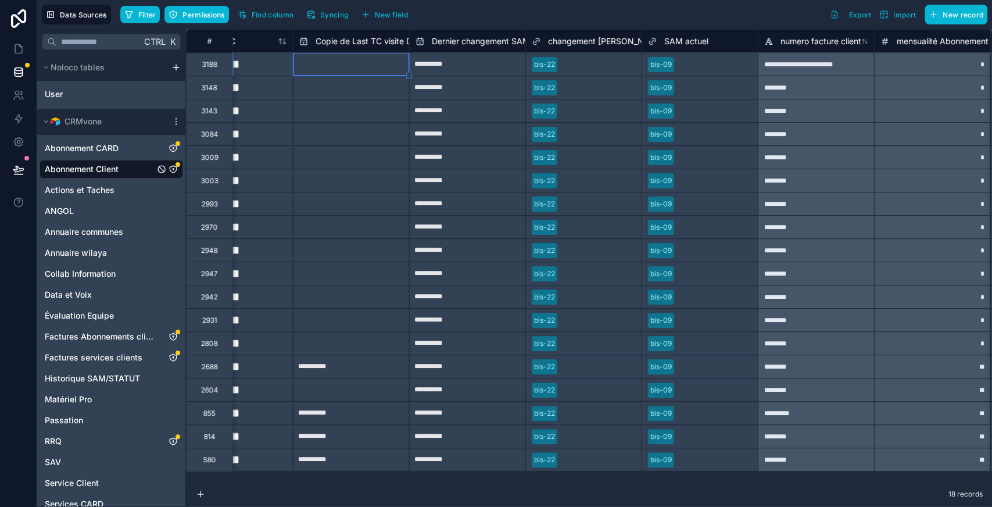
select select "****"
select select "*"
drag, startPoint x: 526, startPoint y: 74, endPoint x: 498, endPoint y: 450, distance: 376.4
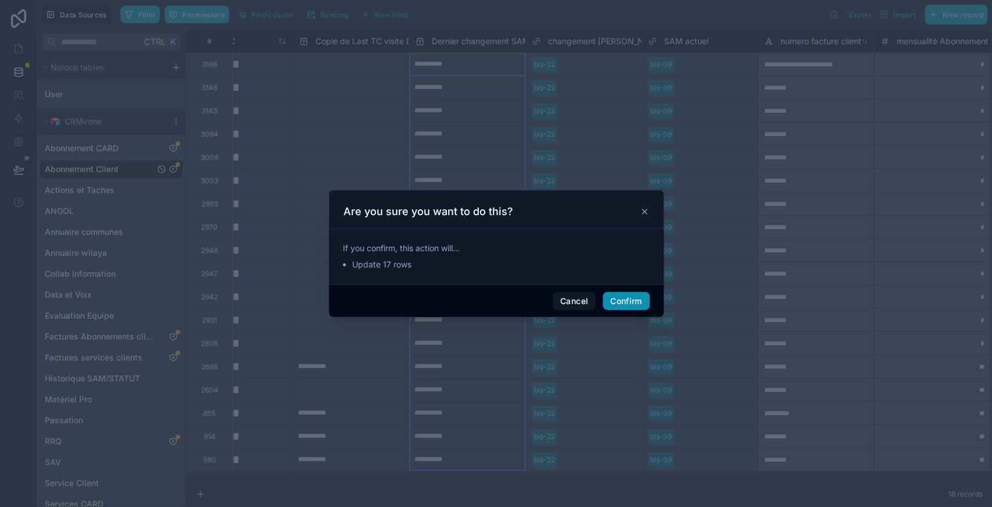
click at [618, 300] on button "Confirm" at bounding box center [626, 301] width 46 height 19
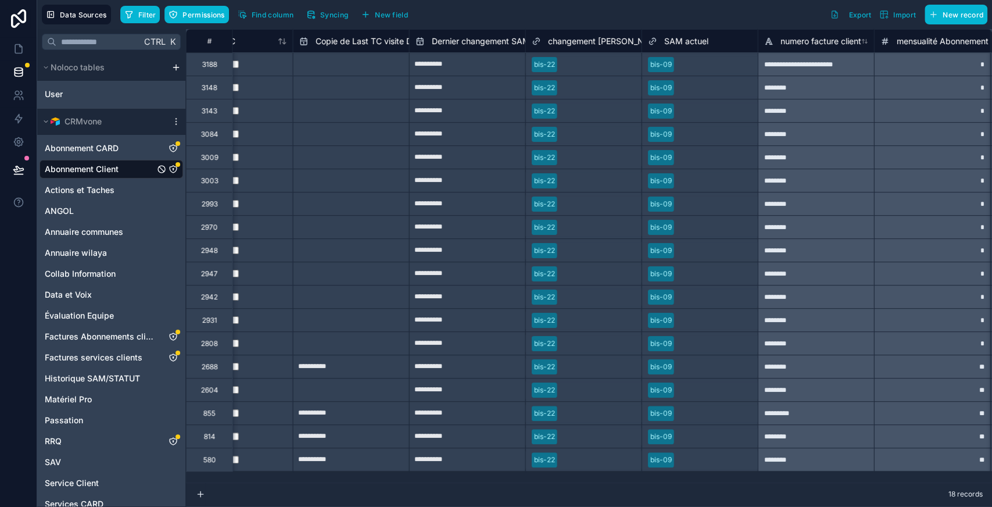
type input "**********"
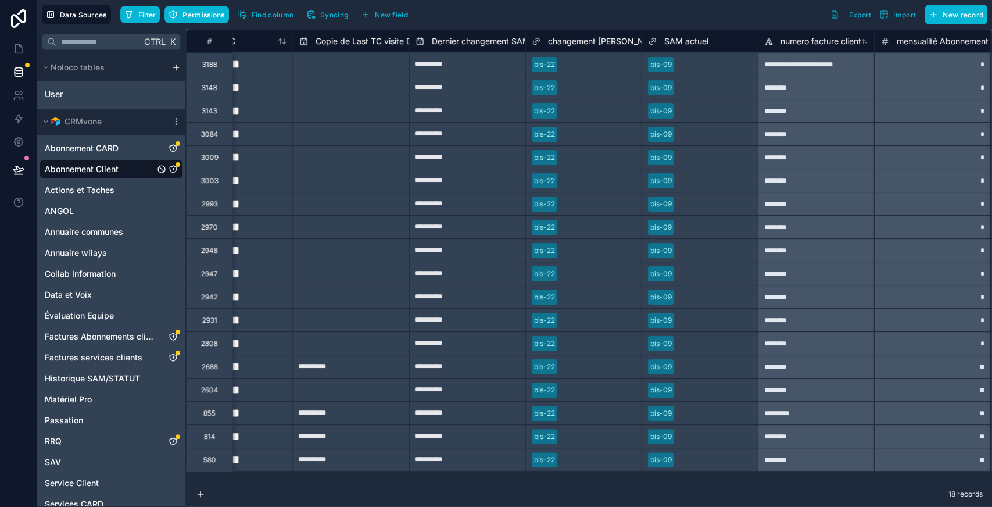
type input "**********"
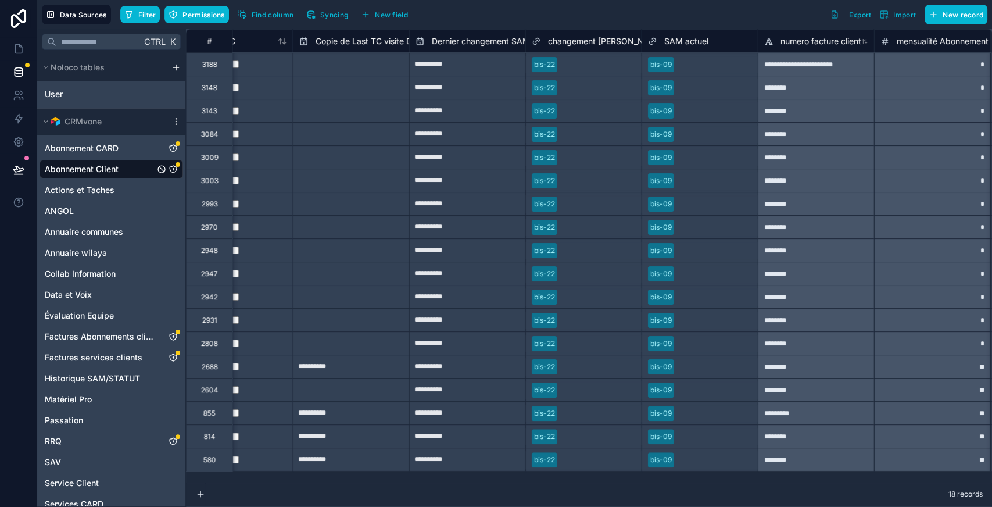
type input "**********"
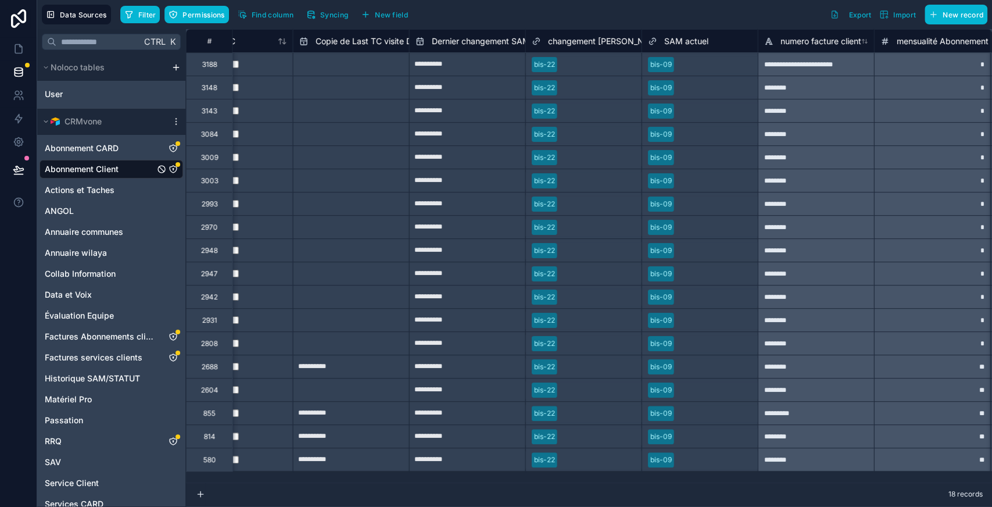
type input "**********"
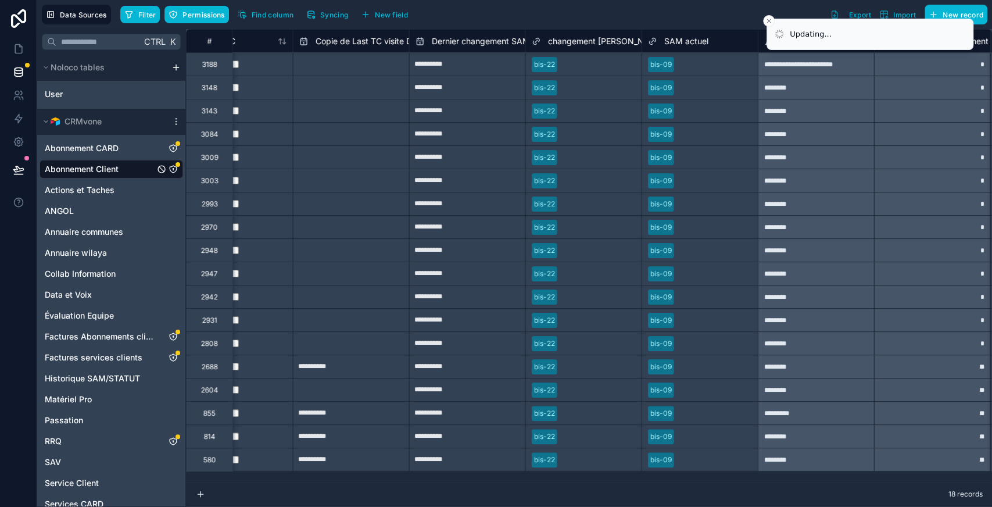
click at [488, 66] on input "**********" at bounding box center [468, 64] width 116 height 19
select select "****"
select select "*"
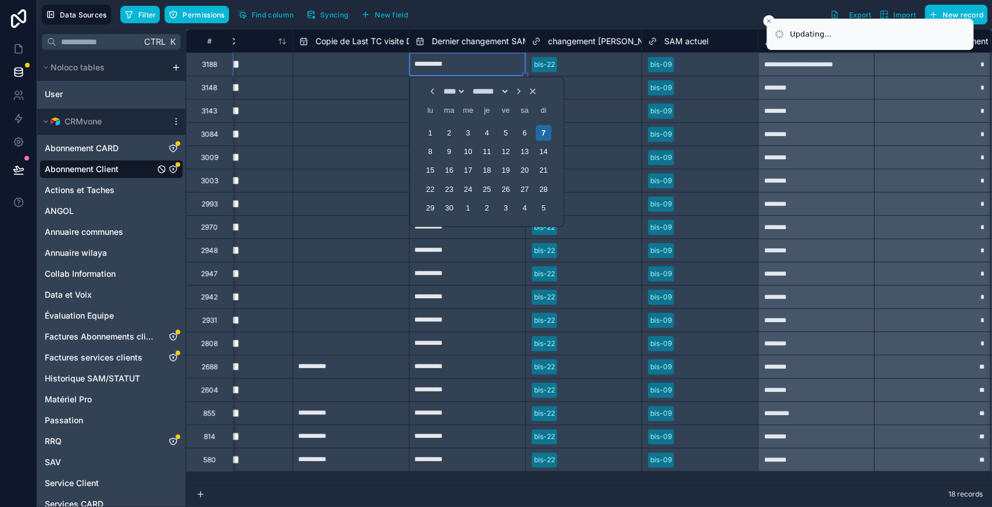
click at [609, 94] on div "bis-22" at bounding box center [584, 87] width 116 height 17
click at [499, 62] on input "**********" at bounding box center [468, 64] width 116 height 19
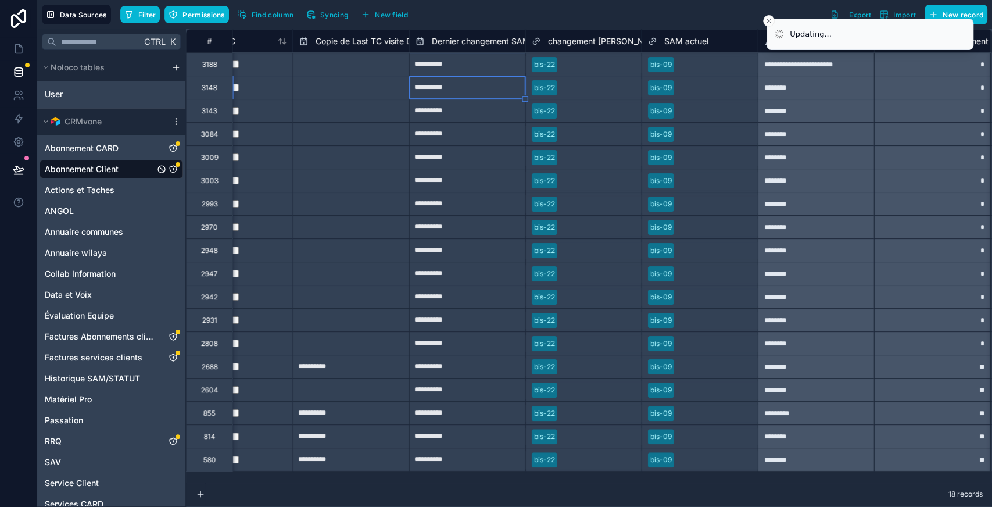
click at [586, 95] on div "bis-22" at bounding box center [584, 87] width 116 height 17
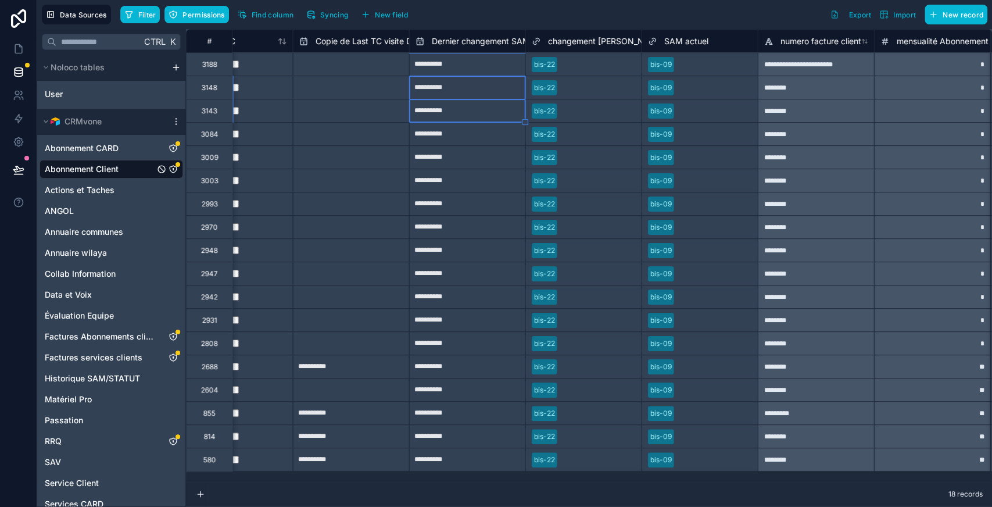
click at [493, 64] on input "**********" at bounding box center [468, 64] width 116 height 19
select select "****"
select select "*"
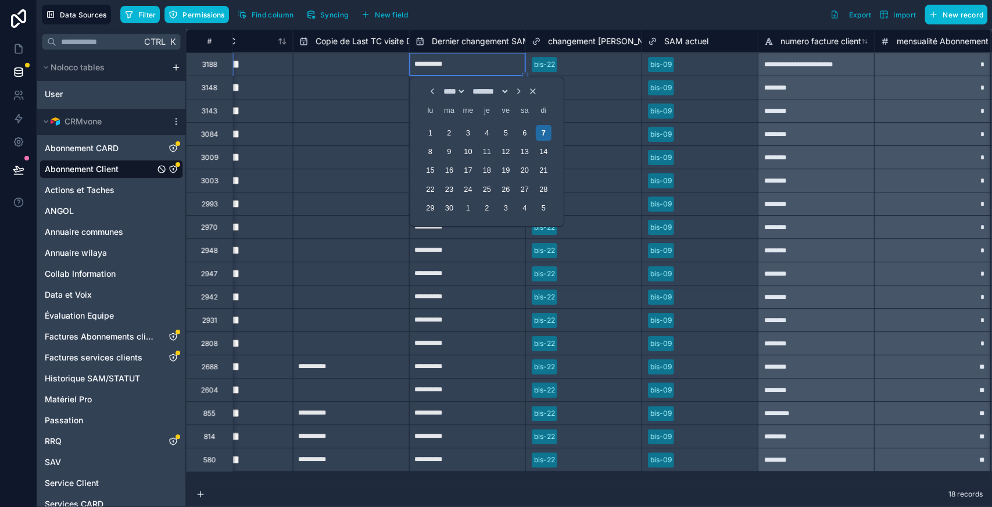
click at [631, 80] on div "bis-22" at bounding box center [584, 87] width 116 height 17
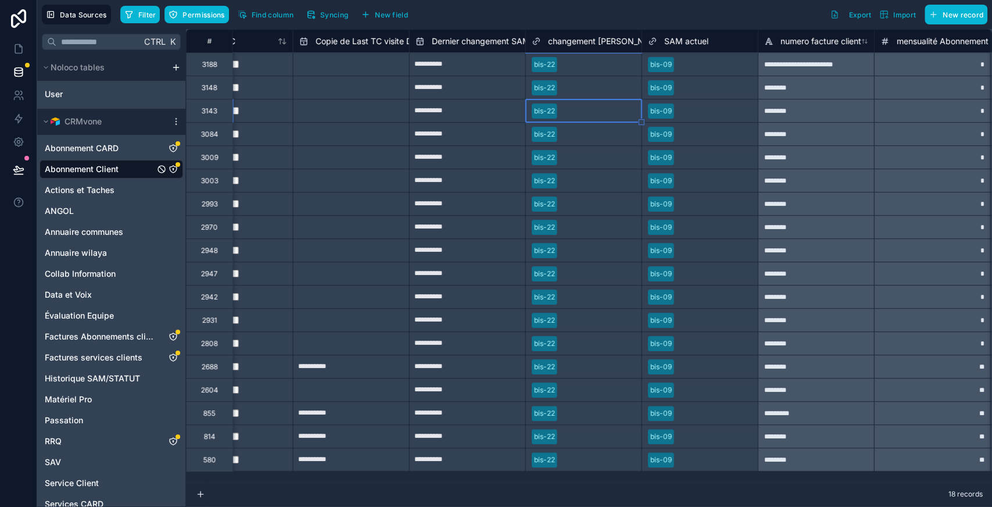
click at [501, 88] on input "**********" at bounding box center [468, 87] width 116 height 19
select select "****"
select select "*"
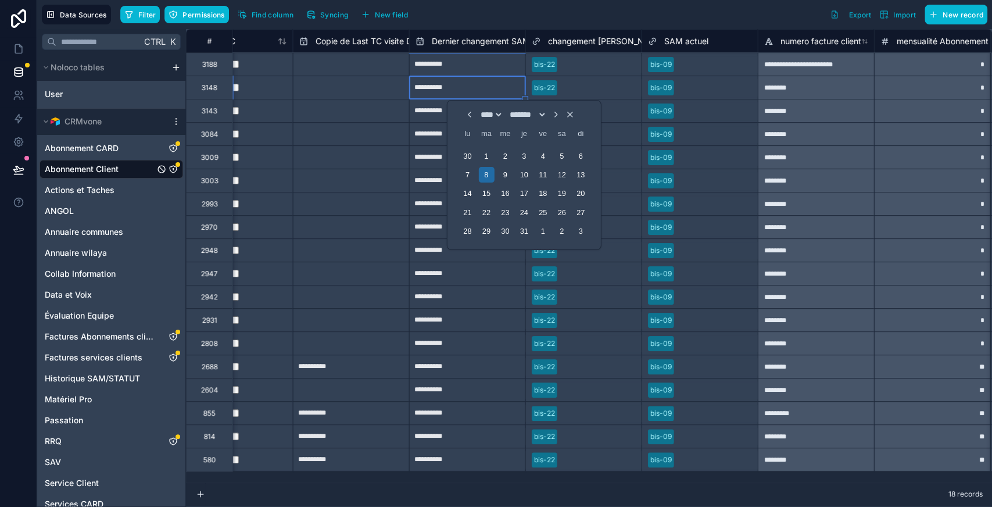
click at [560, 115] on icon "Choose Date" at bounding box center [555, 114] width 9 height 9
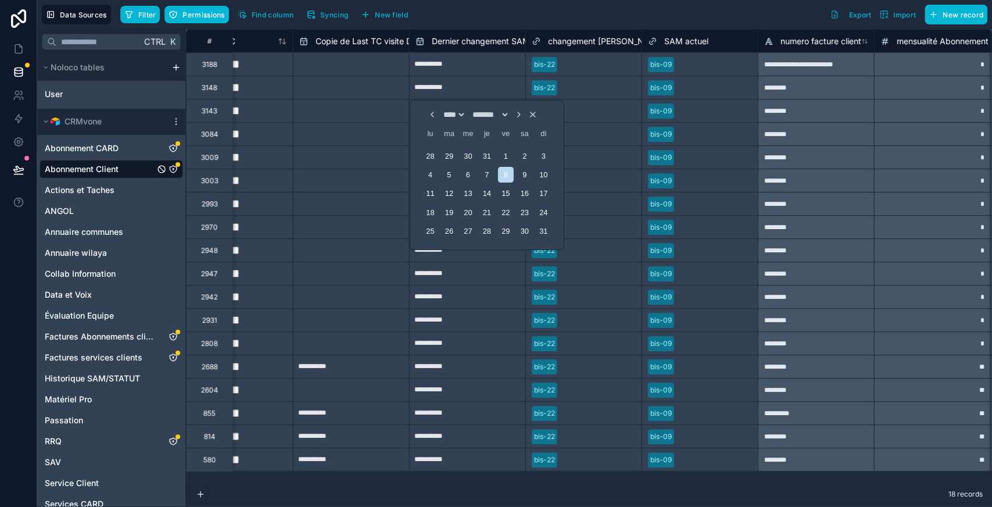
click at [523, 117] on icon "Choose Date" at bounding box center [518, 114] width 9 height 9
click at [542, 153] on div "7" at bounding box center [544, 156] width 16 height 16
type input "**********"
click at [572, 88] on div at bounding box center [599, 88] width 74 height 12
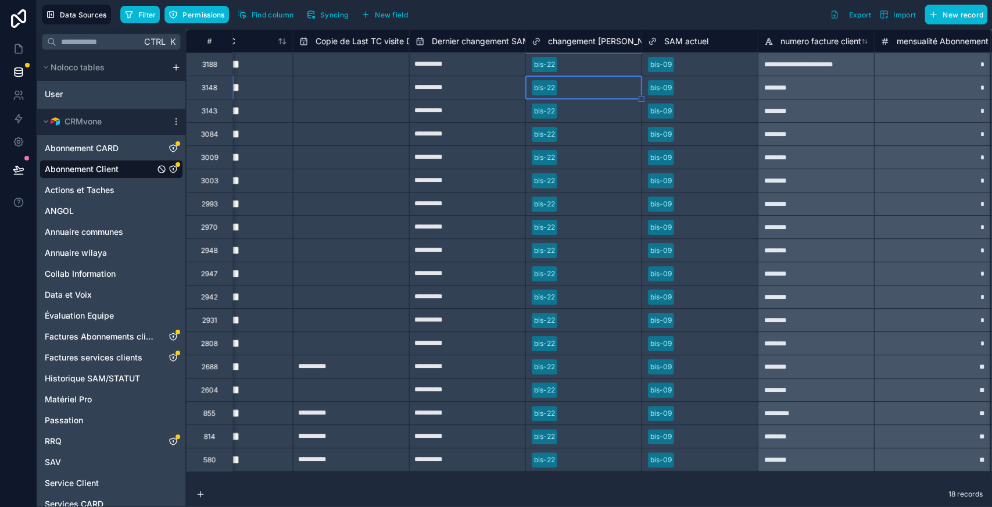
click at [524, 99] on div "**********" at bounding box center [467, 110] width 116 height 23
click at [525, 77] on div "bis-22" at bounding box center [583, 87] width 116 height 23
click at [524, 78] on div "**********" at bounding box center [468, 87] width 116 height 19
drag, startPoint x: 524, startPoint y: 98, endPoint x: 483, endPoint y: 454, distance: 358.4
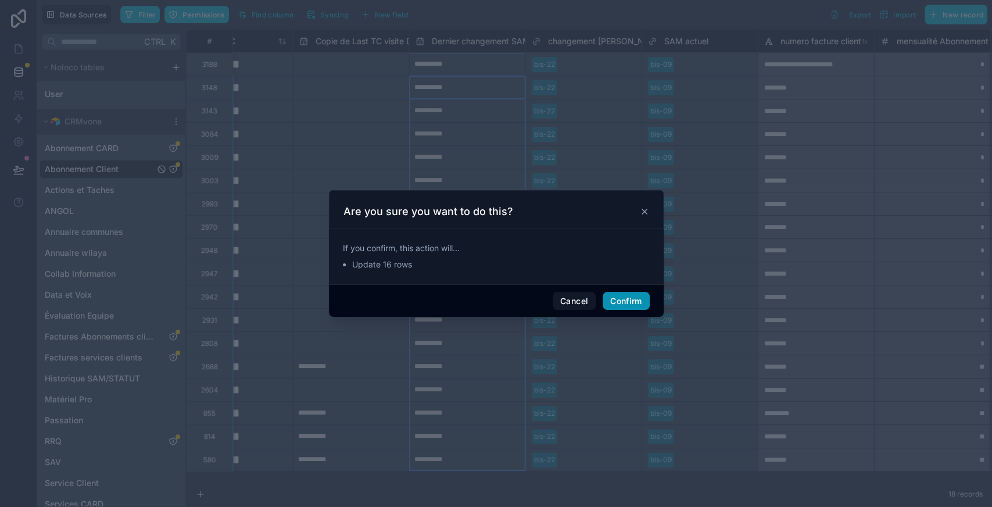
click at [612, 302] on button "Confirm" at bounding box center [626, 301] width 46 height 19
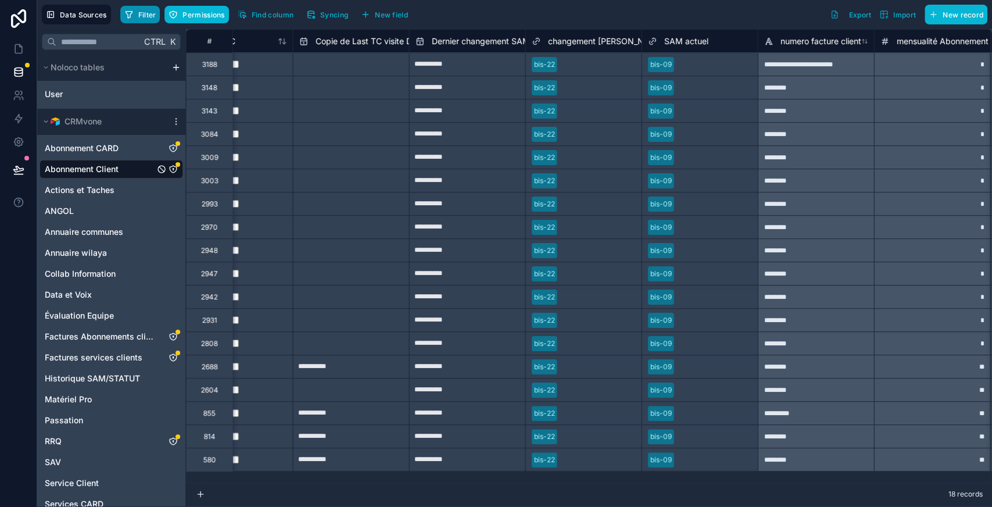
click at [142, 15] on span "Filter" at bounding box center [147, 14] width 18 height 9
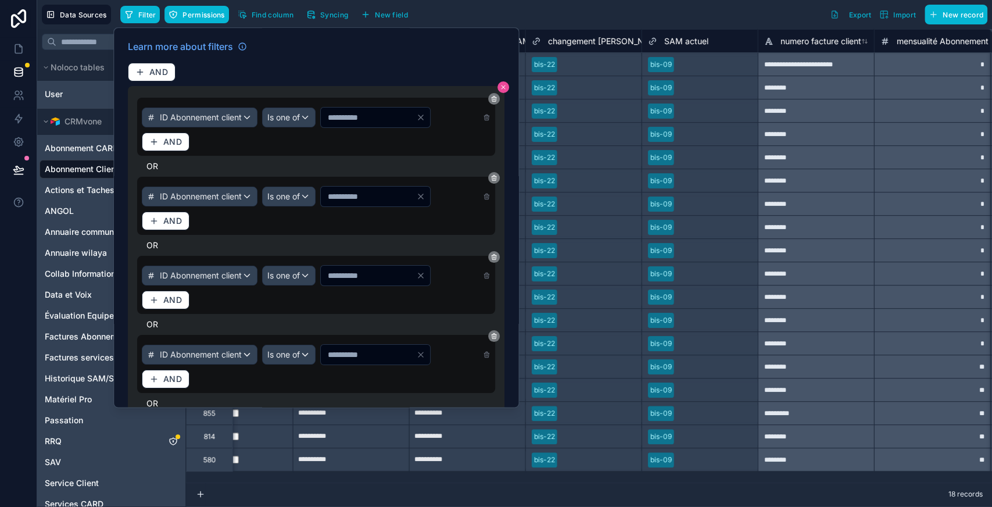
click at [502, 89] on icon at bounding box center [503, 87] width 7 height 7
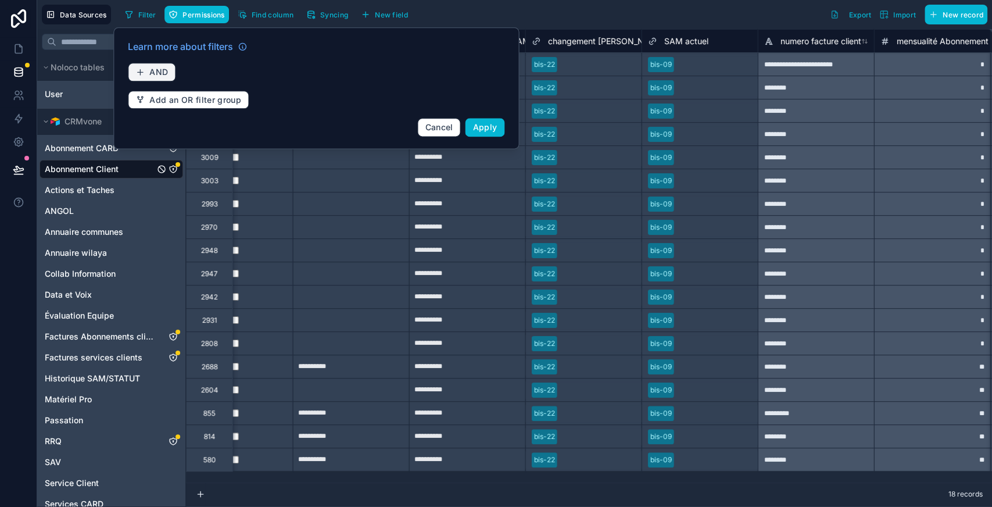
click at [160, 71] on span "AND" at bounding box center [158, 72] width 19 height 10
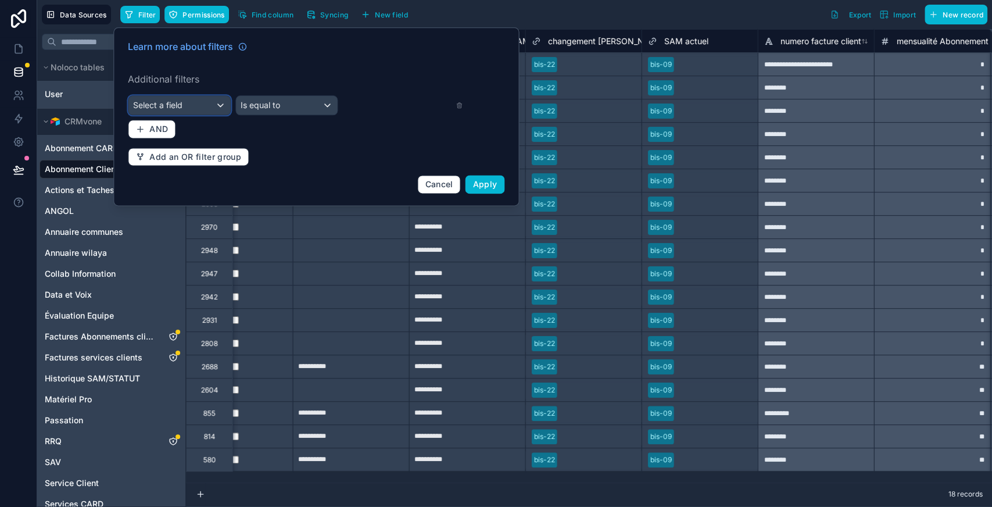
click at [170, 106] on span "Select a field" at bounding box center [157, 105] width 49 height 10
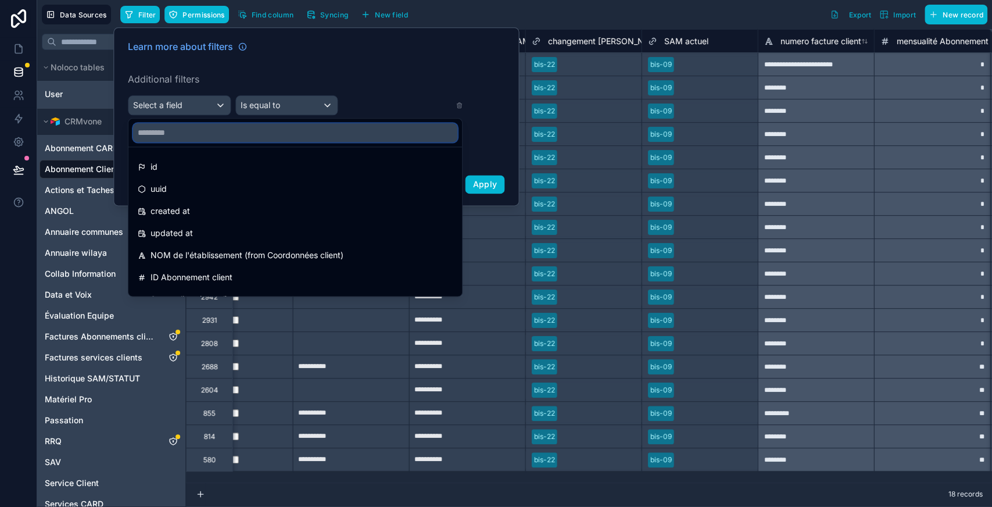
click at [153, 132] on input "text" at bounding box center [295, 132] width 324 height 19
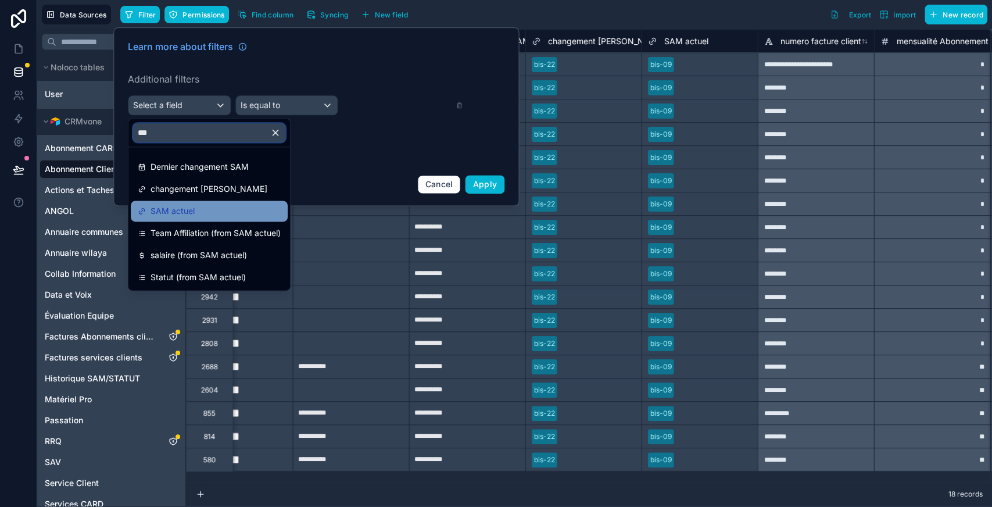
type input "***"
click at [173, 210] on span "SAM actuel" at bounding box center [172, 211] width 44 height 14
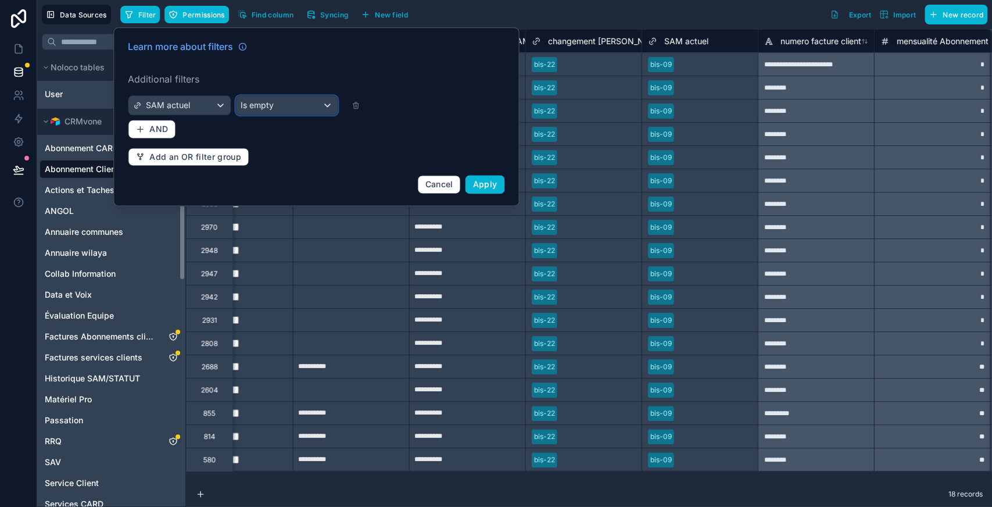
click at [278, 105] on div "Is empty" at bounding box center [287, 105] width 102 height 19
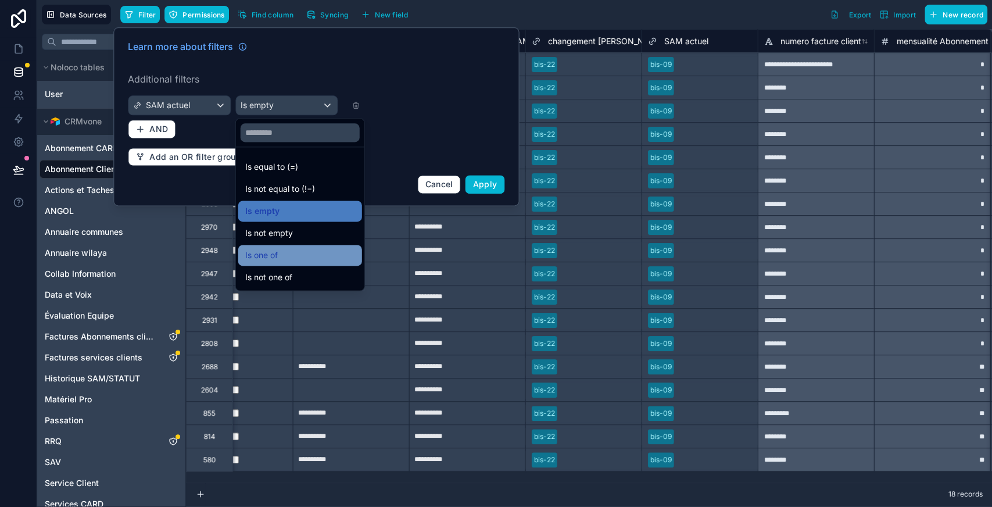
click at [279, 250] on div "Is one of" at bounding box center [300, 255] width 110 height 14
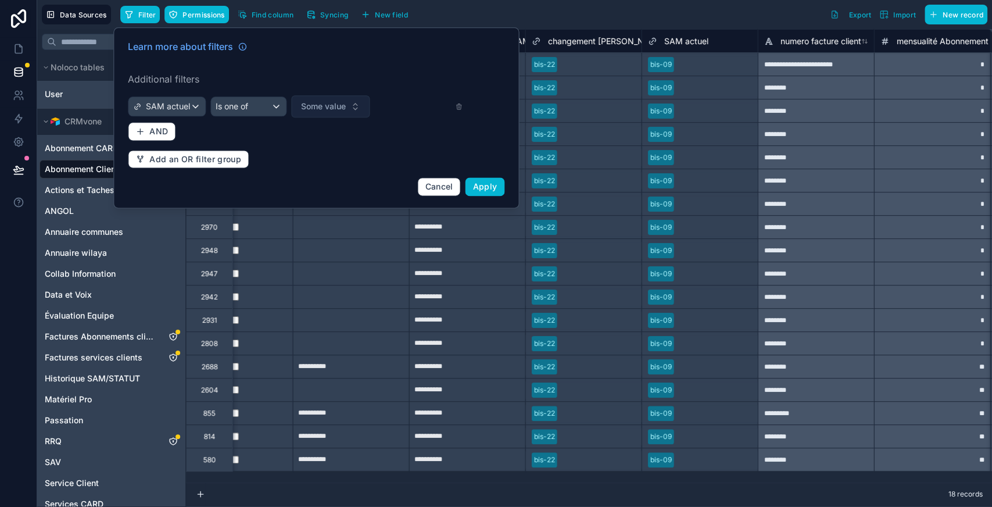
click at [342, 102] on span "Some value" at bounding box center [323, 107] width 45 height 12
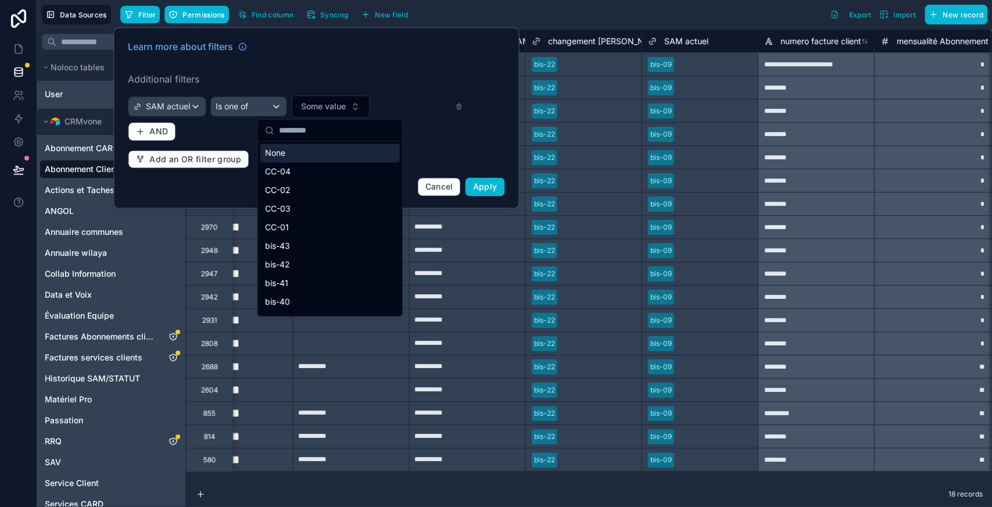
click at [282, 127] on input "text" at bounding box center [337, 130] width 116 height 21
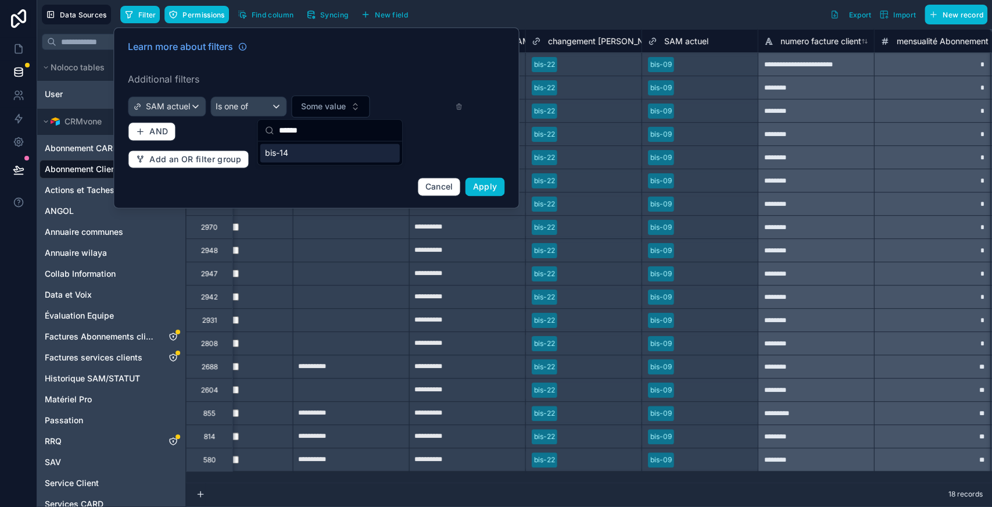
type input "******"
click at [311, 159] on div "bis-14" at bounding box center [329, 153] width 139 height 19
click at [156, 137] on button "AND" at bounding box center [152, 132] width 48 height 19
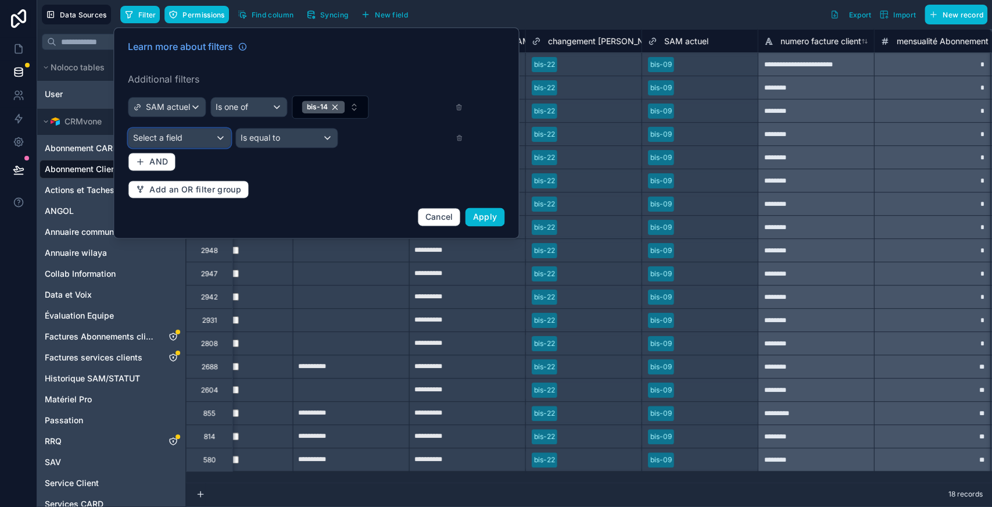
click at [173, 139] on span "Select a field" at bounding box center [157, 137] width 49 height 10
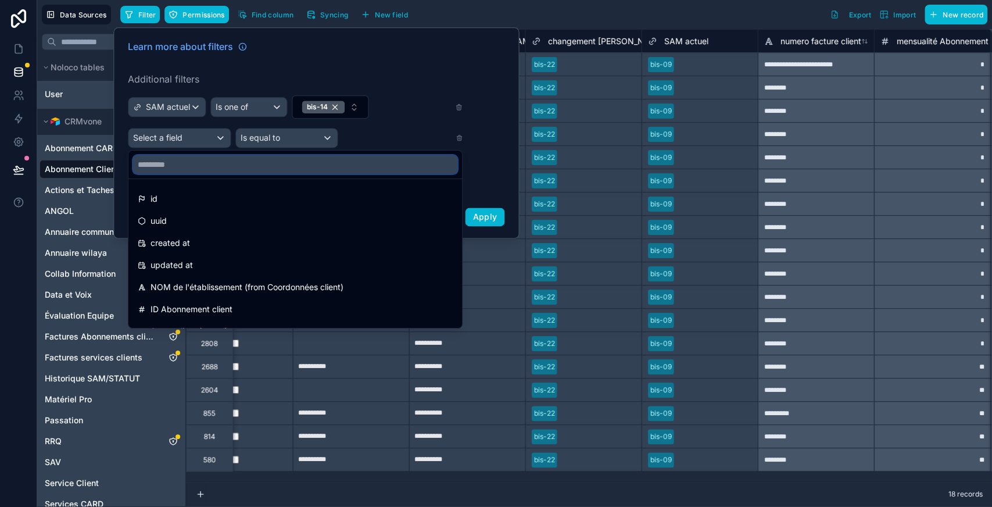
click at [181, 167] on input "text" at bounding box center [295, 164] width 324 height 19
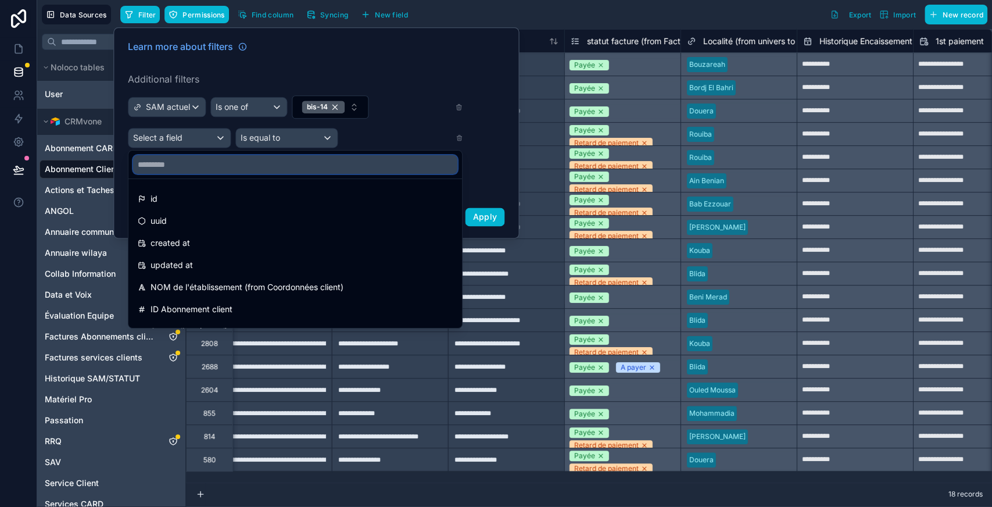
scroll to position [0, 2474]
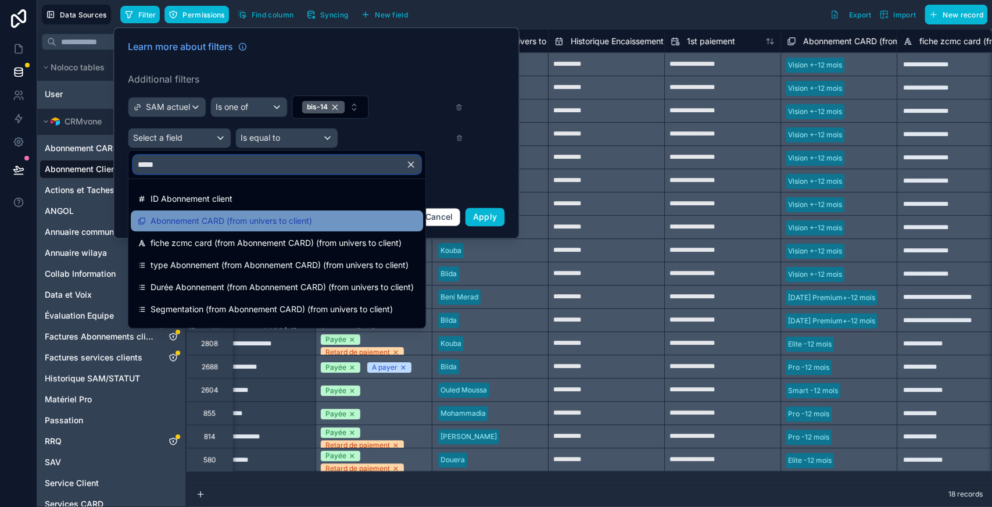
type input "*****"
click at [249, 217] on span "Abonnement CARD (from univers to client)" at bounding box center [231, 221] width 162 height 14
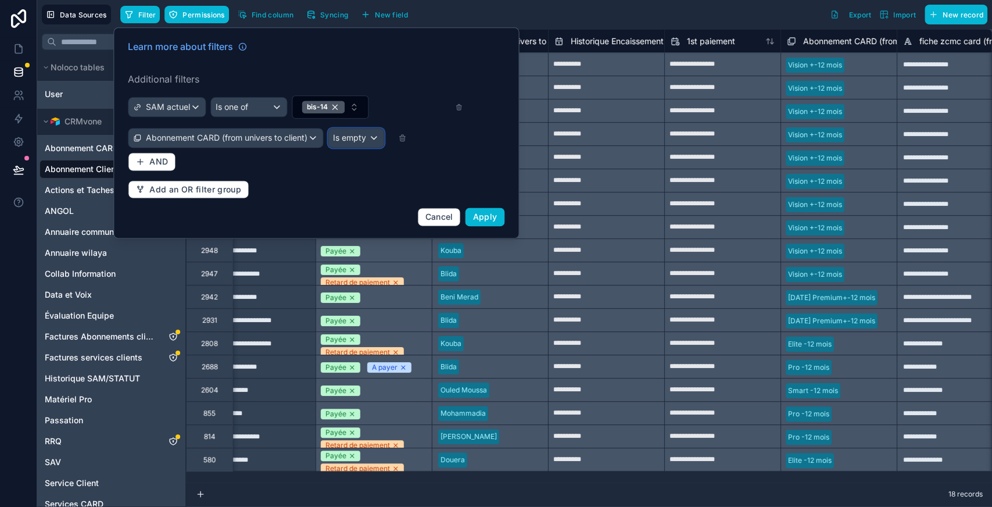
click at [361, 128] on div "Is empty" at bounding box center [355, 137] width 55 height 19
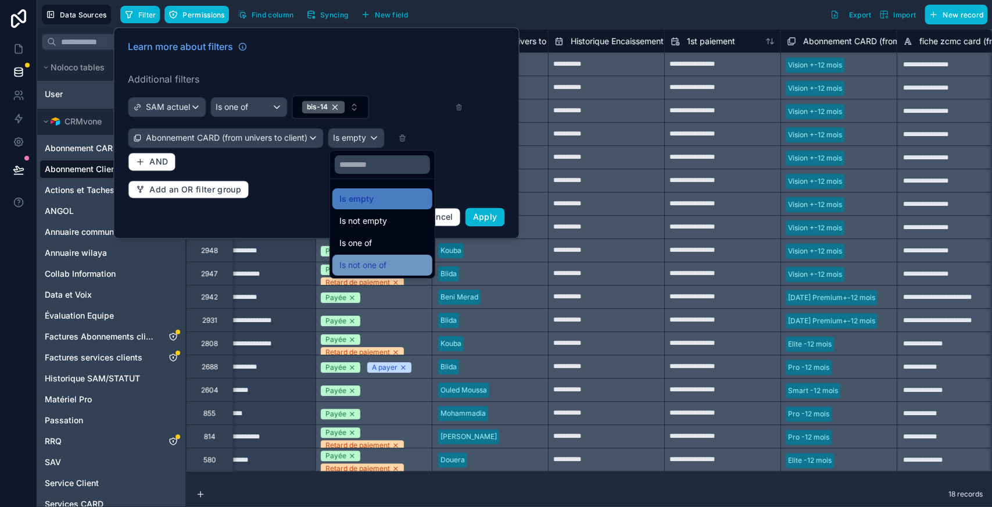
click at [406, 260] on div "Is not one of" at bounding box center [382, 265] width 86 height 14
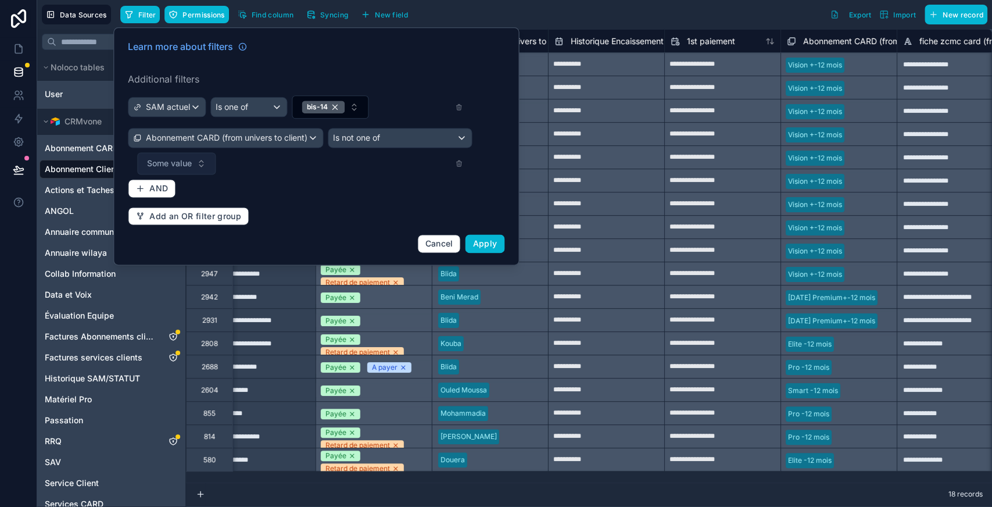
click at [174, 164] on span "Some value" at bounding box center [169, 163] width 45 height 12
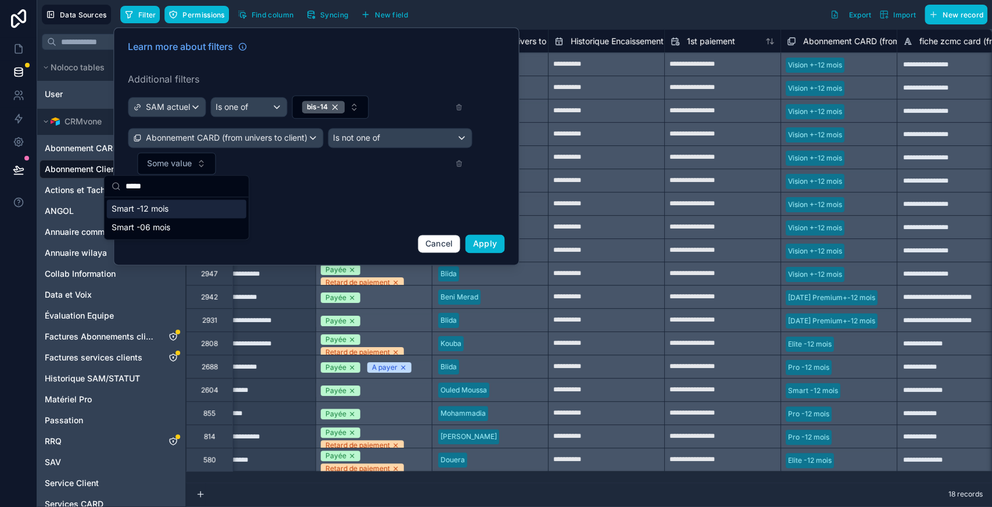
type input "*****"
click at [166, 210] on span "Smart -12 mois" at bounding box center [140, 209] width 57 height 12
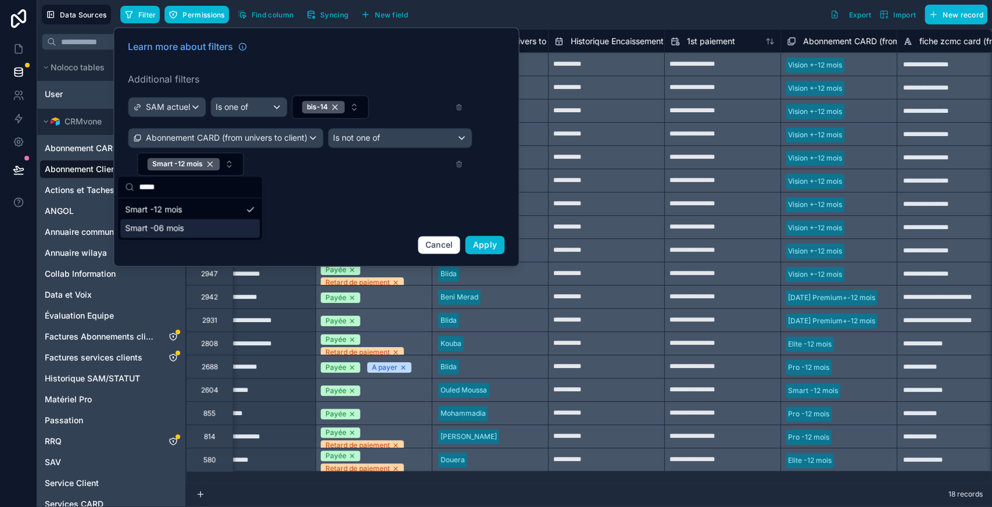
click at [170, 225] on span "Smart -06 mois" at bounding box center [154, 229] width 59 height 12
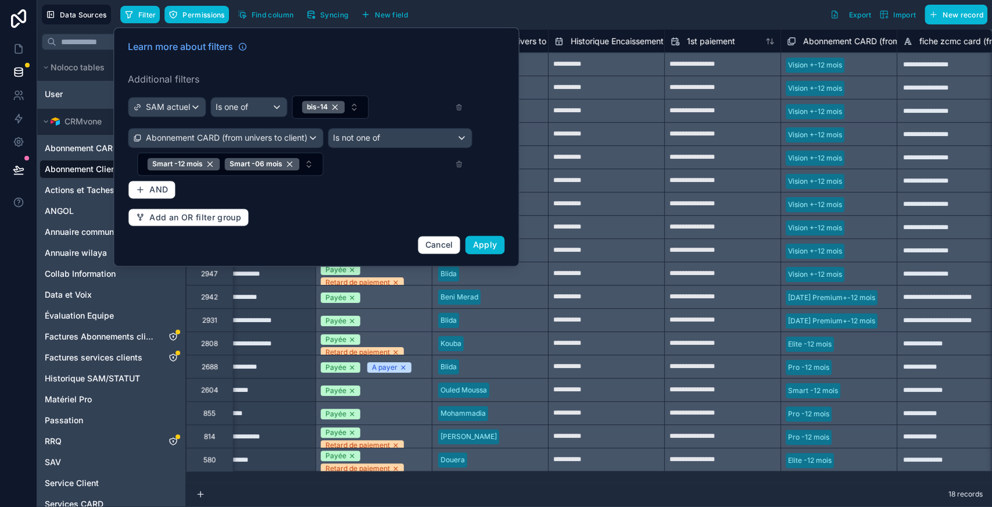
click at [418, 186] on div "Learn more about filters Additional filters SAM actuel Is one of bis-14 Abonnem…" at bounding box center [316, 147] width 390 height 228
click at [494, 245] on span "Apply" at bounding box center [485, 244] width 24 height 10
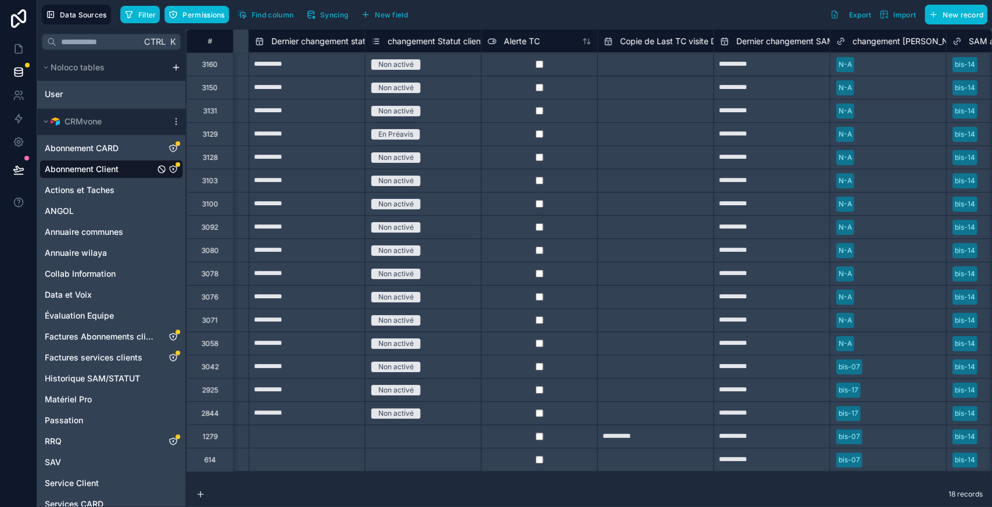
scroll to position [0, 10843]
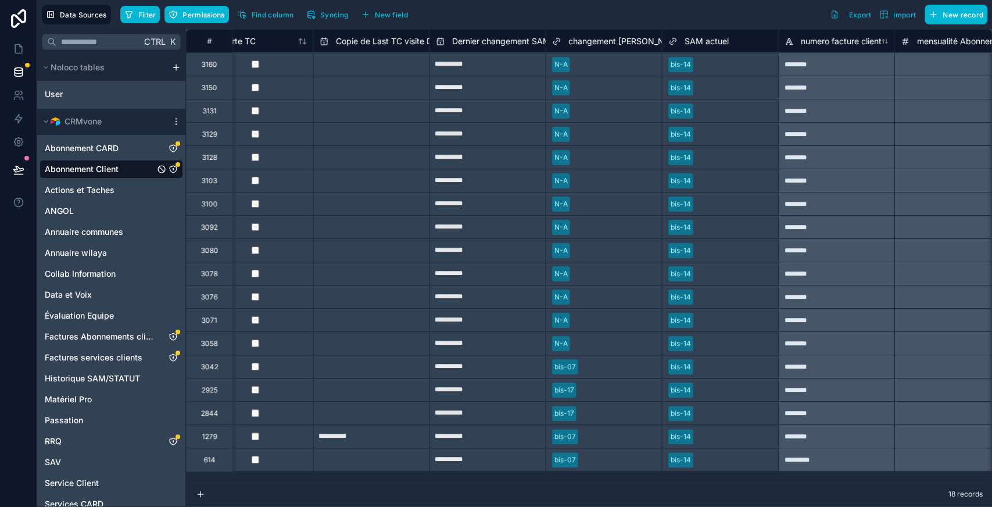
click at [743, 69] on div at bounding box center [735, 65] width 74 height 12
type input "******"
click at [718, 95] on div "bis-14" at bounding box center [720, 87] width 116 height 23
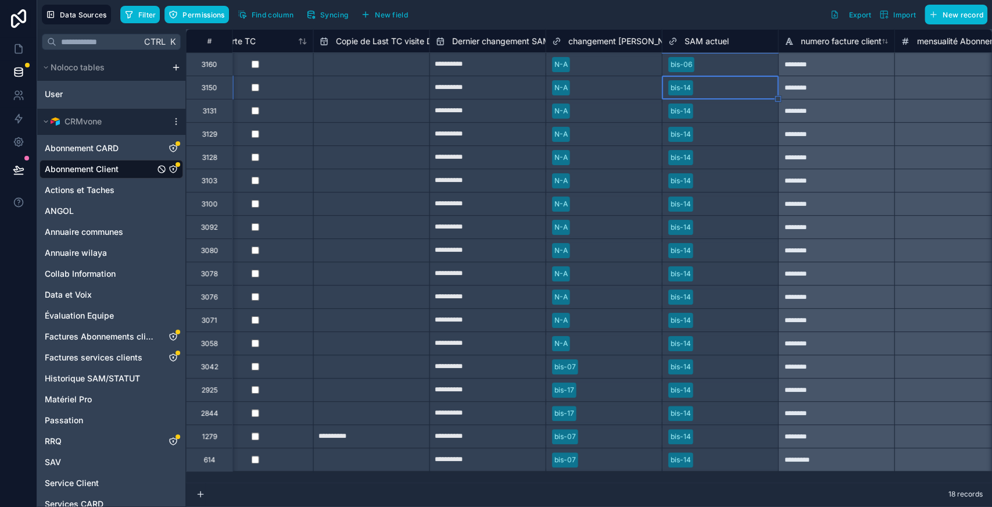
click at [576, 62] on div at bounding box center [615, 65] width 81 height 12
click at [723, 71] on div "bis-06" at bounding box center [720, 64] width 116 height 17
drag, startPoint x: 777, startPoint y: 75, endPoint x: 730, endPoint y: 461, distance: 388.8
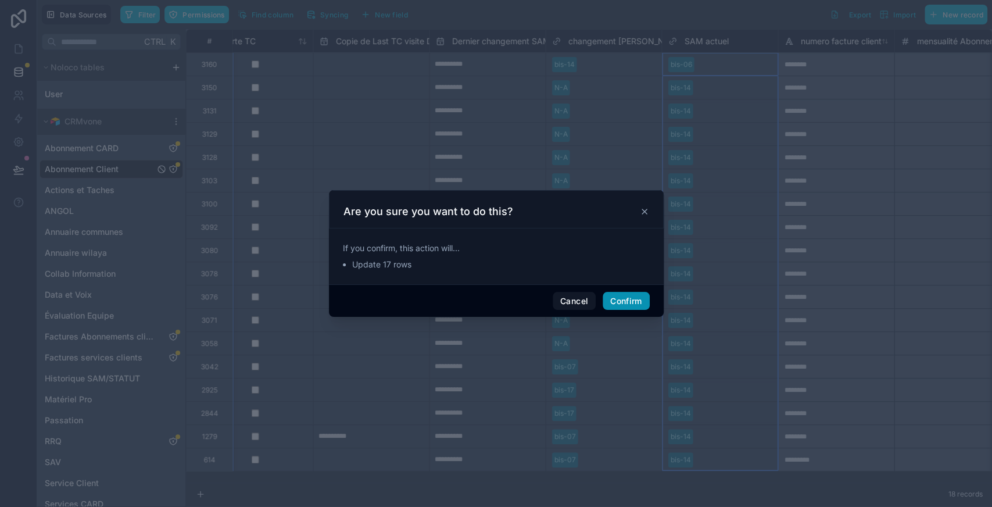
click at [622, 295] on button "Confirm" at bounding box center [626, 301] width 46 height 19
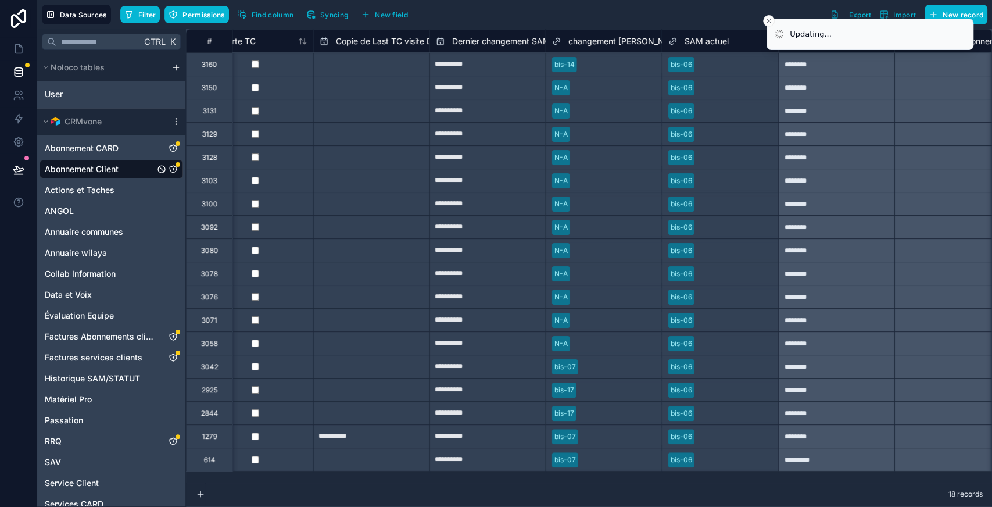
click at [619, 64] on div at bounding box center [619, 65] width 74 height 12
drag, startPoint x: 662, startPoint y: 74, endPoint x: 624, endPoint y: 451, distance: 379.0
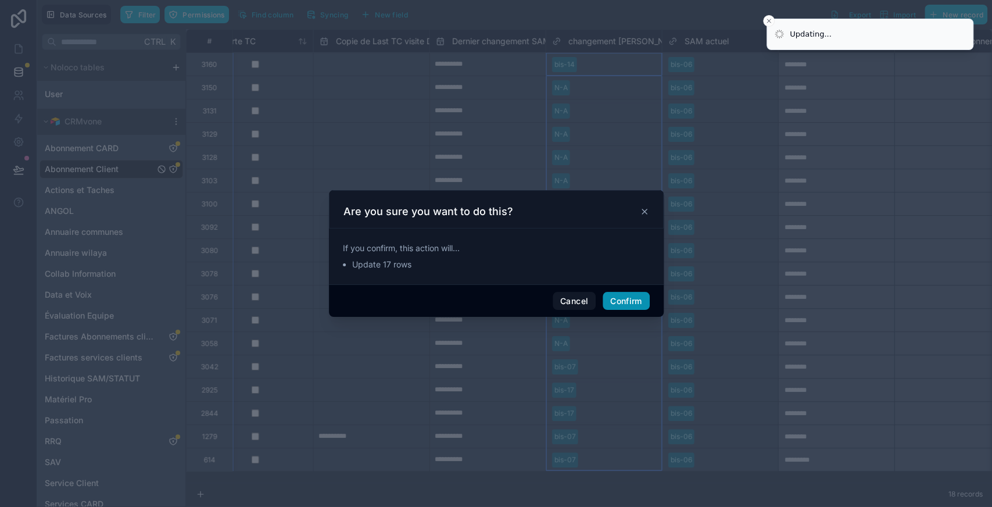
click at [621, 297] on button "Confirm" at bounding box center [626, 301] width 46 height 19
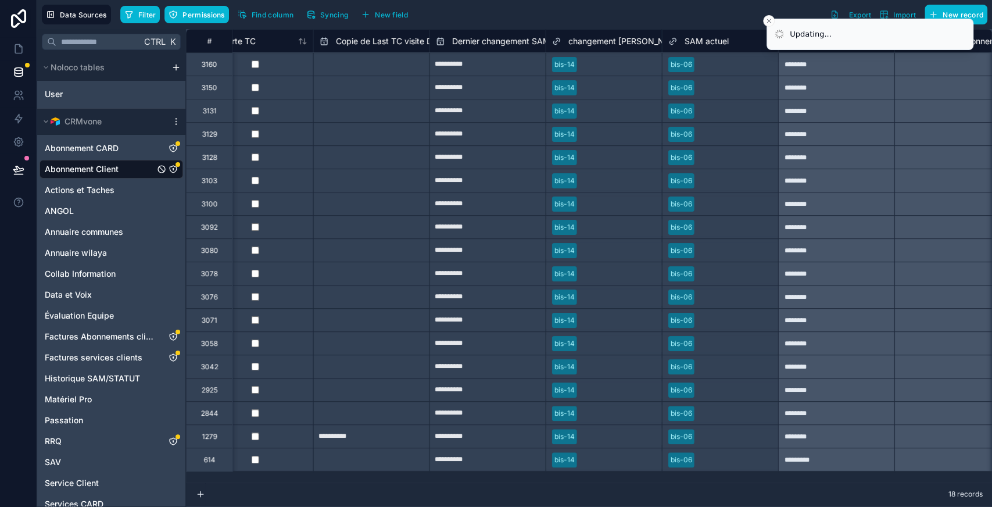
click at [511, 60] on input "**********" at bounding box center [488, 64] width 116 height 19
select select "****"
select select "*"
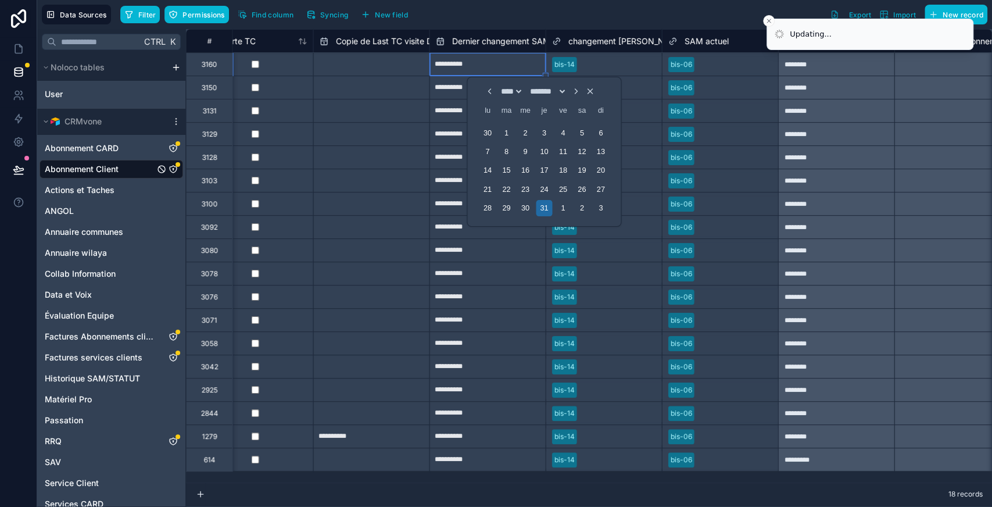
click at [580, 91] on icon "Choose Date" at bounding box center [575, 91] width 9 height 9
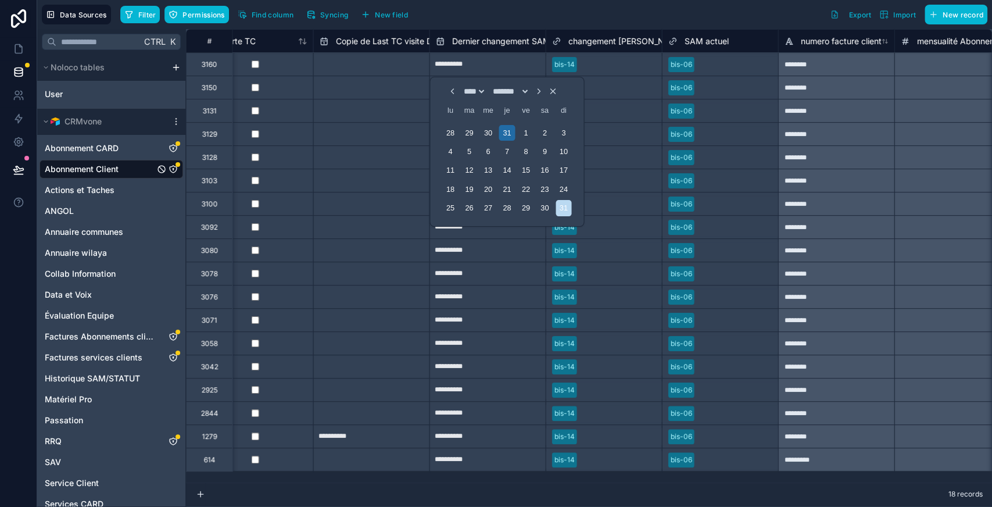
click at [543, 92] on icon "Choose Date" at bounding box center [538, 91] width 9 height 9
click at [566, 130] on div "7" at bounding box center [564, 133] width 16 height 16
type input "**********"
click at [600, 62] on div at bounding box center [619, 65] width 74 height 12
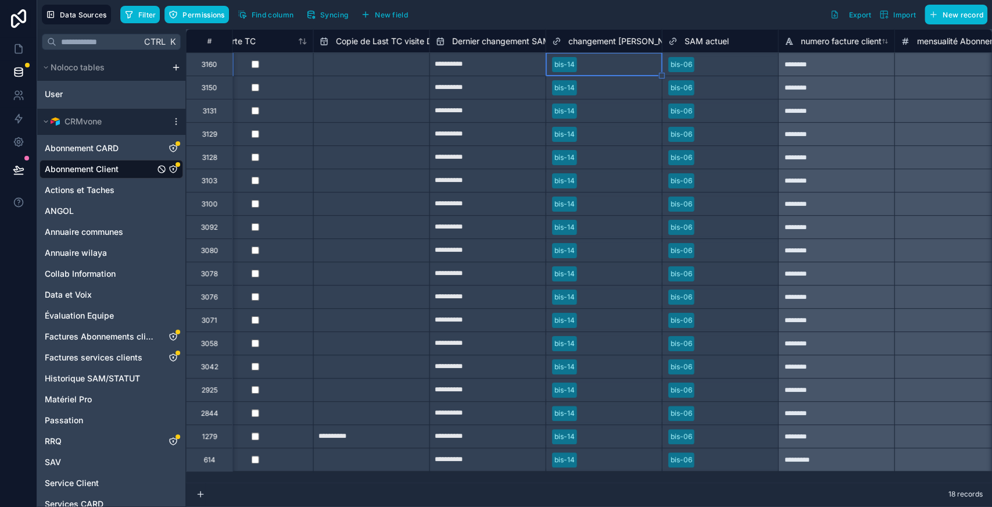
click at [544, 76] on div "**********" at bounding box center [487, 87] width 116 height 23
click at [536, 74] on div "**********" at bounding box center [487, 63] width 116 height 23
drag, startPoint x: 546, startPoint y: 74, endPoint x: 515, endPoint y: 468, distance: 394.6
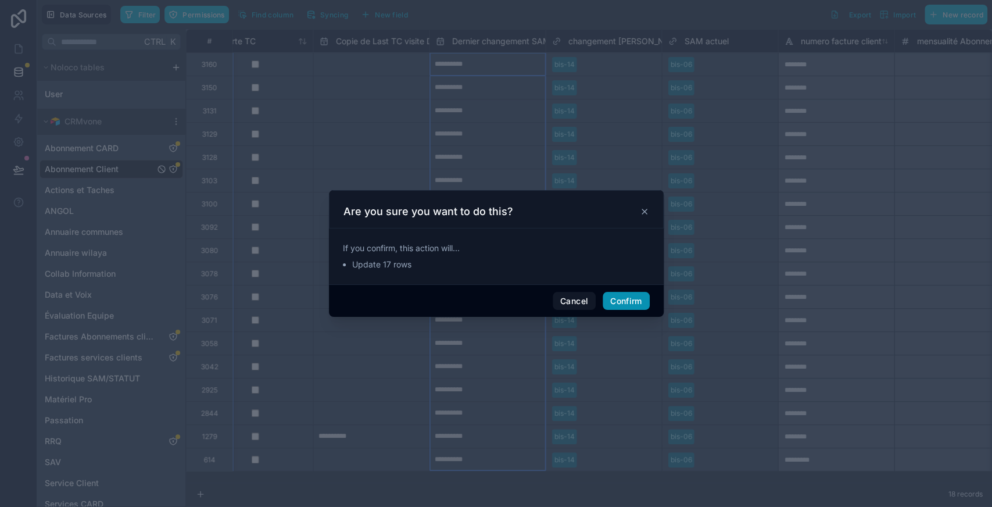
click at [617, 293] on button "Confirm" at bounding box center [626, 301] width 46 height 19
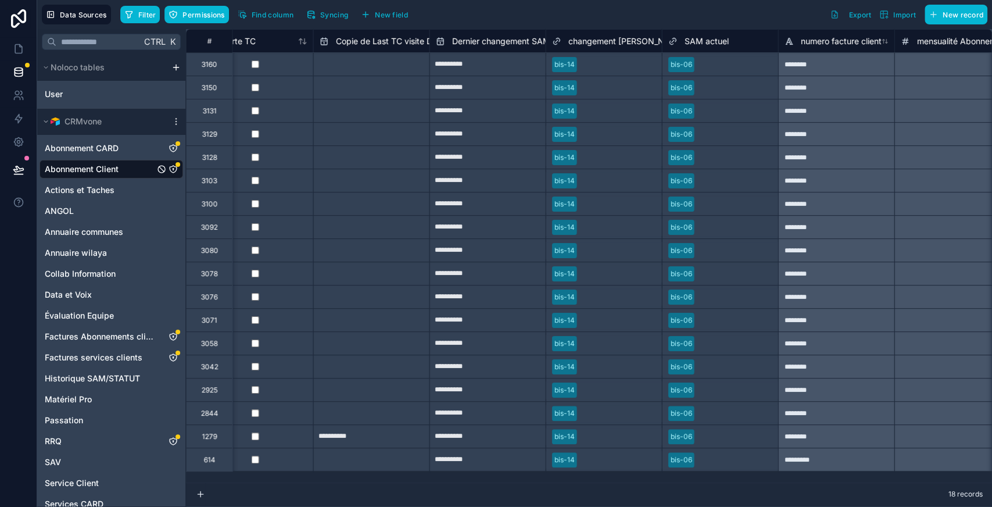
type input "**********"
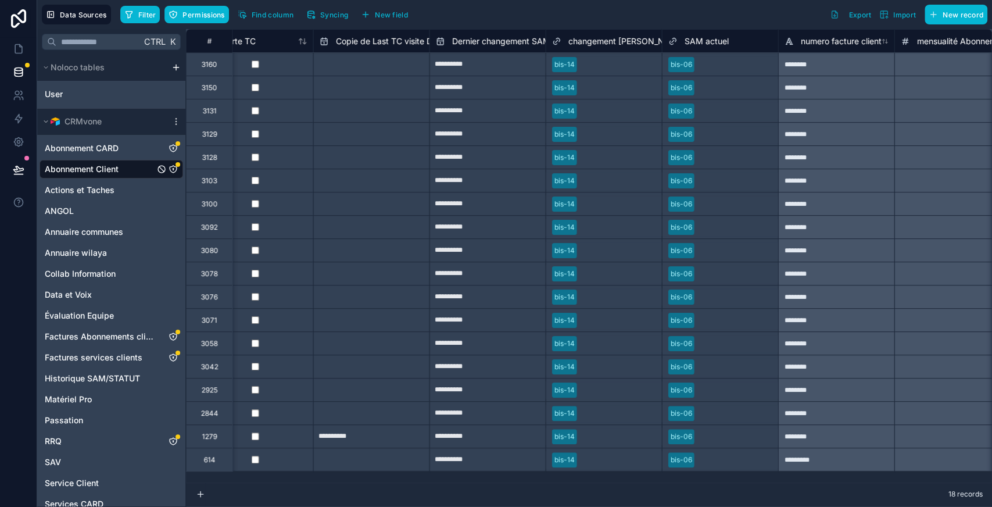
type input "**********"
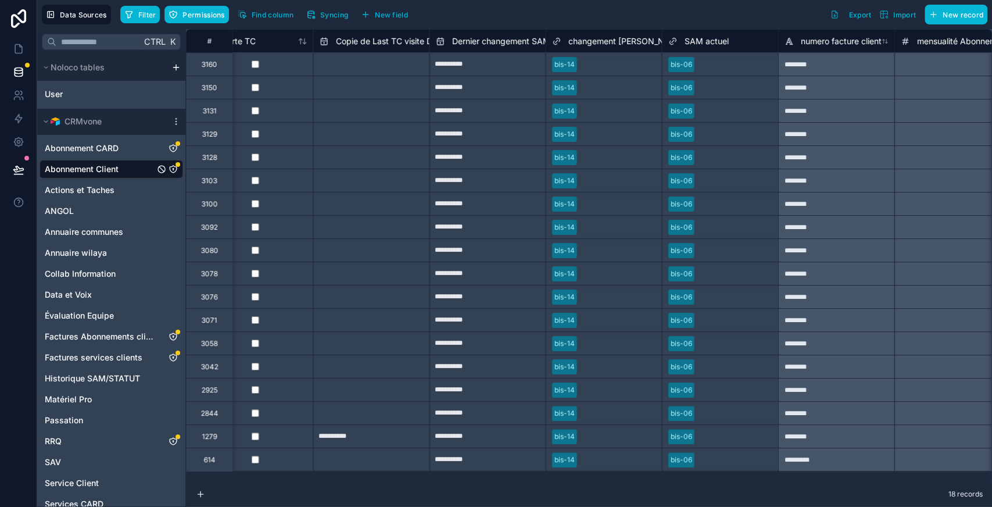
type input "**********"
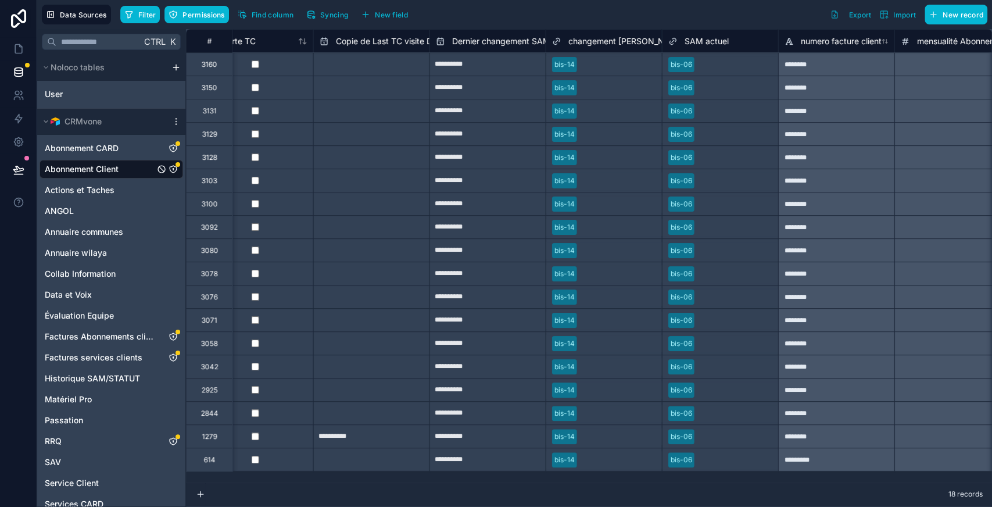
type input "**********"
click at [515, 67] on input "**********" at bounding box center [488, 64] width 116 height 19
select select "****"
select select "*"
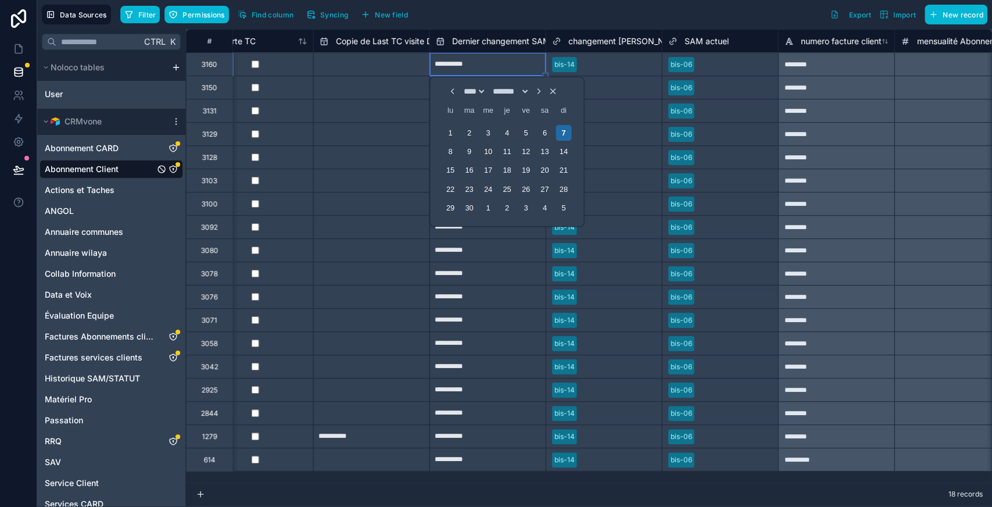
click at [546, 65] on div "bis-14" at bounding box center [604, 63] width 116 height 23
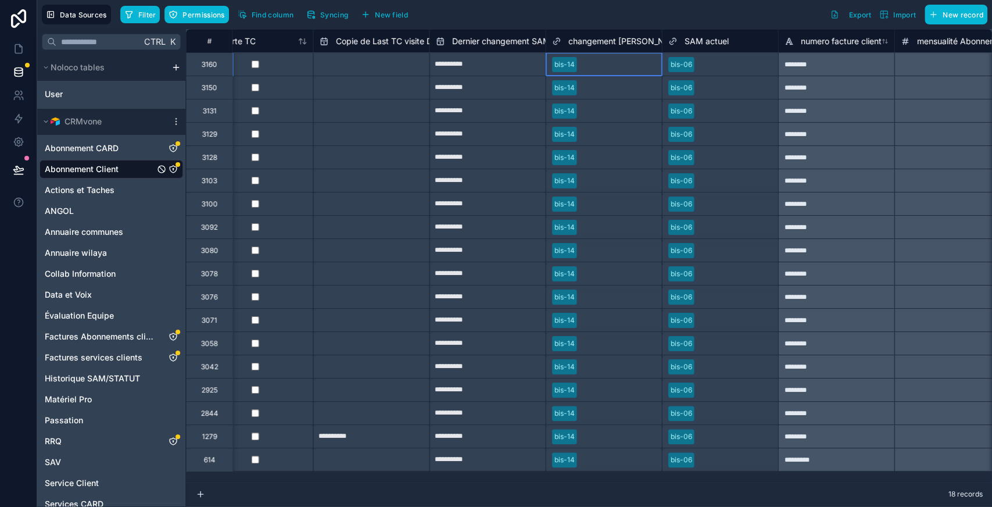
click at [595, 71] on div "bis-14" at bounding box center [604, 64] width 116 height 17
click at [546, 62] on div "bis-14" at bounding box center [604, 64] width 116 height 17
click at [546, 62] on div "bis-14" at bounding box center [604, 63] width 116 height 23
drag, startPoint x: 545, startPoint y: 74, endPoint x: 529, endPoint y: 461, distance: 387.3
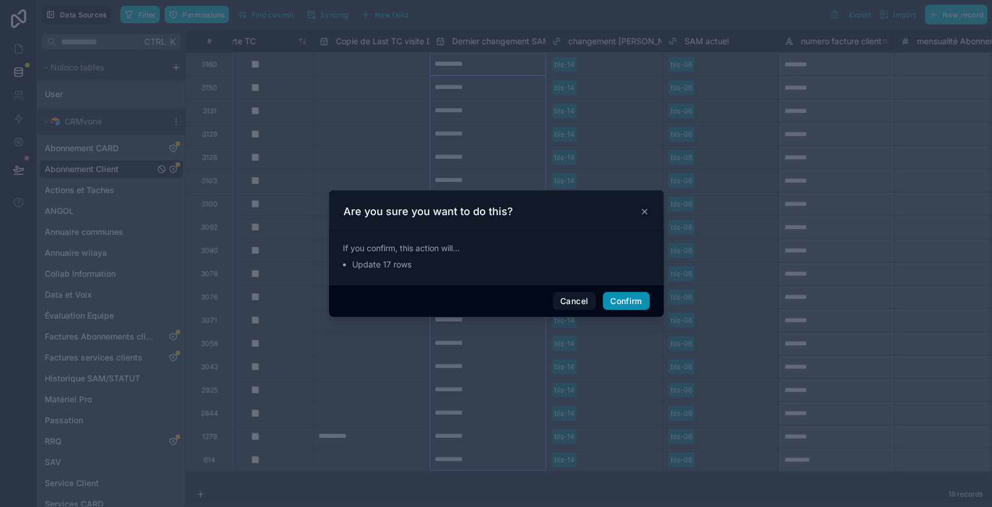
click at [630, 299] on button "Confirm" at bounding box center [626, 301] width 46 height 19
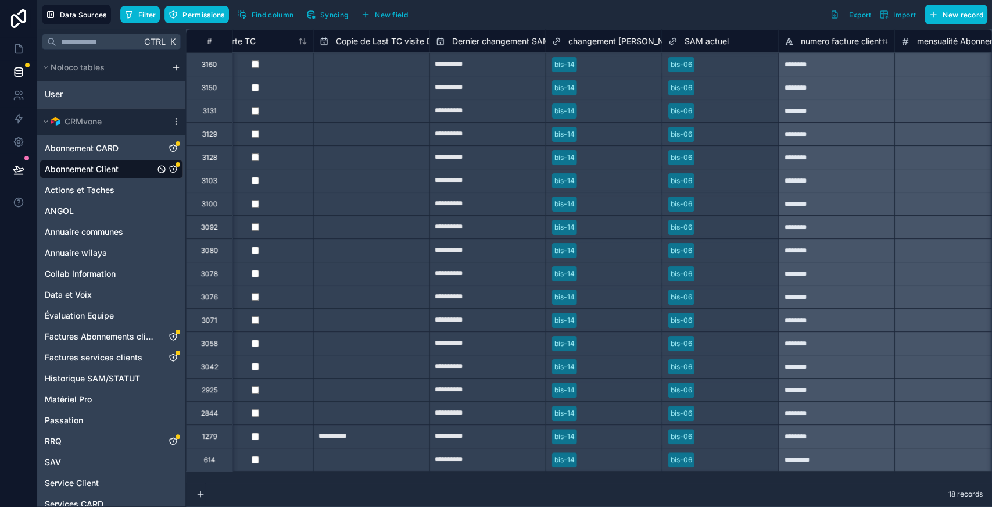
click at [599, 62] on div at bounding box center [619, 65] width 74 height 12
click at [531, 92] on input "text" at bounding box center [488, 87] width 116 height 19
select select "****"
select select "*"
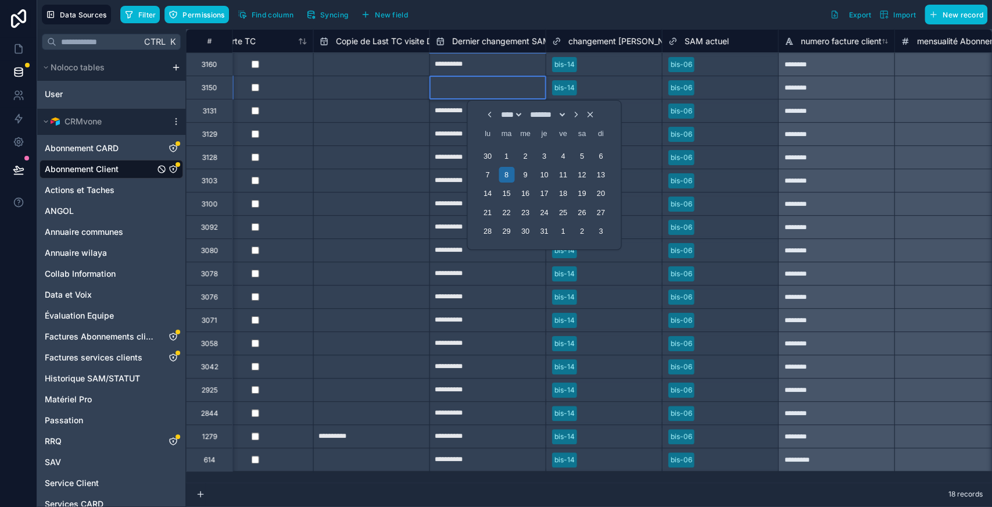
type input "**********"
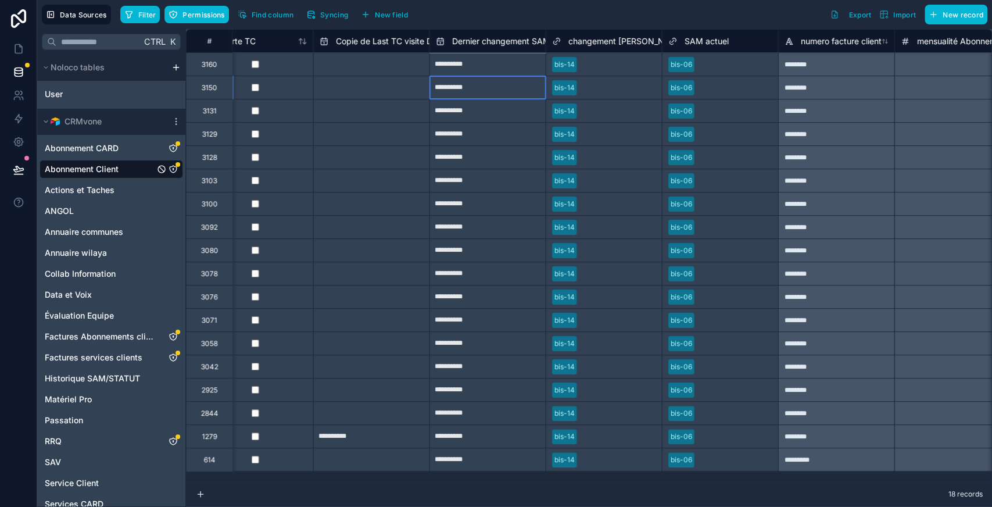
click at [516, 84] on input "**********" at bounding box center [488, 87] width 116 height 19
select select "****"
select select "*"
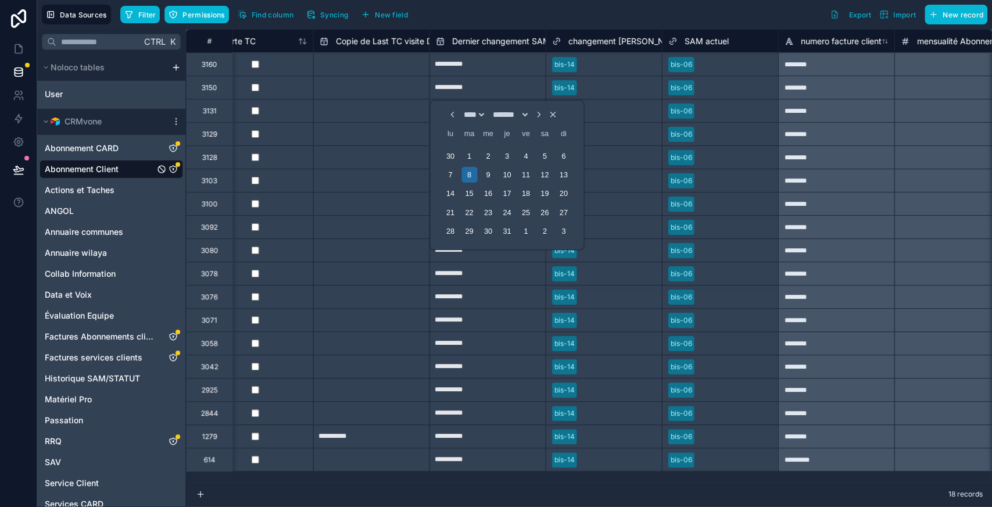
click at [543, 113] on icon "Choose Date" at bounding box center [538, 114] width 9 height 9
click at [565, 158] on div "7" at bounding box center [564, 156] width 16 height 16
type input "**********"
click at [614, 87] on div at bounding box center [619, 88] width 74 height 12
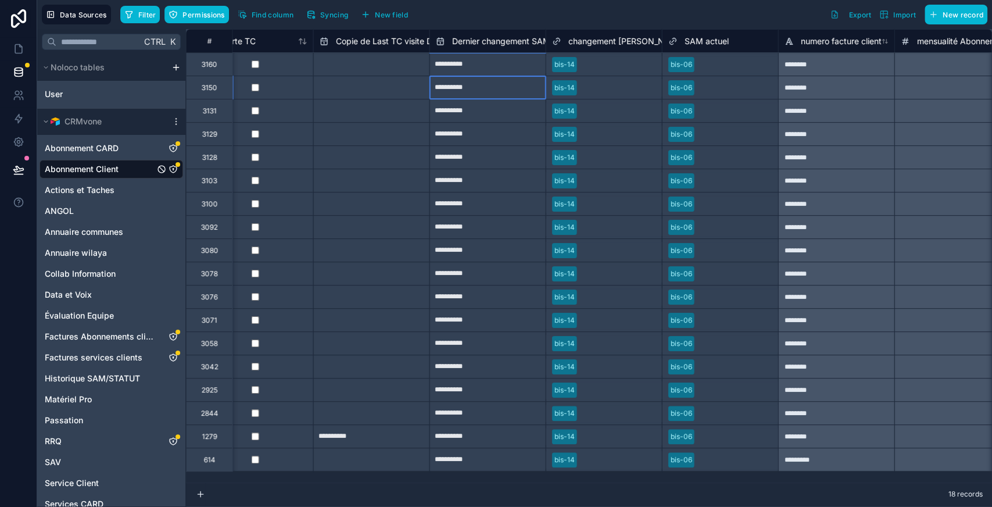
click at [544, 94] on div "**********" at bounding box center [488, 87] width 116 height 19
drag, startPoint x: 545, startPoint y: 98, endPoint x: 525, endPoint y: 467, distance: 370.1
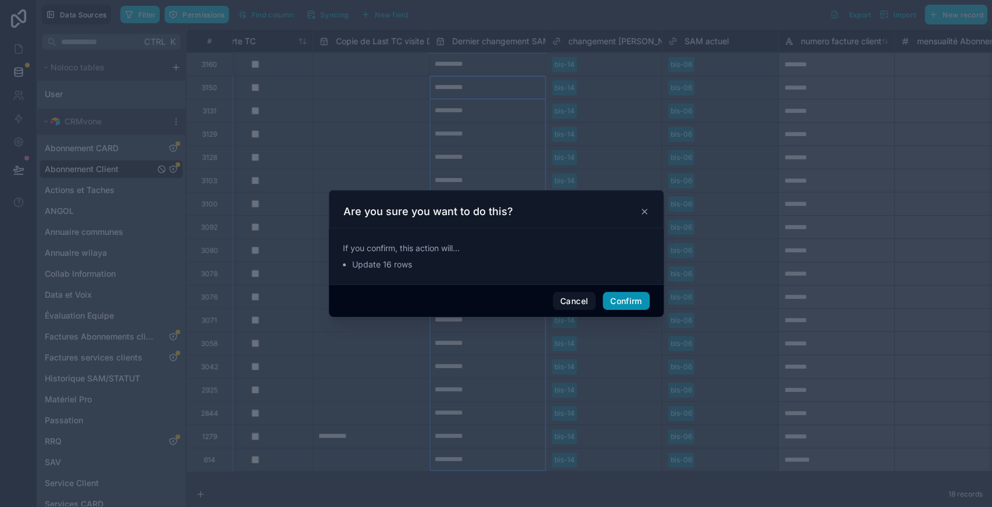
click at [619, 299] on button "Confirm" at bounding box center [626, 301] width 46 height 19
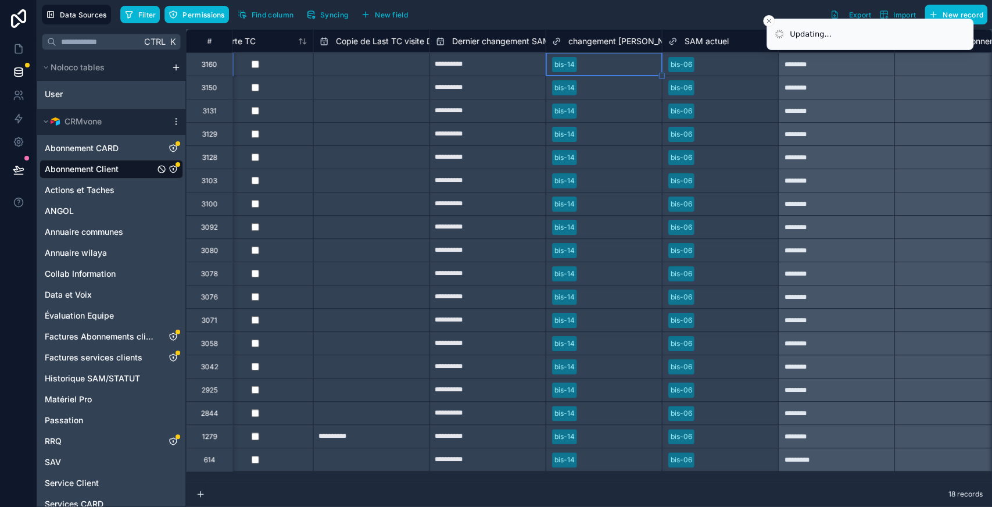
click at [542, 67] on input "**********" at bounding box center [488, 64] width 116 height 19
select select "****"
select select "*"
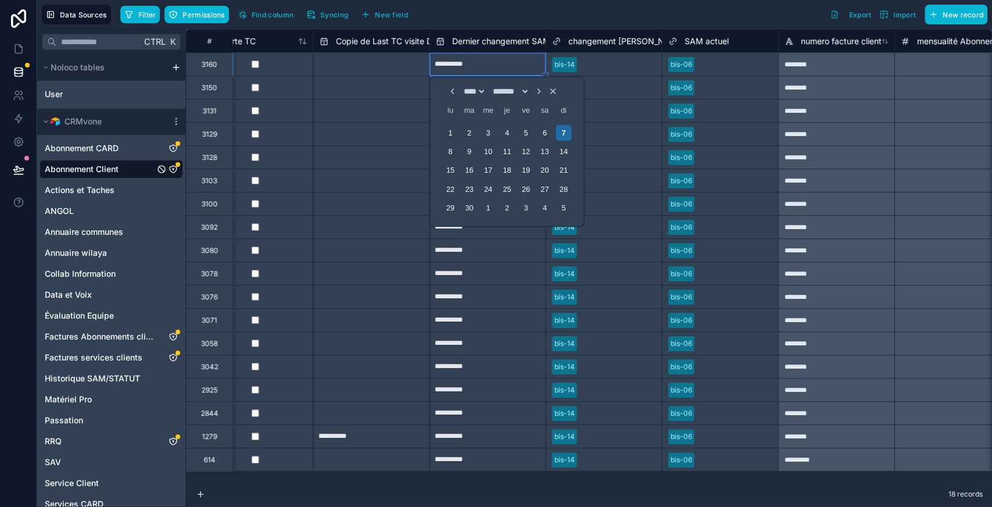
click at [657, 77] on div "bis-14" at bounding box center [604, 87] width 116 height 23
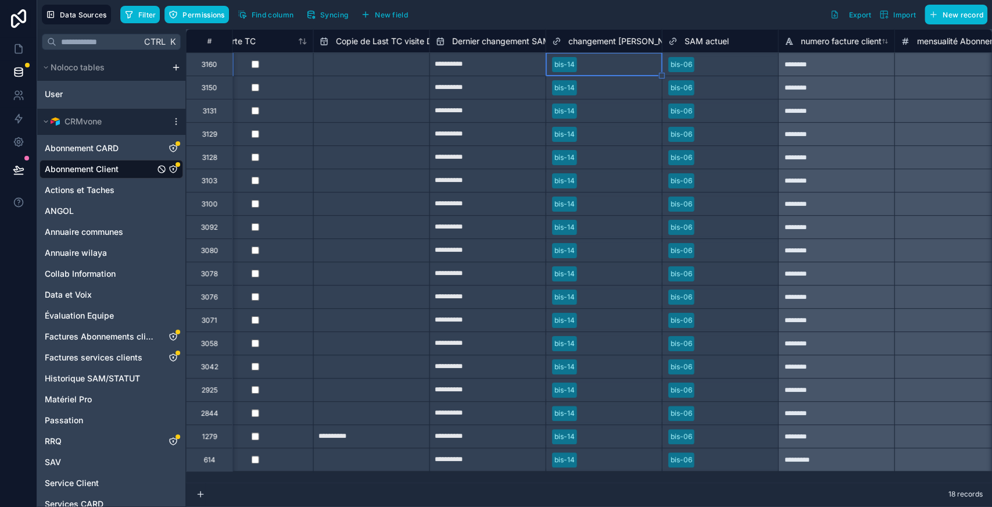
click at [542, 78] on input "**********" at bounding box center [488, 87] width 116 height 19
select select "****"
select select "*"
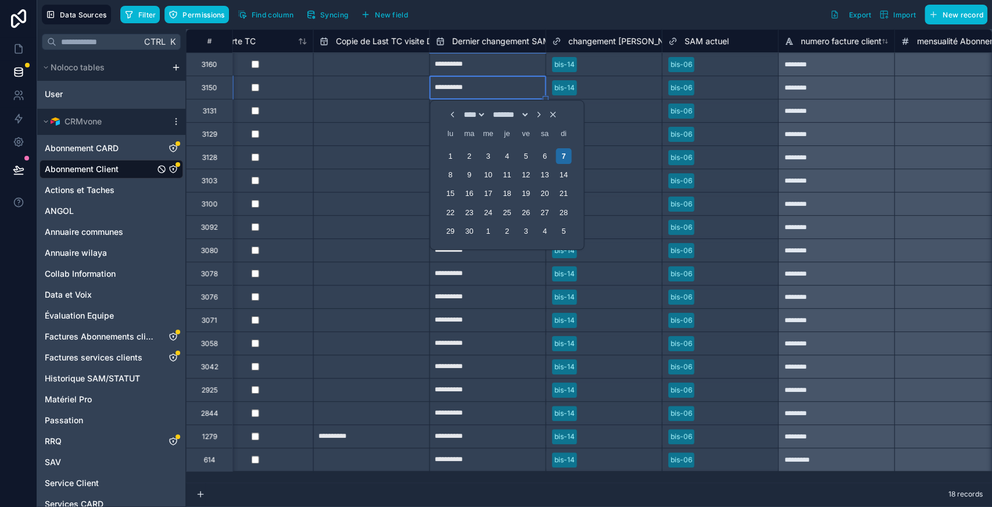
click at [542, 76] on div "**********" at bounding box center [487, 87] width 116 height 23
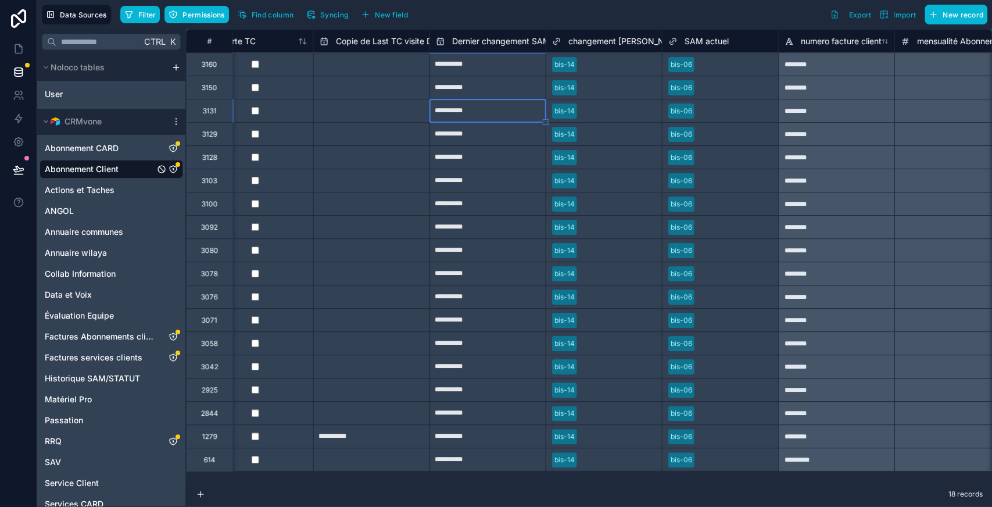
click at [542, 72] on input "**********" at bounding box center [488, 64] width 116 height 19
select select "****"
select select "*"
drag, startPoint x: 547, startPoint y: 74, endPoint x: 542, endPoint y: 92, distance: 18.9
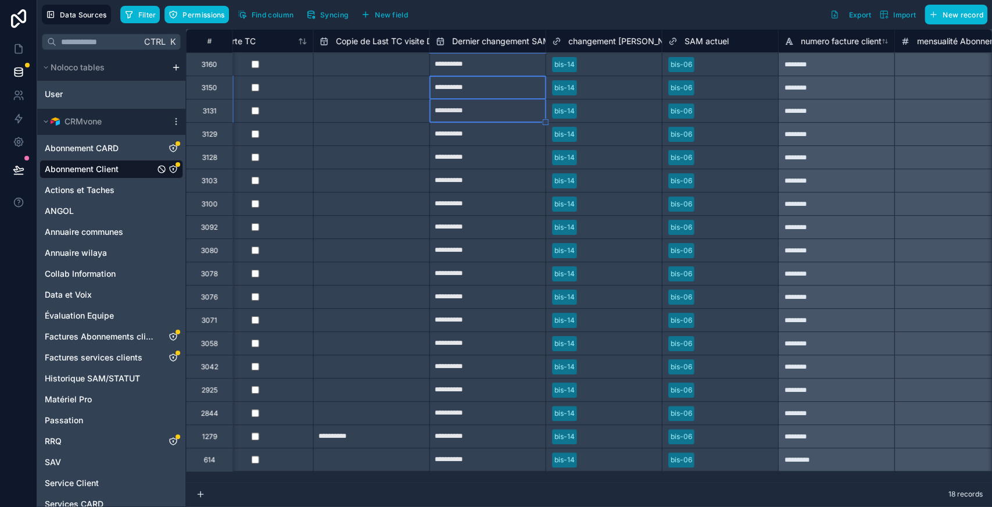
click at [550, 65] on div "bis-14" at bounding box center [604, 64] width 116 height 17
click at [537, 74] on div "**********" at bounding box center [487, 63] width 116 height 23
drag, startPoint x: 546, startPoint y: 74, endPoint x: 518, endPoint y: 455, distance: 381.6
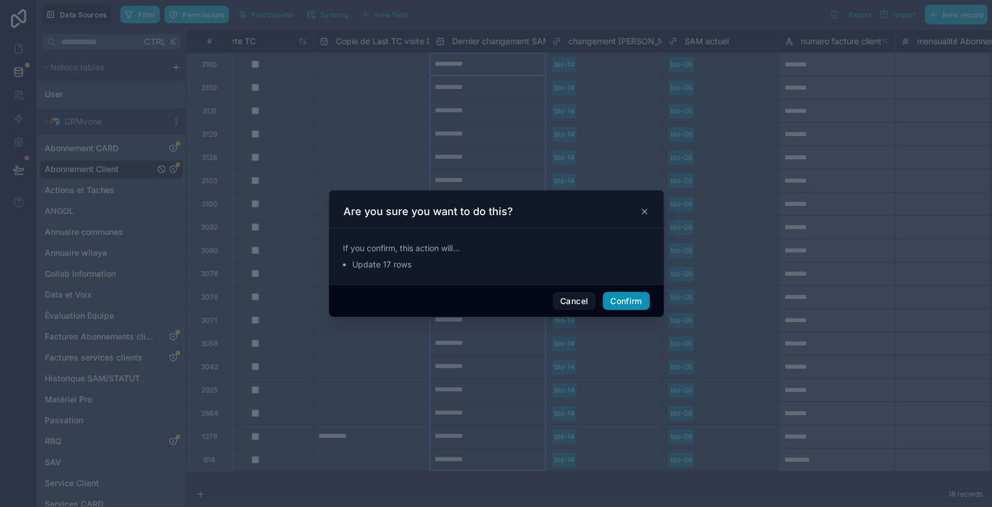
click at [633, 302] on button "Confirm" at bounding box center [626, 301] width 46 height 19
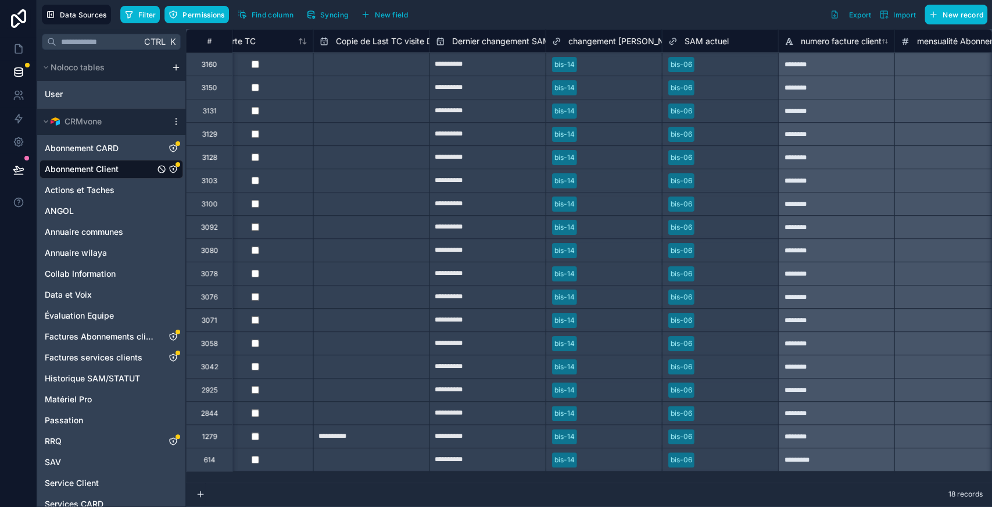
type input "**********"
click at [526, 67] on input "**********" at bounding box center [488, 64] width 116 height 19
select select "****"
select select "*"
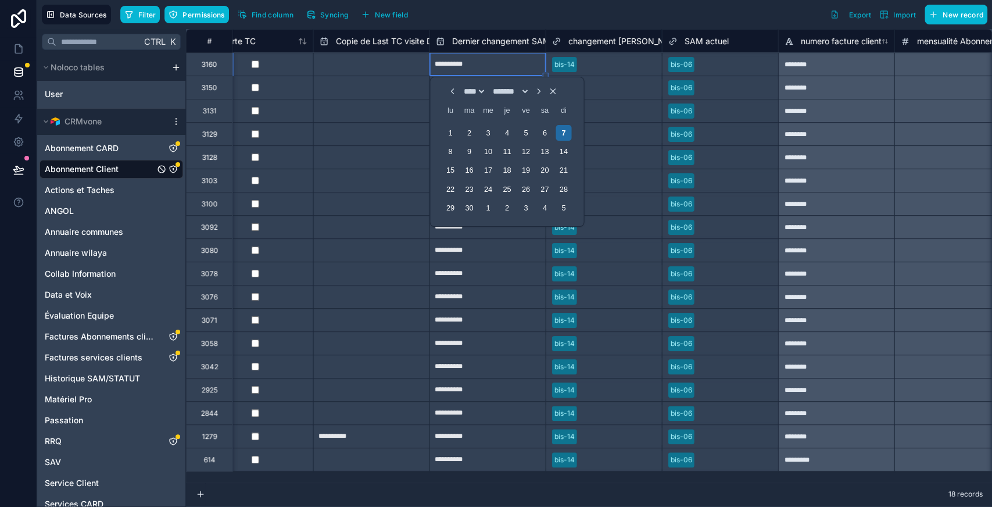
click at [642, 139] on div "bis-14" at bounding box center [604, 134] width 116 height 17
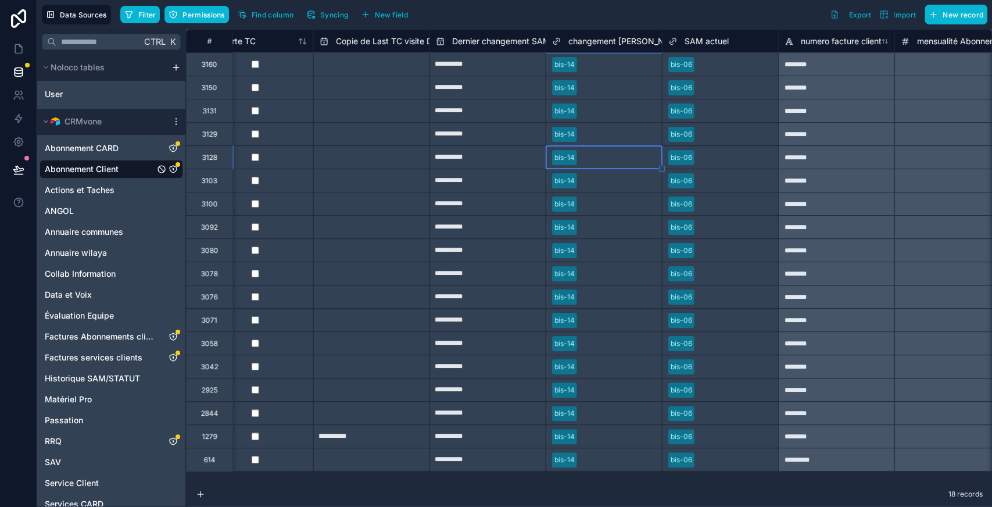
click at [523, 92] on input "**********" at bounding box center [488, 87] width 116 height 19
select select "****"
select select "*"
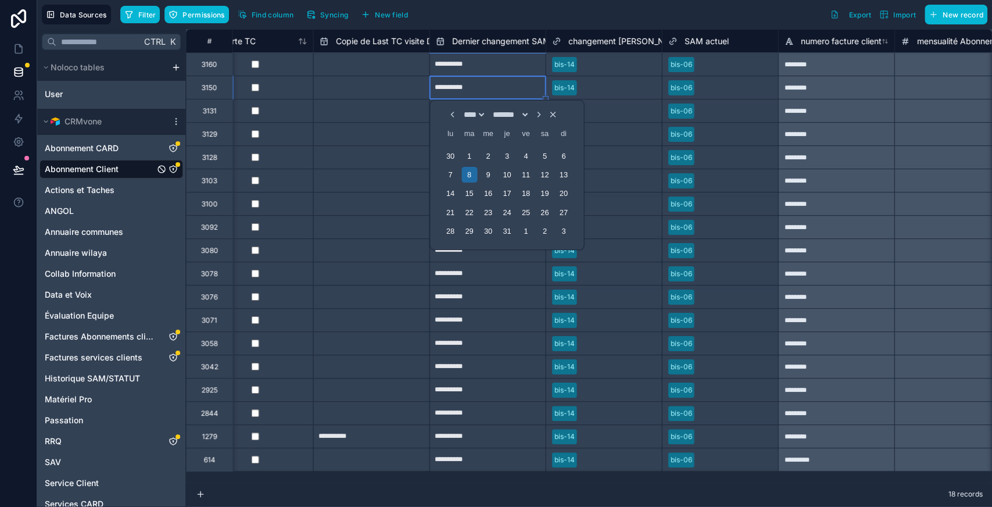
click at [543, 116] on icon "Choose Date" at bounding box center [538, 114] width 9 height 9
click at [566, 151] on div "7" at bounding box center [564, 156] width 16 height 16
type input "**********"
click at [609, 86] on div at bounding box center [619, 88] width 74 height 12
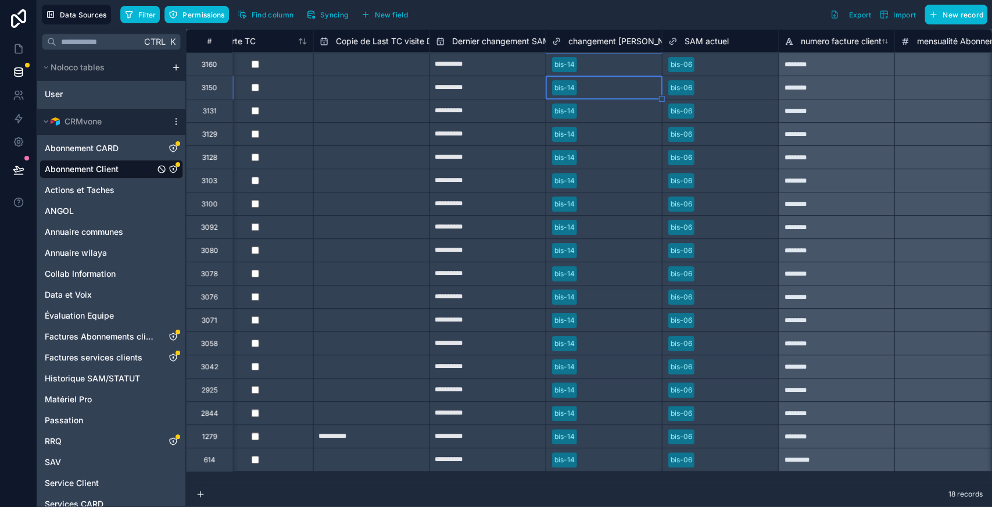
click at [461, 114] on input "**********" at bounding box center [488, 111] width 116 height 19
select select "****"
select select "*"
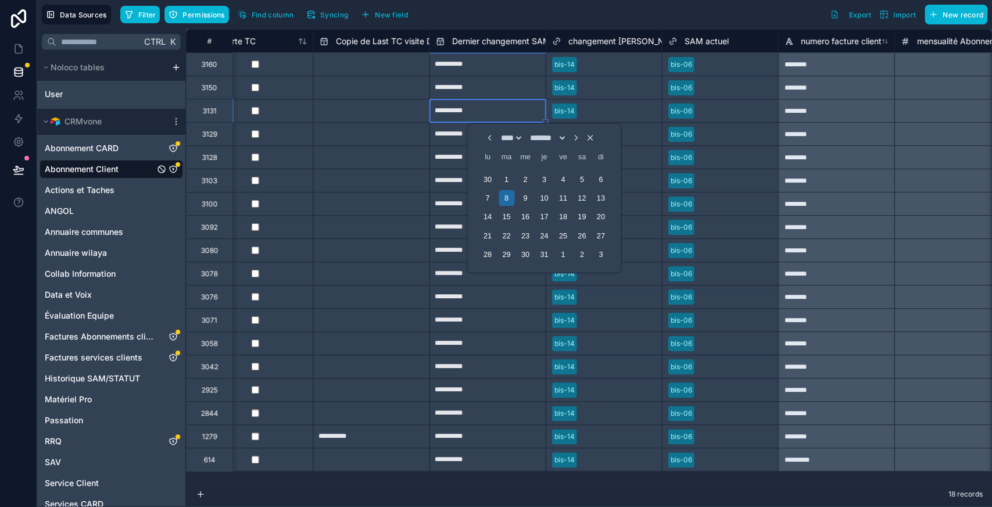
click at [580, 134] on icon "Choose Date" at bounding box center [575, 137] width 9 height 9
click at [586, 134] on div at bounding box center [619, 134] width 74 height 12
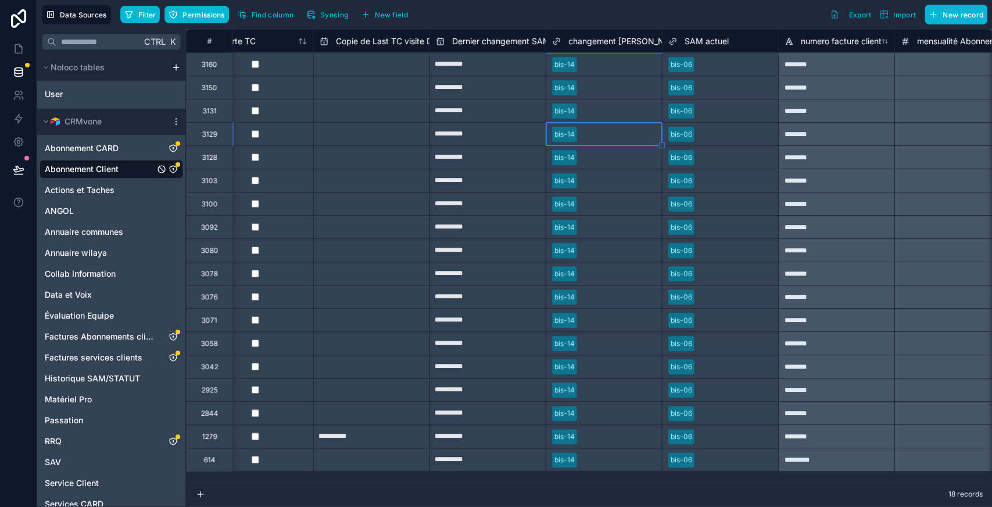
click at [488, 115] on input "**********" at bounding box center [488, 111] width 116 height 19
select select "****"
select select "*"
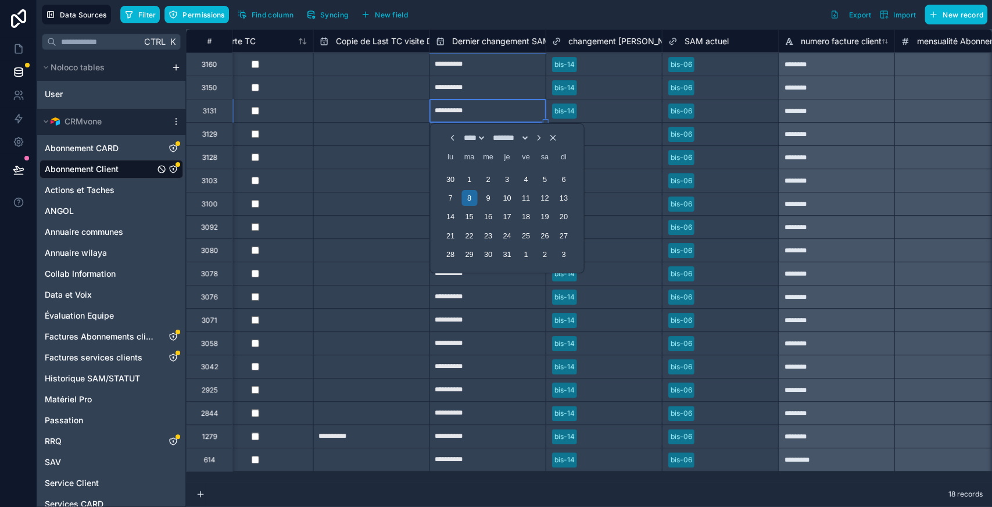
click at [543, 136] on icon "Choose Date" at bounding box center [538, 137] width 9 height 9
click at [562, 178] on div "7" at bounding box center [564, 179] width 16 height 16
type input "**********"
click at [527, 63] on input "**********" at bounding box center [488, 64] width 116 height 19
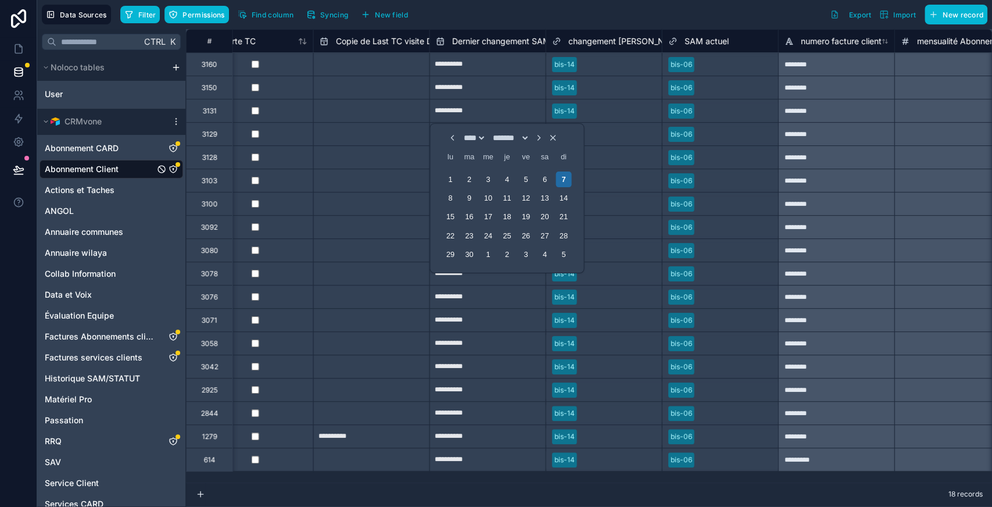
click at [582, 63] on input "text" at bounding box center [583, 64] width 2 height 9
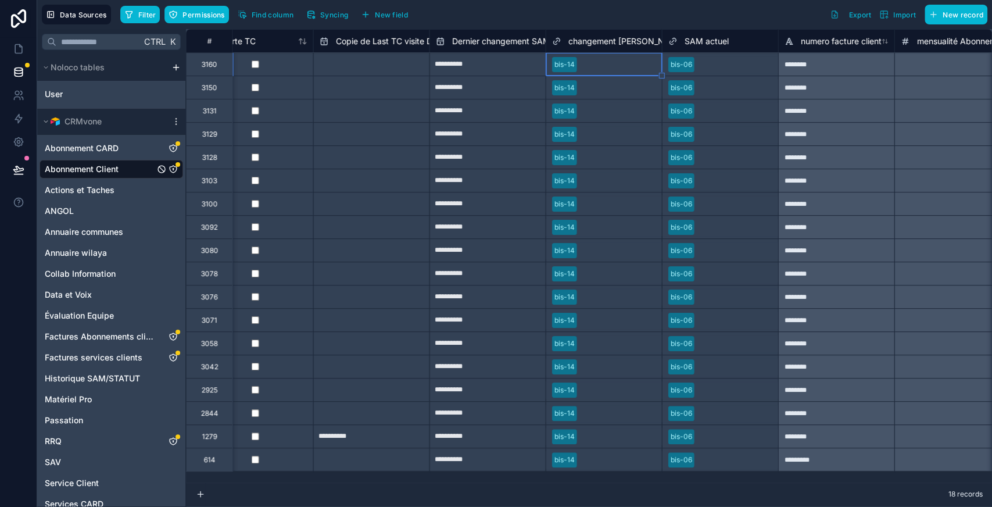
select select "****"
select select "*"
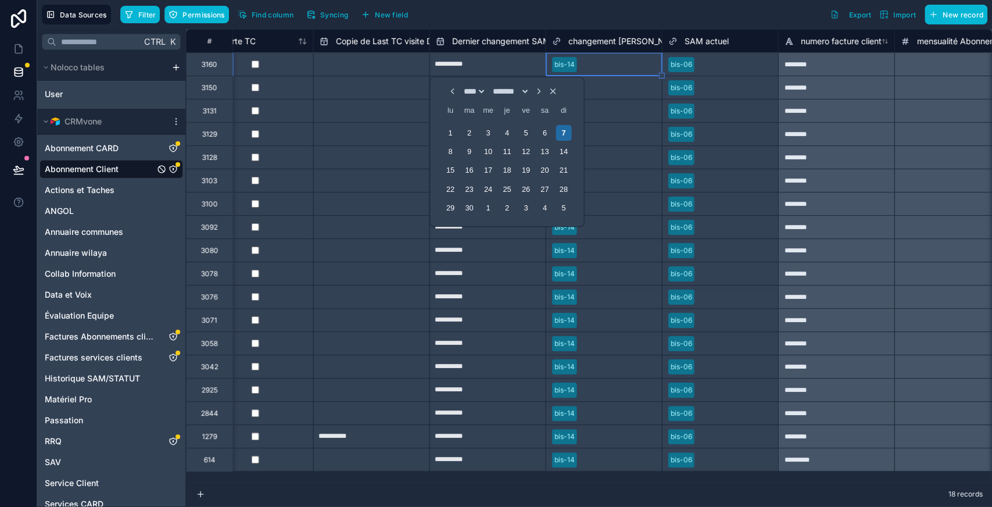
click at [542, 76] on div "**********" at bounding box center [487, 87] width 116 height 23
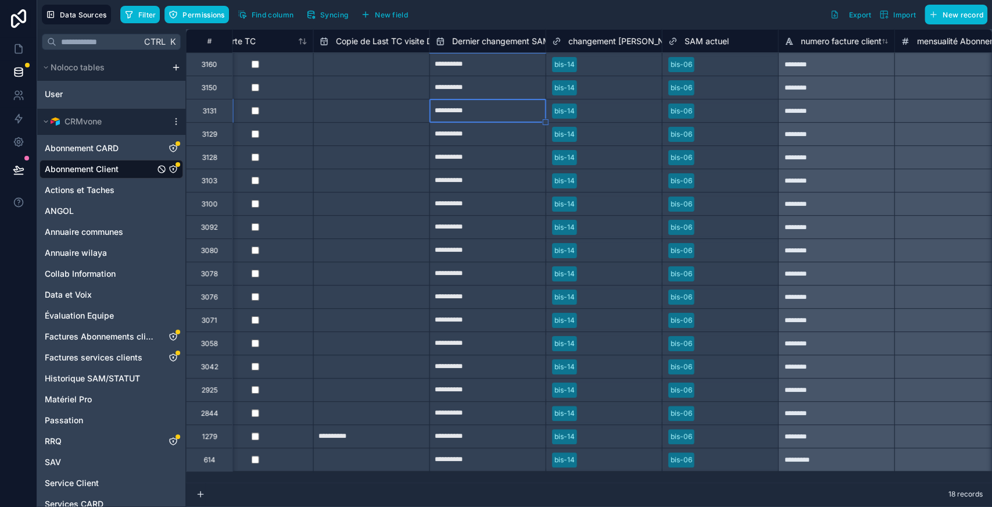
click at [540, 76] on div "**********" at bounding box center [487, 87] width 116 height 23
select select "****"
select select "*"
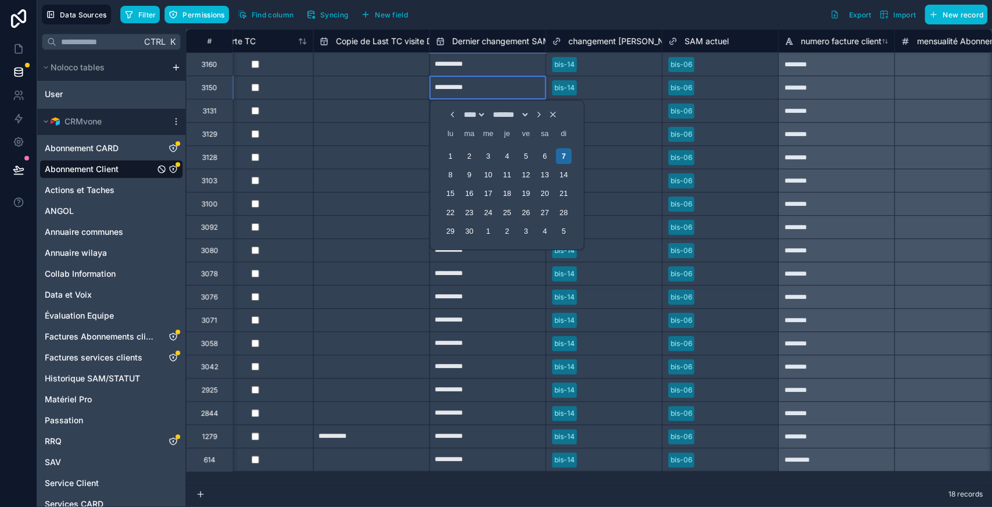
click at [540, 74] on div "**********" at bounding box center [487, 63] width 116 height 23
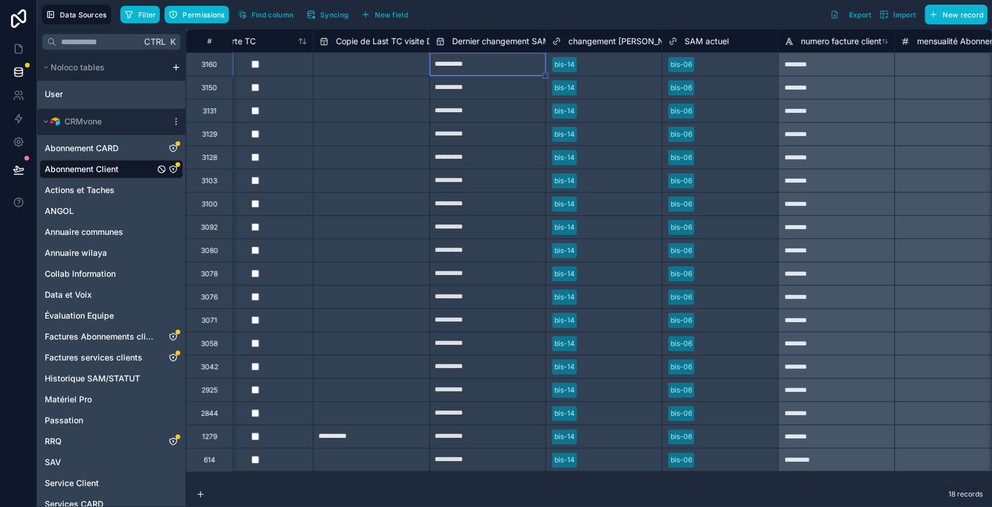
drag, startPoint x: 545, startPoint y: 76, endPoint x: 517, endPoint y: 450, distance: 375.8
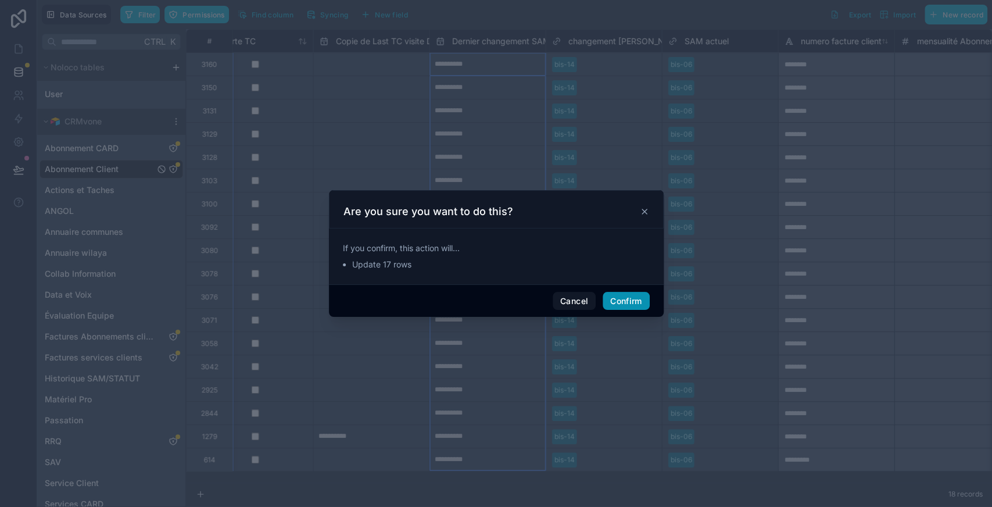
click at [622, 304] on button "Confirm" at bounding box center [626, 301] width 46 height 19
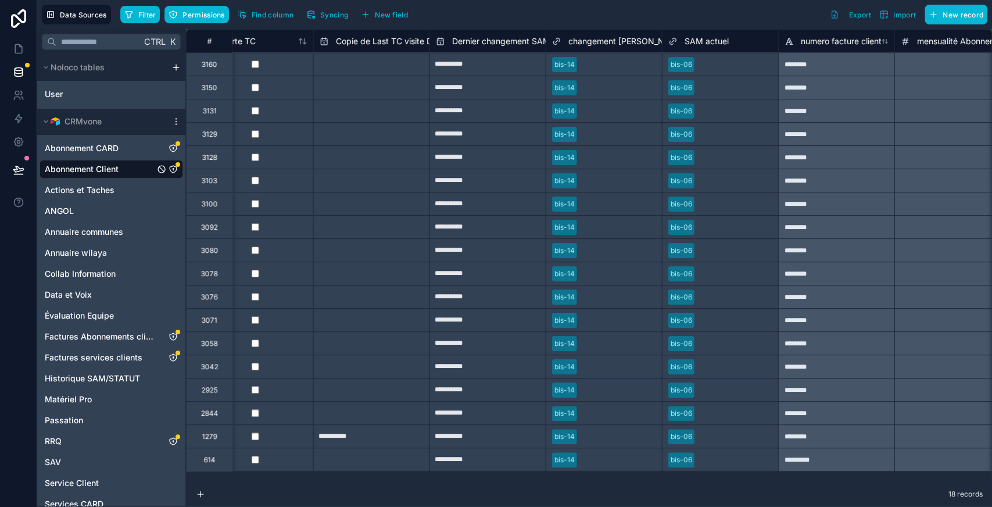
type input "**********"
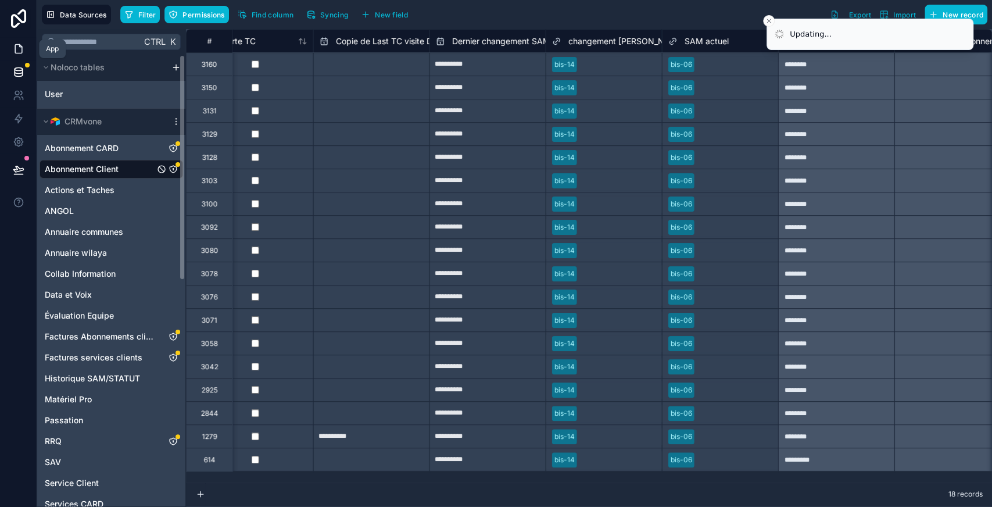
click at [20, 45] on icon at bounding box center [18, 49] width 7 height 9
